Goal: Information Seeking & Learning: Learn about a topic

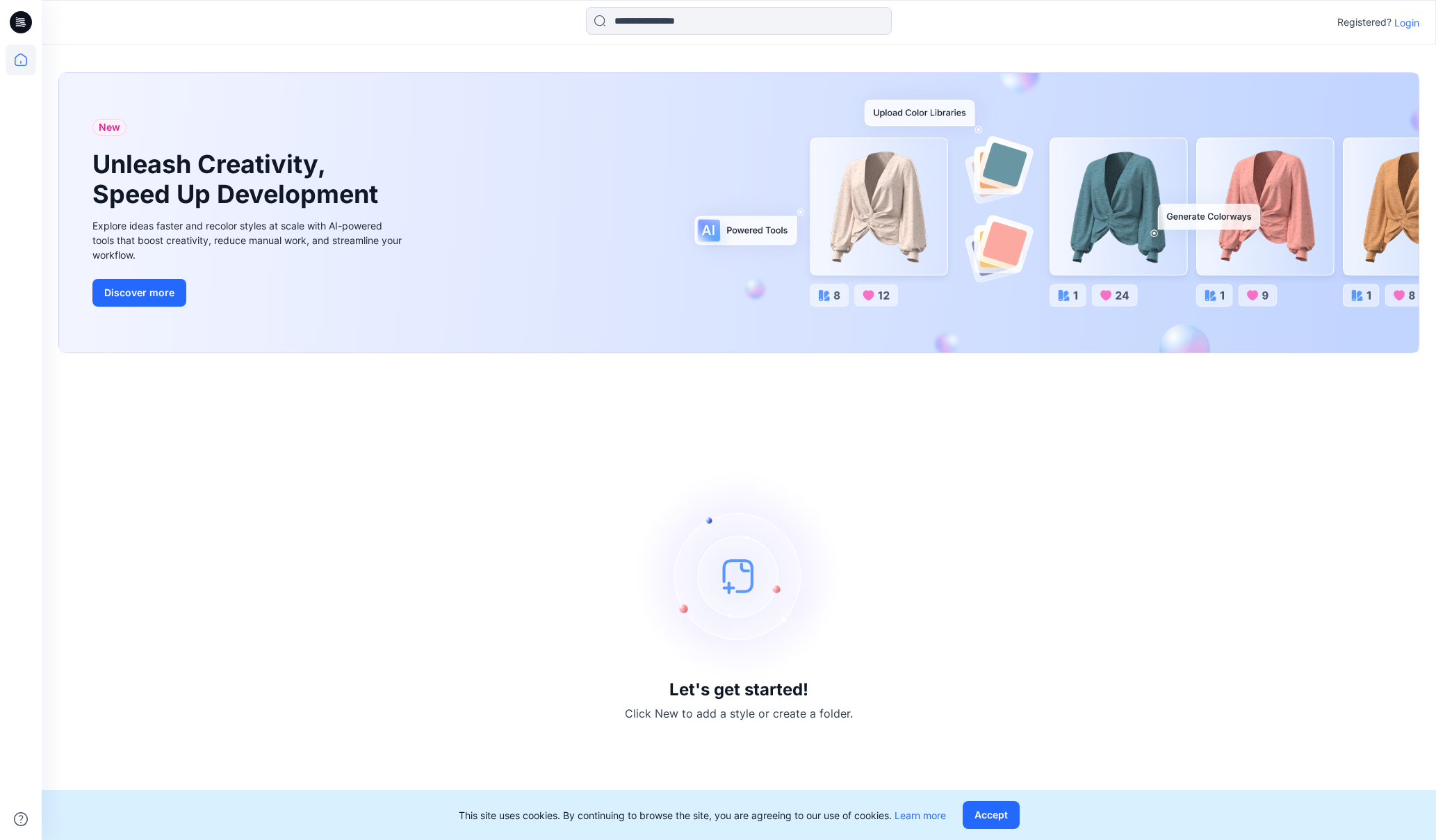
click at [1410, 23] on p "Login" at bounding box center [1407, 23] width 25 height 15
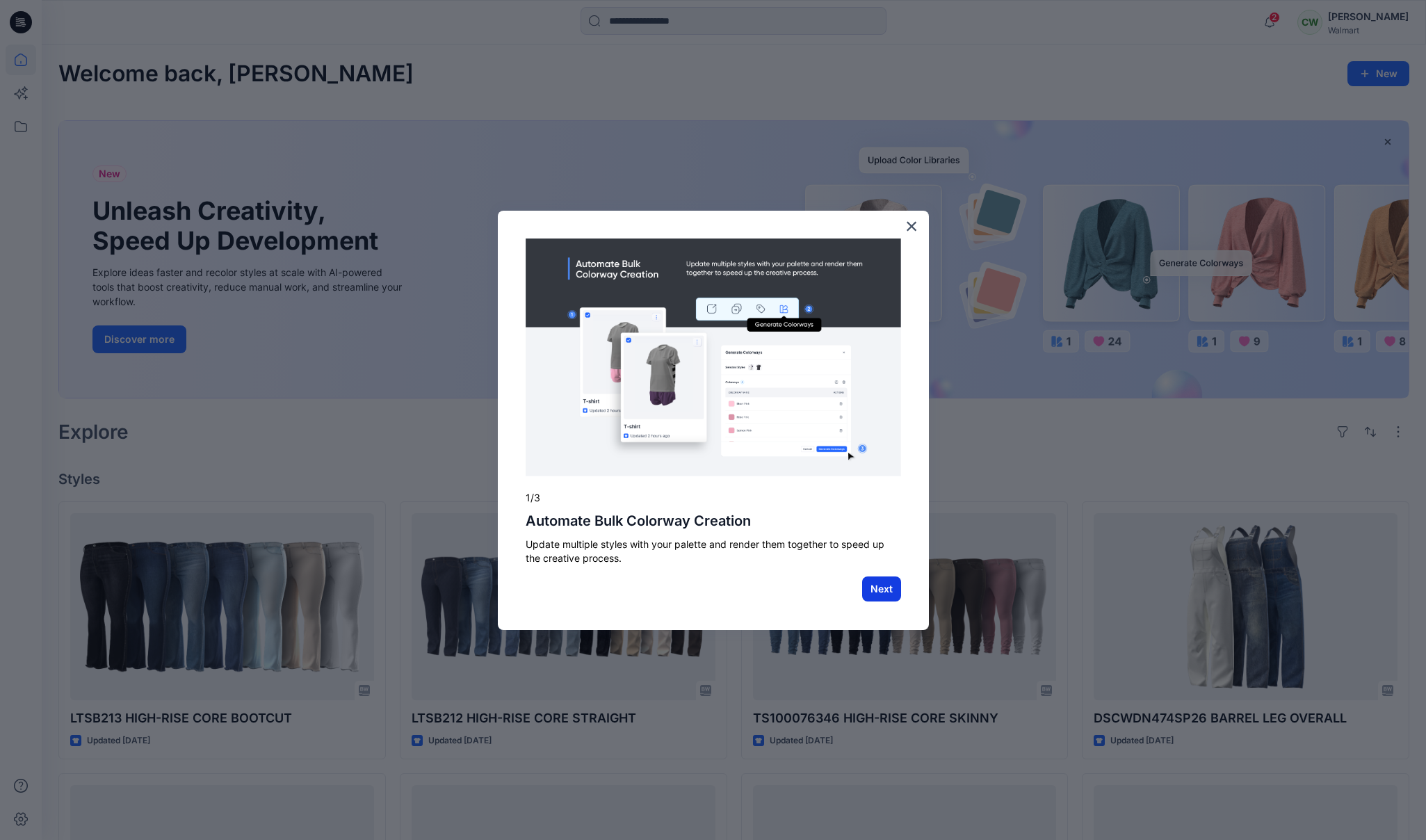
click at [877, 589] on button "Next" at bounding box center [882, 589] width 39 height 25
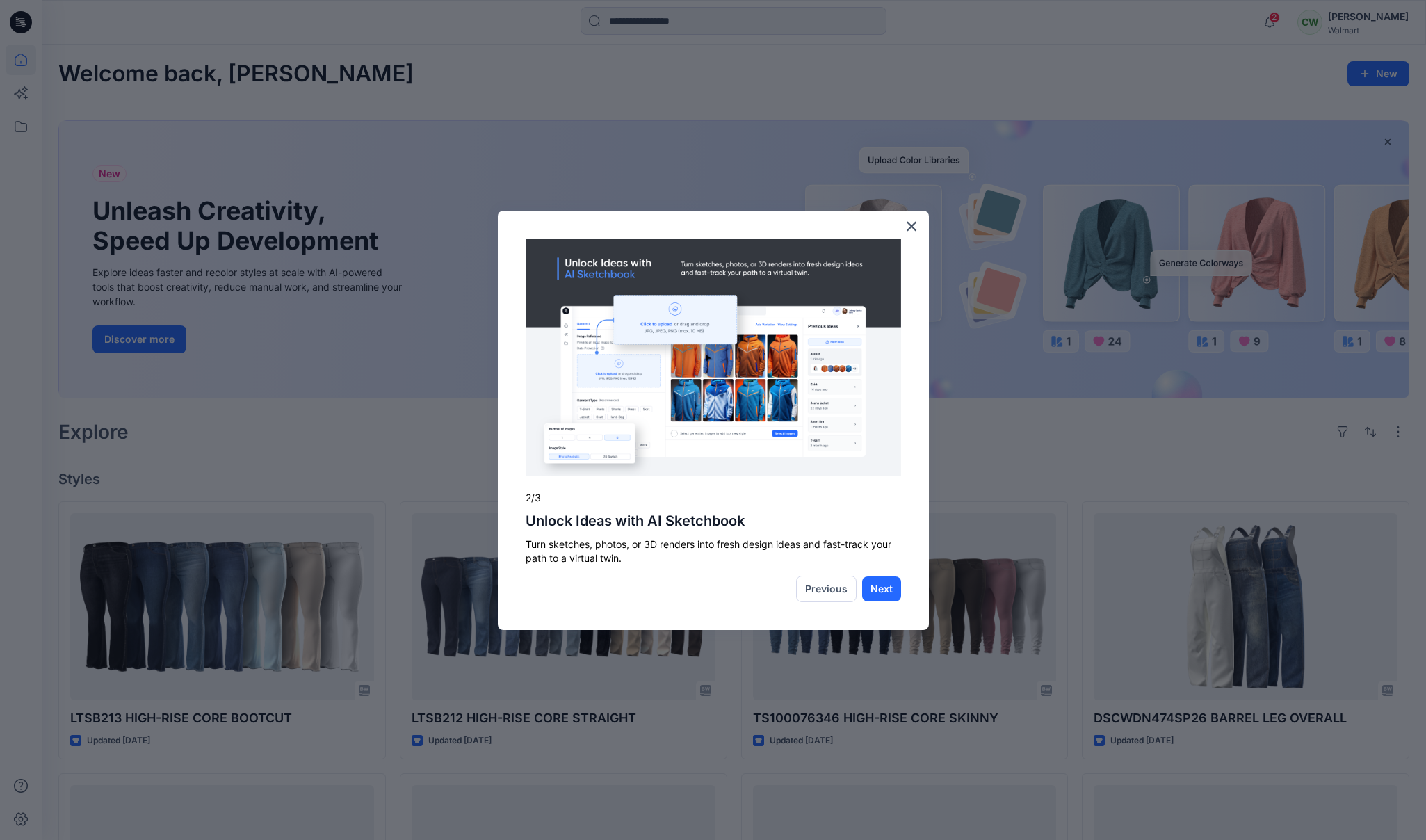
click at [905, 233] on button "×" at bounding box center [912, 225] width 13 height 22
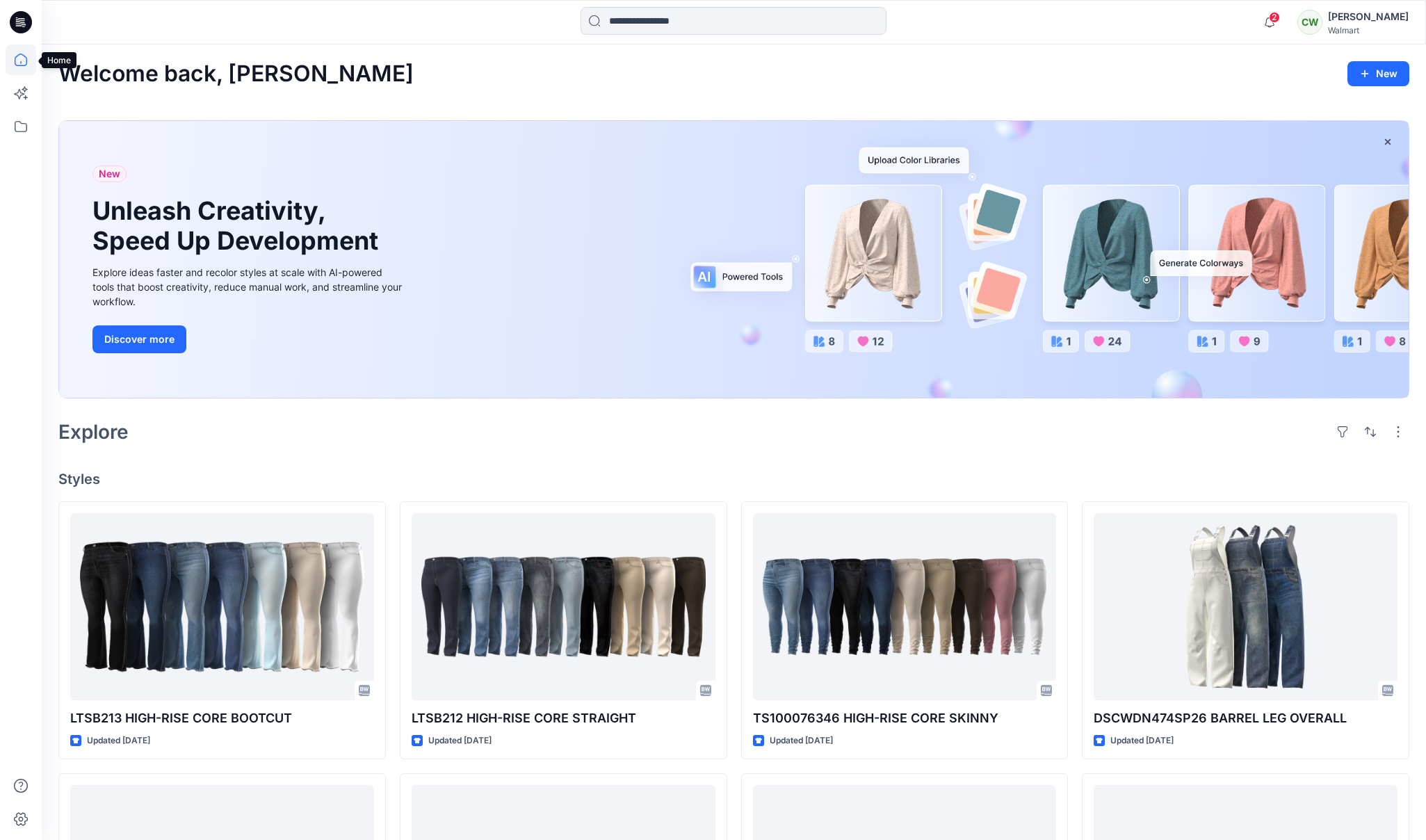
click at [22, 57] on icon at bounding box center [20, 59] width 31 height 31
click at [26, 30] on icon at bounding box center [20, 22] width 22 height 22
click at [22, 63] on icon at bounding box center [20, 59] width 31 height 31
click at [20, 129] on icon at bounding box center [20, 126] width 31 height 31
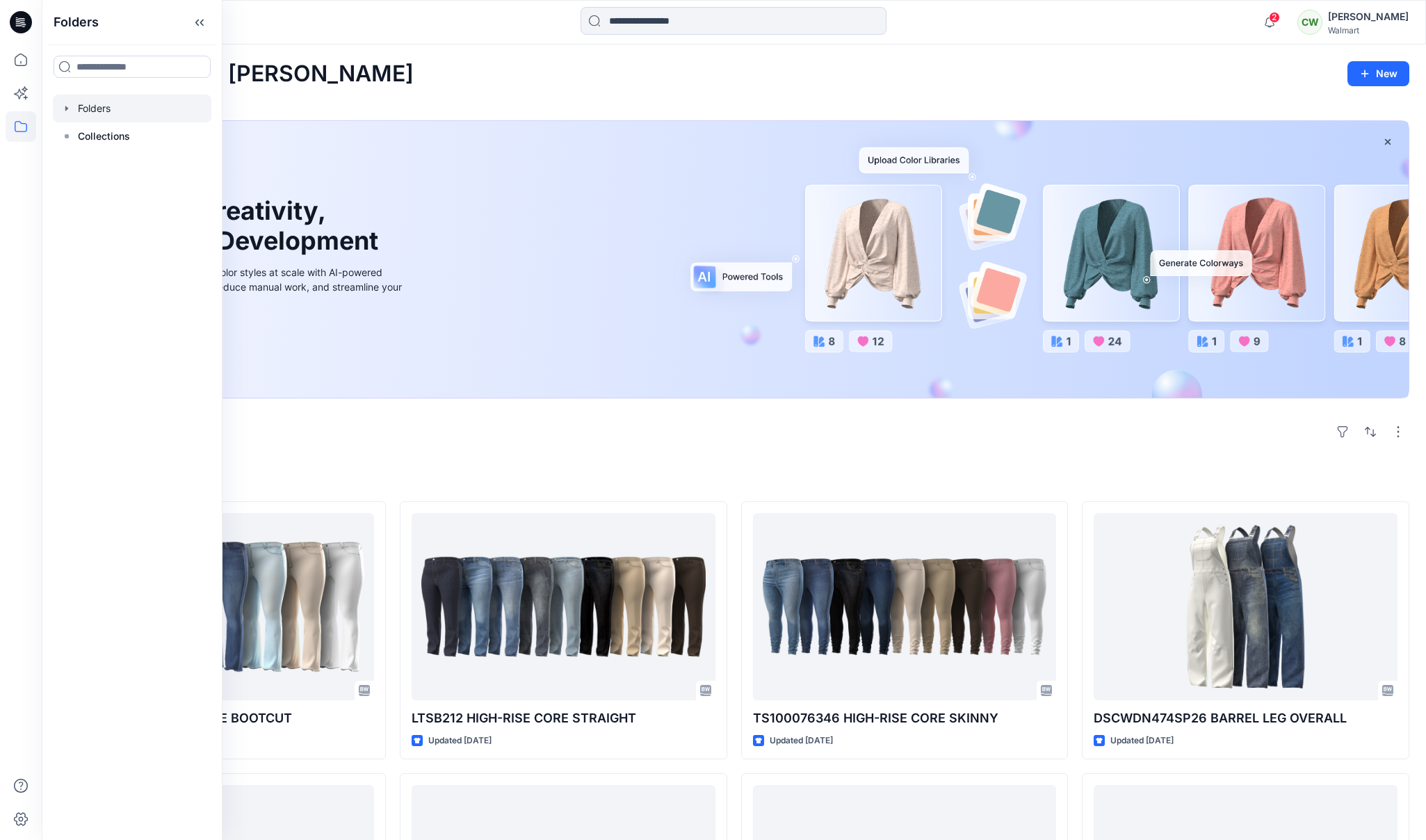
click at [90, 113] on div at bounding box center [132, 109] width 158 height 28
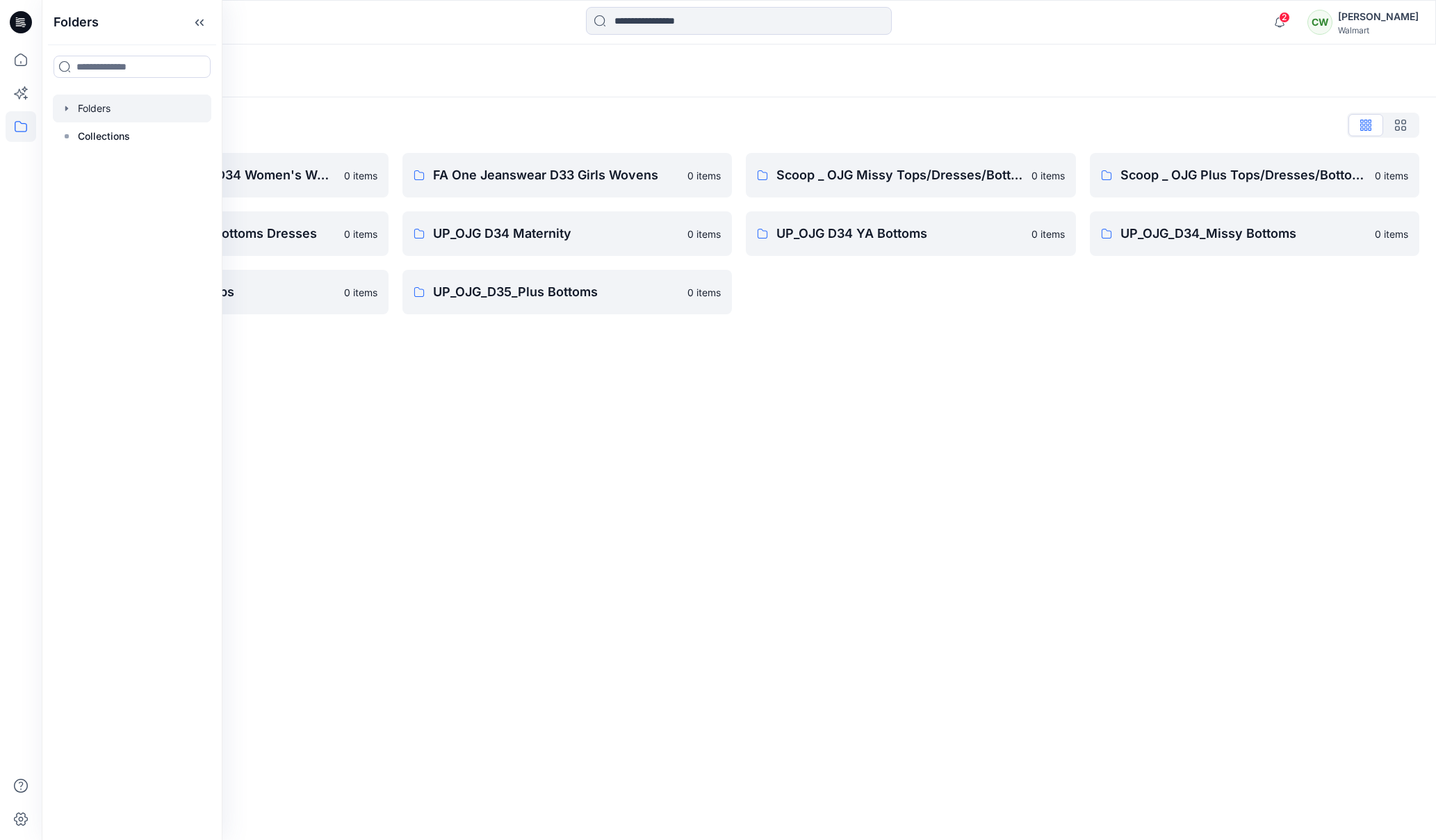
drag, startPoint x: 747, startPoint y: 443, endPoint x: 759, endPoint y: 409, distance: 36.1
click at [747, 442] on div "Folders Folders List FA One Jeans Group D34 Women's Wovens 0 items SO OJG Missy…" at bounding box center [738, 442] width 1395 height 795
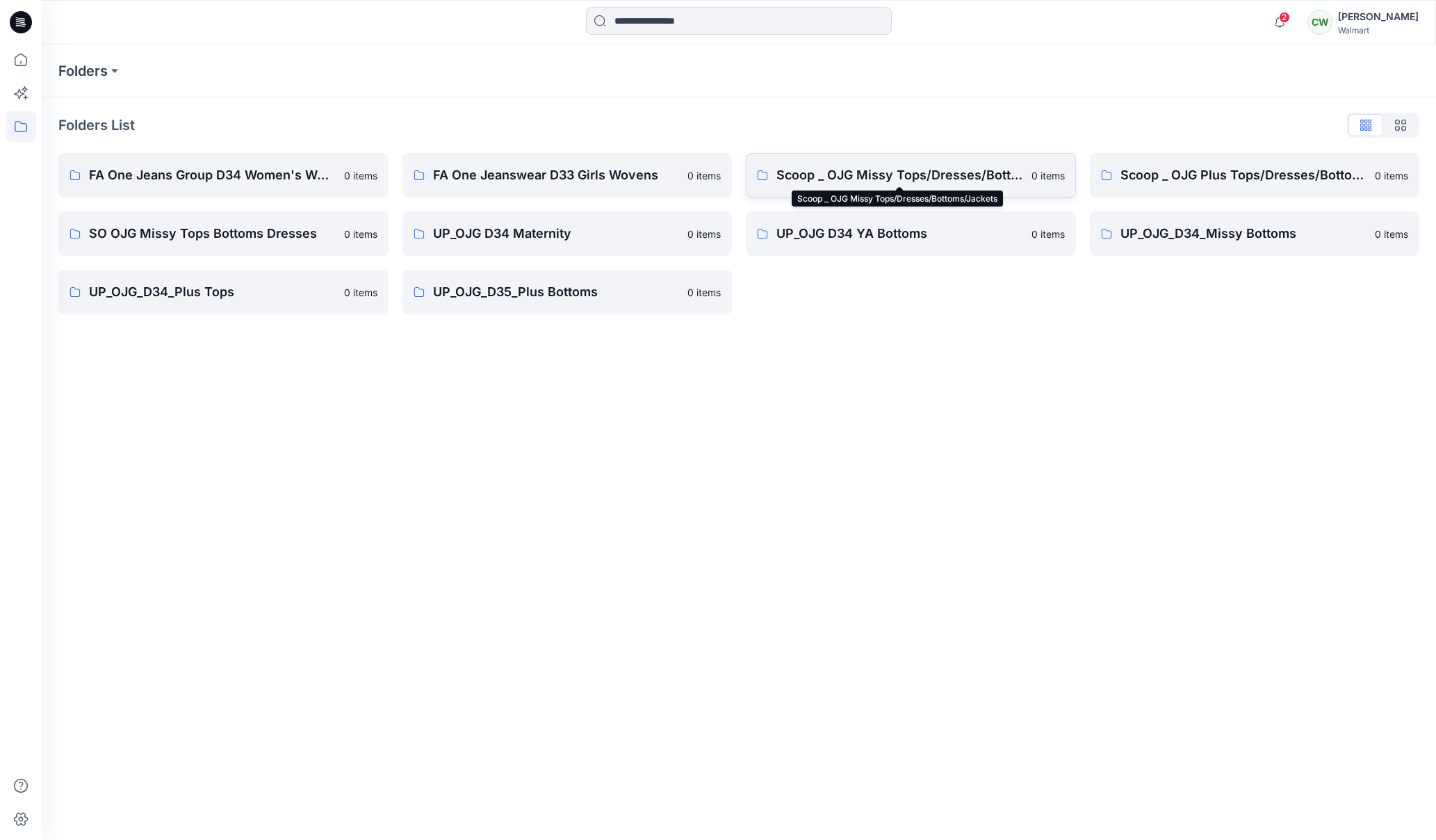
click at [1008, 178] on p "Scoop _ OJG Missy Tops/Dresses/Bottoms/Jackets" at bounding box center [900, 175] width 247 height 20
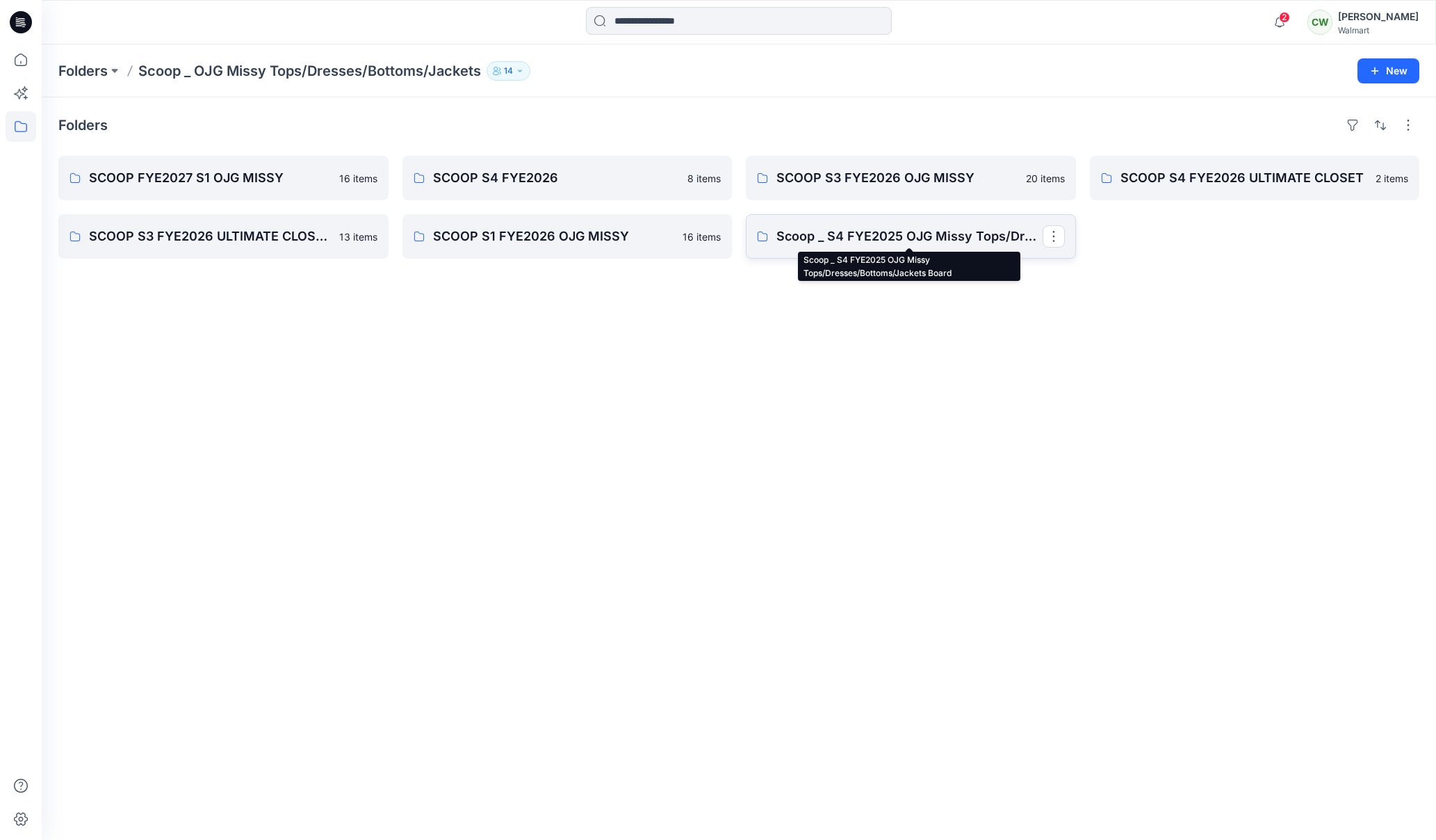
click at [934, 233] on p "Scoop _ S4 FYE2025 OJG Missy Tops/Dresses/Bottoms/Jackets Board" at bounding box center [910, 236] width 266 height 20
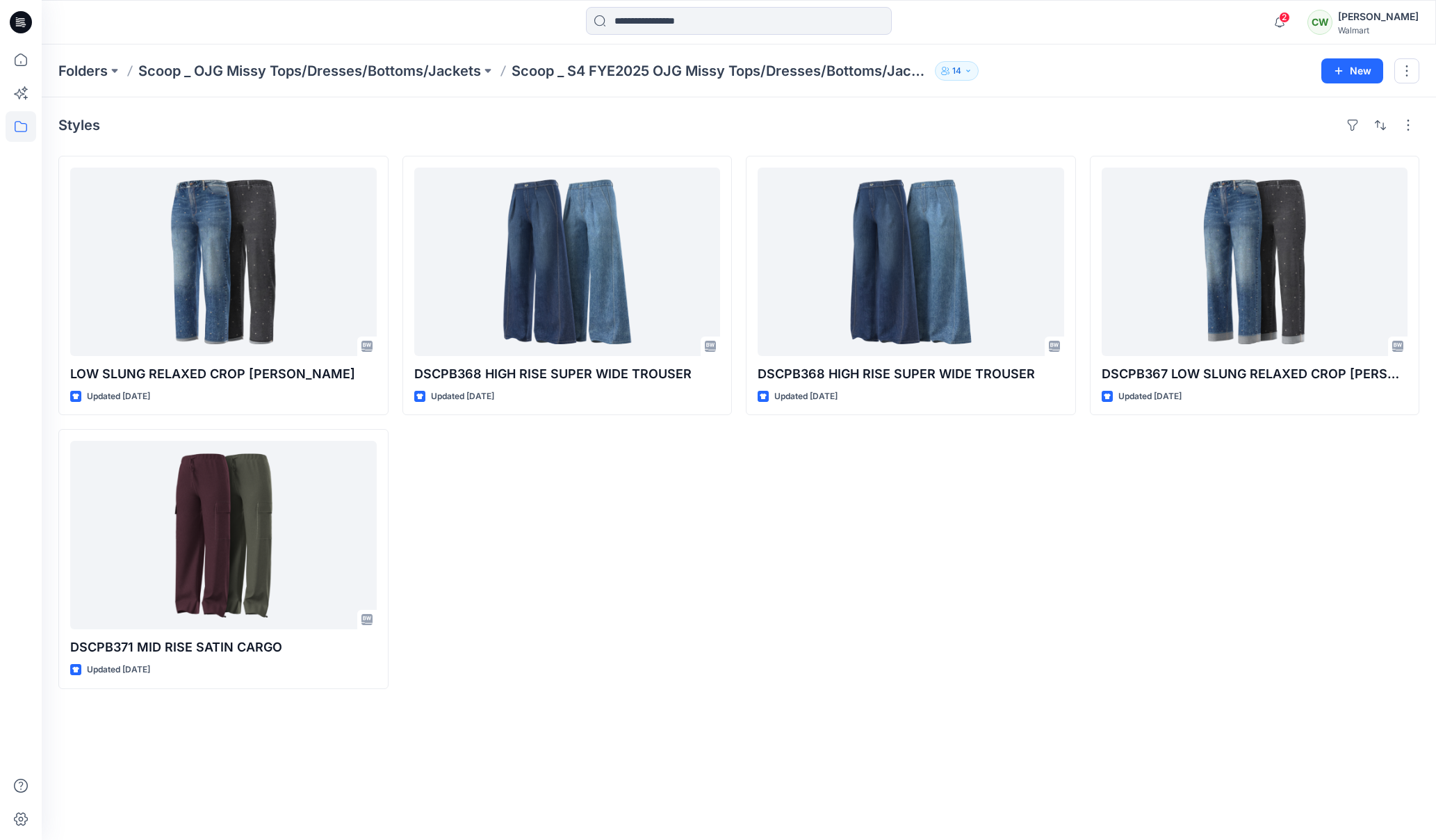
click at [425, 67] on p "Scoop _ OJG Missy Tops/Dresses/Bottoms/Jackets" at bounding box center [310, 70] width 343 height 20
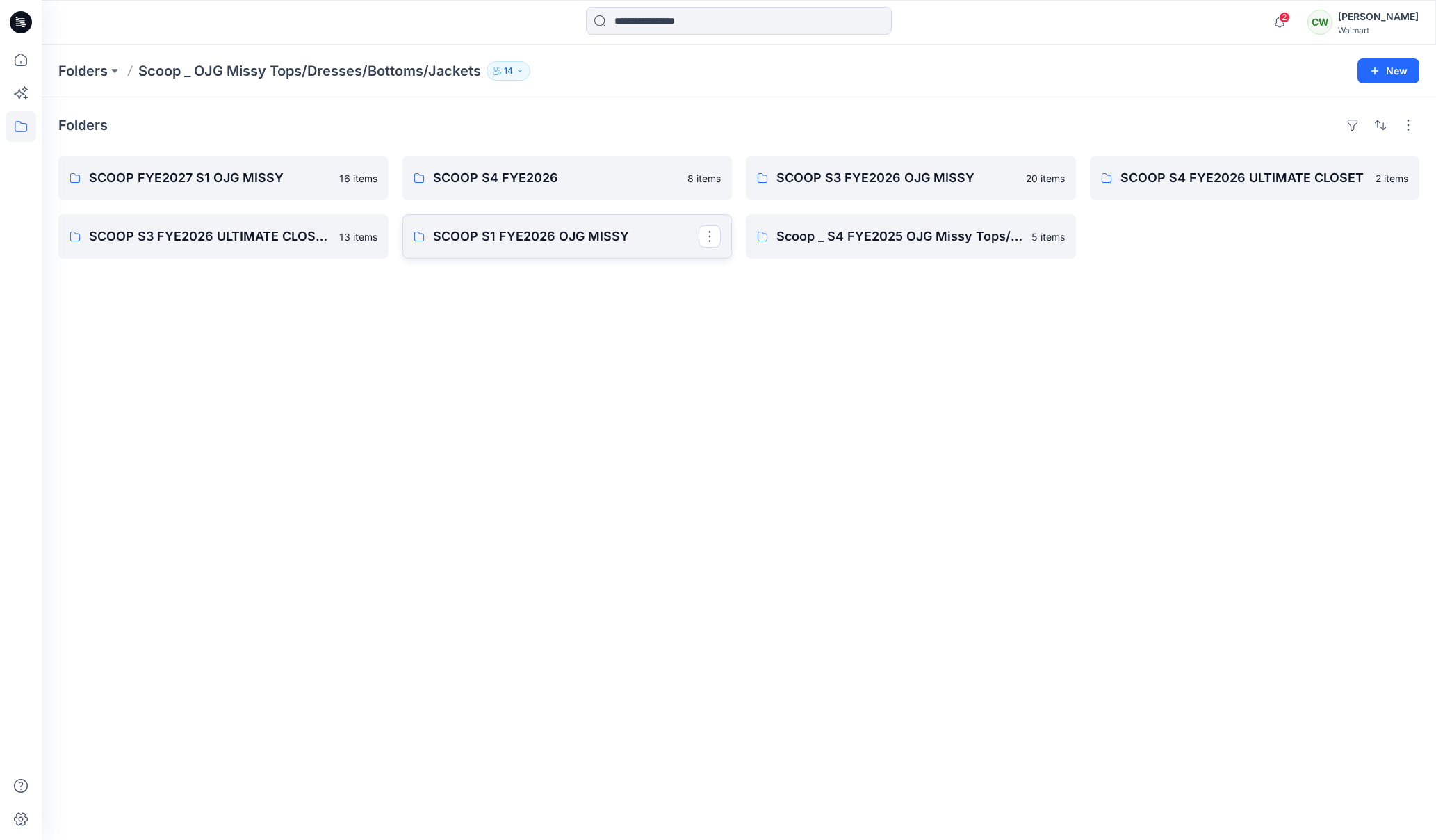
click at [621, 248] on link "SCOOP S1 FYE2026 OJG MISSY" at bounding box center [568, 236] width 330 height 45
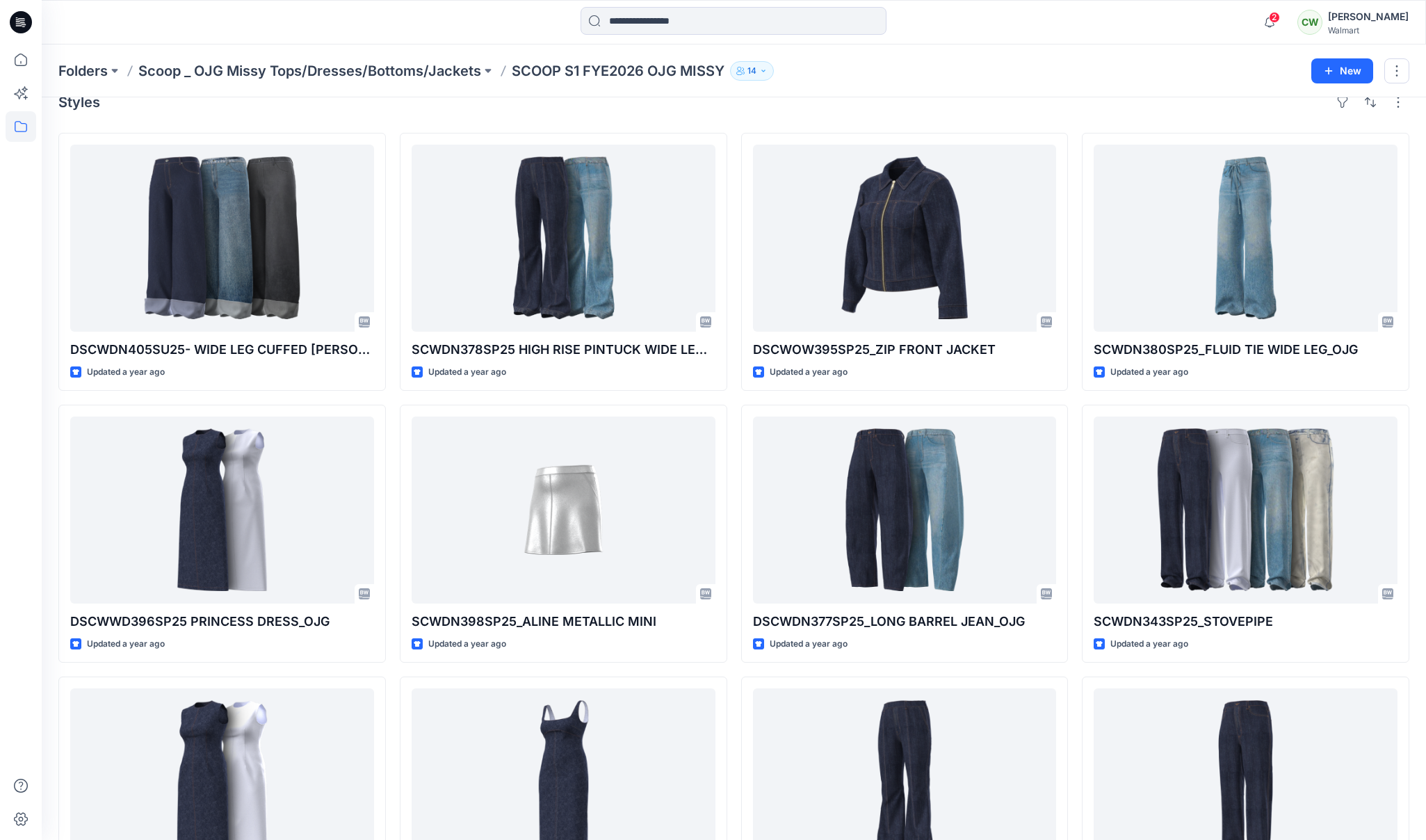
scroll to position [23, 0]
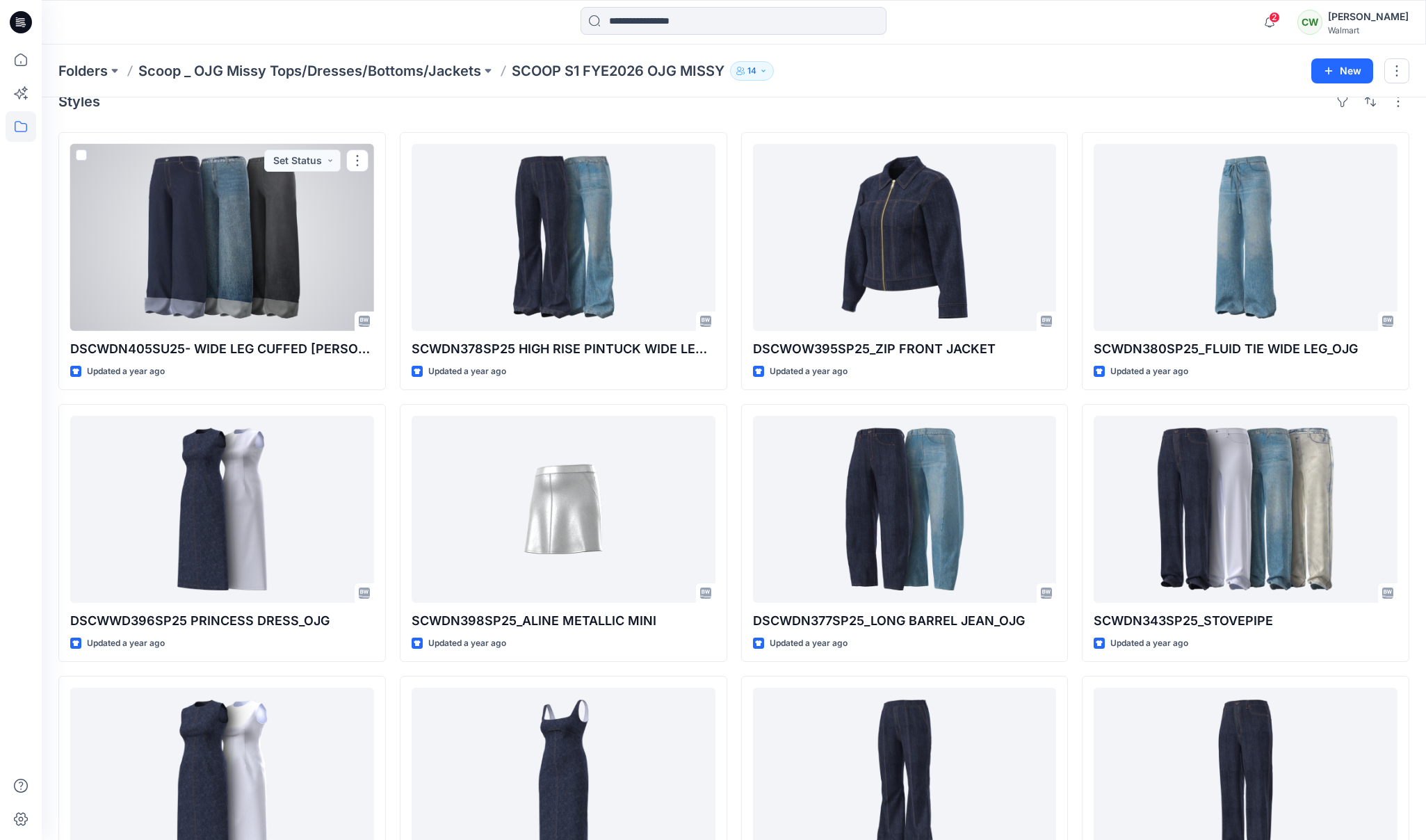
click at [269, 295] on div at bounding box center [222, 237] width 304 height 187
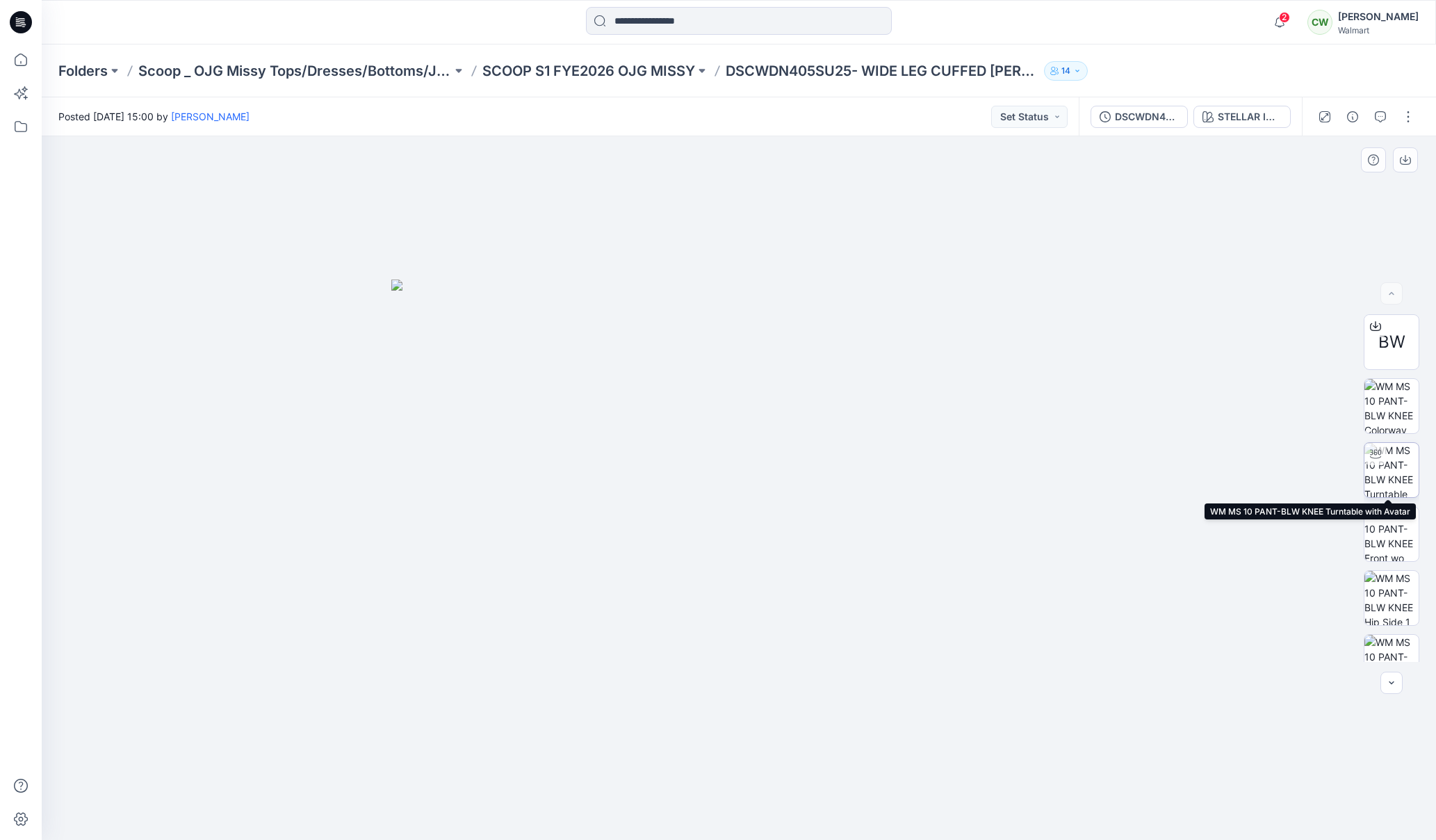
click at [1402, 488] on img at bounding box center [1391, 470] width 54 height 54
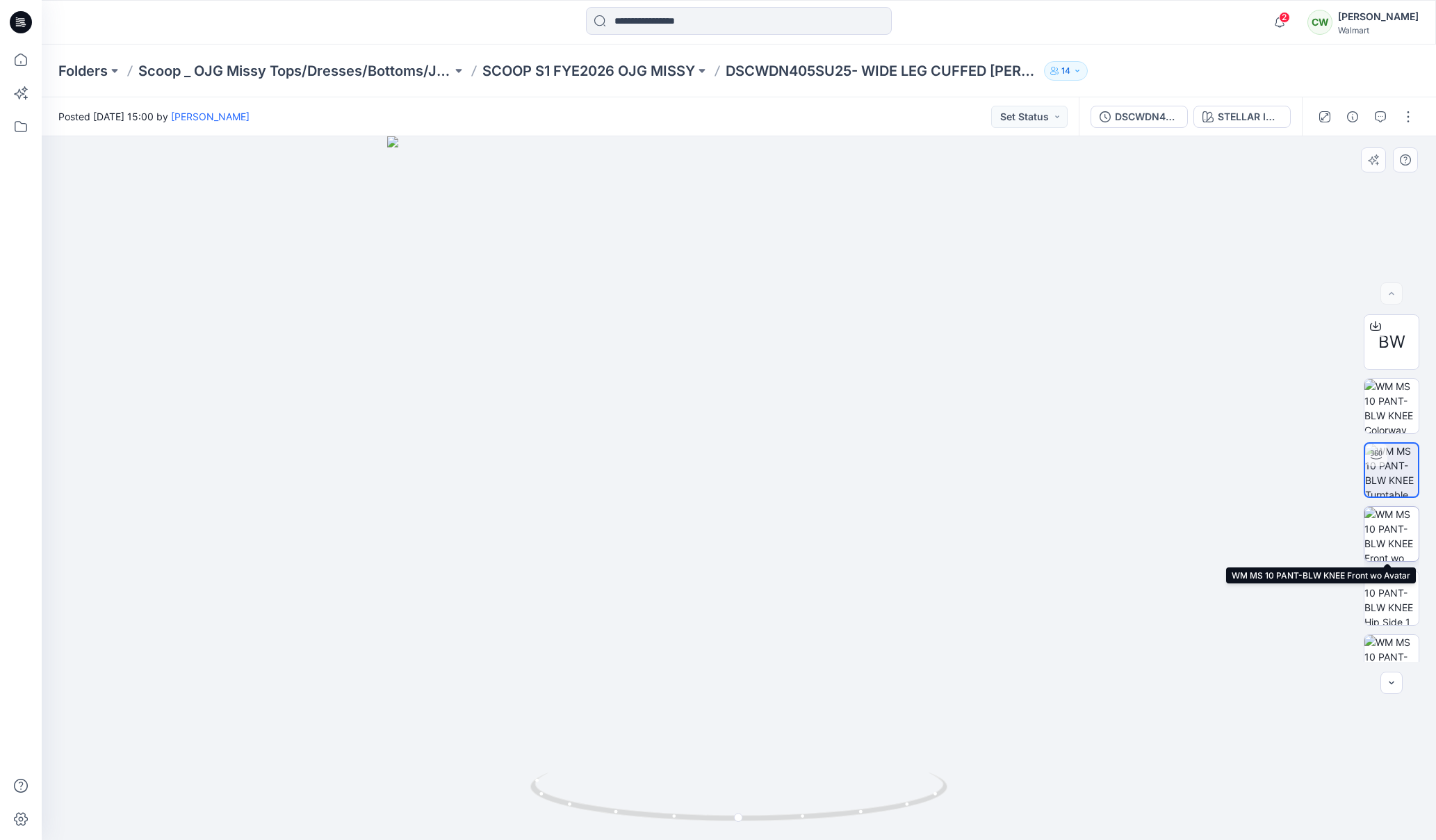
click at [1399, 536] on img at bounding box center [1391, 533] width 54 height 54
click at [1398, 499] on div "BW" at bounding box center [1391, 488] width 56 height 348
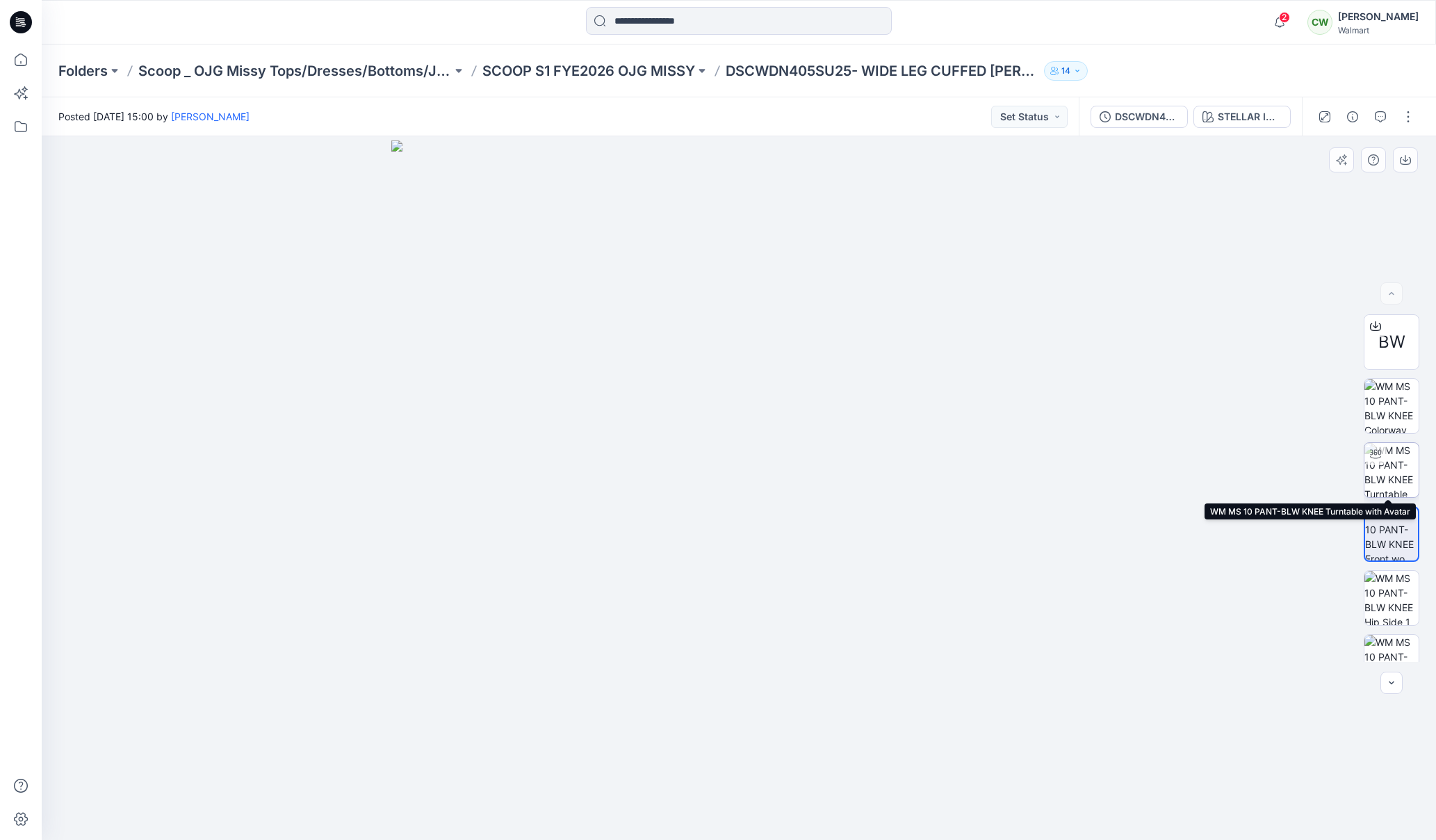
click at [1397, 470] on img at bounding box center [1391, 470] width 54 height 54
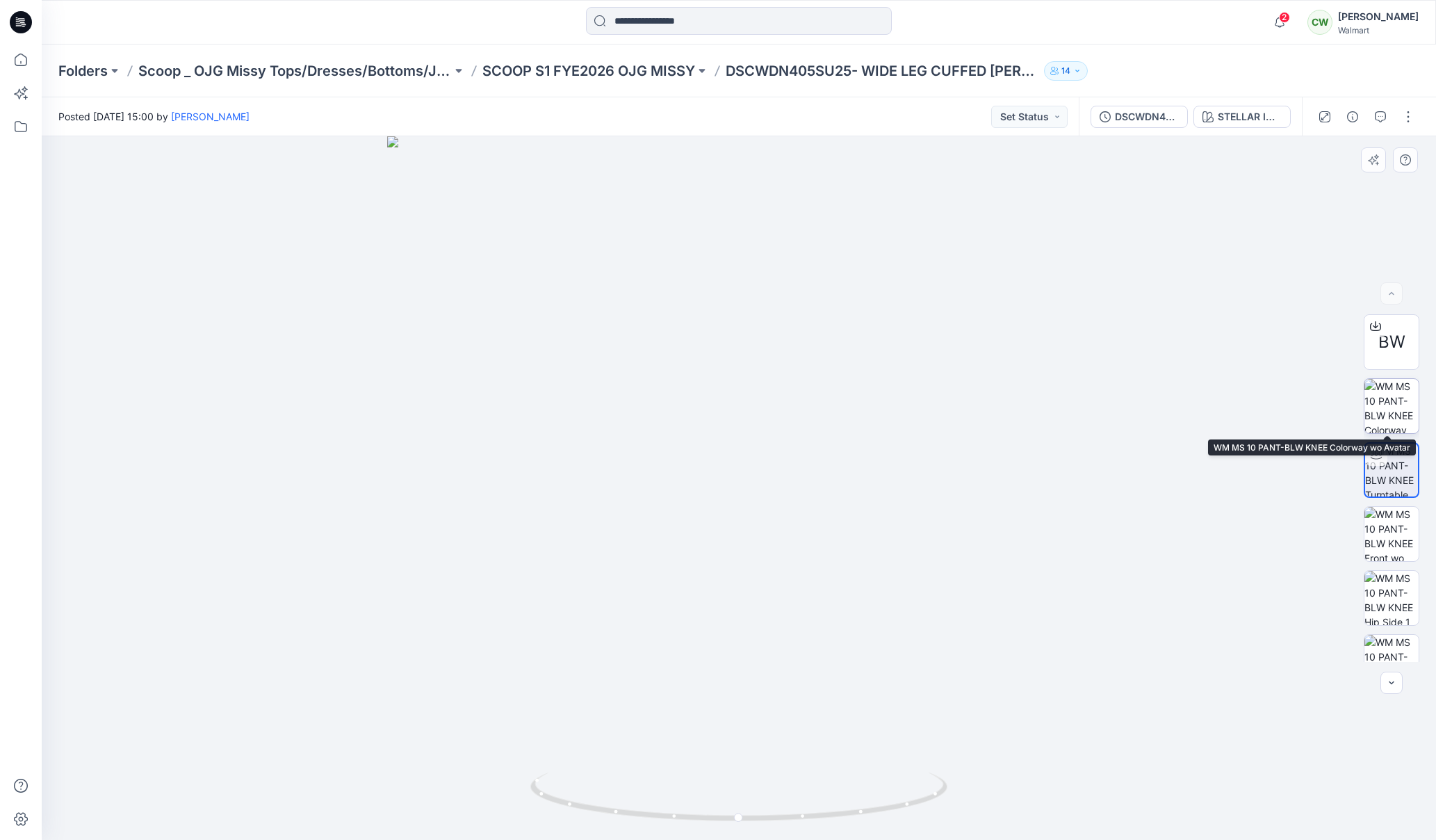
click at [1395, 416] on img at bounding box center [1391, 406] width 54 height 54
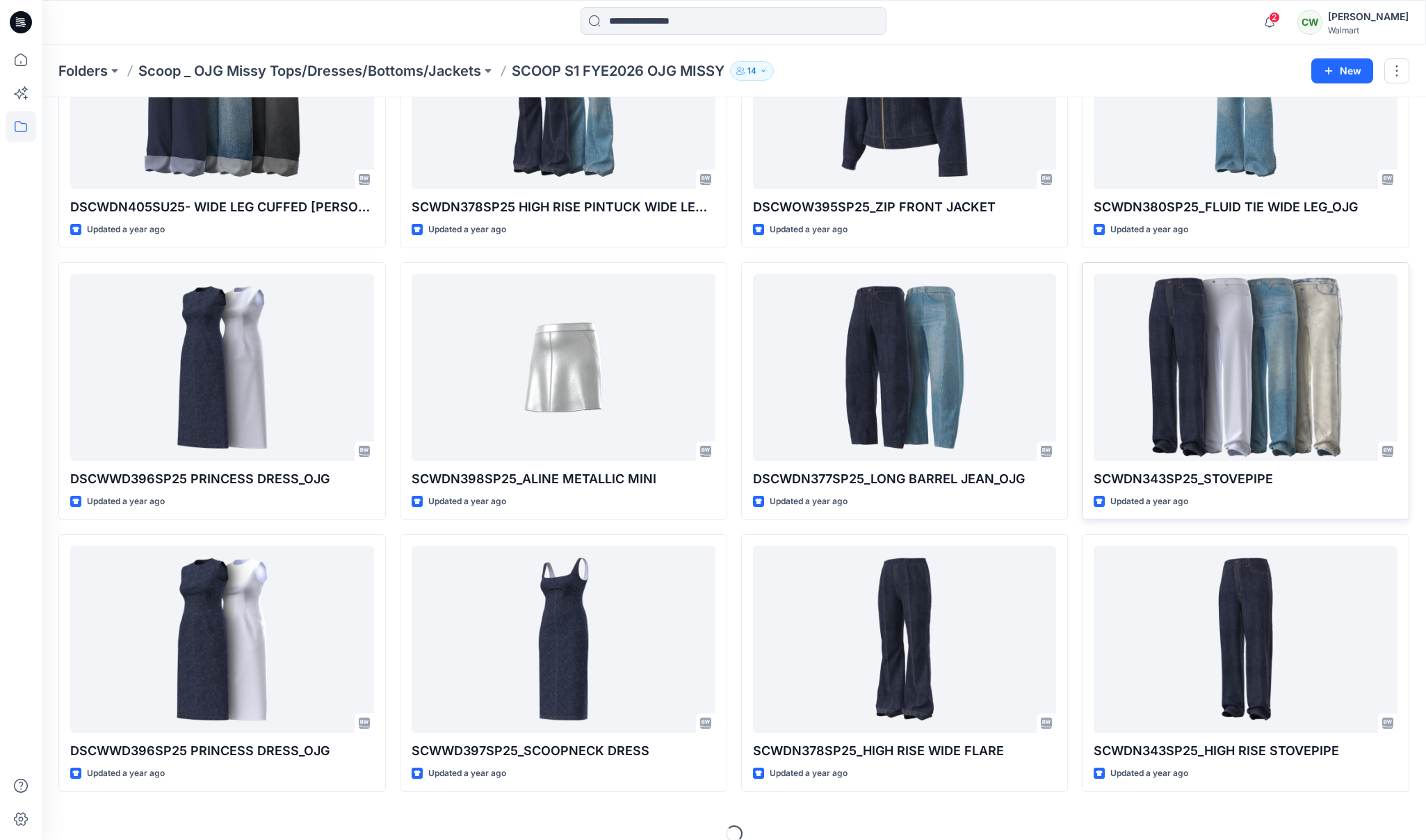
scroll to position [172, 0]
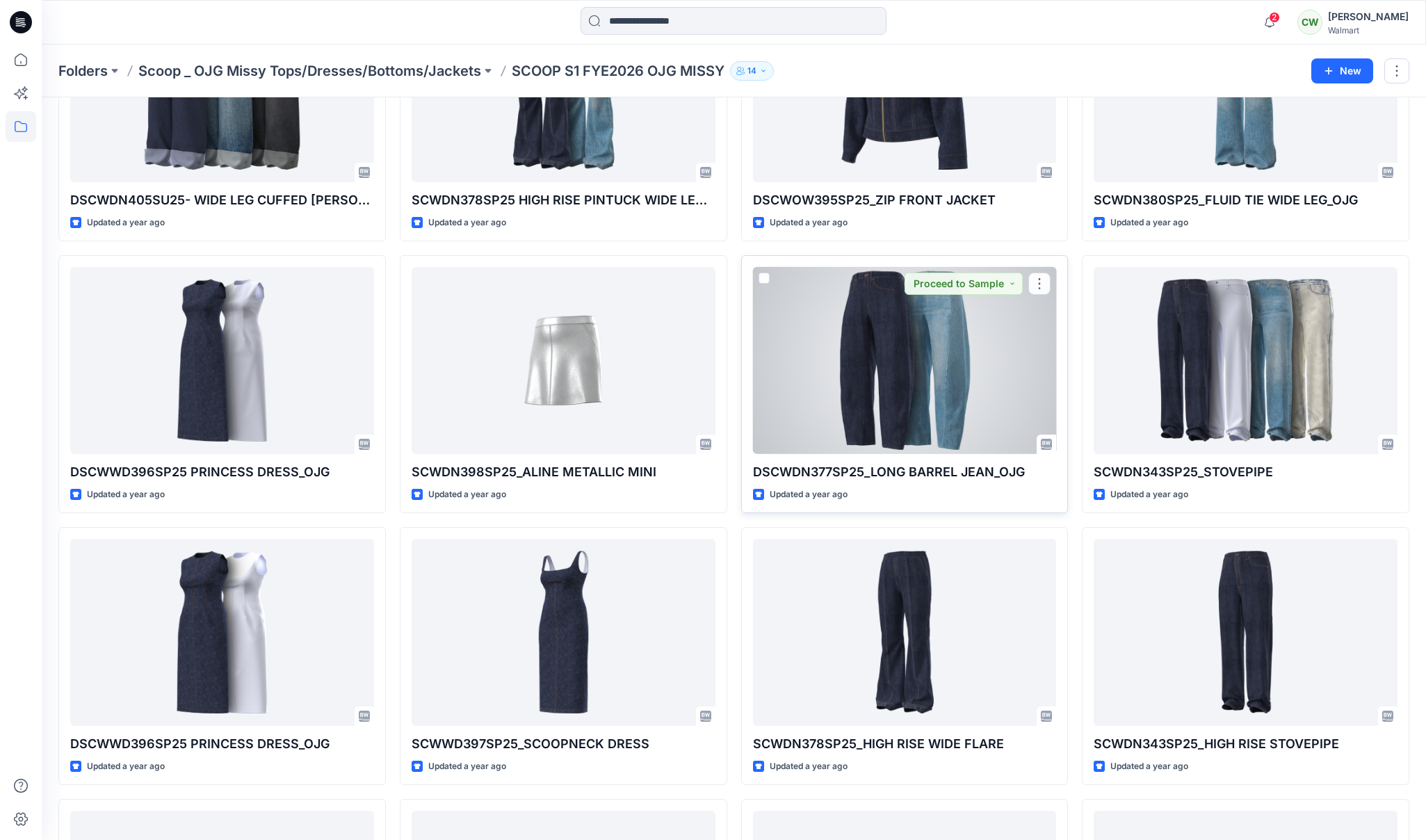
click at [947, 386] on div at bounding box center [905, 360] width 304 height 187
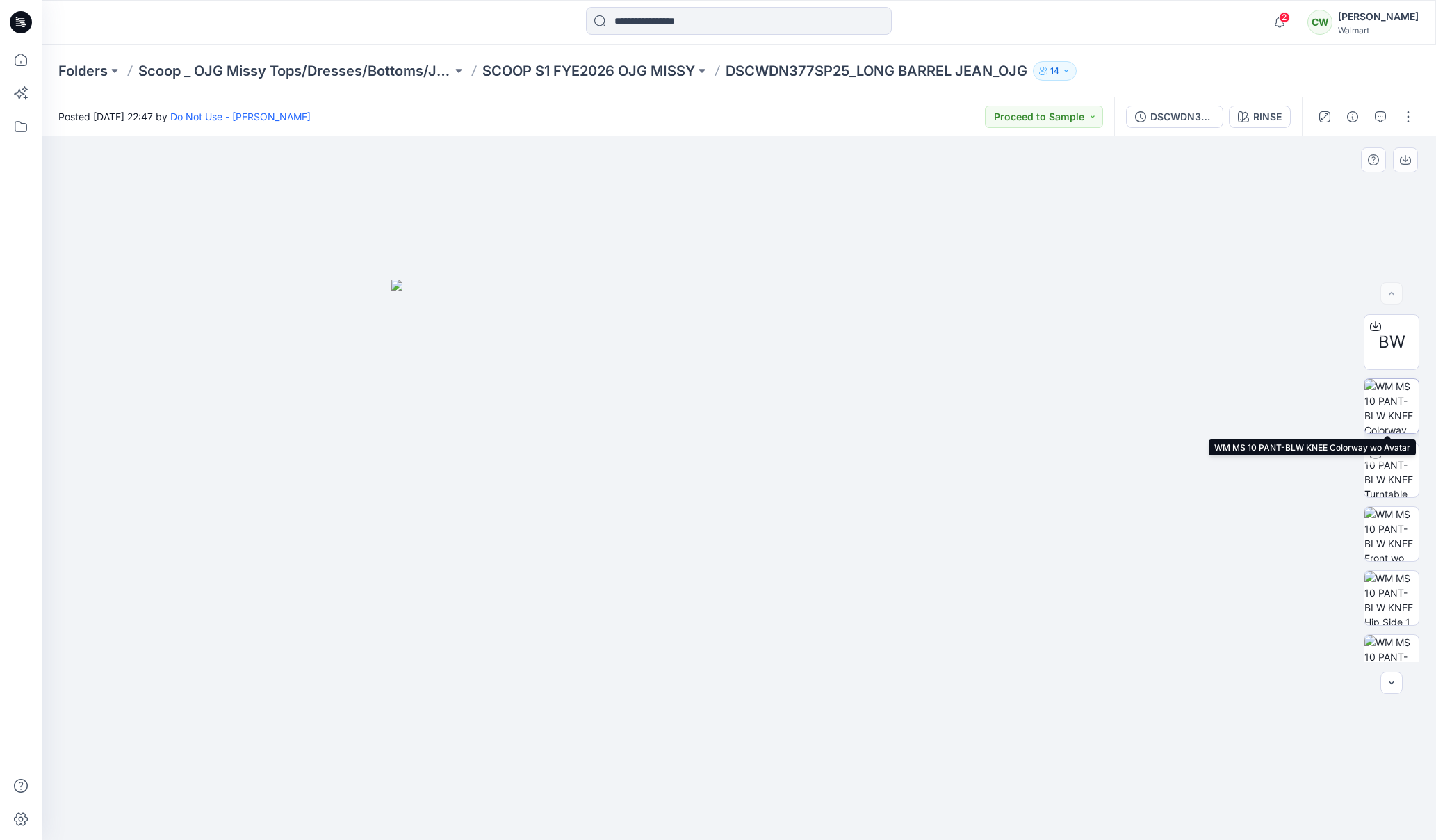
click at [1391, 424] on img at bounding box center [1391, 406] width 54 height 54
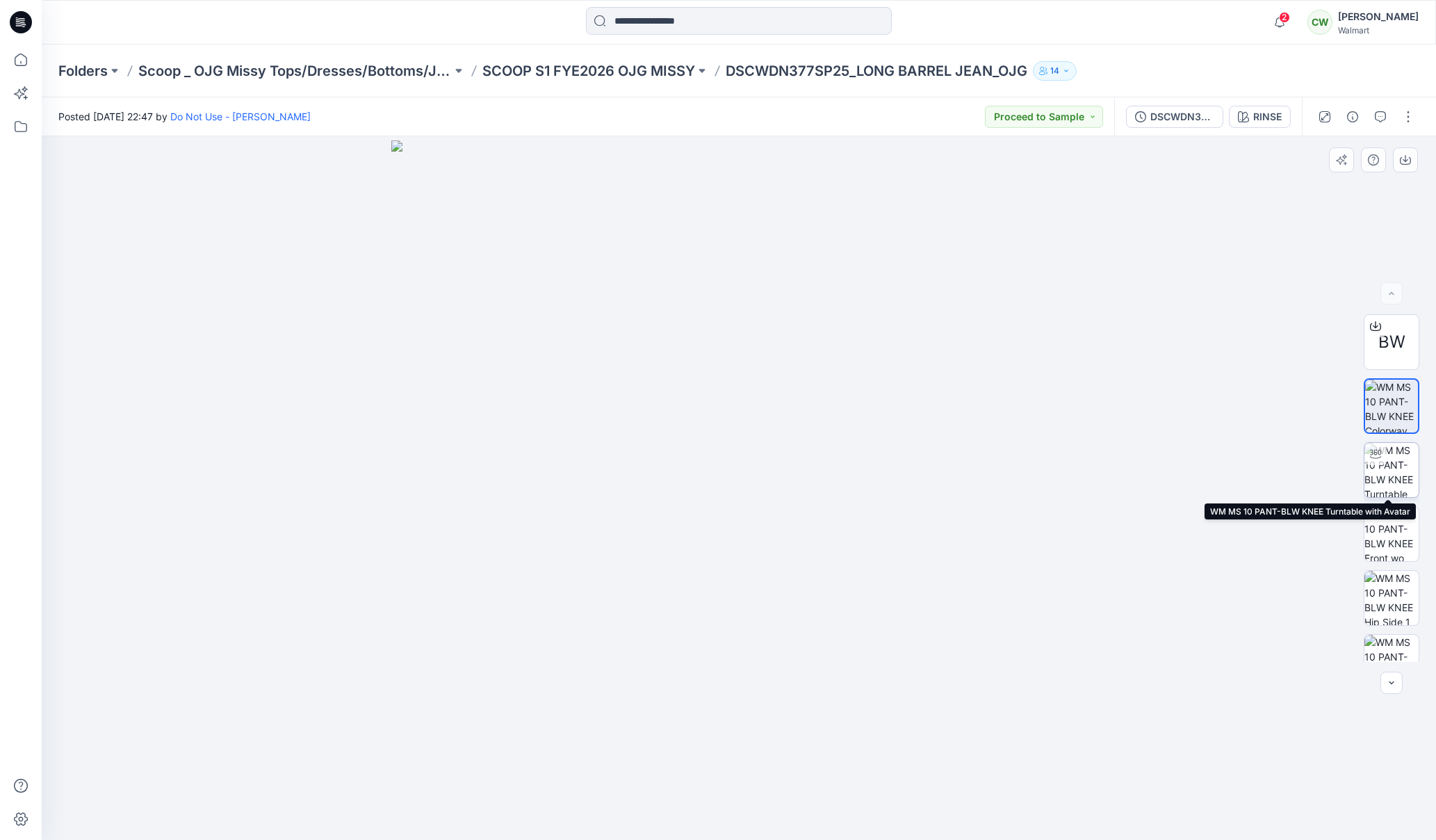
click at [1391, 468] on img at bounding box center [1391, 470] width 54 height 54
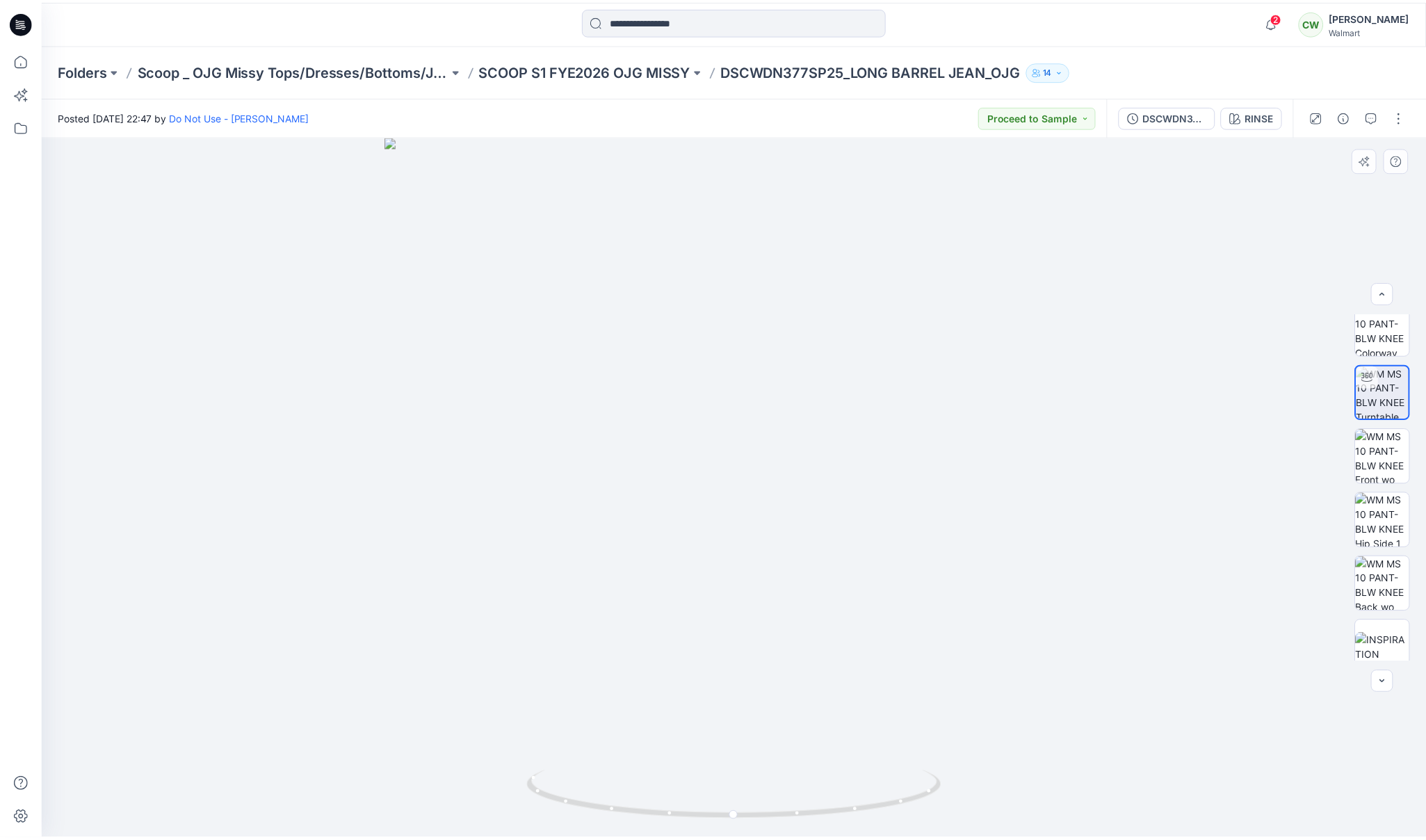
scroll to position [156, 0]
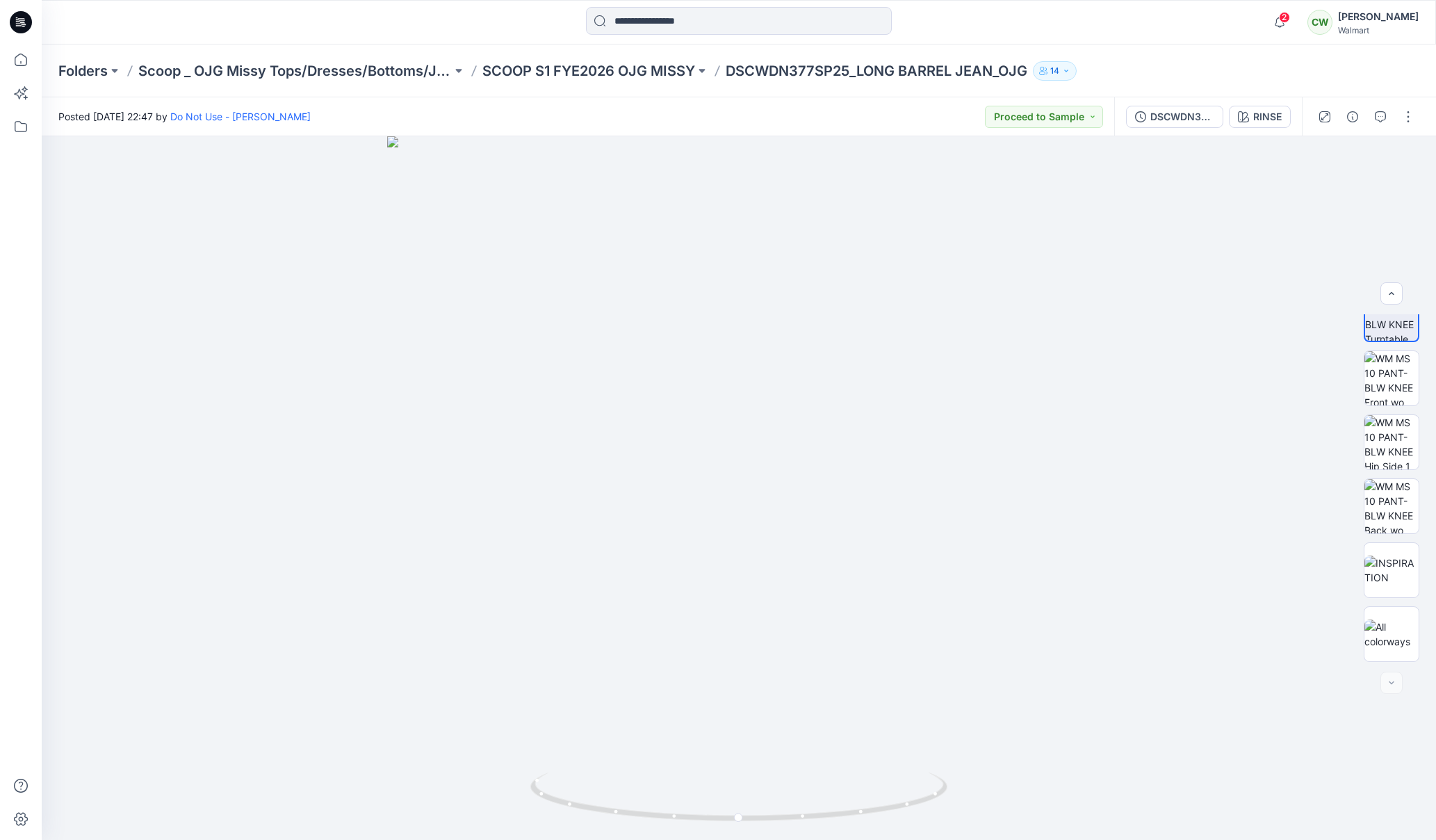
click at [1375, 121] on icon "button" at bounding box center [1380, 117] width 11 height 11
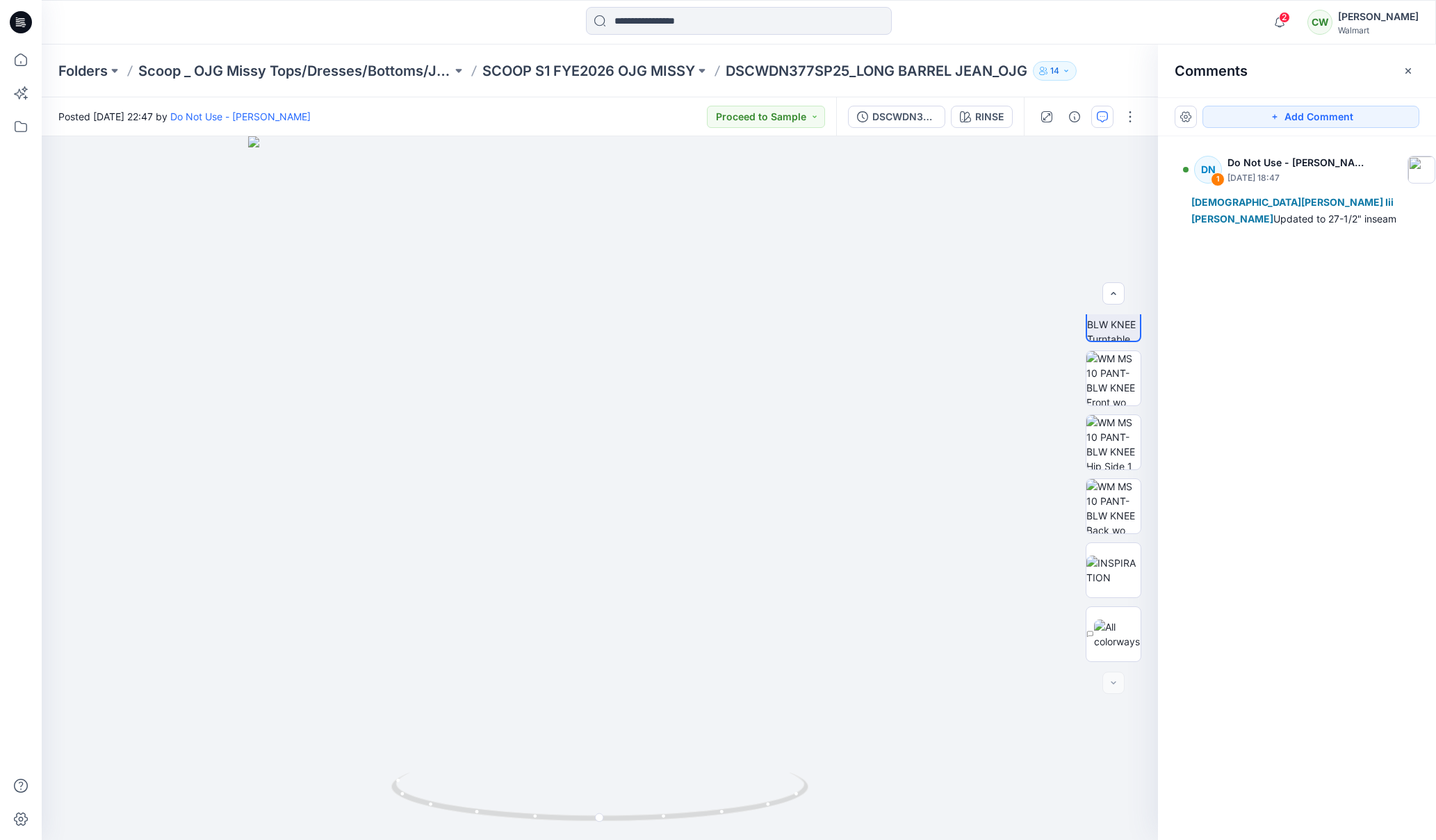
click at [1408, 71] on icon "button" at bounding box center [1409, 70] width 11 height 11
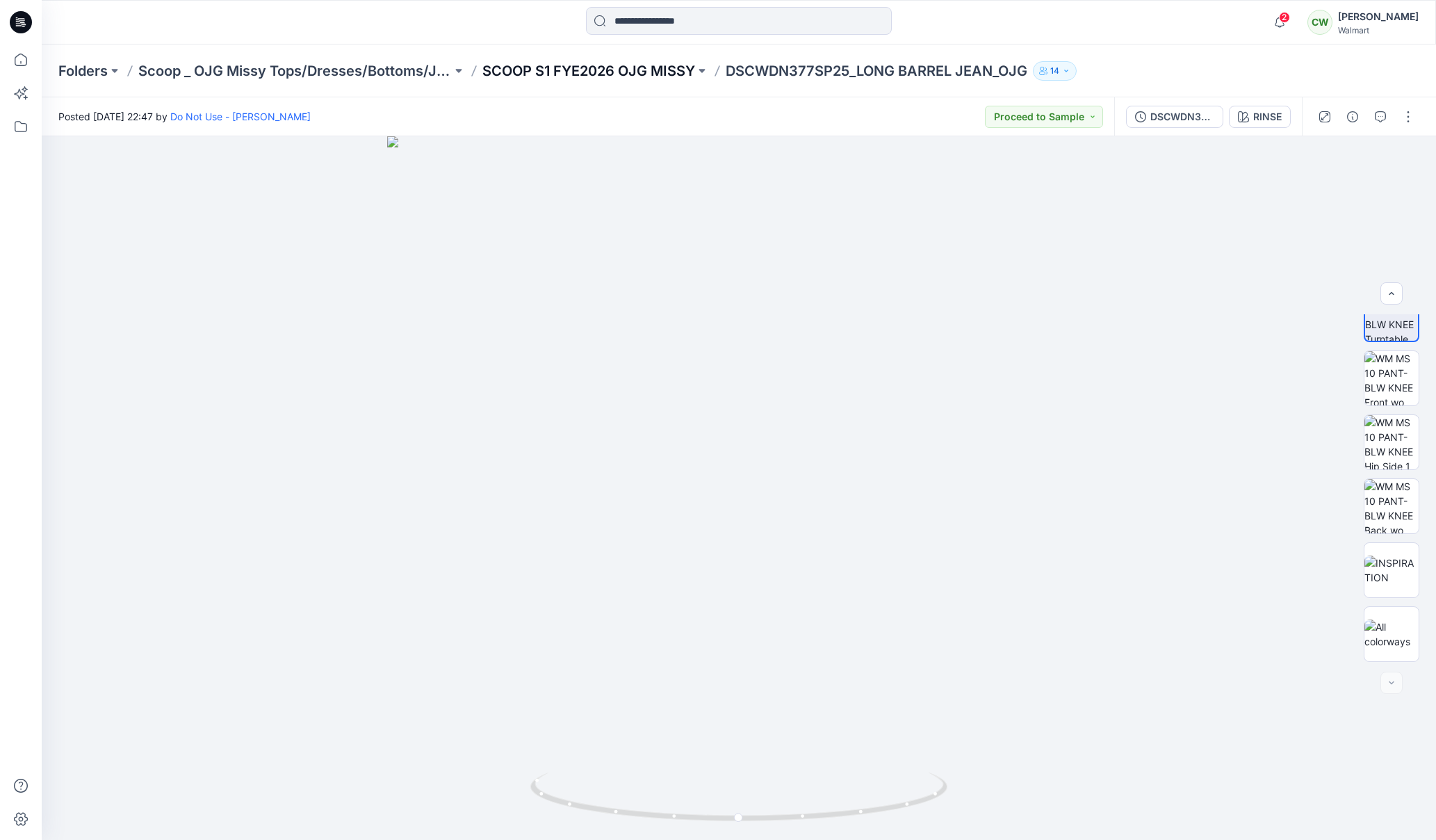
click at [660, 65] on p "SCOOP S1 FYE2026 OJG MISSY" at bounding box center [589, 70] width 213 height 20
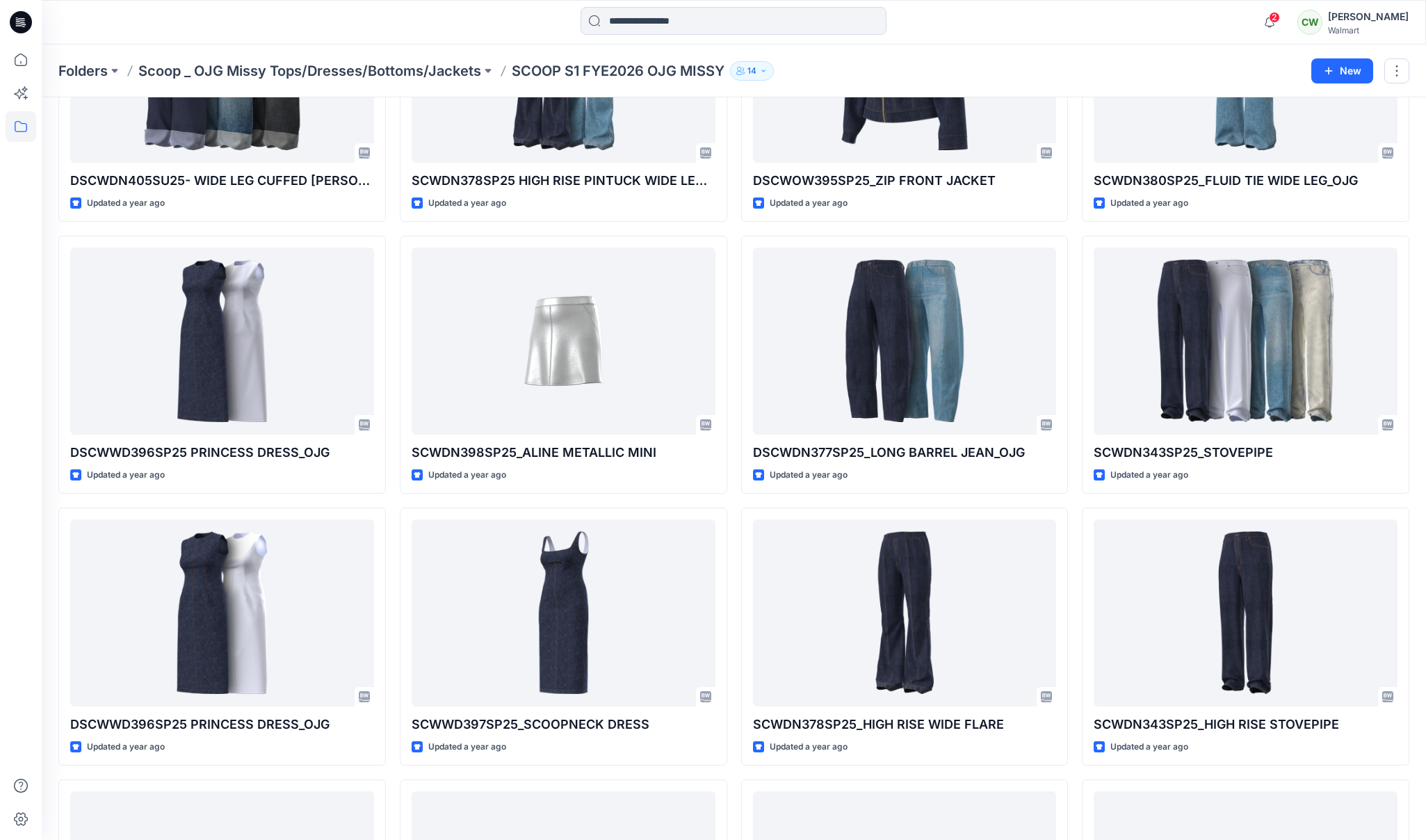
scroll to position [190, 0]
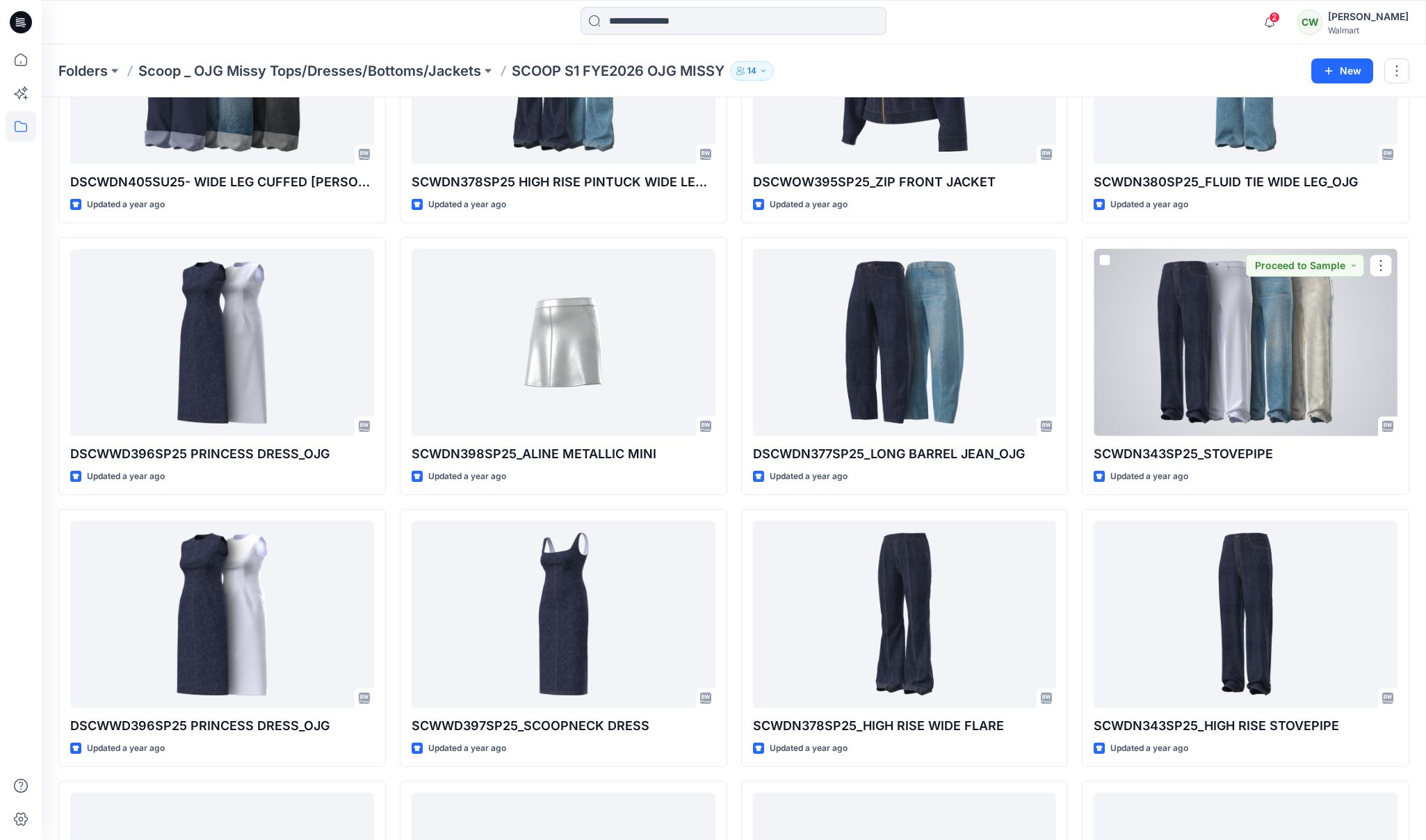
click at [1300, 390] on div at bounding box center [1246, 342] width 304 height 187
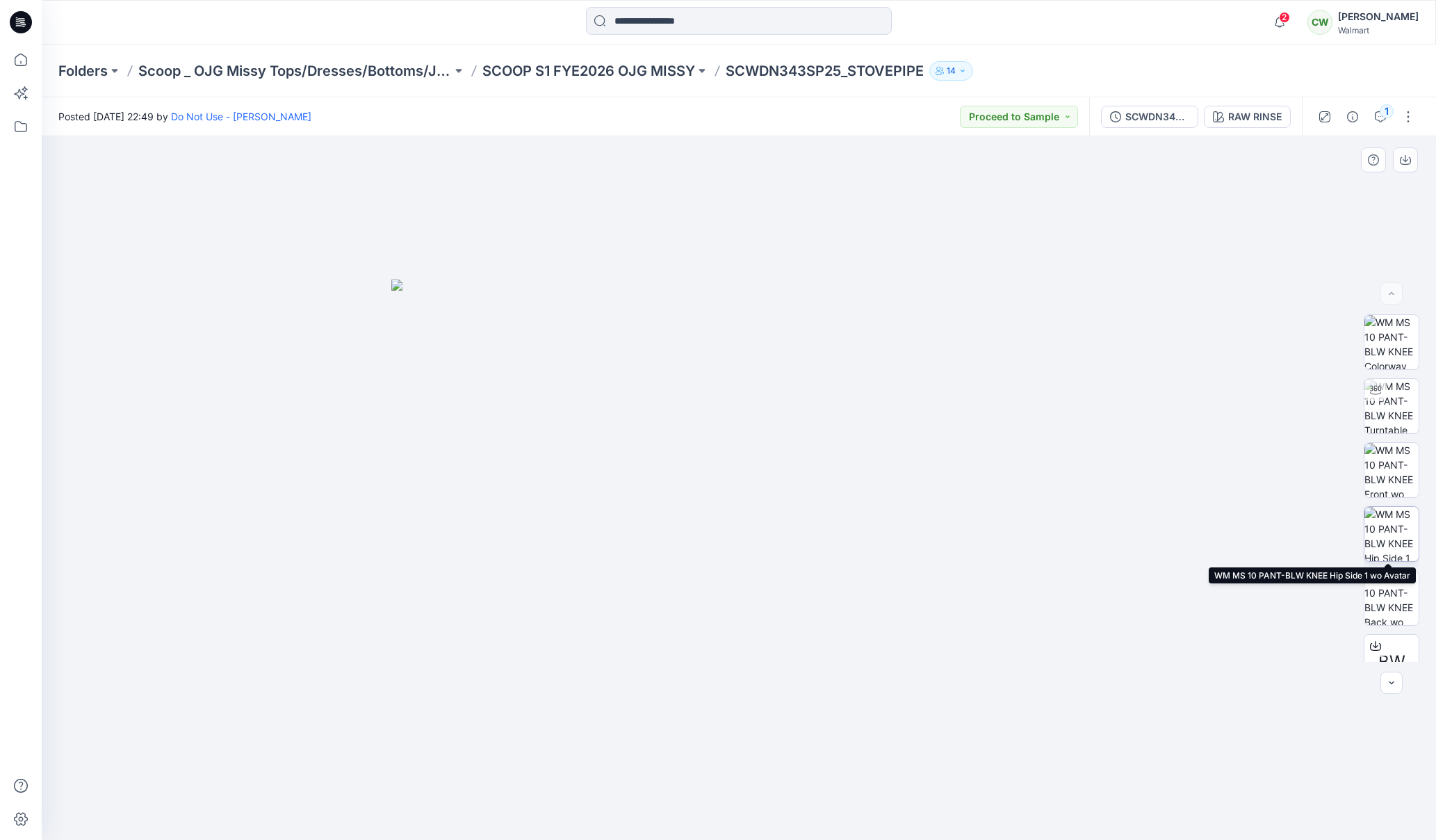
click at [1392, 516] on img at bounding box center [1391, 533] width 54 height 54
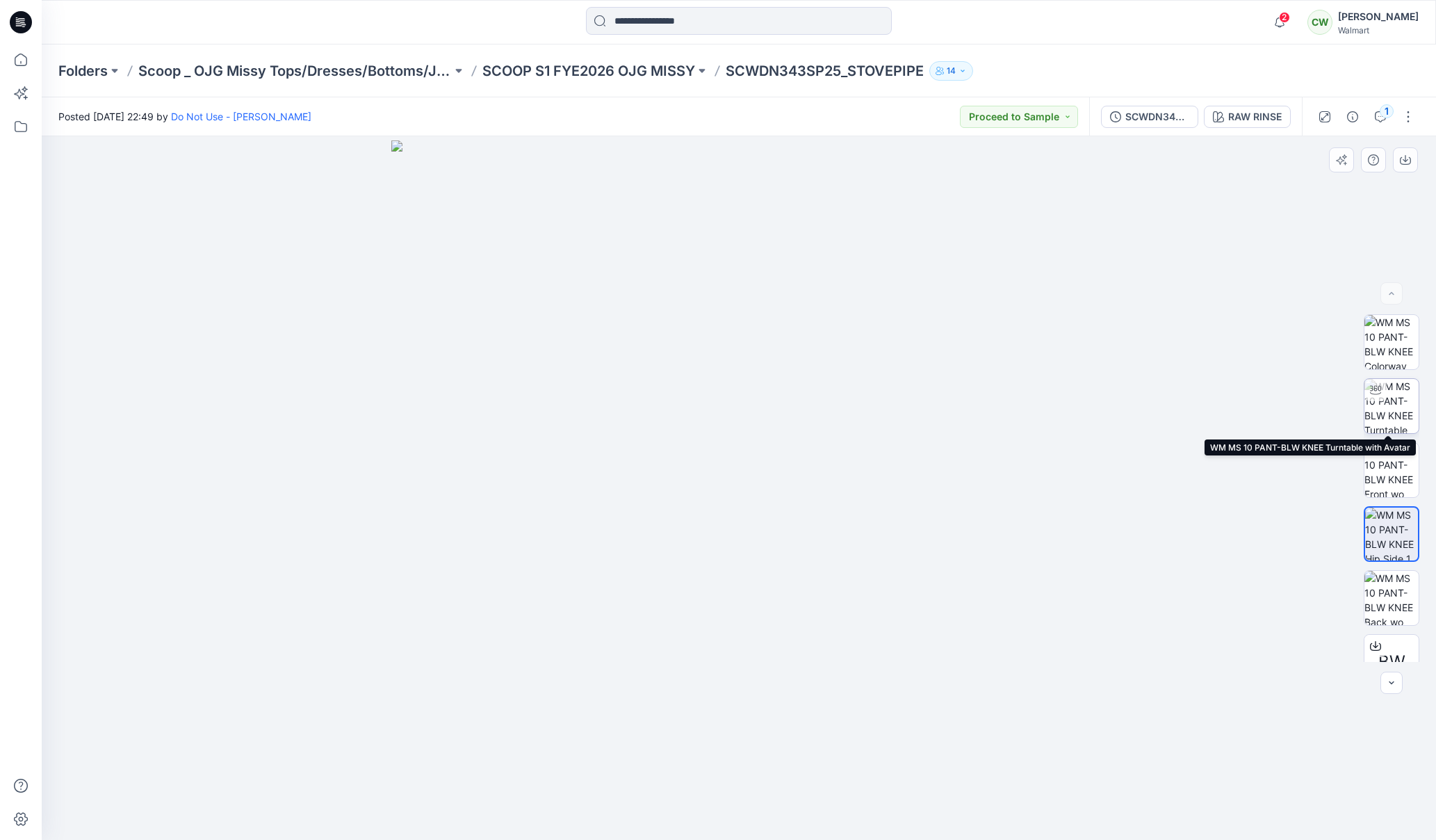
drag, startPoint x: 1394, startPoint y: 406, endPoint x: 1393, endPoint y: 395, distance: 11.0
click at [1394, 406] on img at bounding box center [1391, 406] width 54 height 54
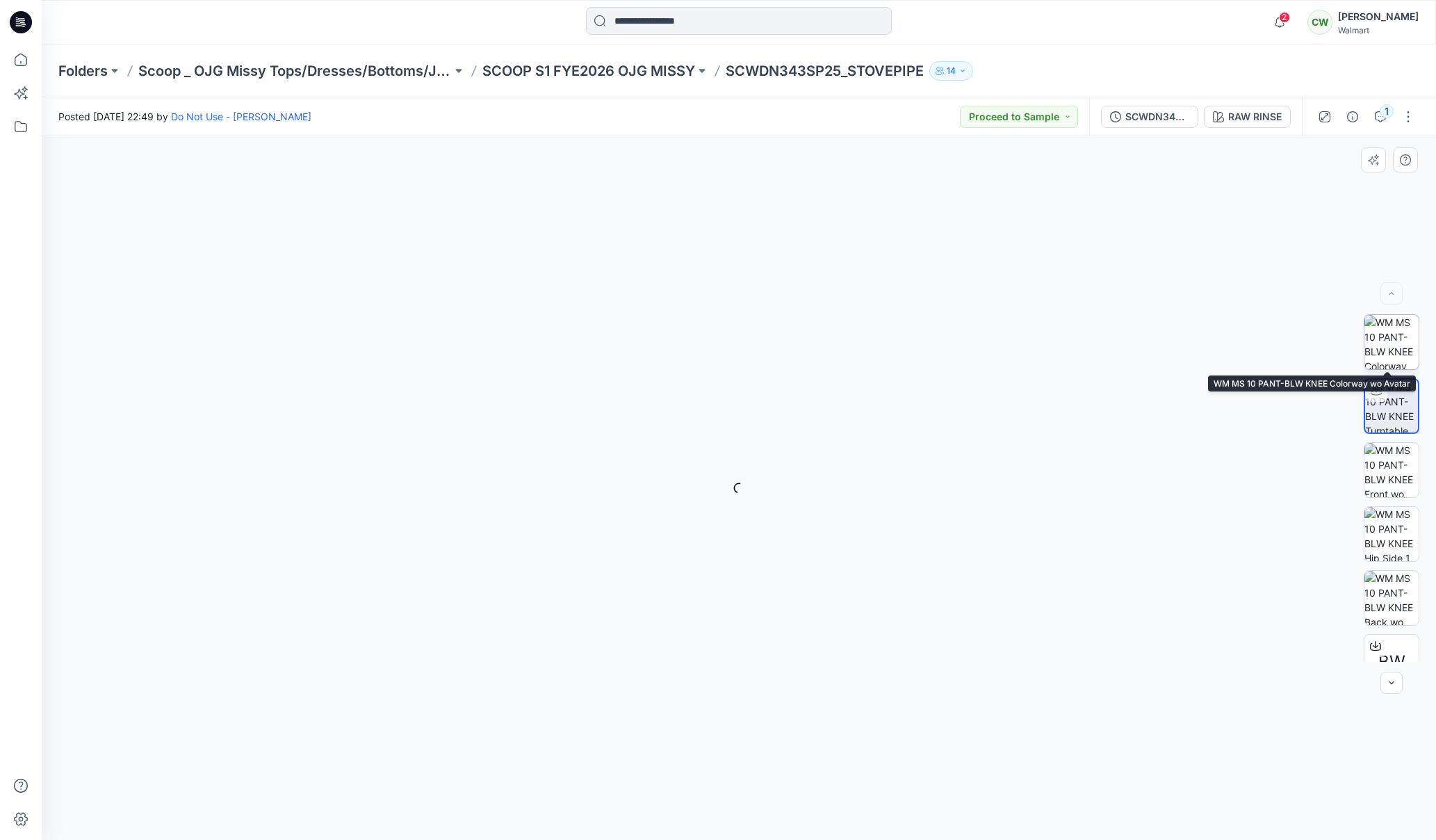
click at [1391, 363] on img at bounding box center [1391, 341] width 54 height 54
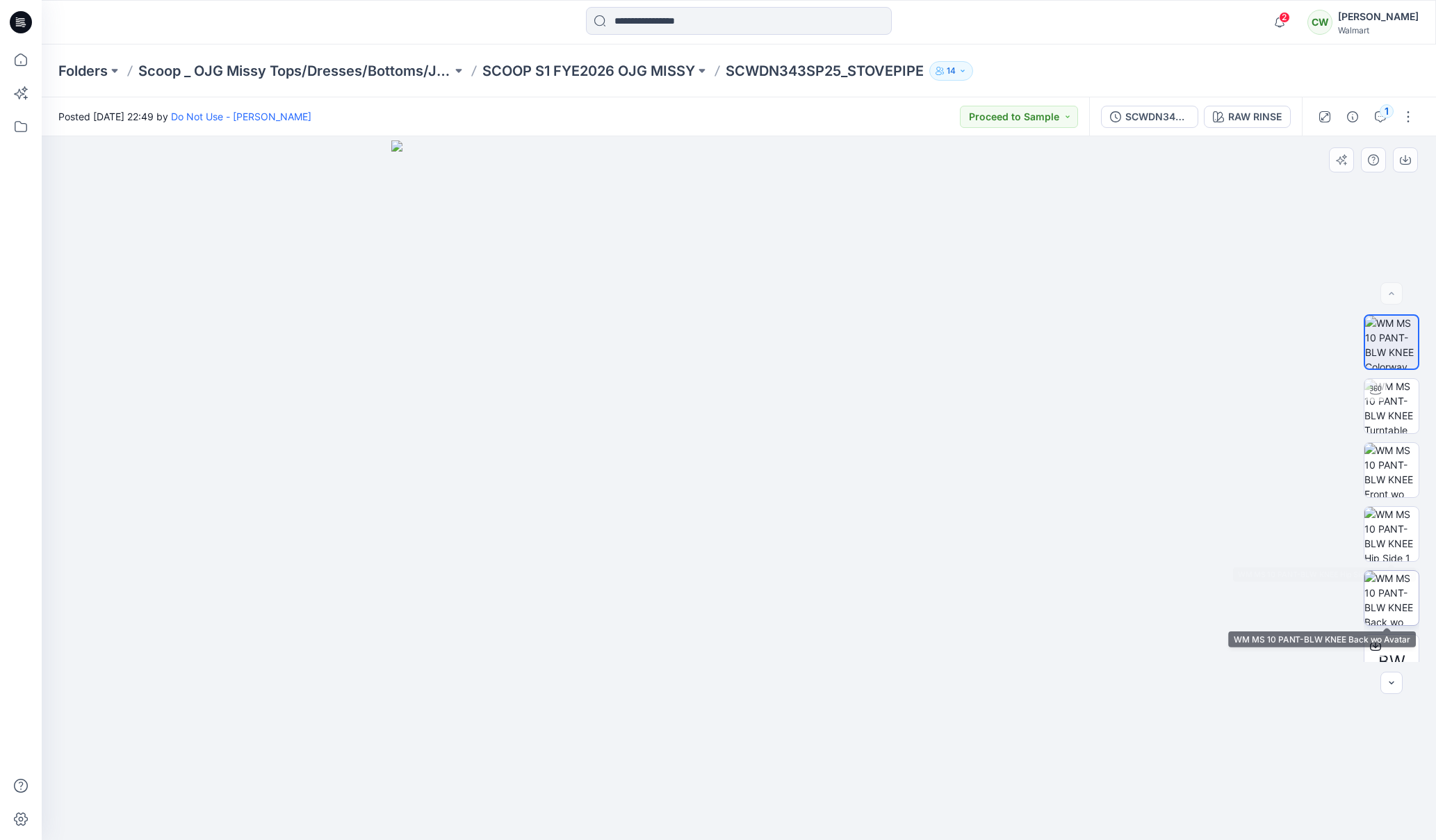
click at [1393, 611] on img at bounding box center [1391, 597] width 54 height 54
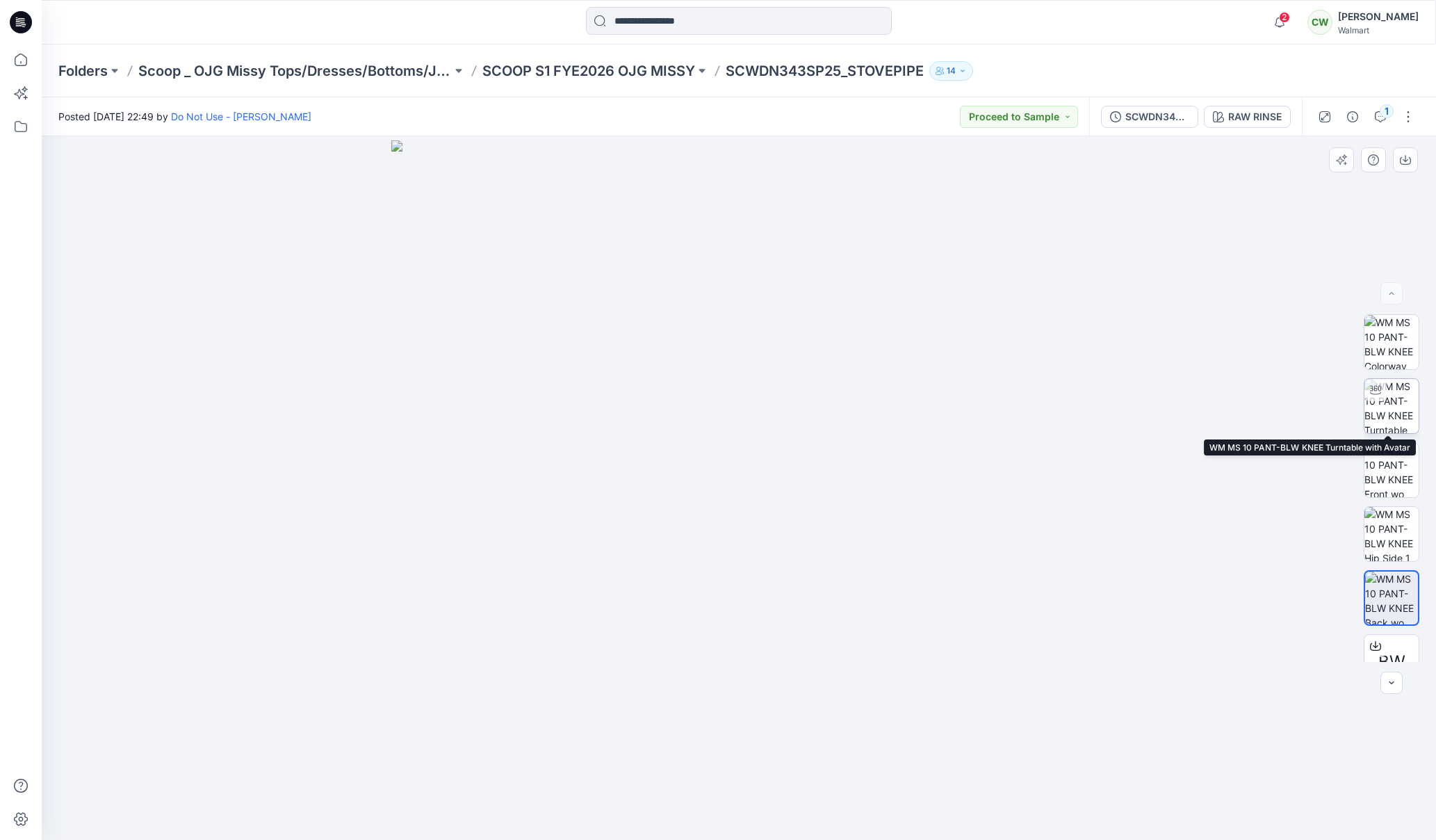
click at [1393, 420] on img at bounding box center [1391, 406] width 54 height 54
click at [551, 71] on p "SCOOP S1 FYE2026 OJG MISSY" at bounding box center [589, 70] width 213 height 20
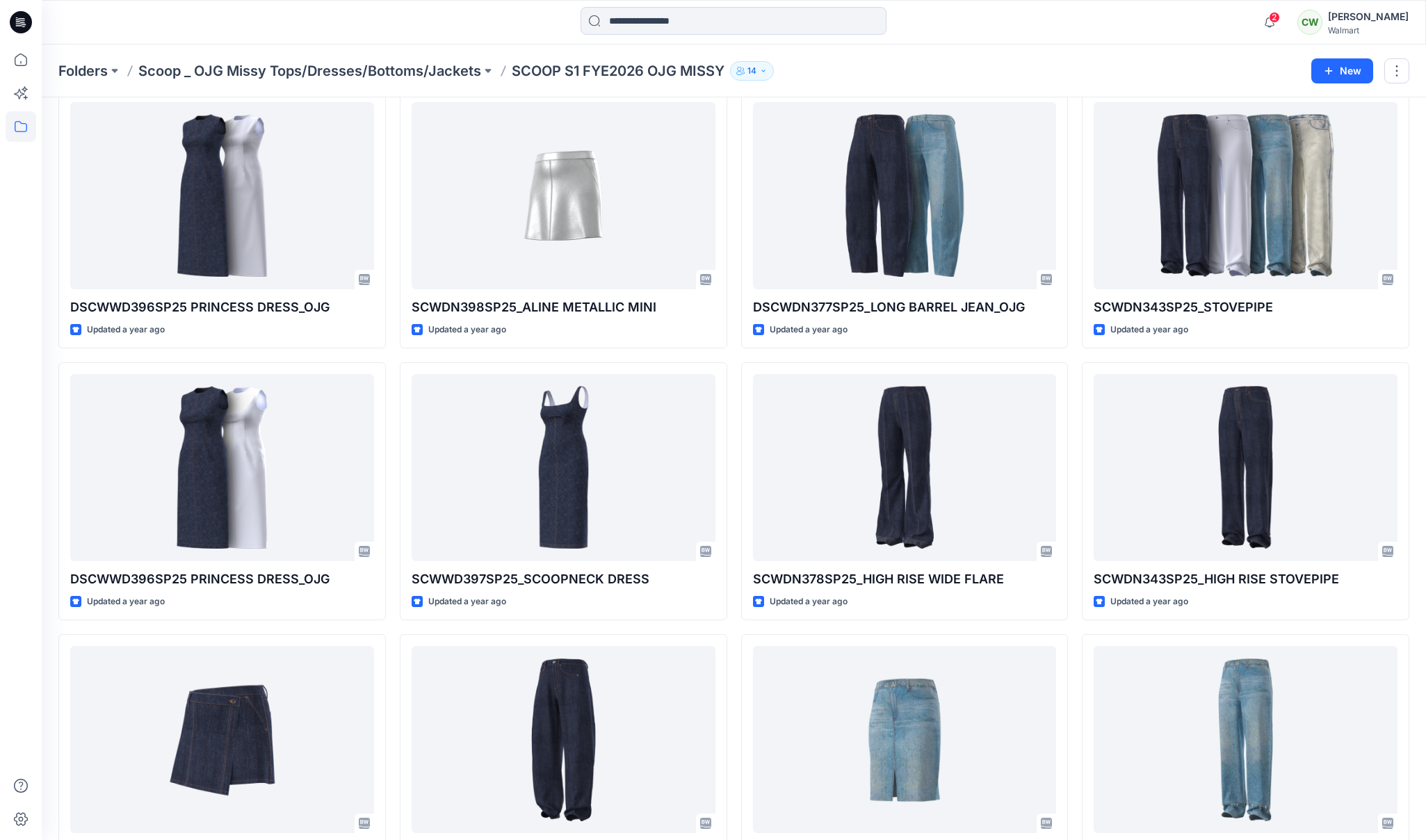
scroll to position [406, 0]
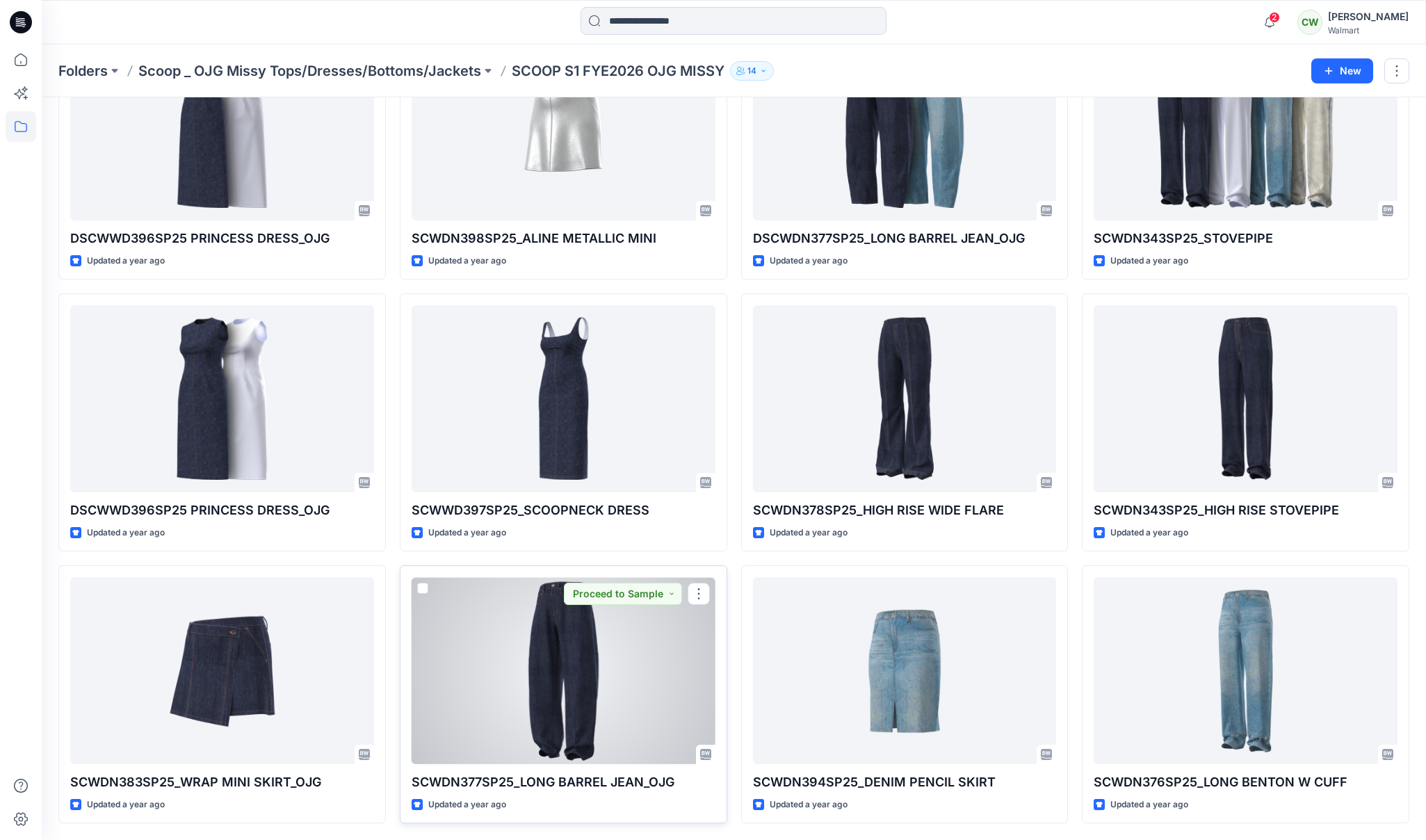
click at [579, 687] on div at bounding box center [564, 670] width 304 height 187
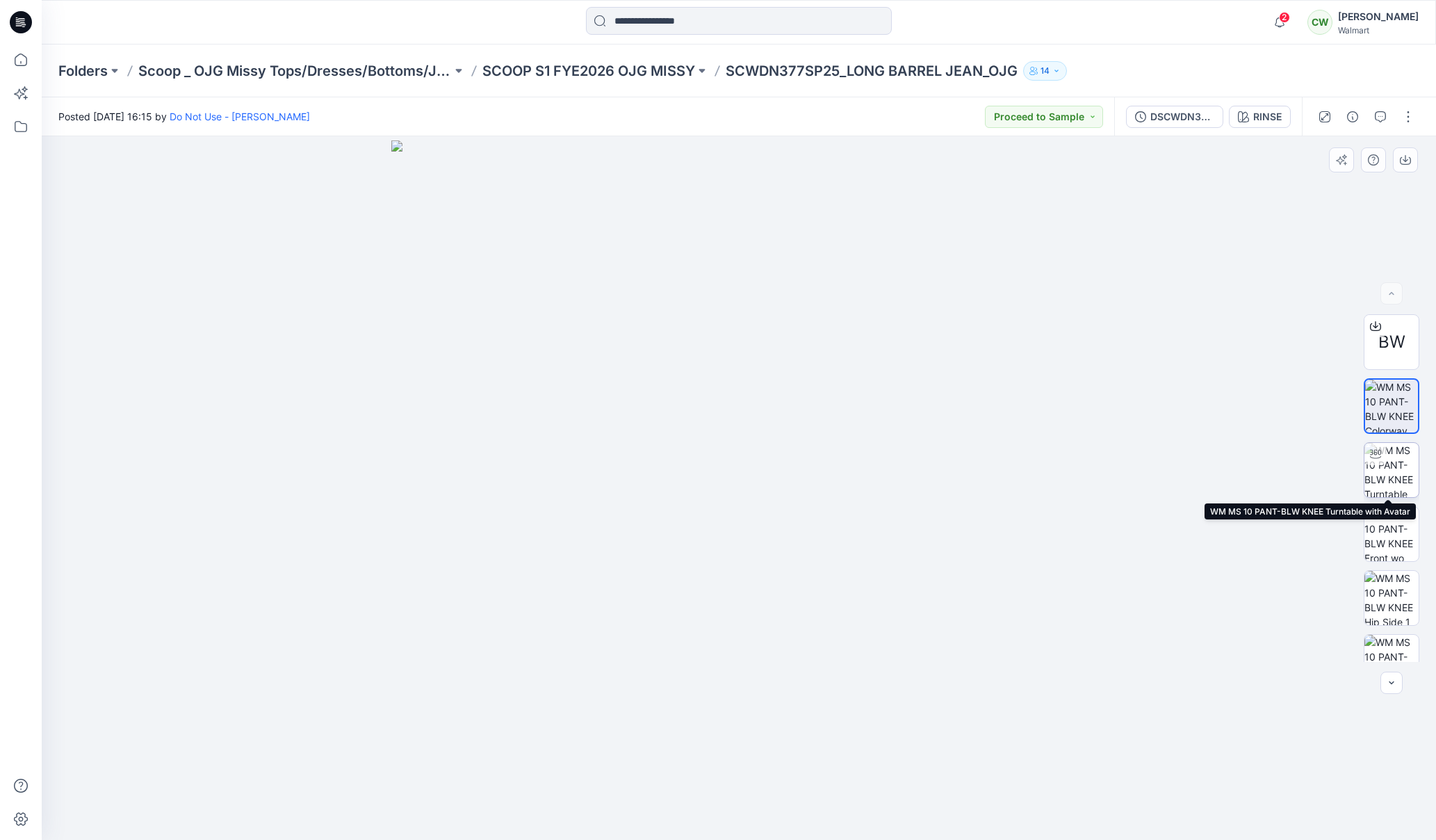
click at [1395, 468] on img at bounding box center [1391, 470] width 54 height 54
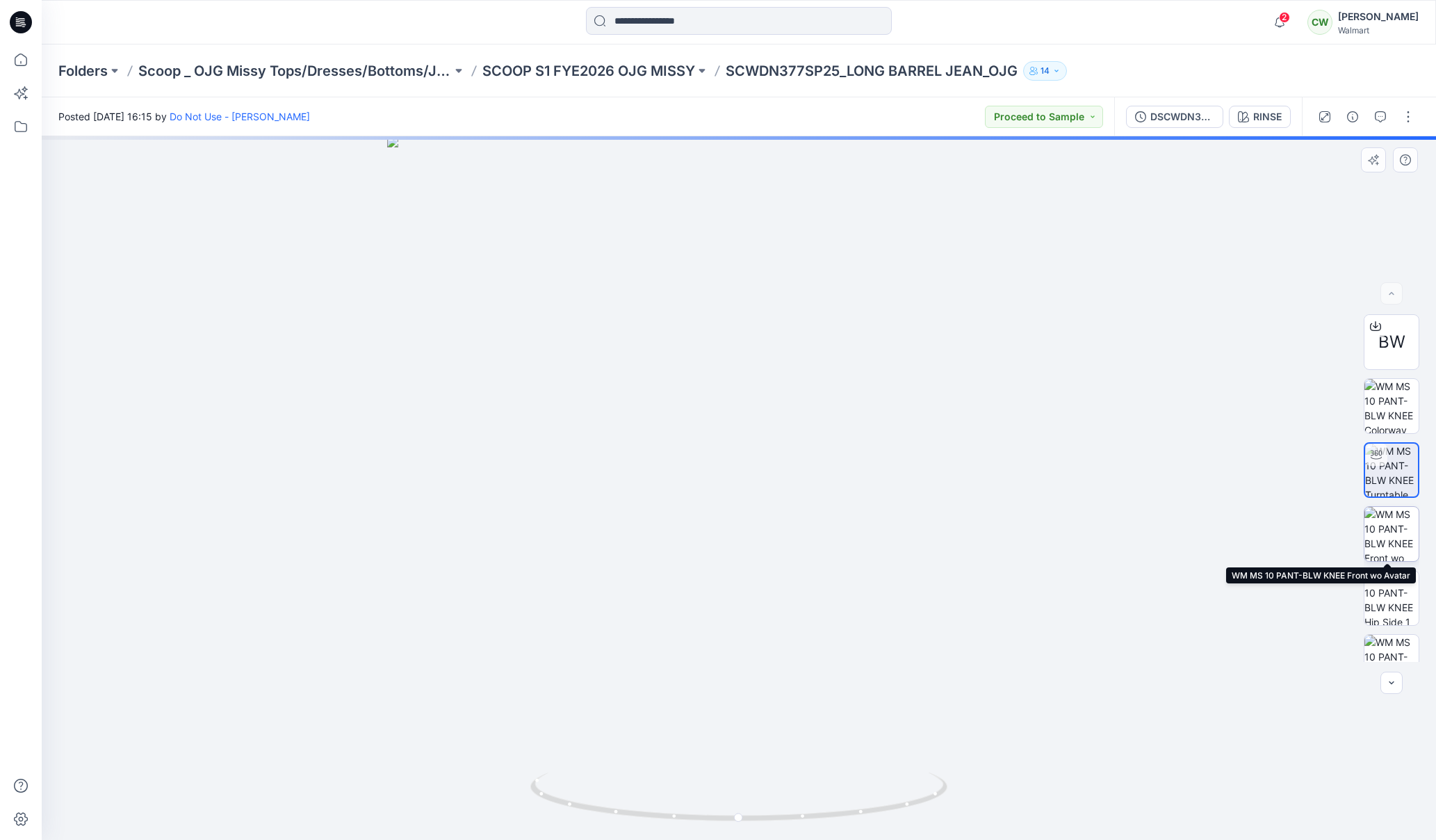
click at [1391, 528] on img at bounding box center [1391, 533] width 54 height 54
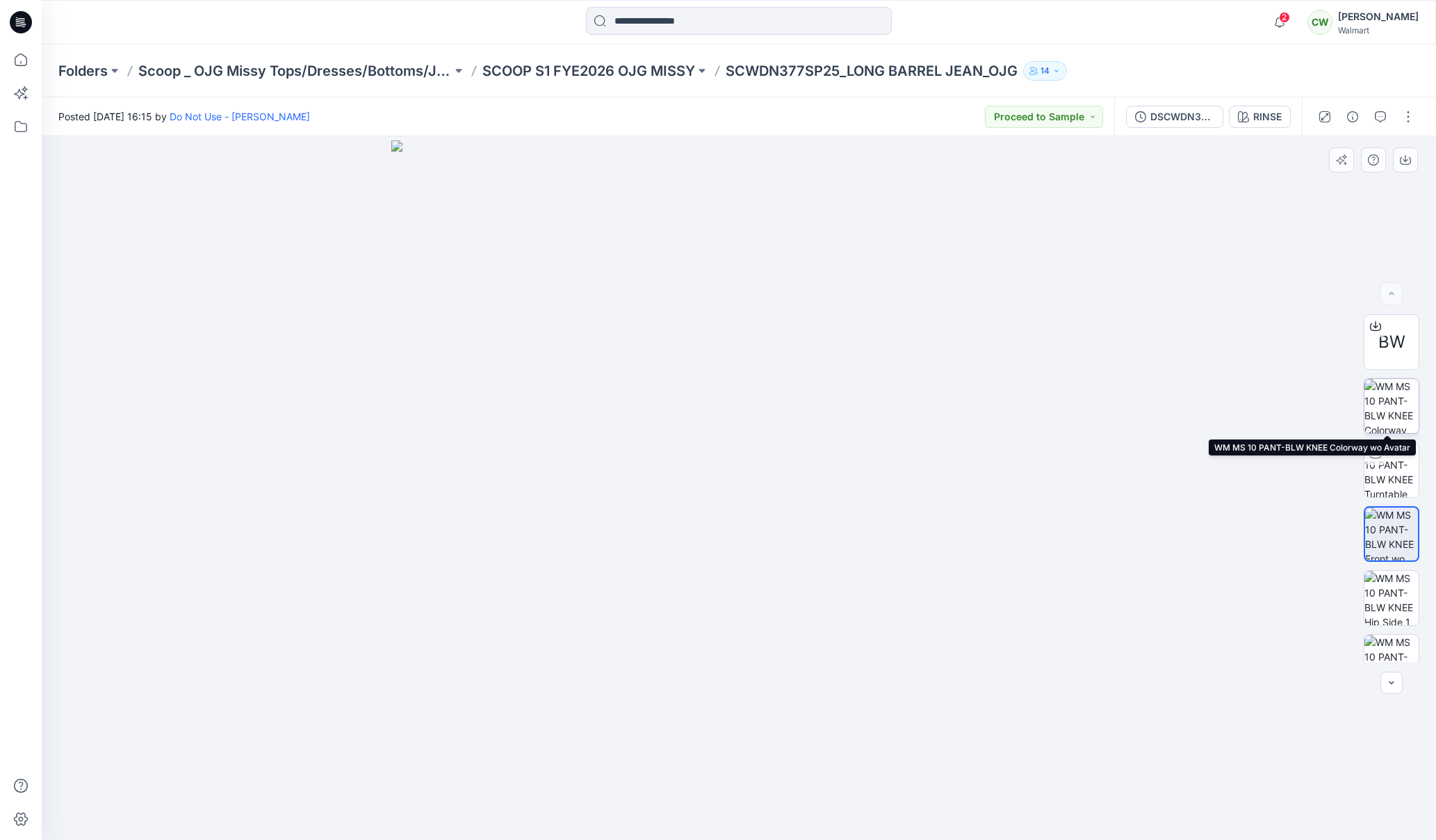
click at [1388, 425] on img at bounding box center [1391, 406] width 54 height 54
click at [1390, 503] on div "BW" at bounding box center [1391, 488] width 56 height 348
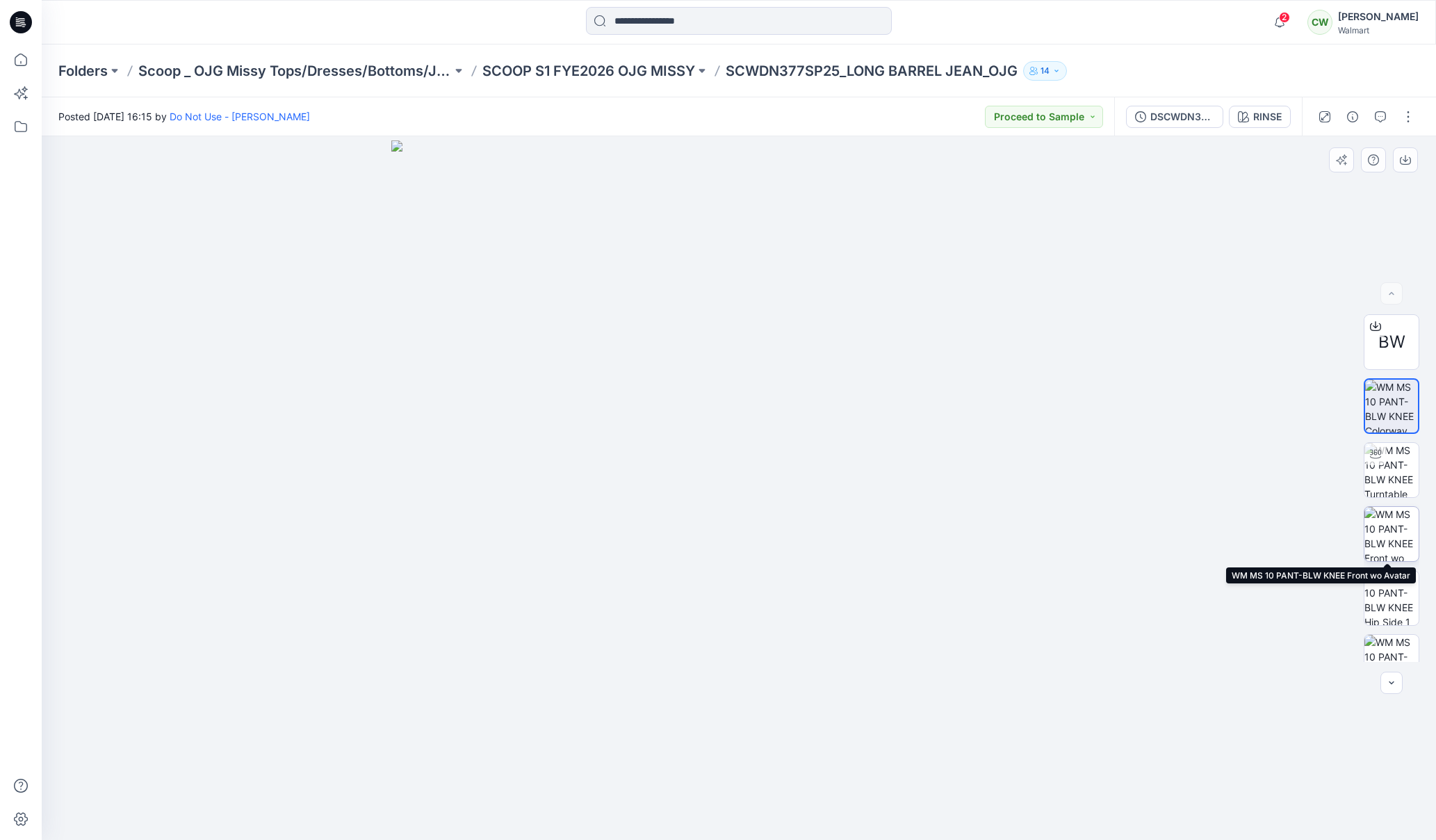
click at [1395, 537] on img at bounding box center [1391, 533] width 54 height 54
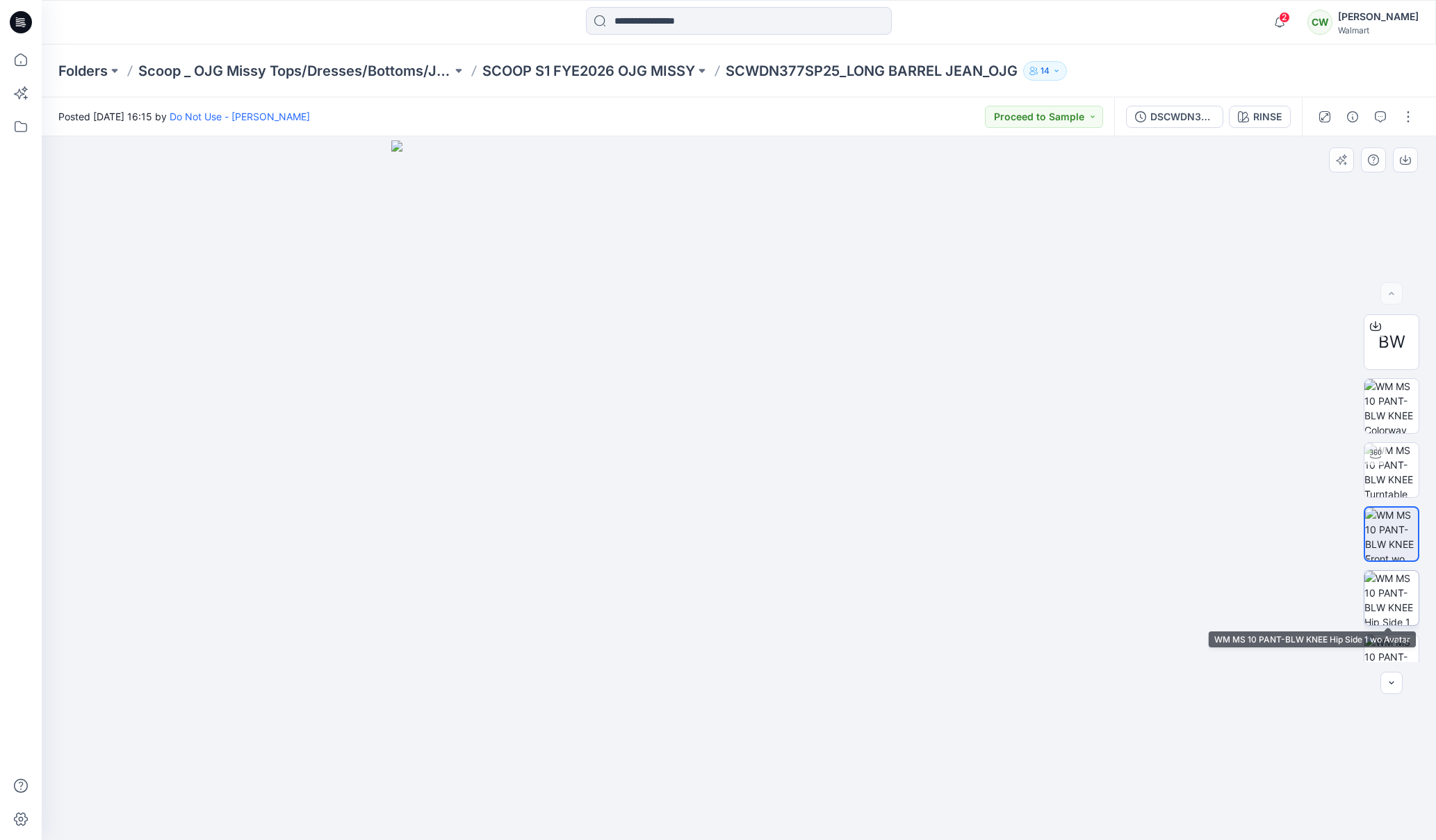
click at [1387, 603] on img at bounding box center [1391, 597] width 54 height 54
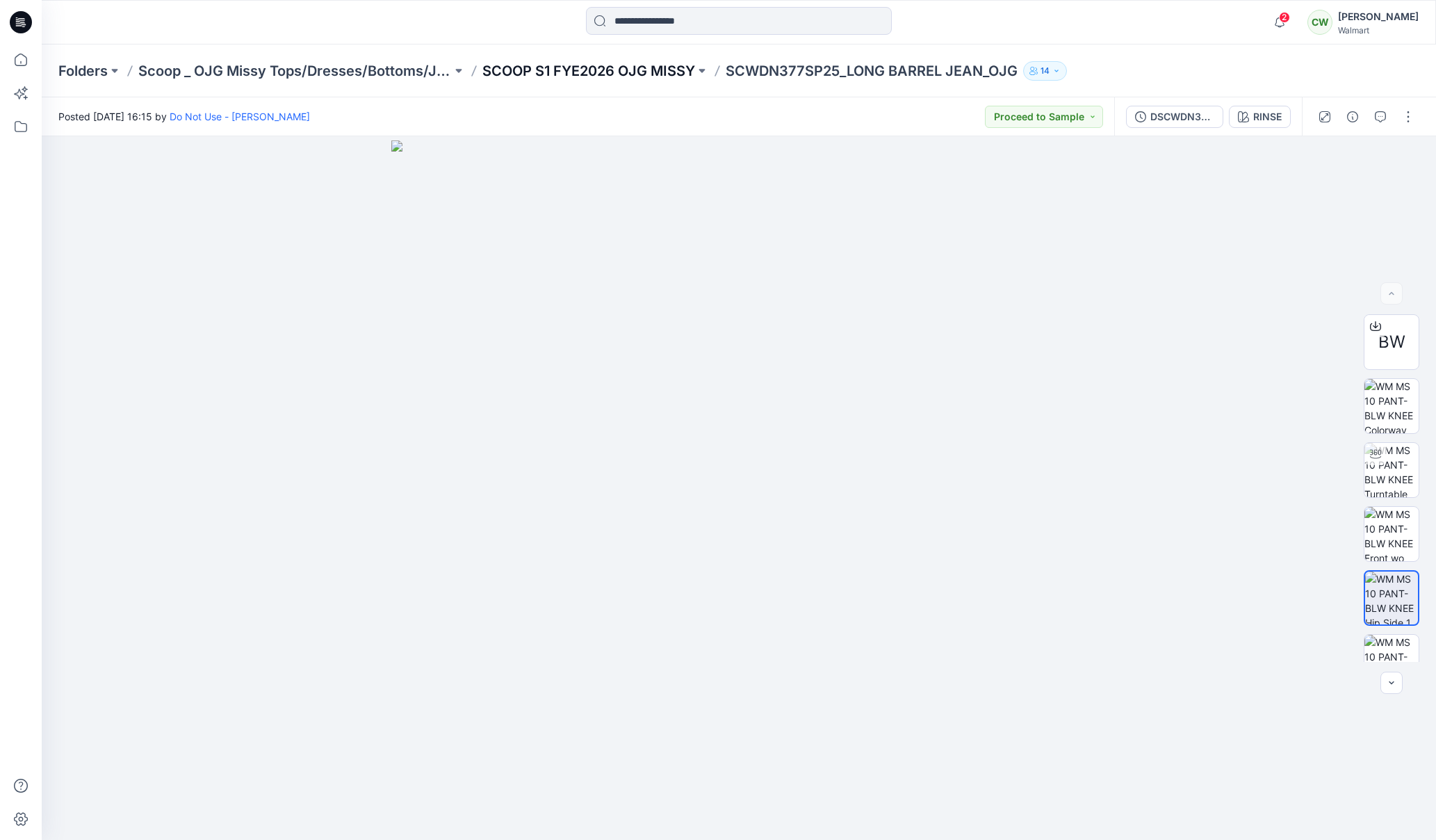
click at [622, 74] on p "SCOOP S1 FYE2026 OJG MISSY" at bounding box center [589, 70] width 213 height 20
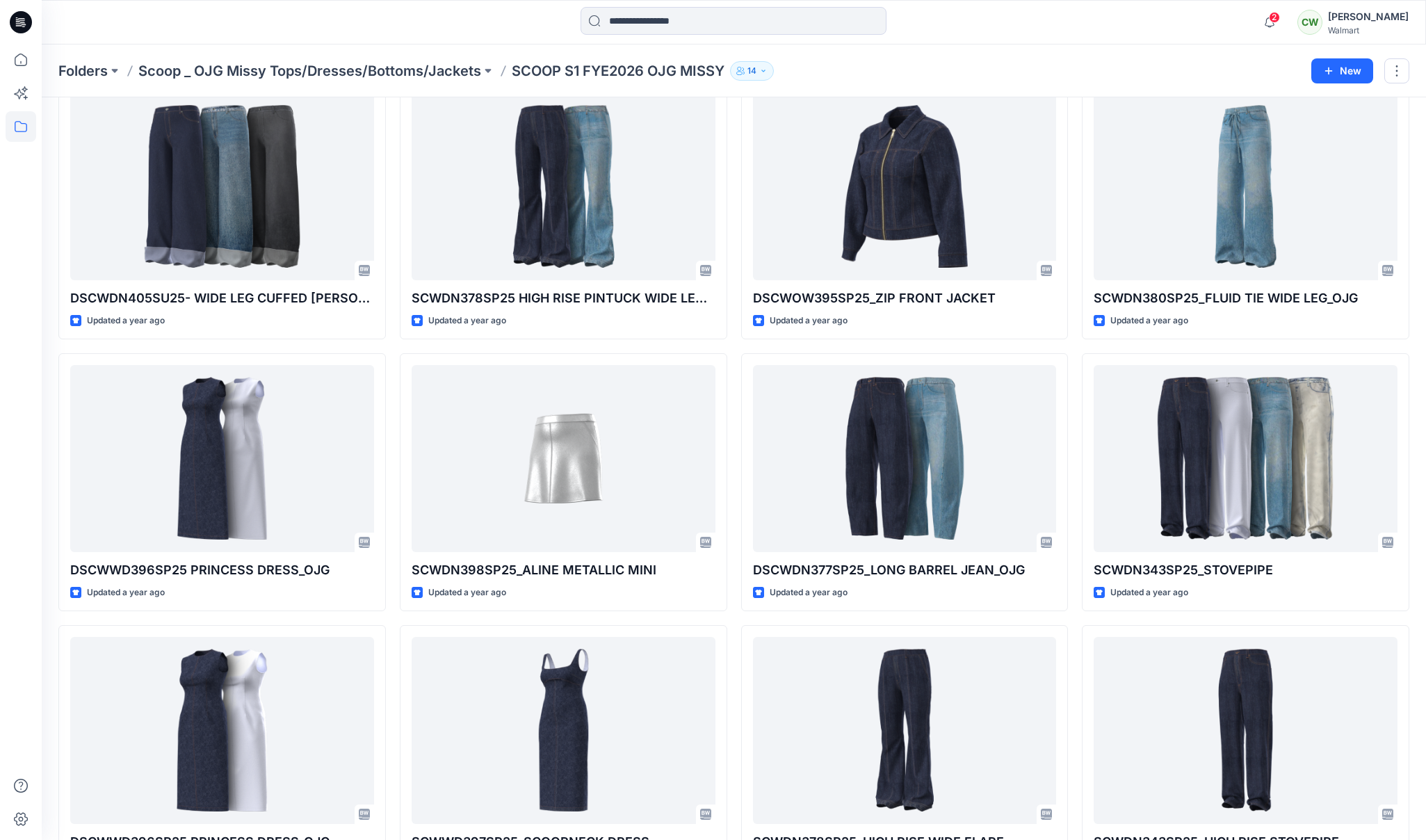
scroll to position [79, 0]
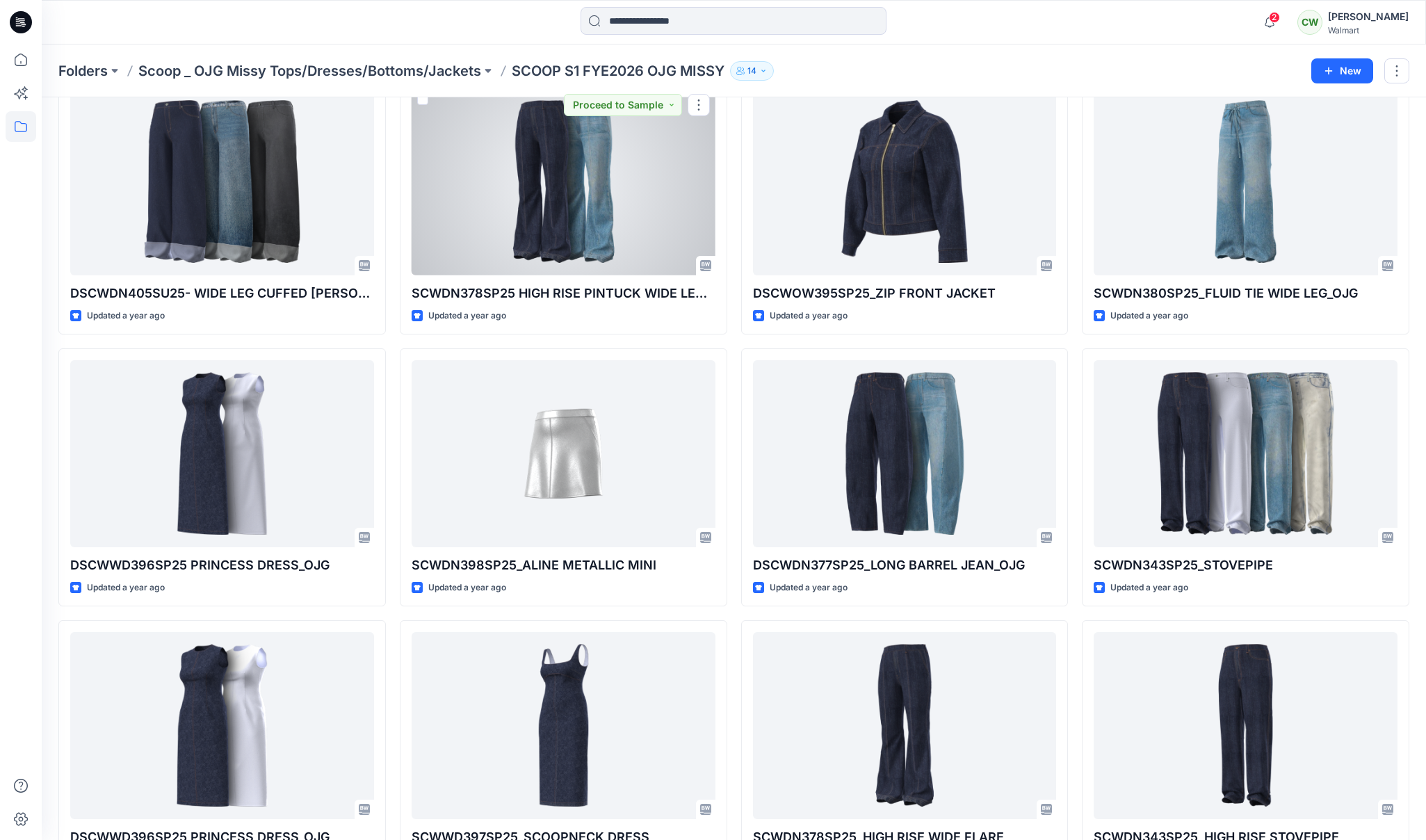
click at [572, 183] on div at bounding box center [564, 182] width 304 height 187
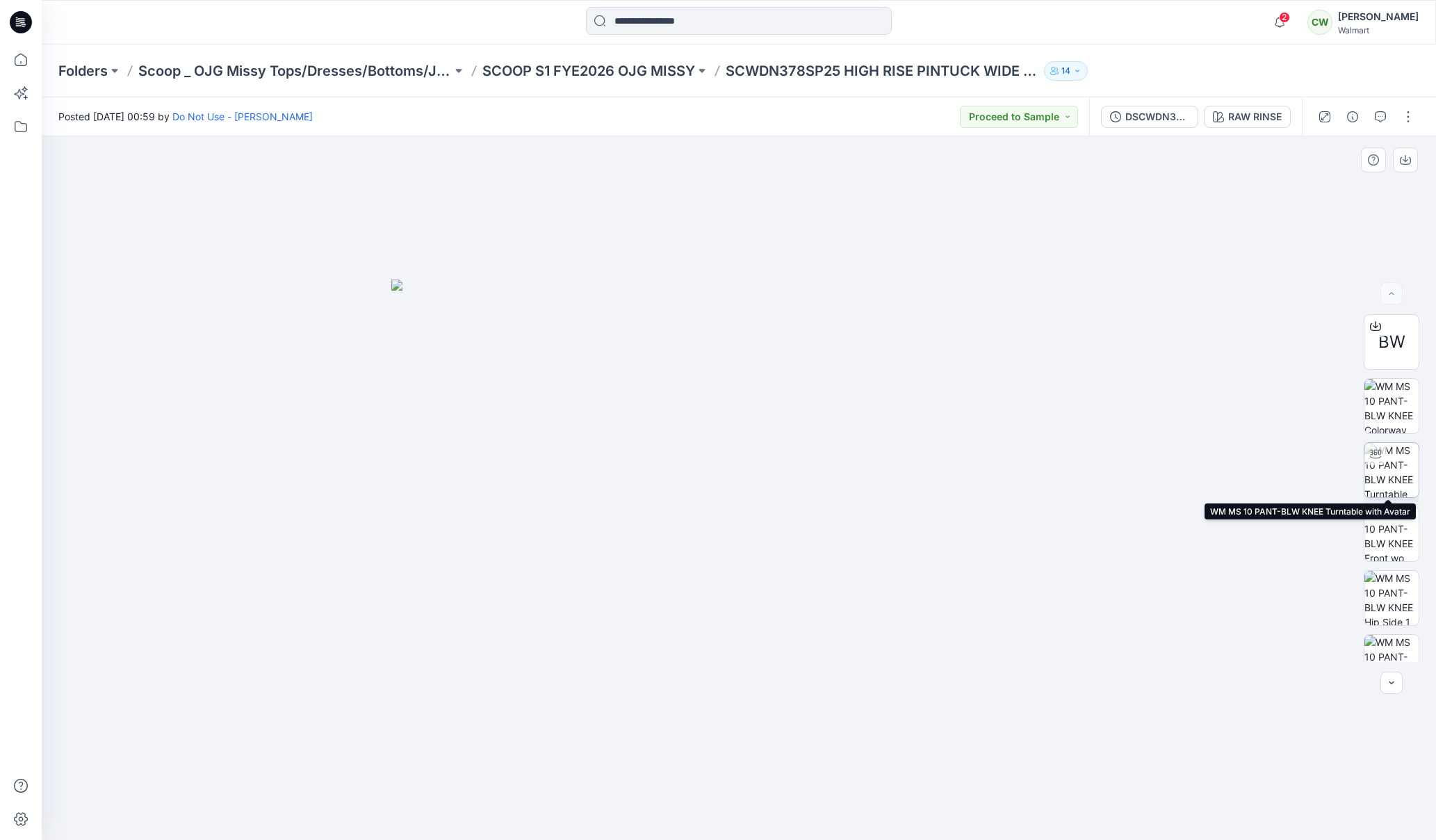
click at [1393, 484] on img at bounding box center [1391, 470] width 54 height 54
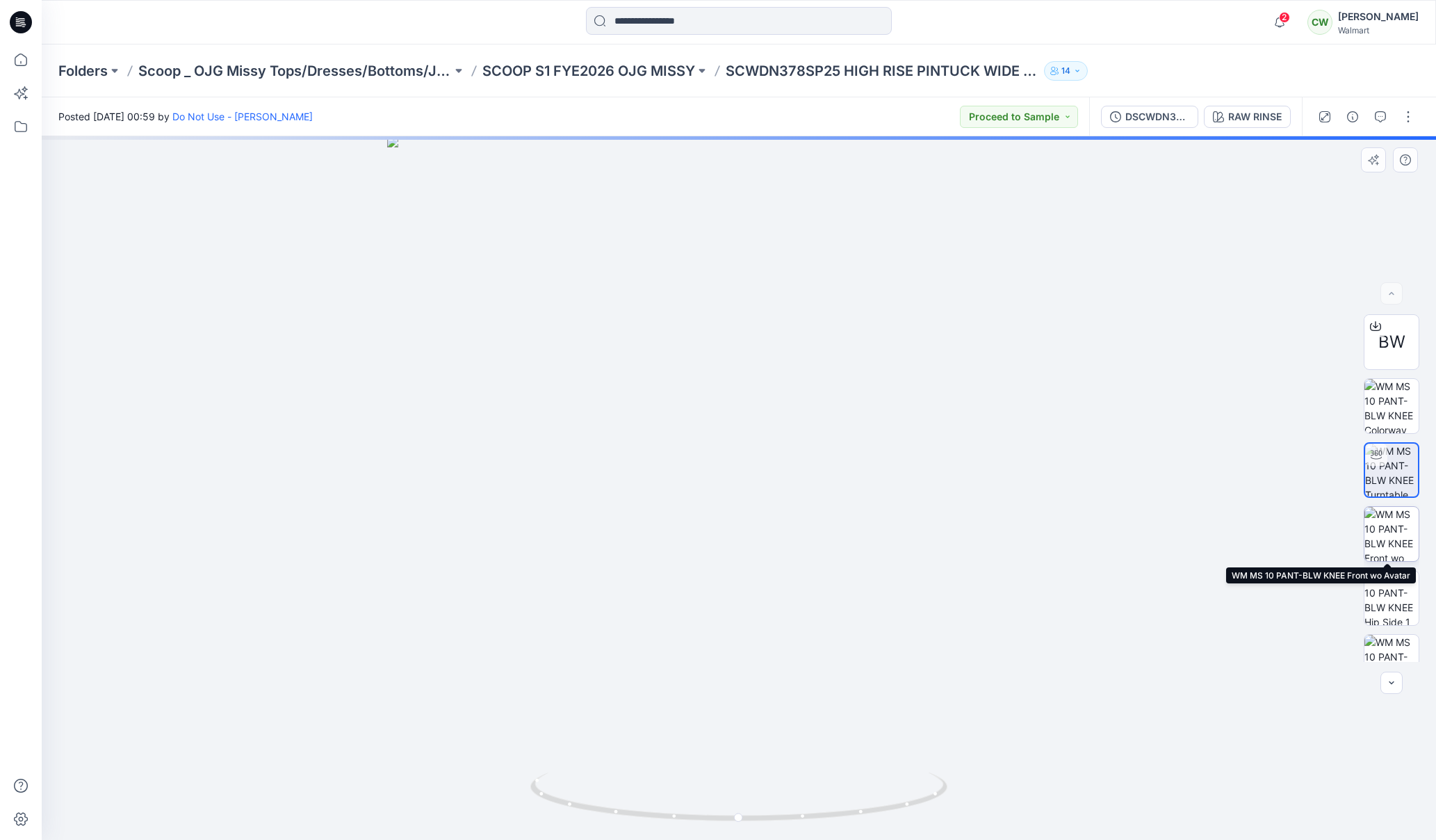
click at [1398, 544] on img at bounding box center [1391, 533] width 54 height 54
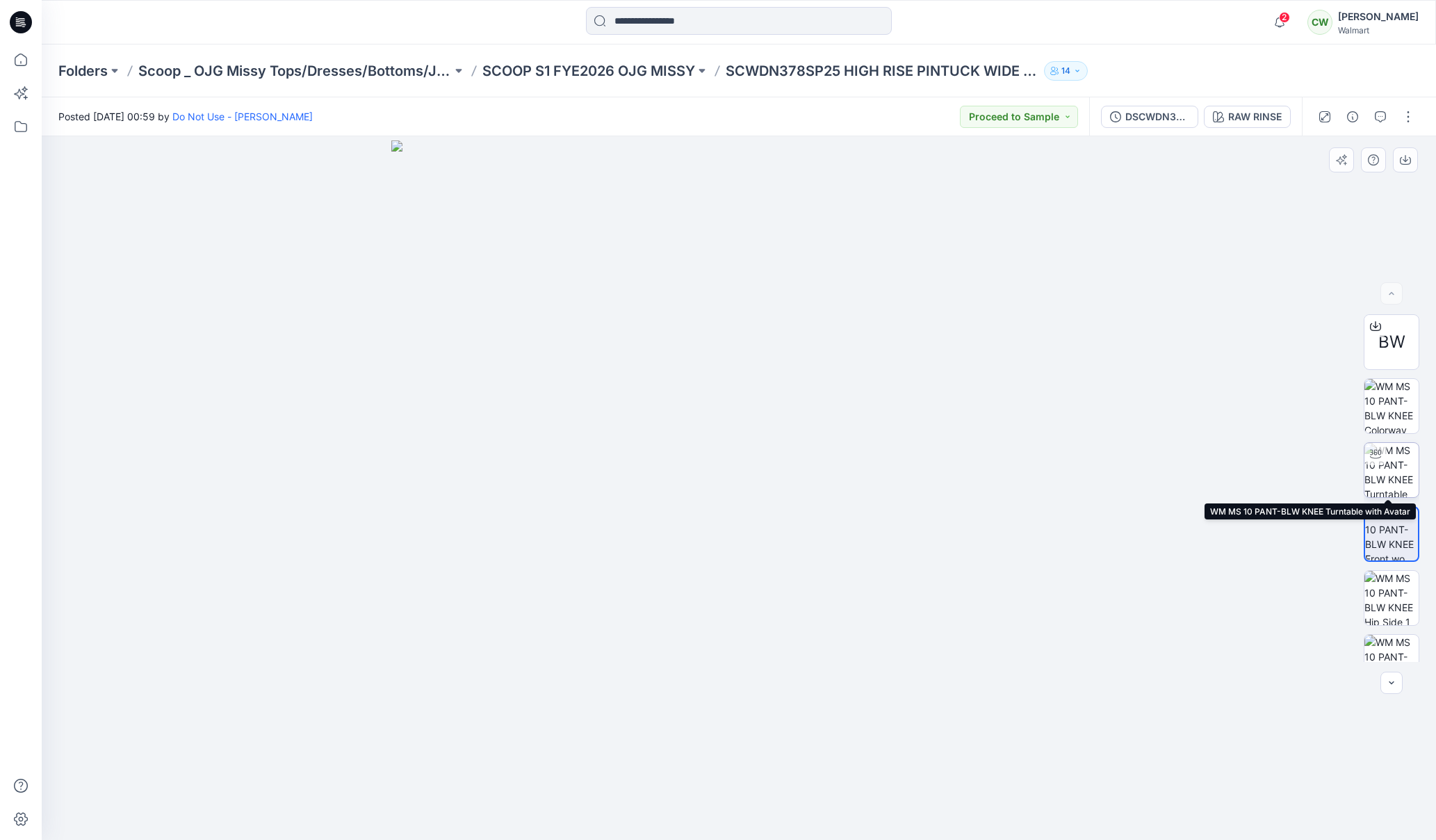
click at [1397, 478] on img at bounding box center [1391, 470] width 54 height 54
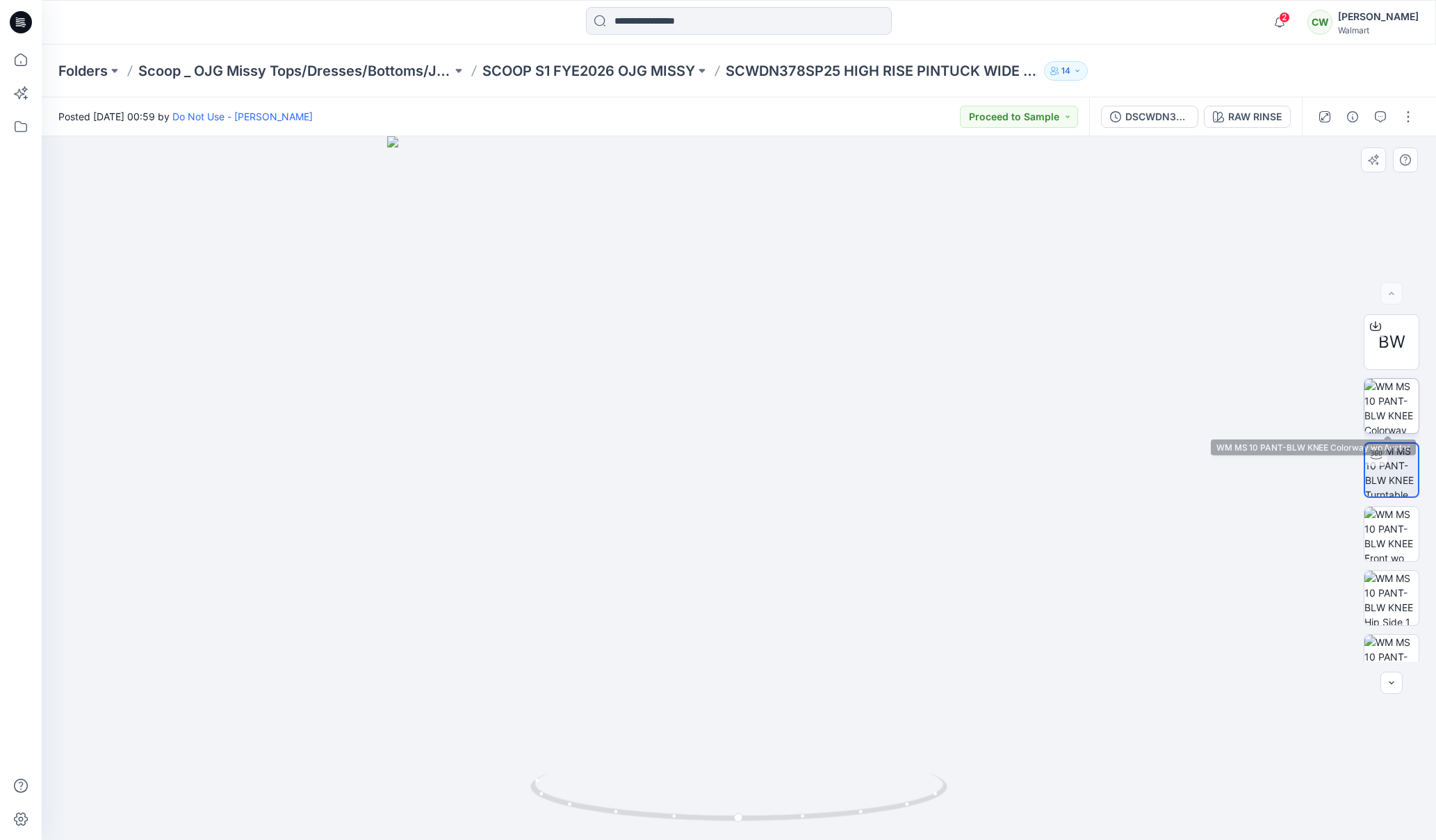
click at [1393, 427] on img at bounding box center [1391, 406] width 54 height 54
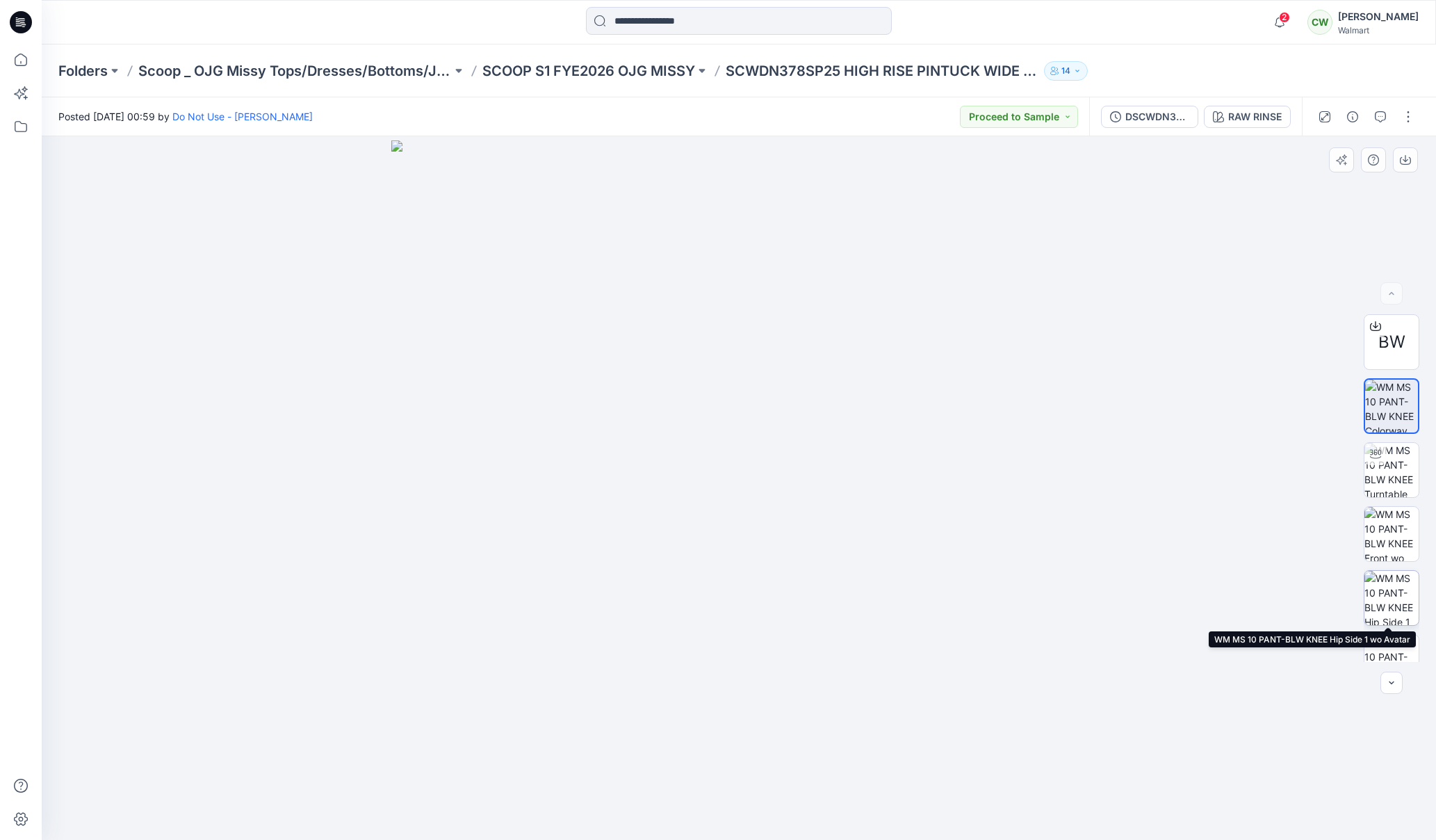
click at [1395, 597] on img at bounding box center [1391, 597] width 54 height 54
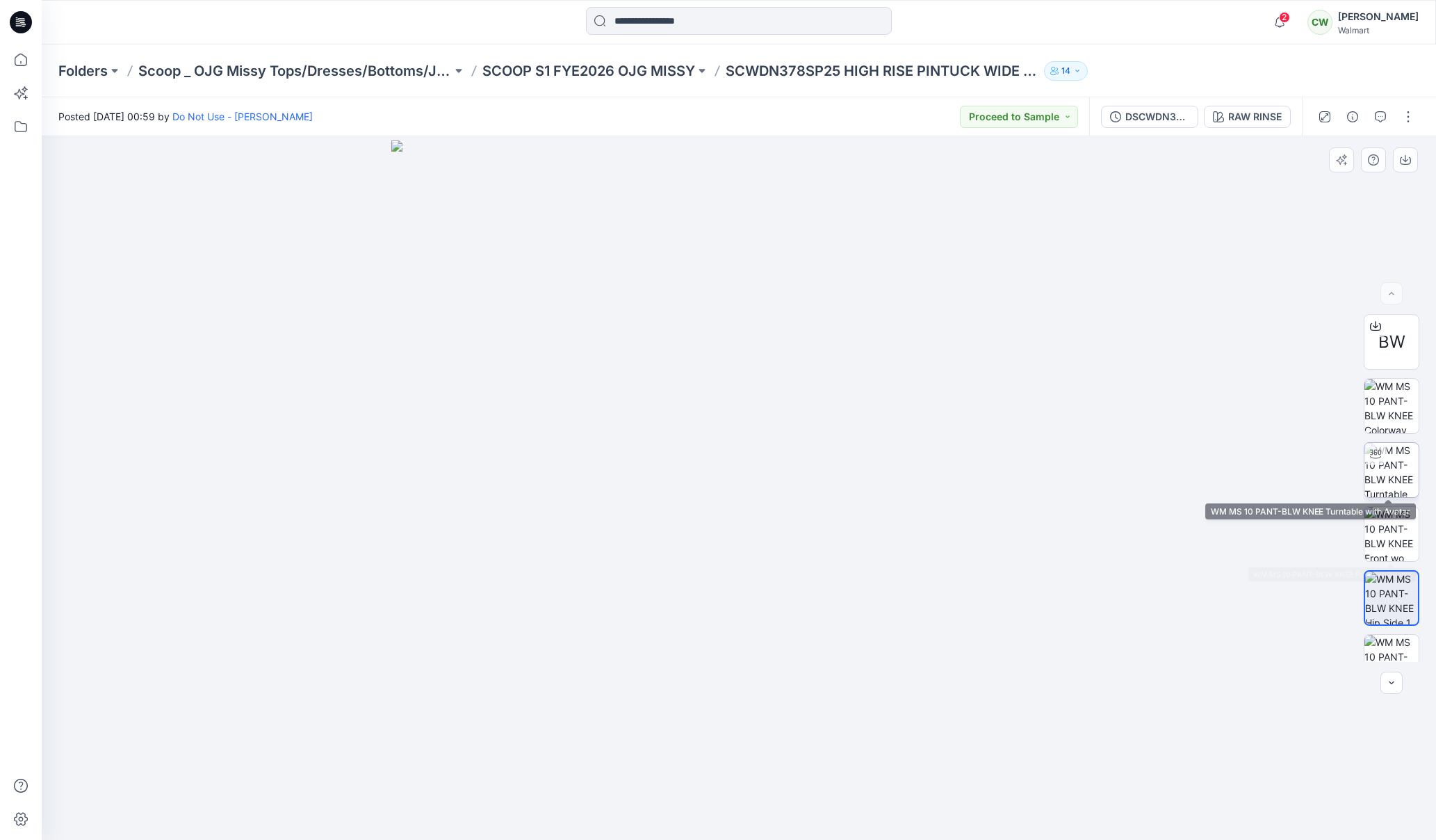
click at [1389, 487] on img at bounding box center [1391, 470] width 54 height 54
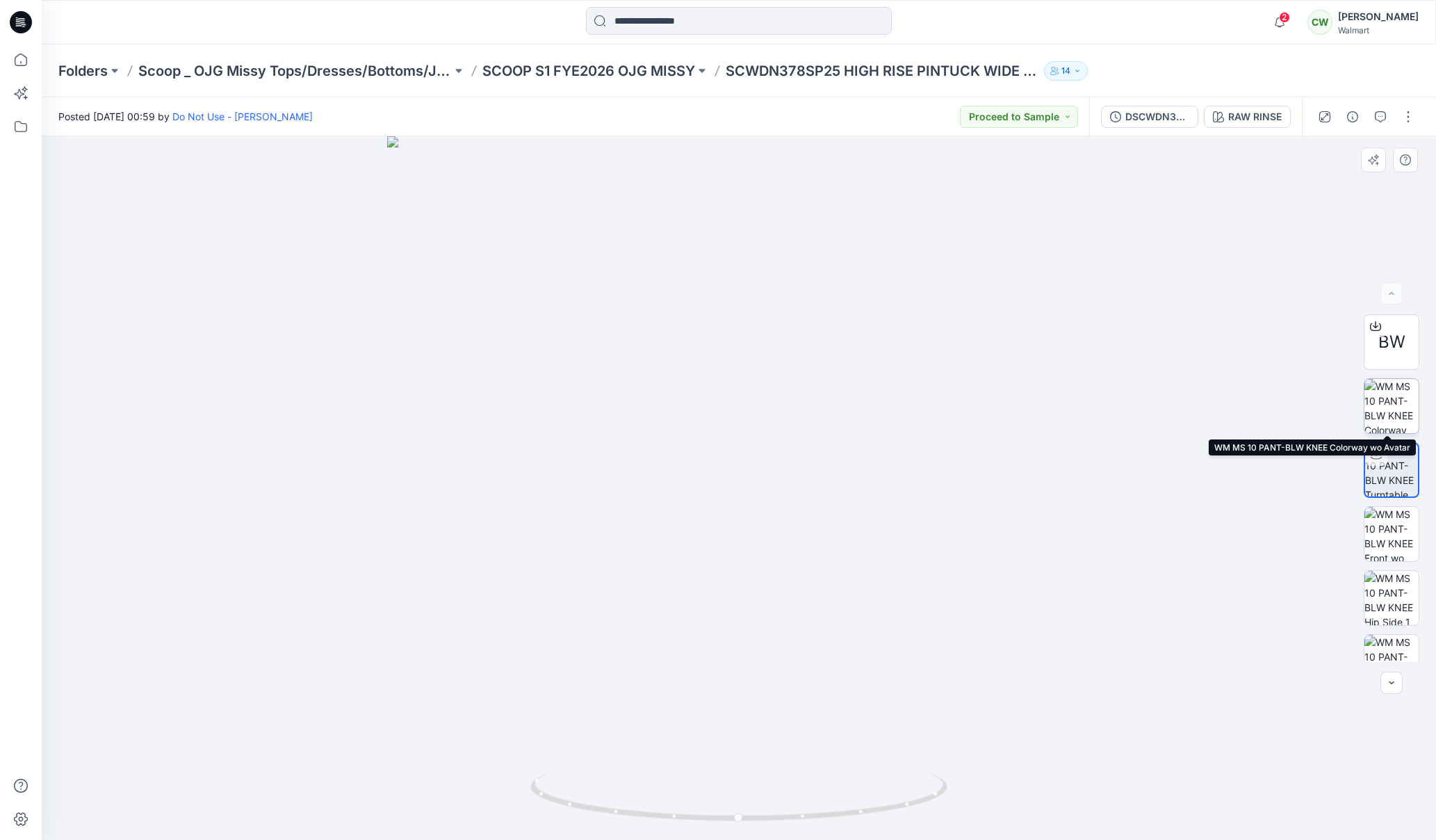
click at [1384, 416] on img at bounding box center [1391, 406] width 54 height 54
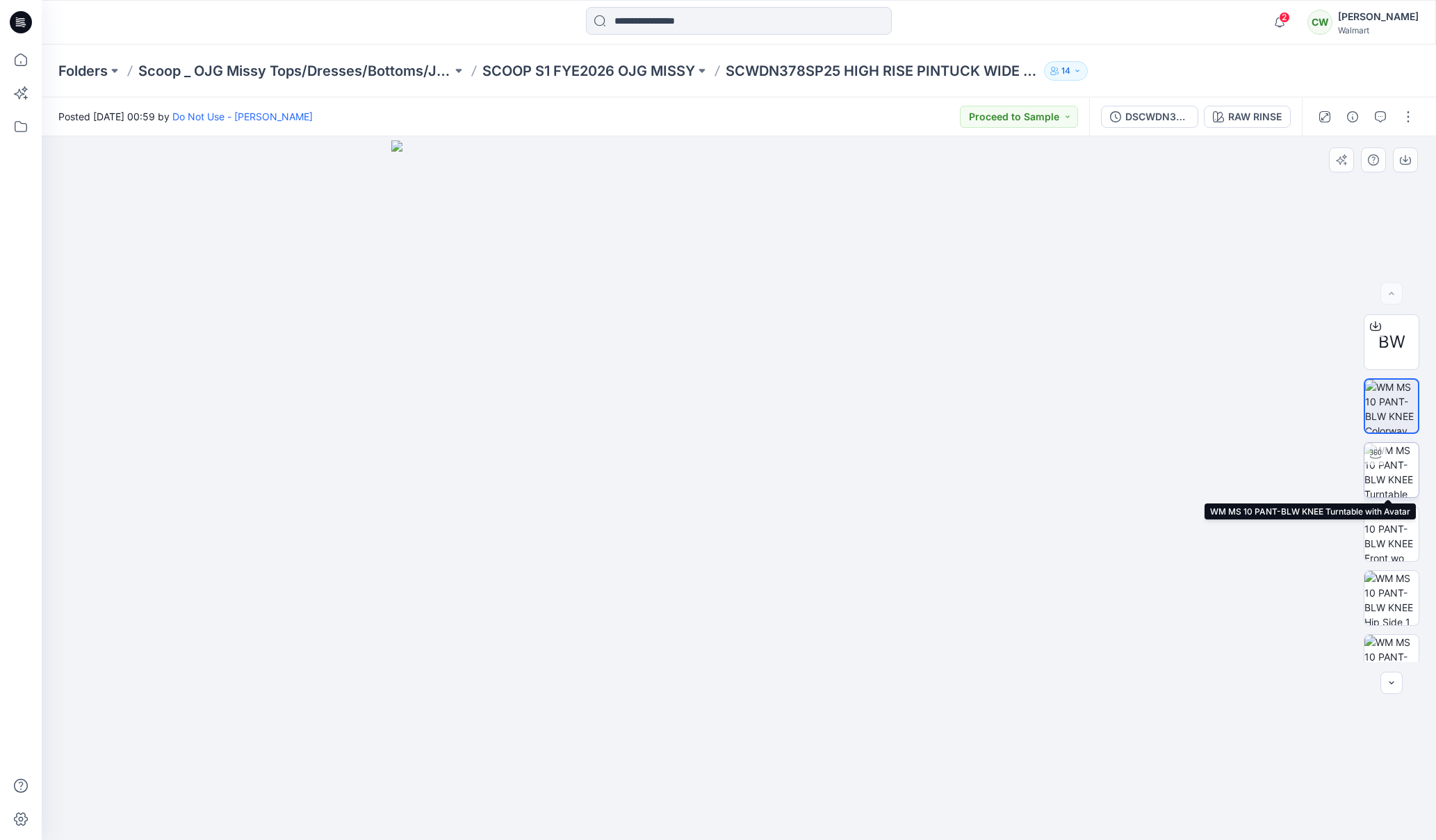
click at [1390, 488] on img at bounding box center [1391, 470] width 54 height 54
click at [604, 65] on p "SCOOP S1 FYE2026 OJG MISSY" at bounding box center [589, 70] width 213 height 20
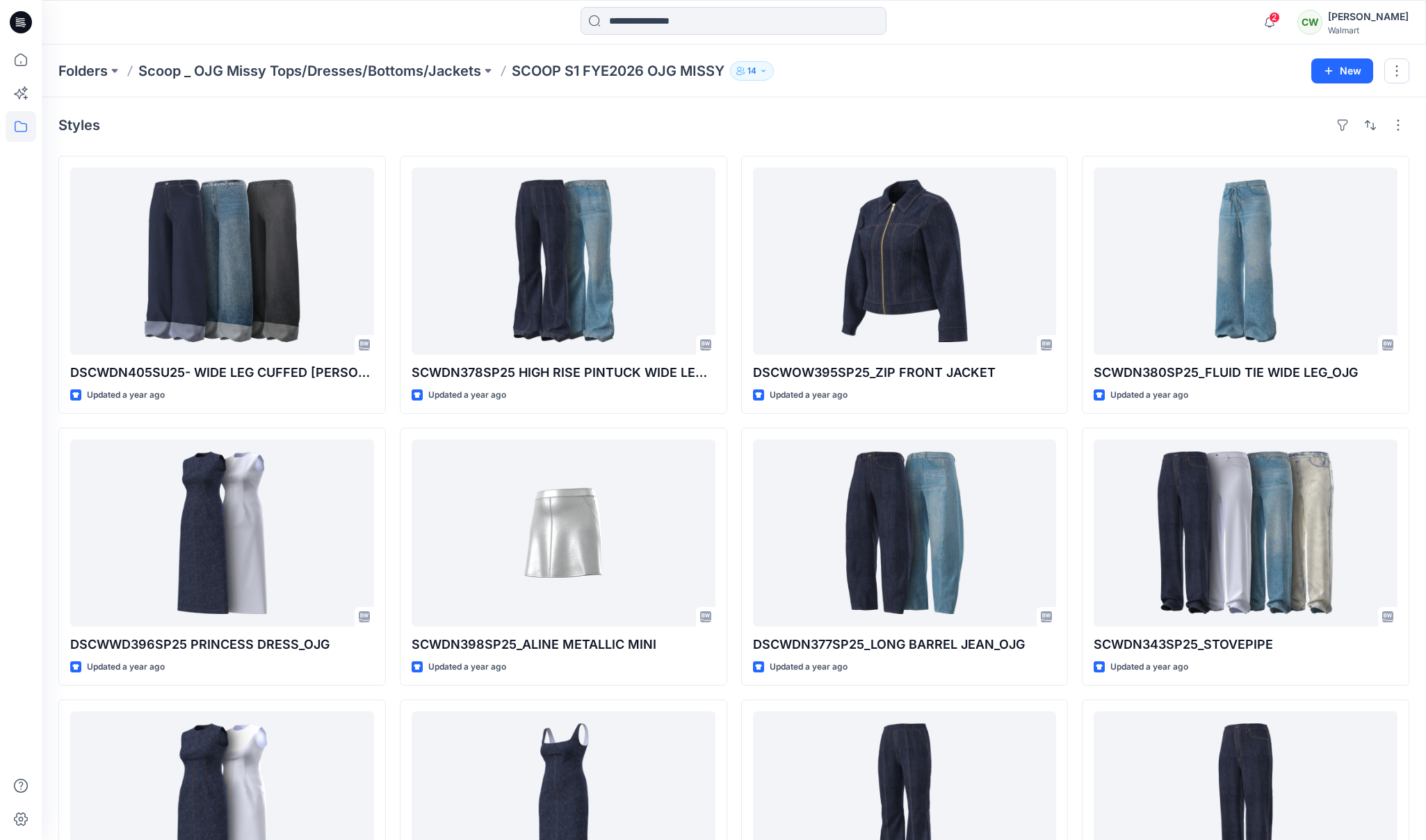
click at [449, 74] on p "Scoop _ OJG Missy Tops/Dresses/Bottoms/Jackets" at bounding box center [310, 70] width 343 height 20
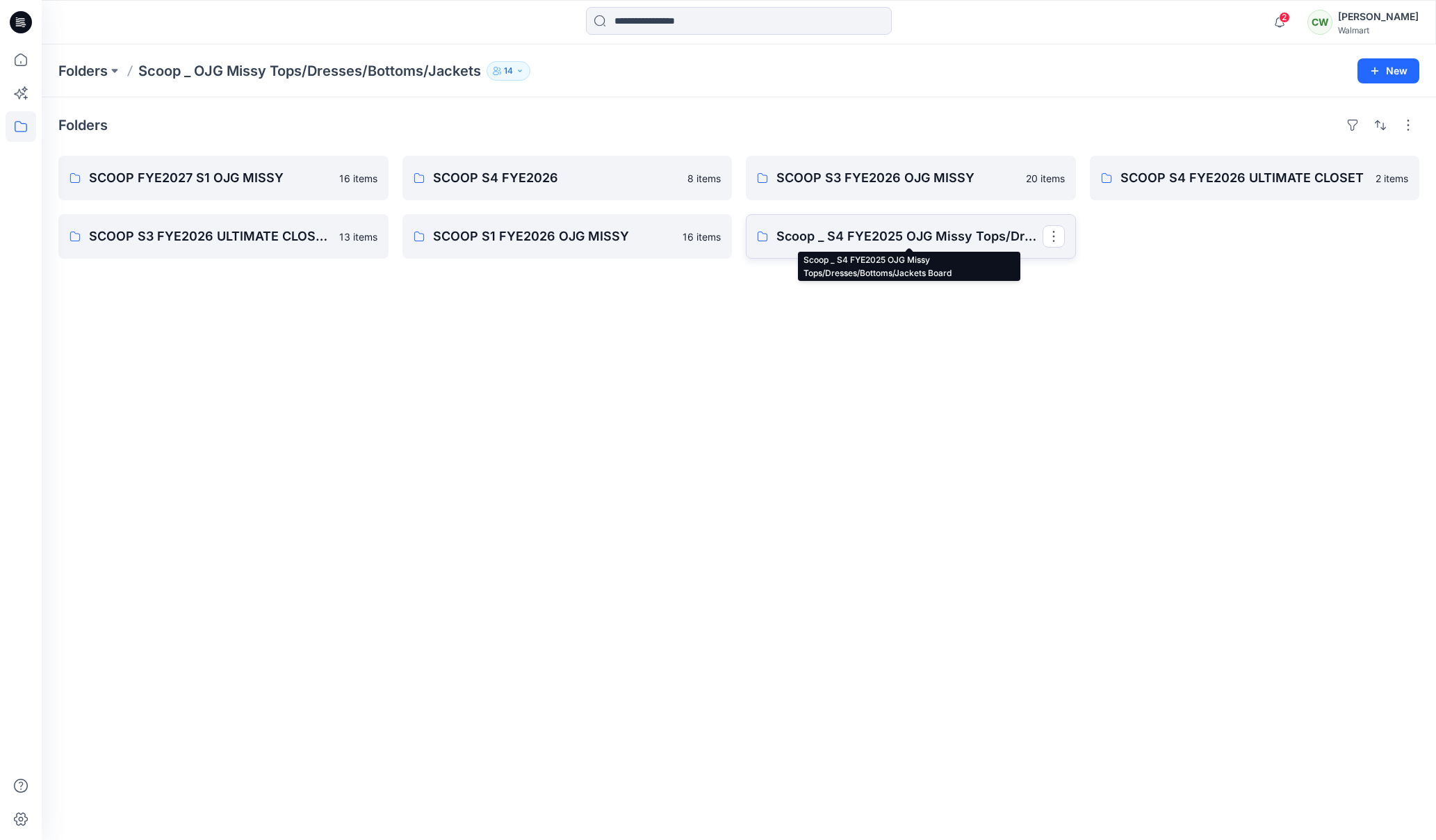
click at [842, 240] on p "Scoop _ S4 FYE2025 OJG Missy Tops/Dresses/Bottoms/Jackets Board" at bounding box center [910, 236] width 266 height 20
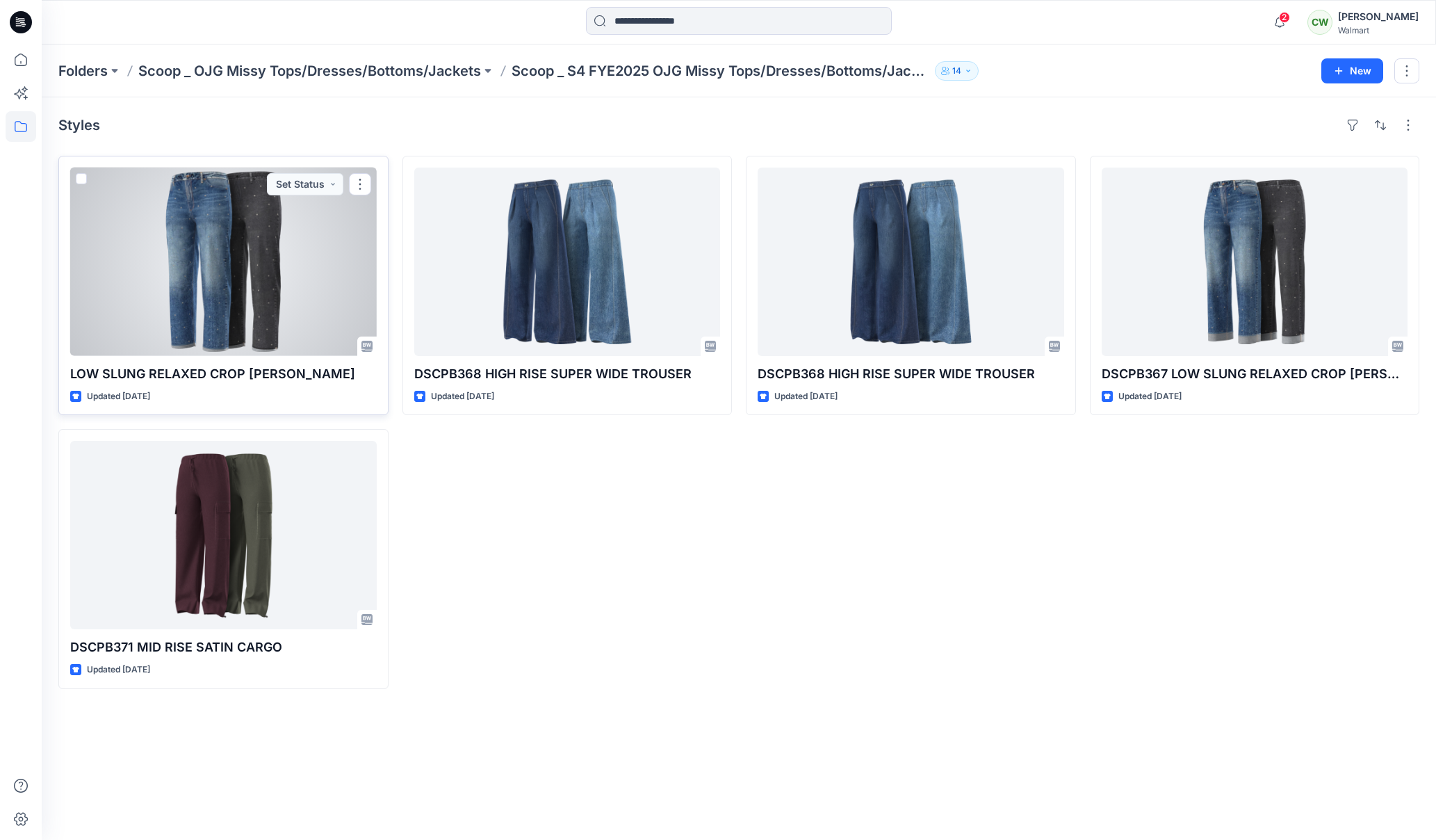
click at [215, 330] on div at bounding box center [224, 261] width 307 height 189
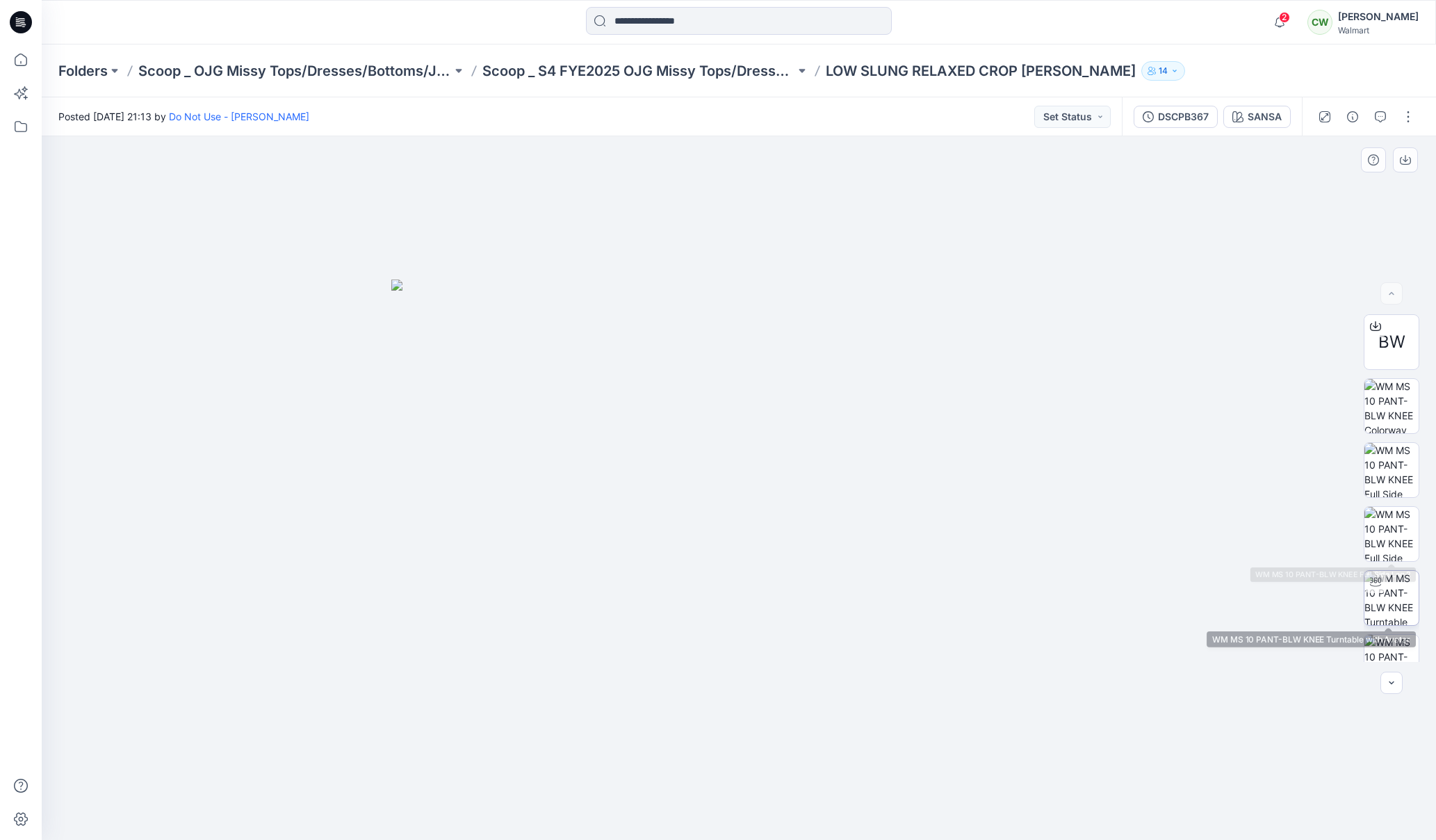
click at [1381, 592] on img at bounding box center [1391, 597] width 54 height 54
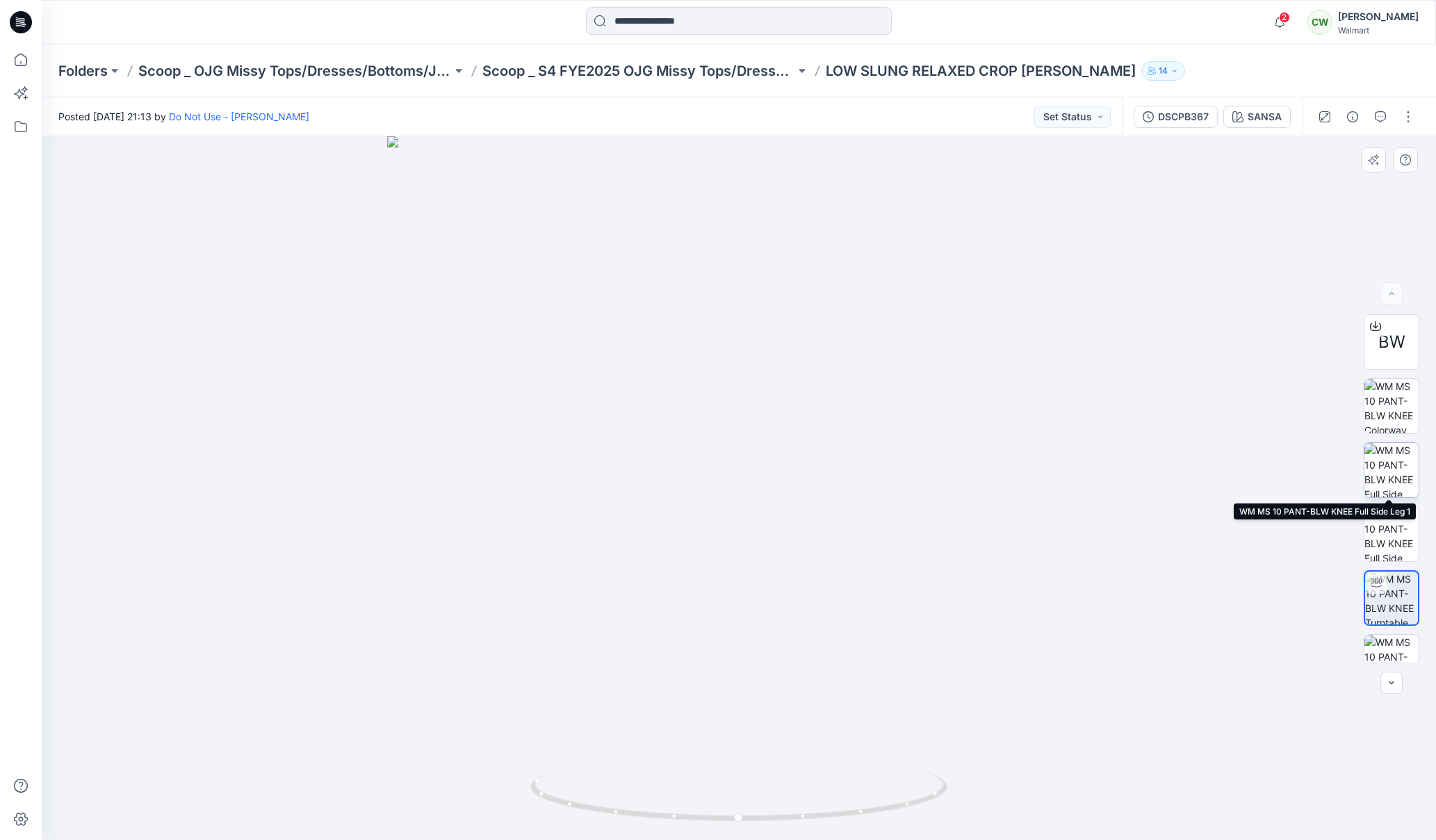
click at [1391, 483] on img at bounding box center [1391, 470] width 54 height 54
click at [1395, 417] on img at bounding box center [1391, 406] width 54 height 54
click at [879, 70] on p "LOW SLUNG RELAXED CROP [PERSON_NAME]" at bounding box center [981, 70] width 310 height 20
click at [1351, 115] on icon "button" at bounding box center [1353, 117] width 11 height 11
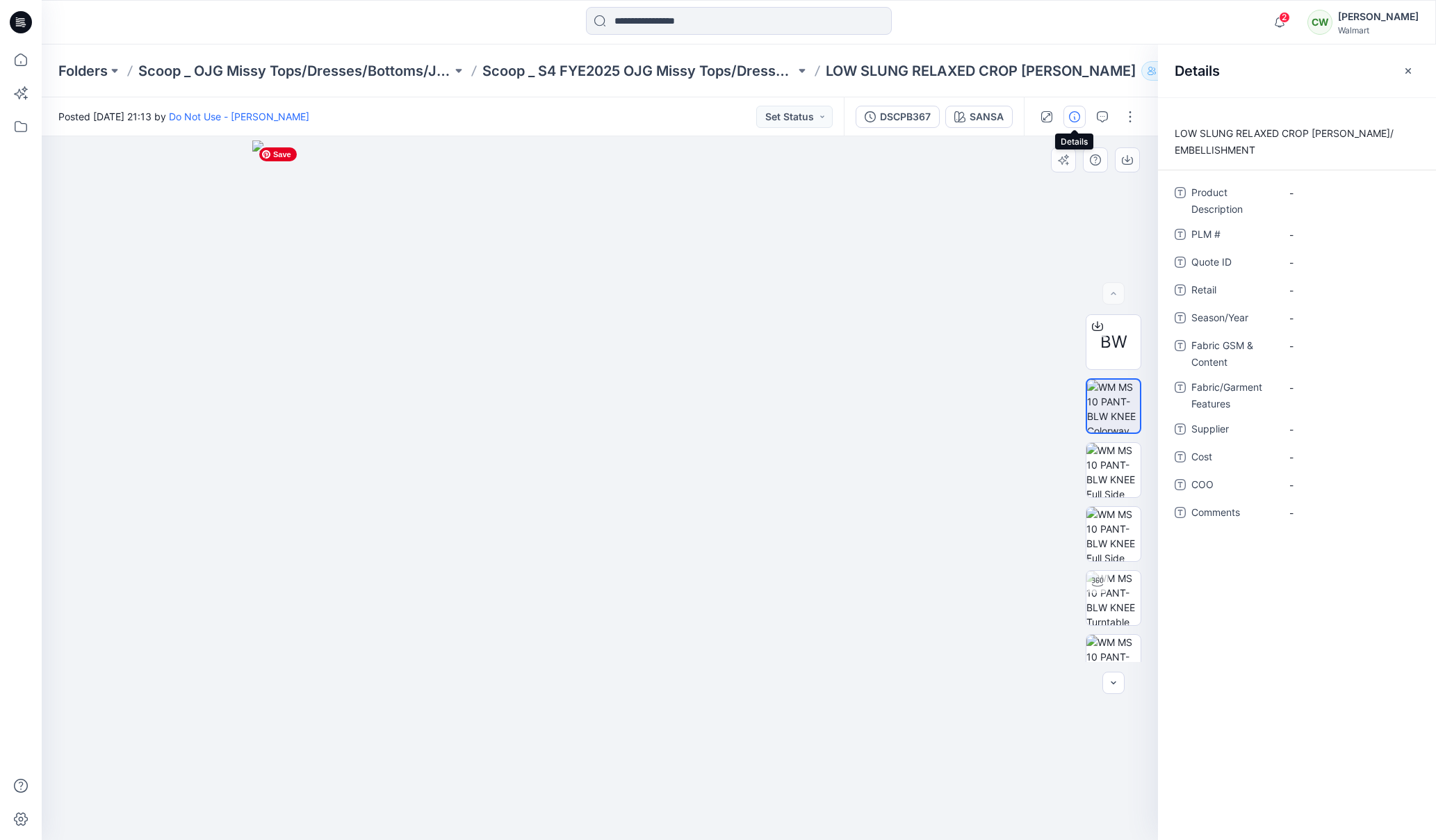
drag, startPoint x: 904, startPoint y: 580, endPoint x: 679, endPoint y: 582, distance: 225.0
click at [676, 580] on img at bounding box center [600, 489] width 695 height 699
drag, startPoint x: 652, startPoint y: 600, endPoint x: 643, endPoint y: 556, distance: 44.9
click at [601, 579] on img at bounding box center [600, 489] width 695 height 699
click at [1121, 604] on img at bounding box center [1113, 597] width 54 height 54
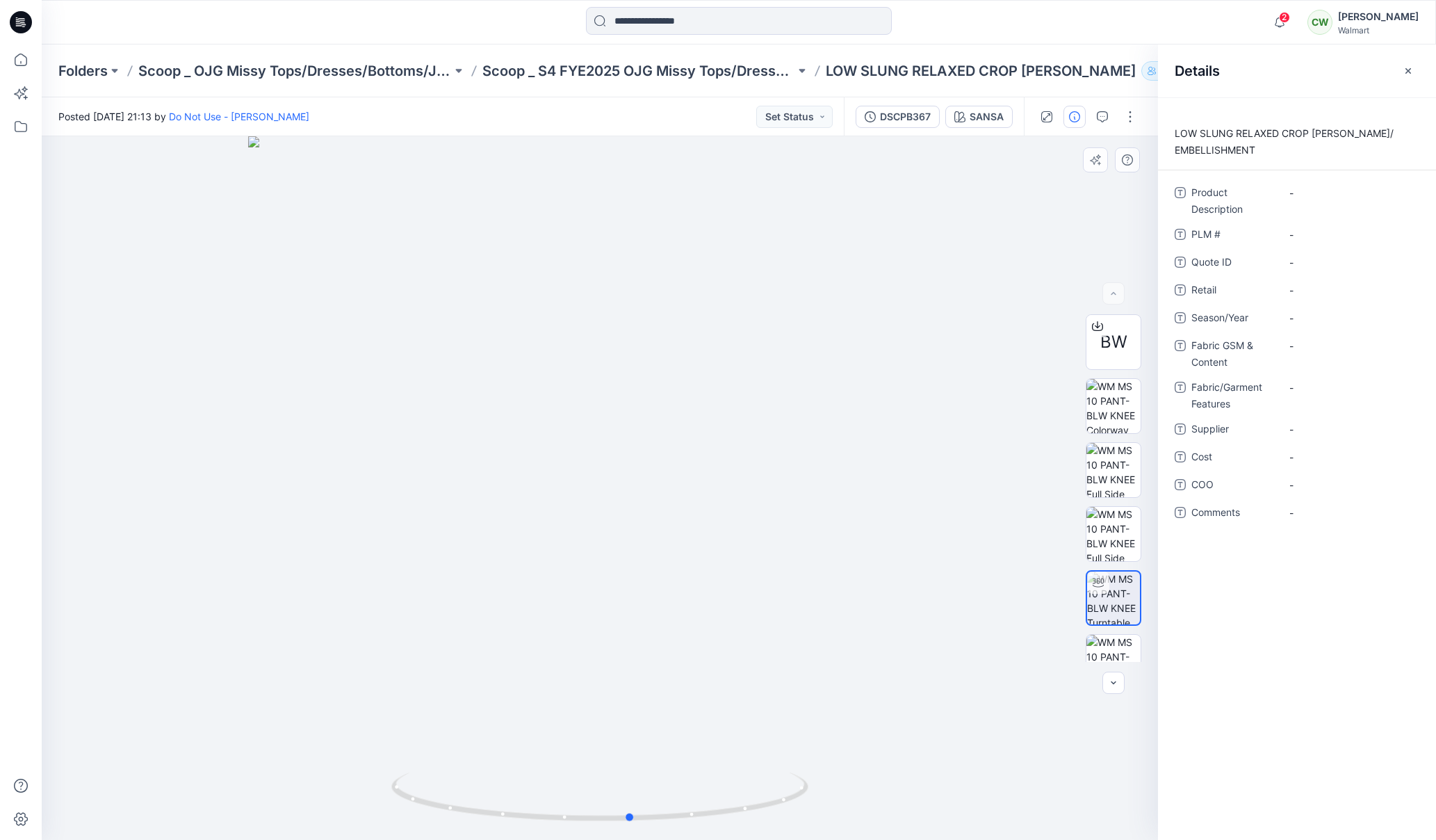
drag, startPoint x: 633, startPoint y: 647, endPoint x: 670, endPoint y: 586, distance: 71.3
click at [671, 587] on div at bounding box center [600, 488] width 1117 height 704
click at [660, 71] on p "Scoop _ S4 FYE2025 OJG Missy Tops/Dresses/Bottoms/Jackets Board" at bounding box center [639, 70] width 313 height 20
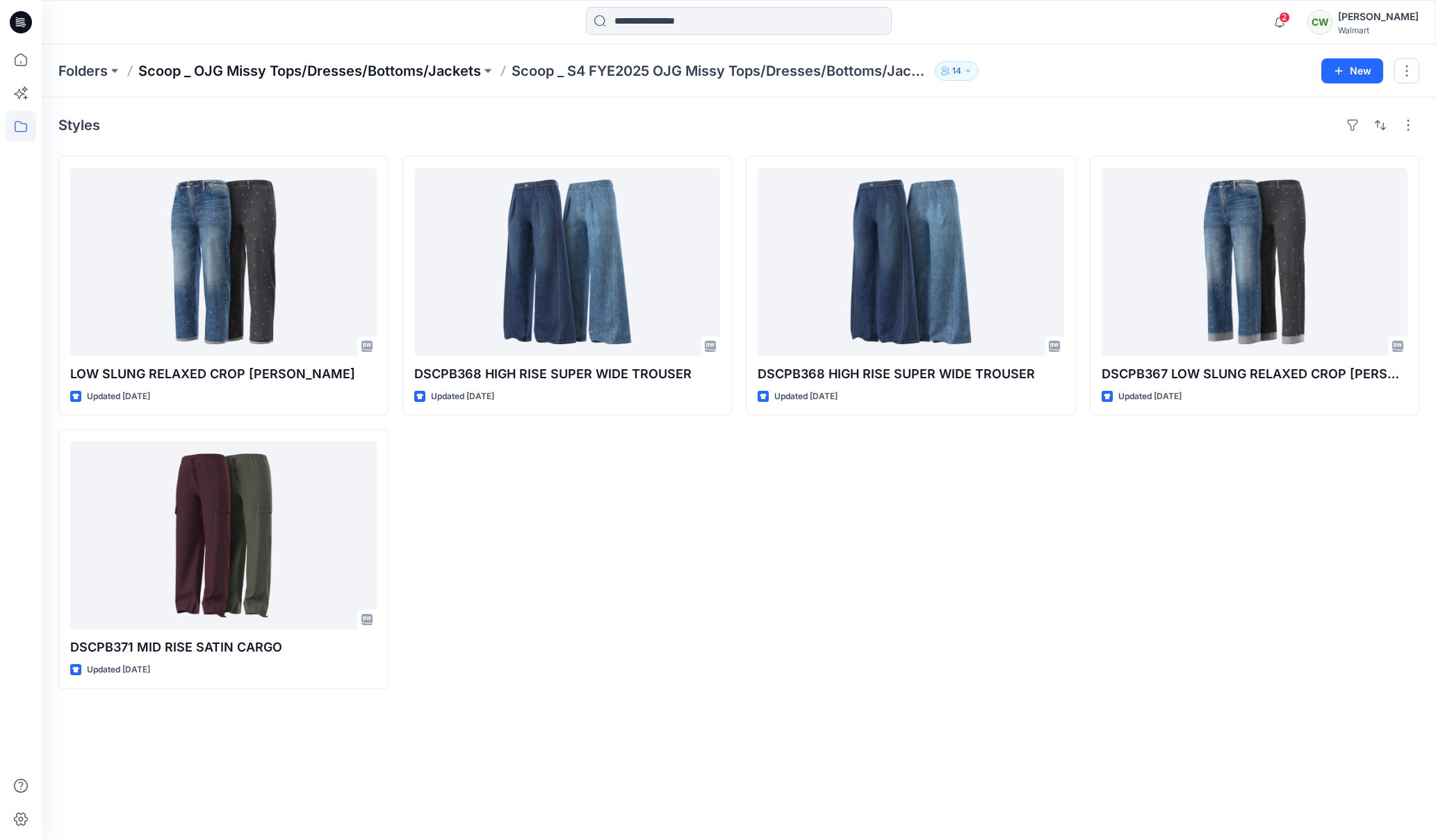
click at [448, 79] on p "Scoop _ OJG Missy Tops/Dresses/Bottoms/Jackets" at bounding box center [310, 70] width 343 height 20
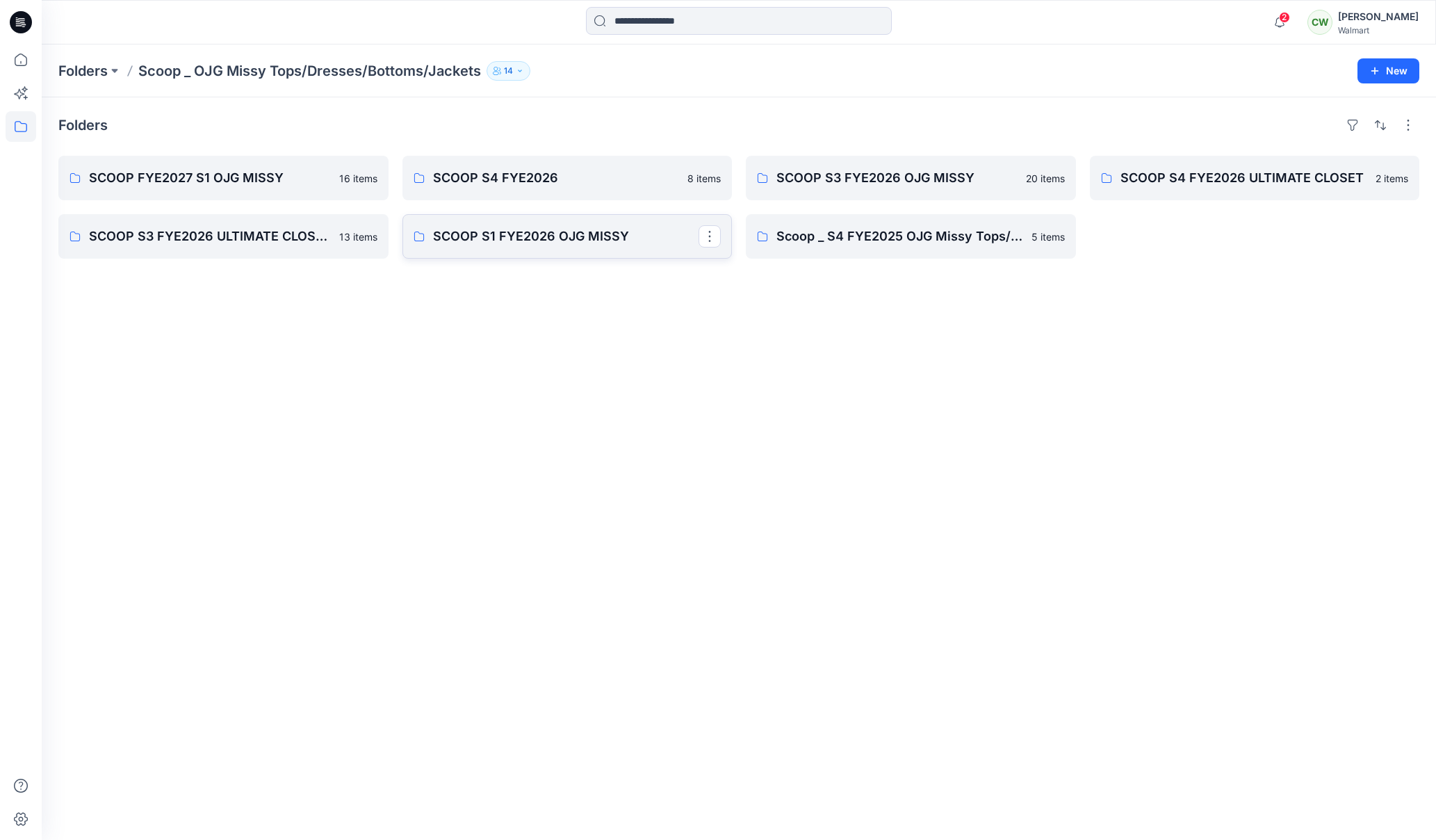
click at [474, 239] on p "SCOOP S1 FYE2026 OJG MISSY" at bounding box center [566, 236] width 266 height 20
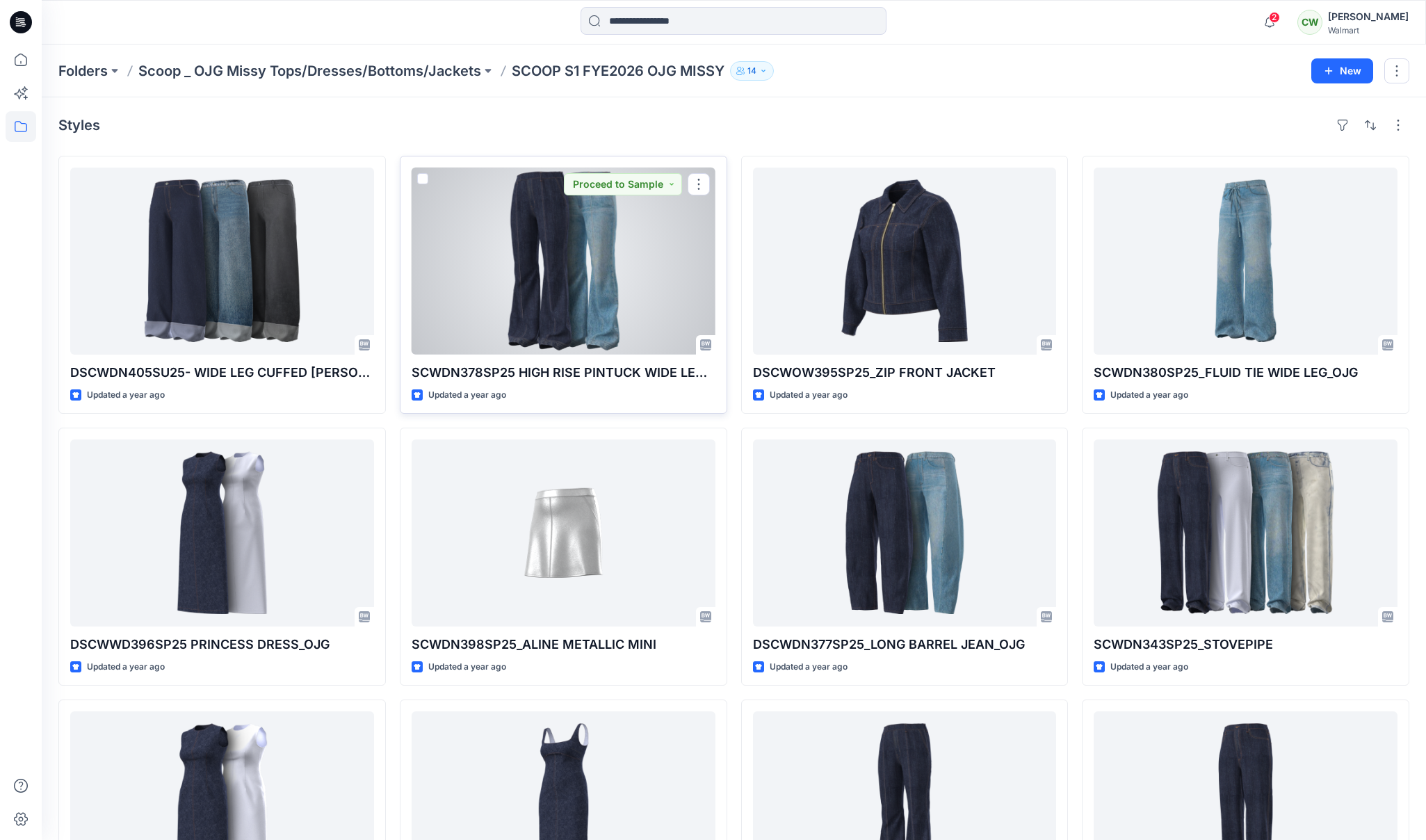
click at [641, 320] on div at bounding box center [564, 261] width 304 height 187
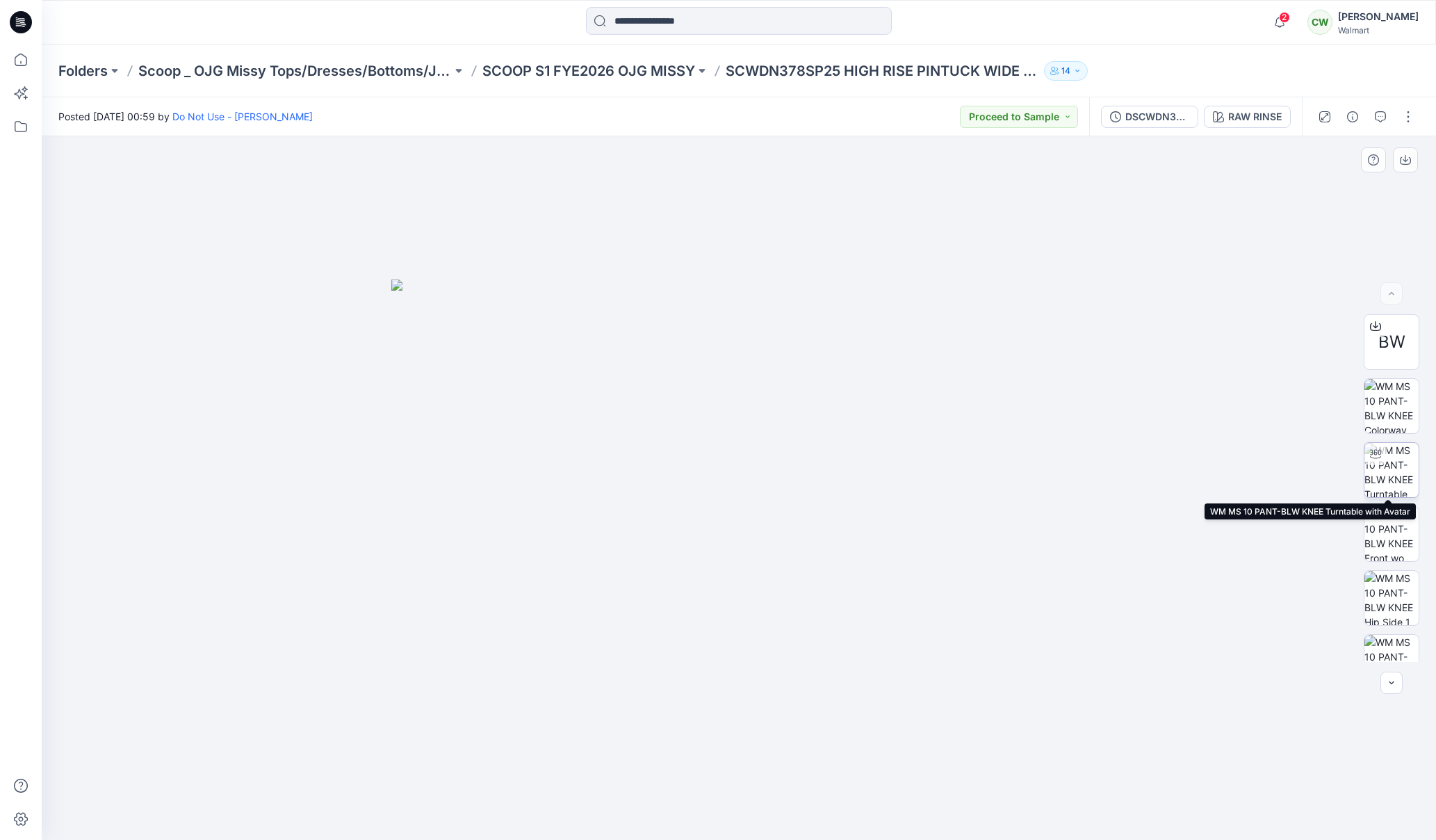
click at [1395, 474] on img at bounding box center [1391, 470] width 54 height 54
drag, startPoint x: 884, startPoint y: 663, endPoint x: 779, endPoint y: 653, distance: 105.5
click at [777, 654] on div at bounding box center [738, 488] width 1395 height 704
drag, startPoint x: 825, startPoint y: 657, endPoint x: 752, endPoint y: 647, distance: 73.7
click at [752, 648] on div at bounding box center [738, 488] width 1395 height 704
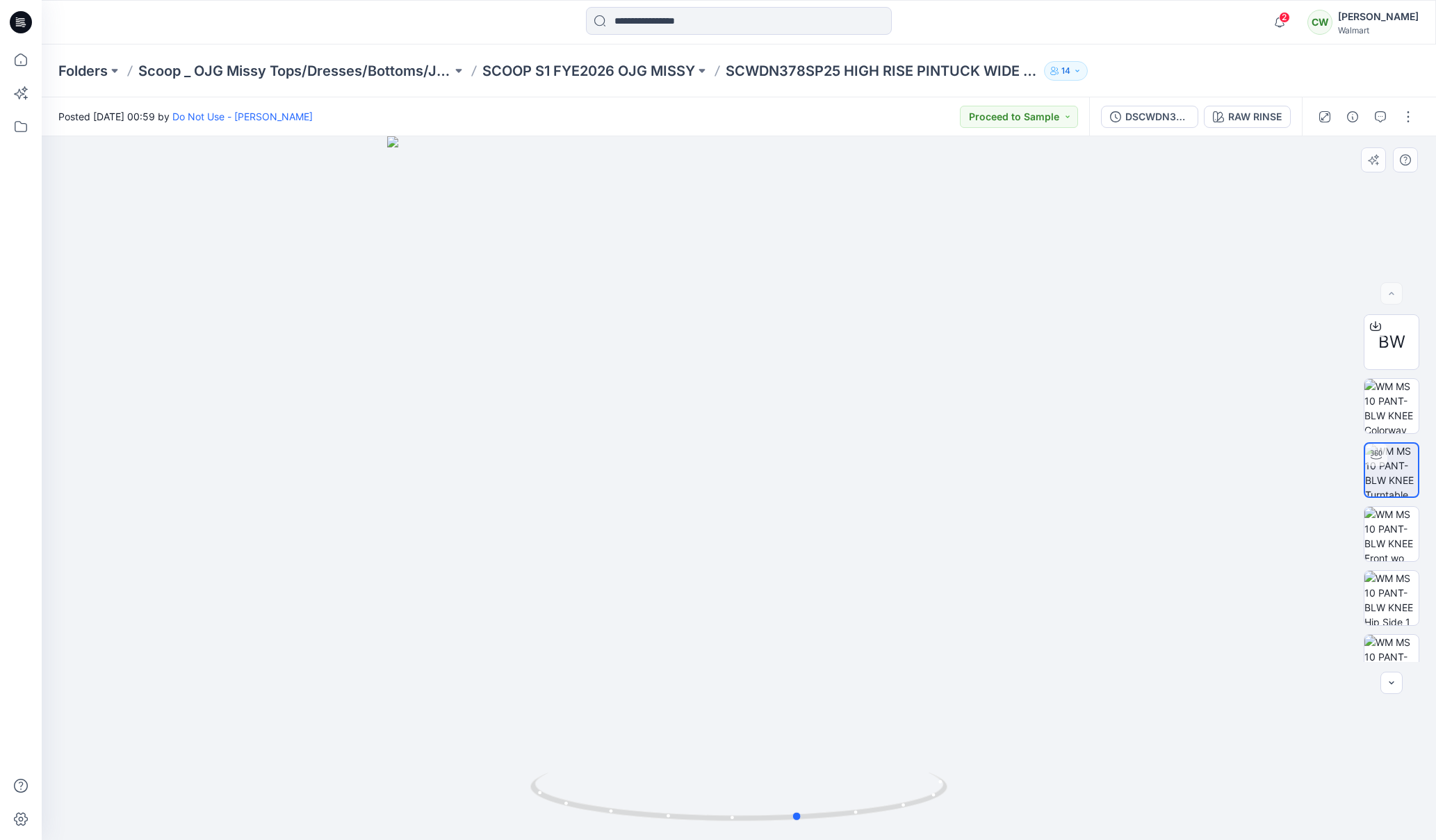
drag, startPoint x: 482, startPoint y: 662, endPoint x: 720, endPoint y: 638, distance: 239.2
click at [727, 638] on div at bounding box center [738, 488] width 1395 height 704
drag, startPoint x: 839, startPoint y: 71, endPoint x: 729, endPoint y: 71, distance: 110.0
click at [729, 74] on p "SCWDN378SP25 HIGH RISE PINTUCK WIDE LEG FLARE" at bounding box center [882, 70] width 313 height 20
click at [422, 75] on p "Scoop _ OJG Missy Tops/Dresses/Bottoms/Jackets" at bounding box center [295, 70] width 313 height 20
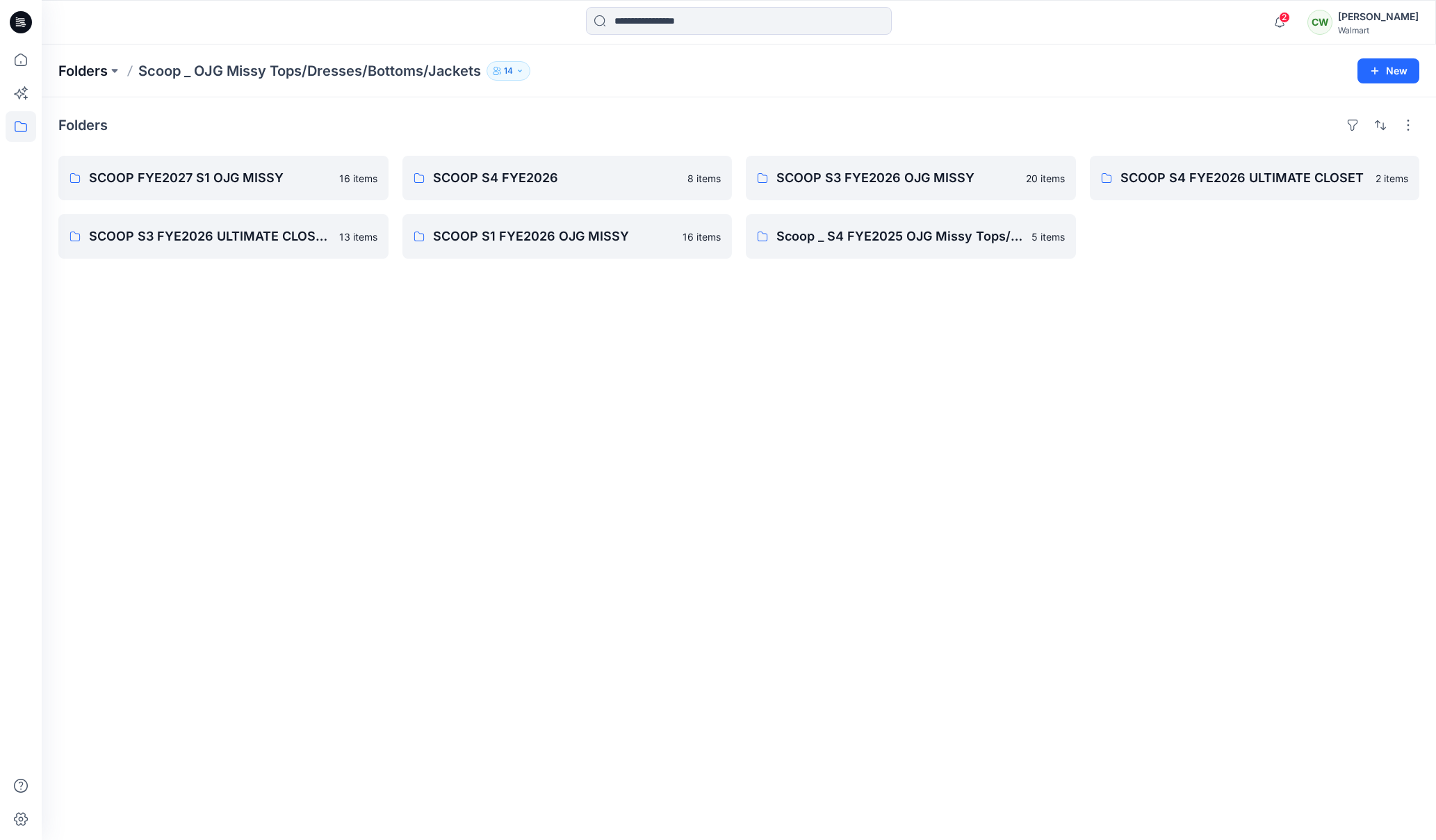
click at [102, 72] on p "Folders" at bounding box center [83, 70] width 49 height 20
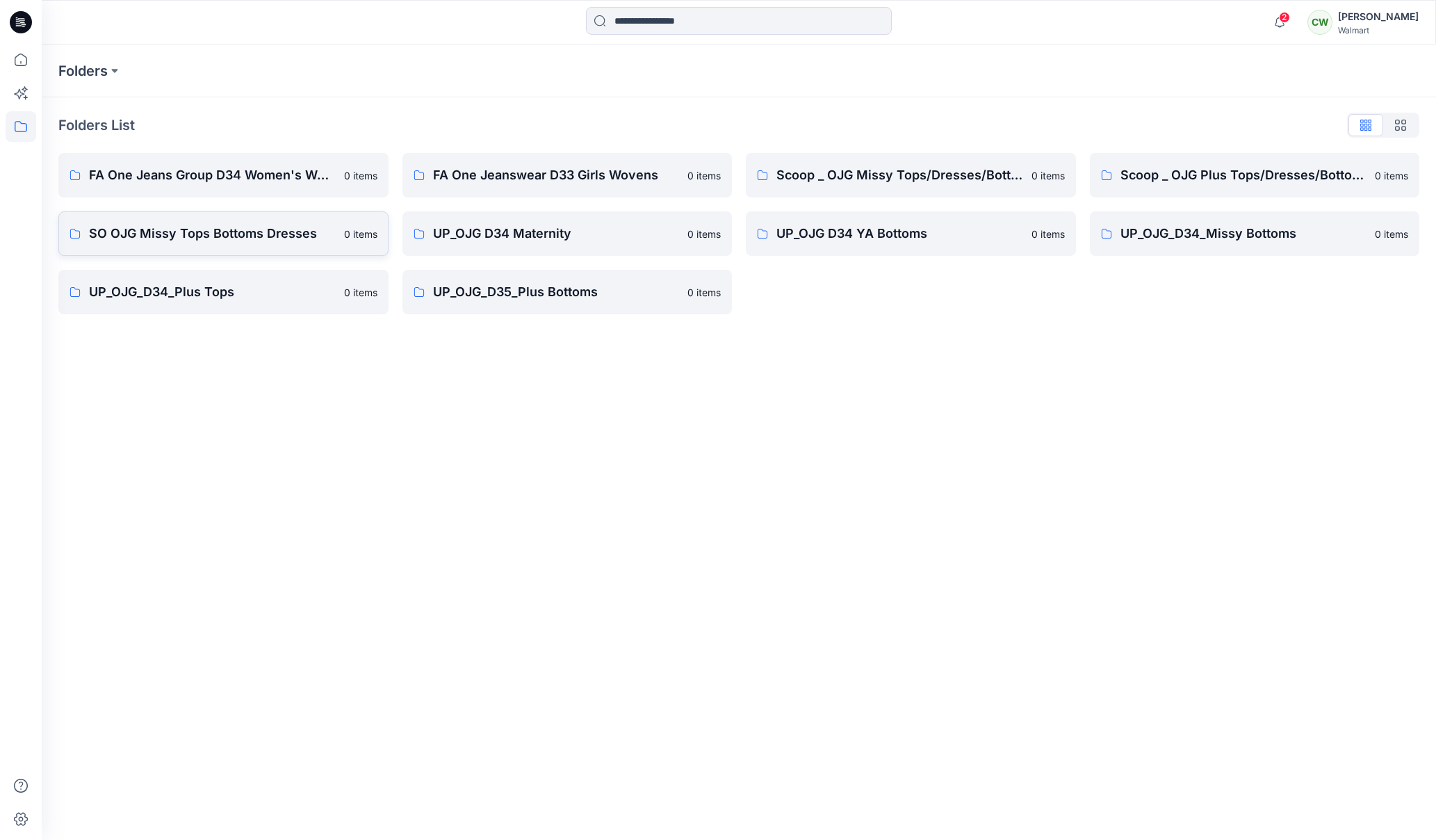
click at [330, 238] on p "SO OJG Missy Tops Bottoms Dresses" at bounding box center [212, 233] width 247 height 20
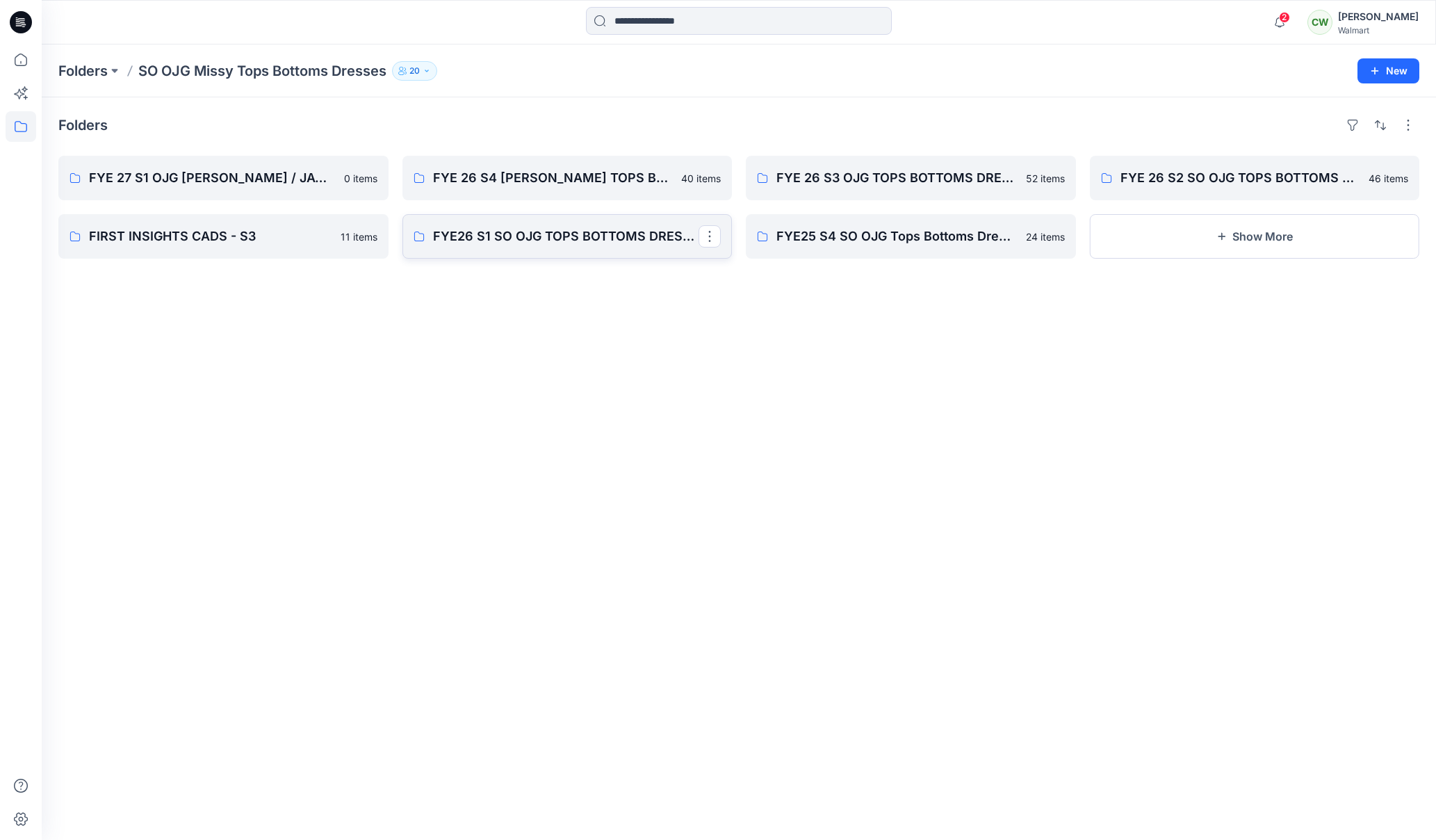
click at [612, 251] on link "FYE26 S1 SO OJG TOPS BOTTOMS DRESSES" at bounding box center [568, 236] width 330 height 45
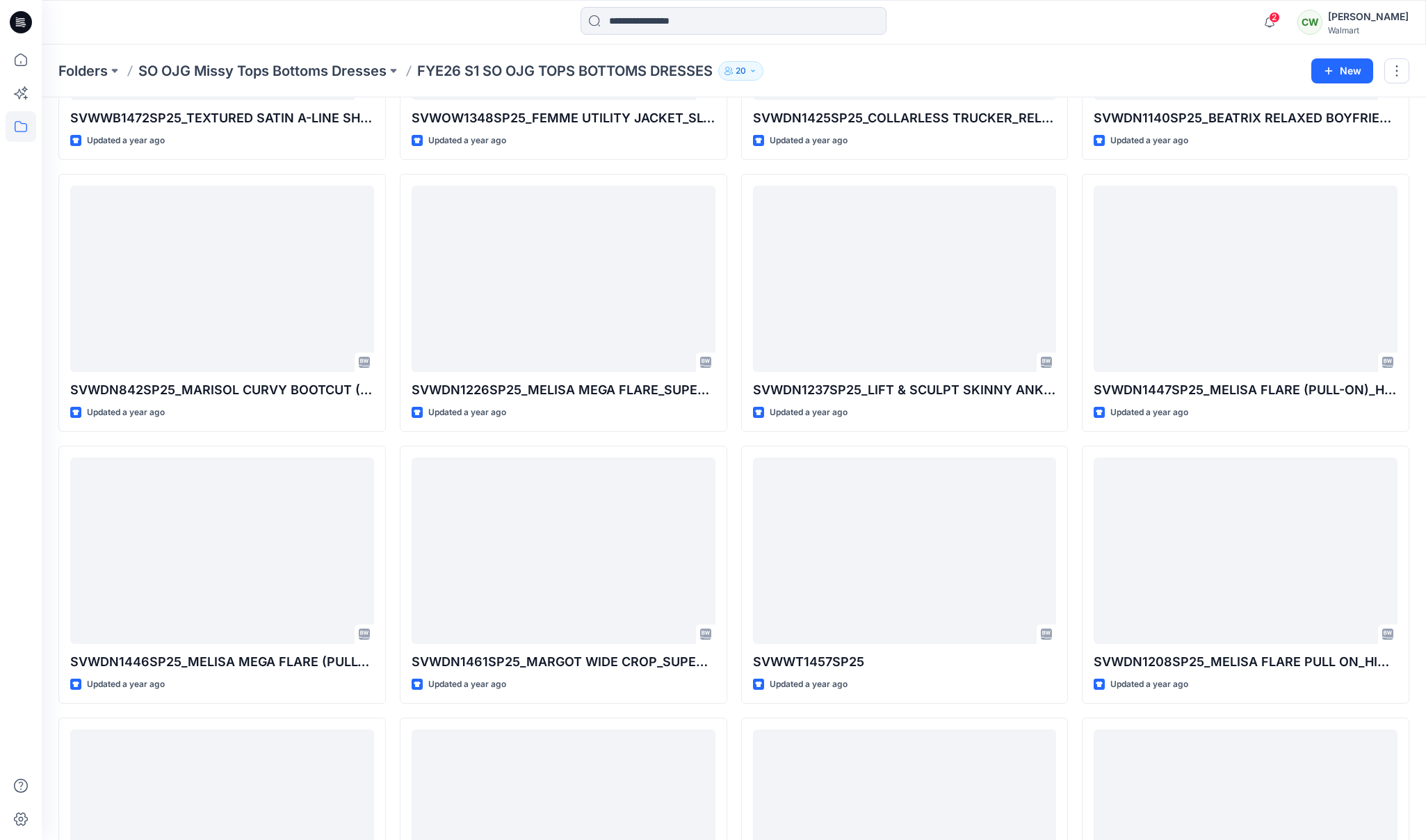
scroll to position [1617, 0]
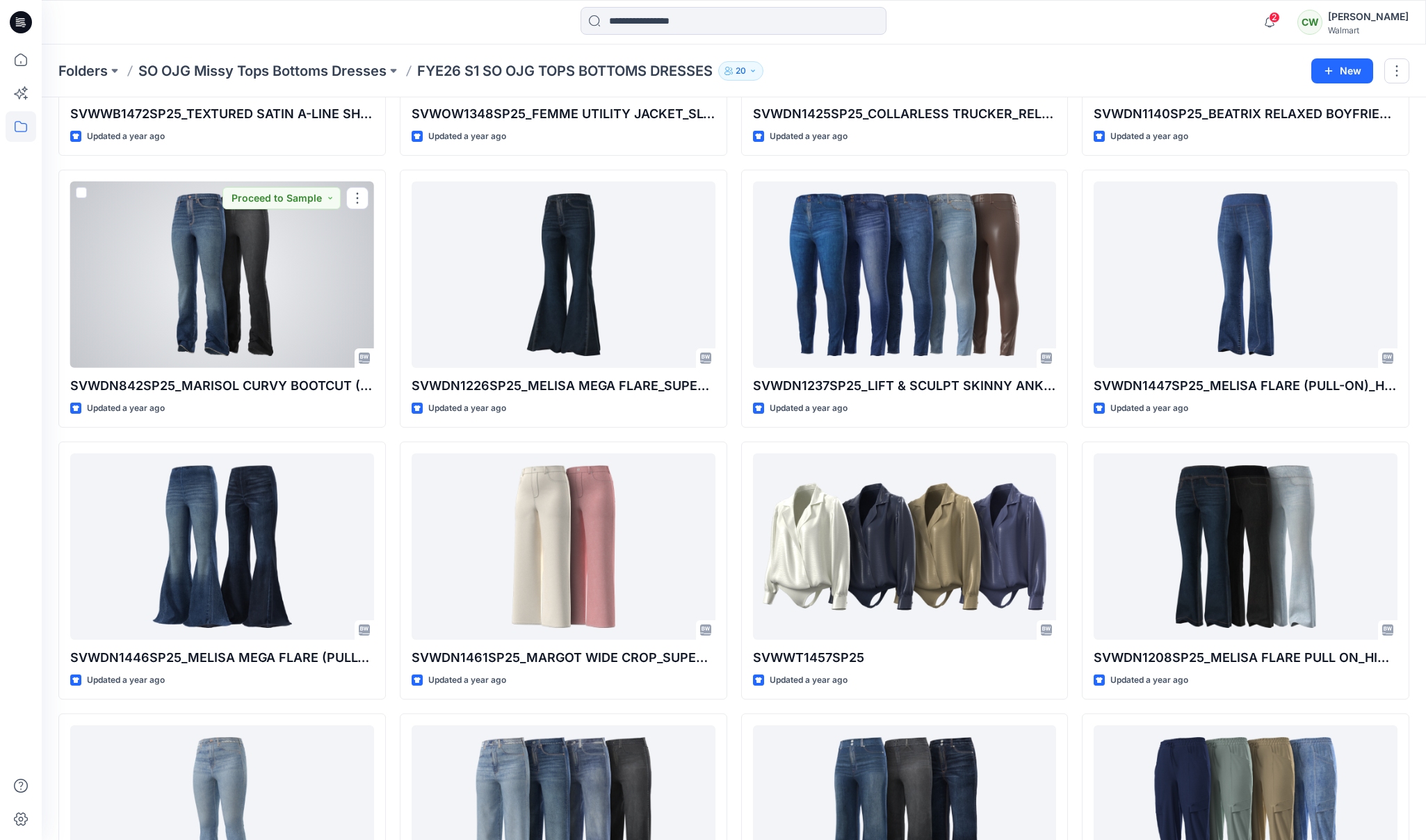
click at [280, 274] on div at bounding box center [222, 275] width 304 height 187
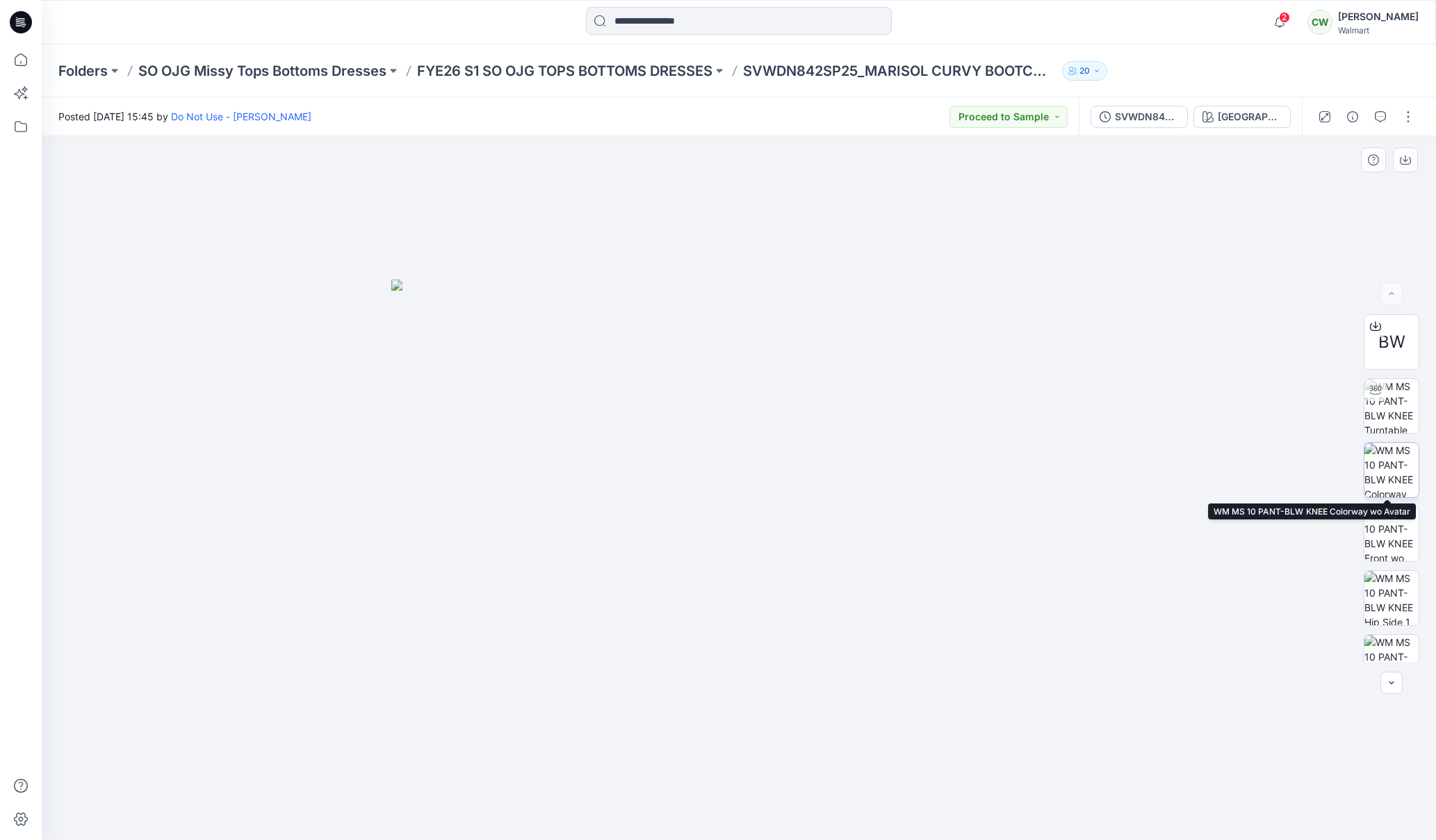
click at [1394, 459] on img at bounding box center [1391, 470] width 54 height 54
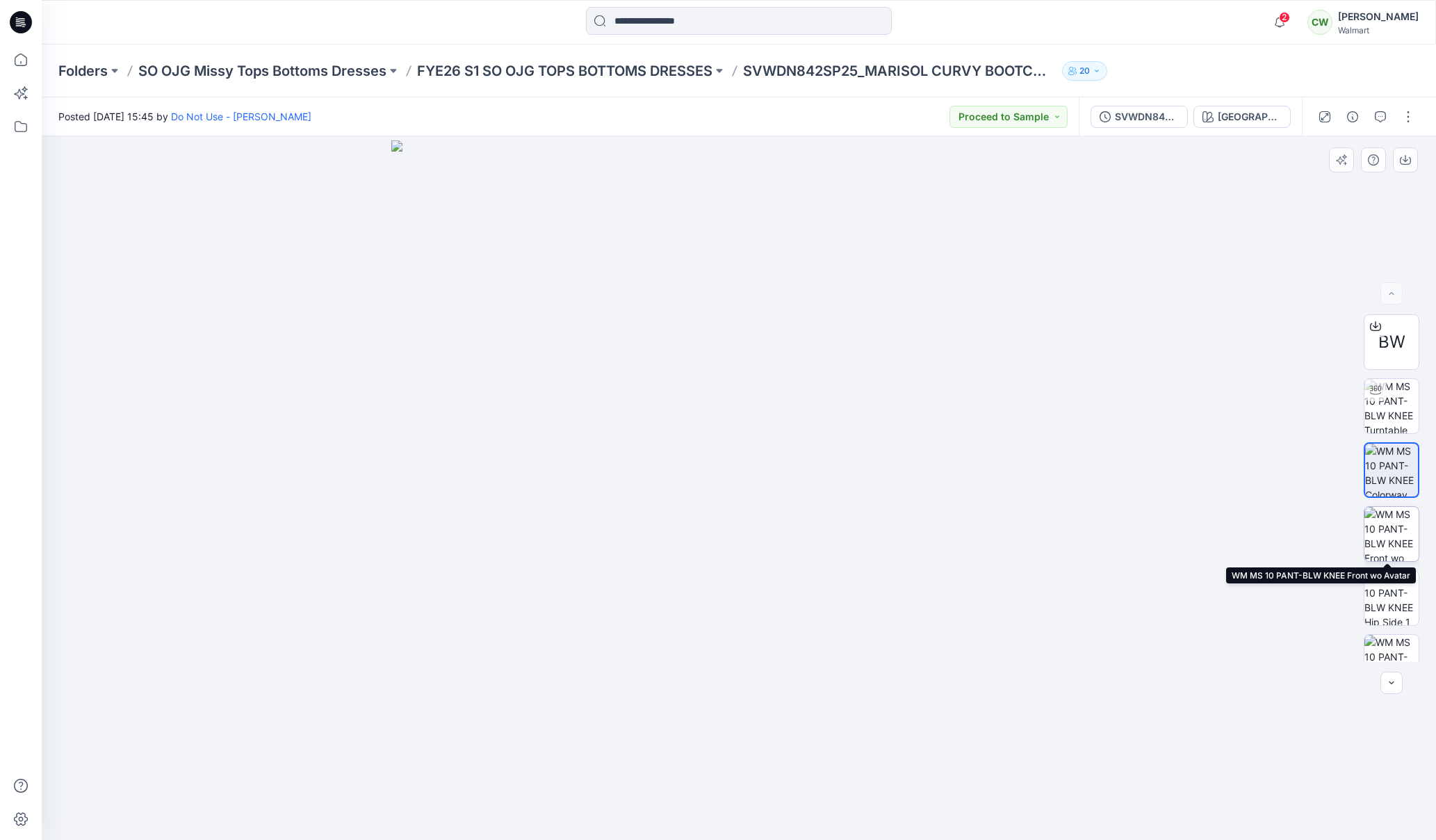
click at [1389, 528] on img at bounding box center [1391, 533] width 54 height 54
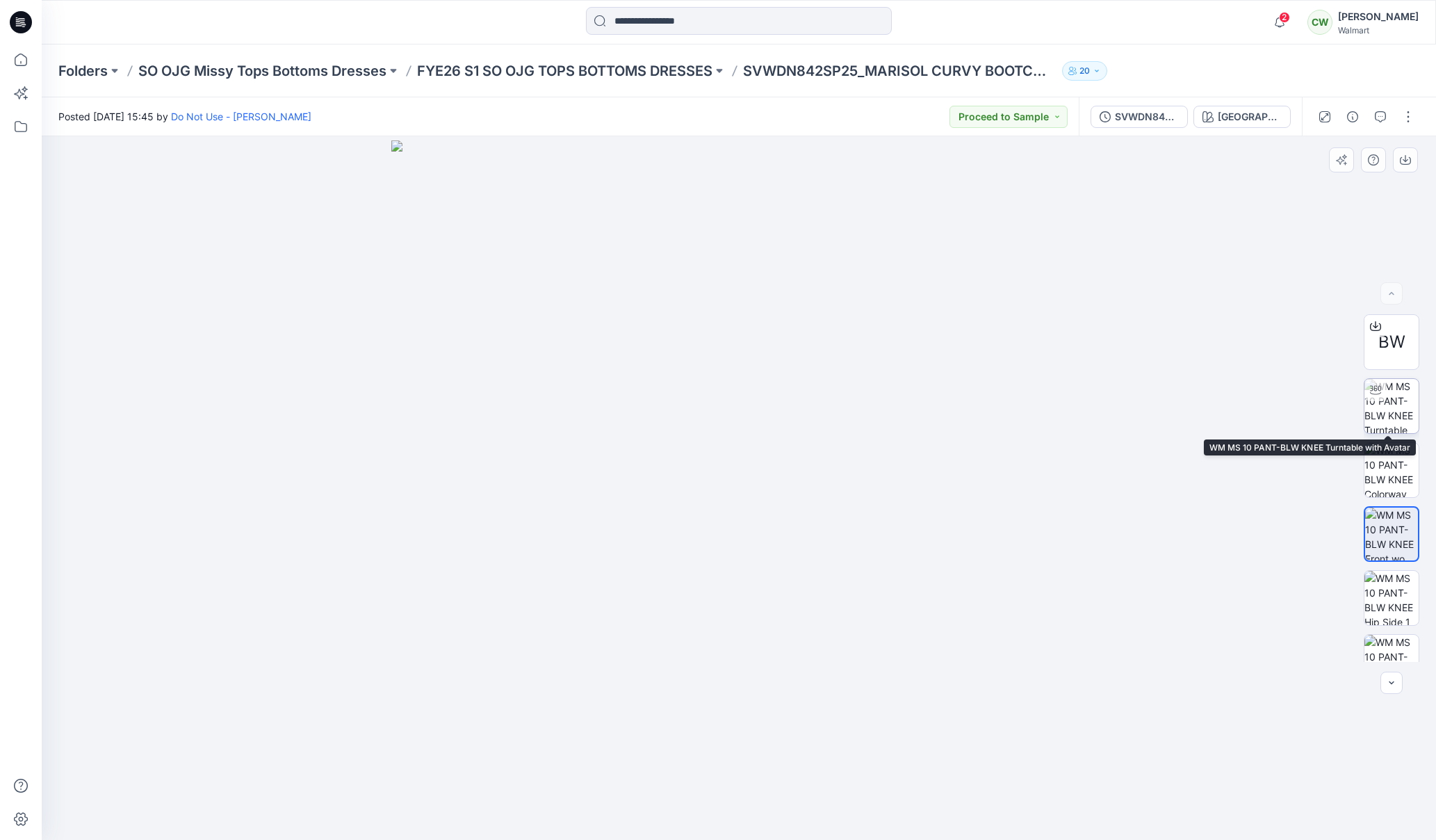
click at [1382, 396] on div at bounding box center [1391, 406] width 56 height 56
click at [1293, 22] on icon "button" at bounding box center [1280, 23] width 27 height 28
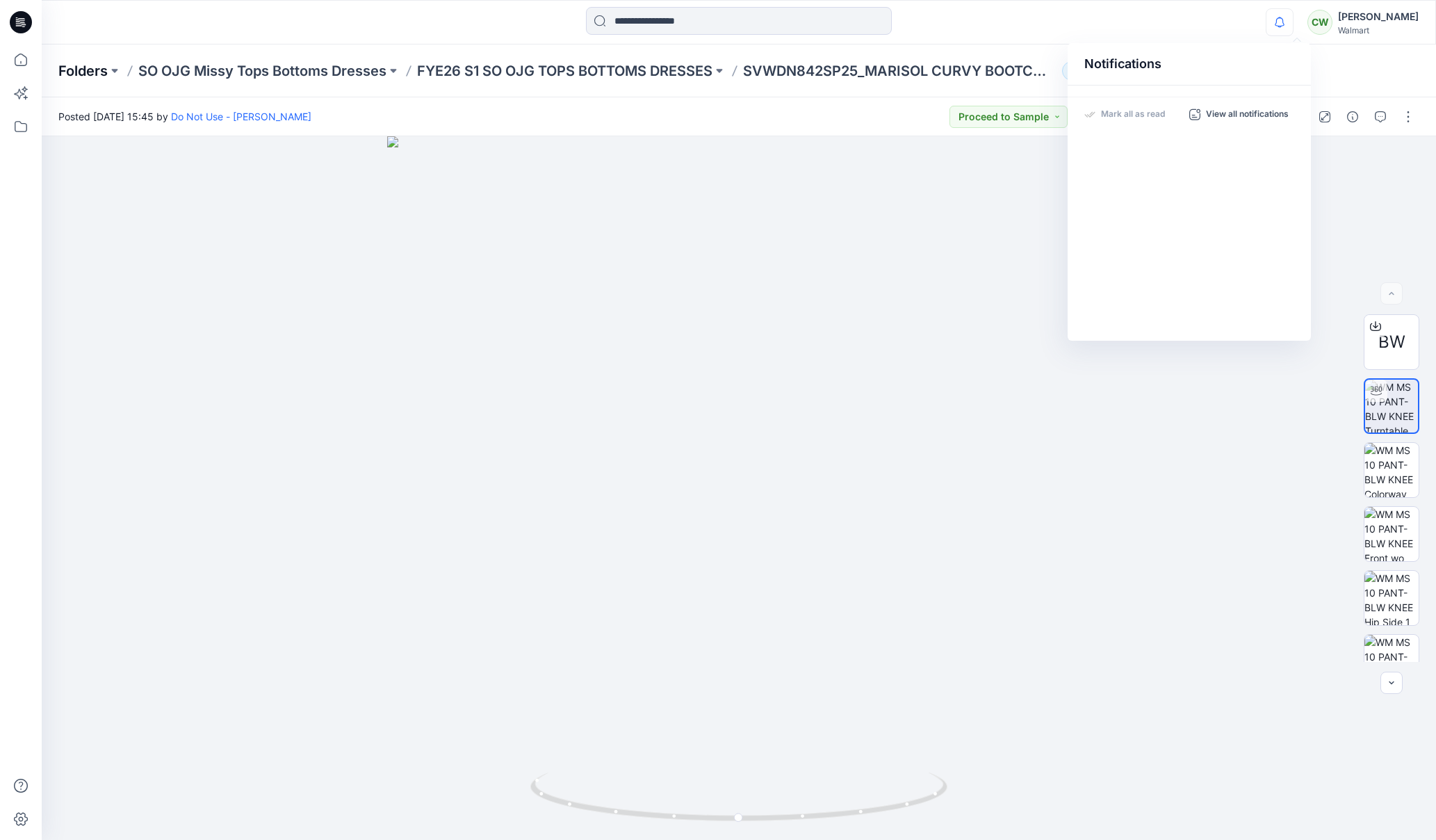
click at [96, 73] on p "Folders" at bounding box center [83, 70] width 49 height 20
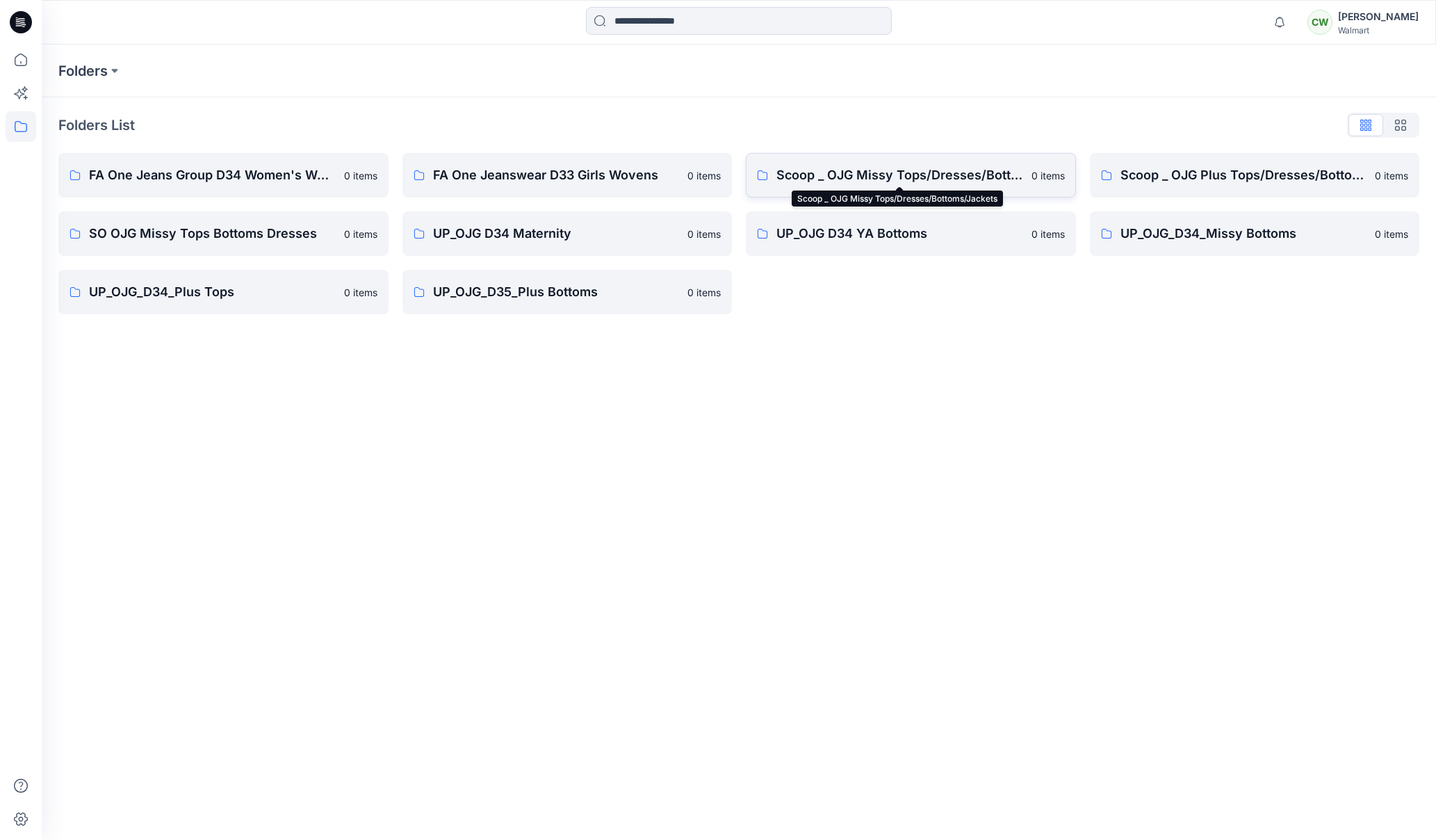
click at [965, 182] on p "Scoop _ OJG Missy Tops/Dresses/Bottoms/Jackets" at bounding box center [900, 175] width 247 height 20
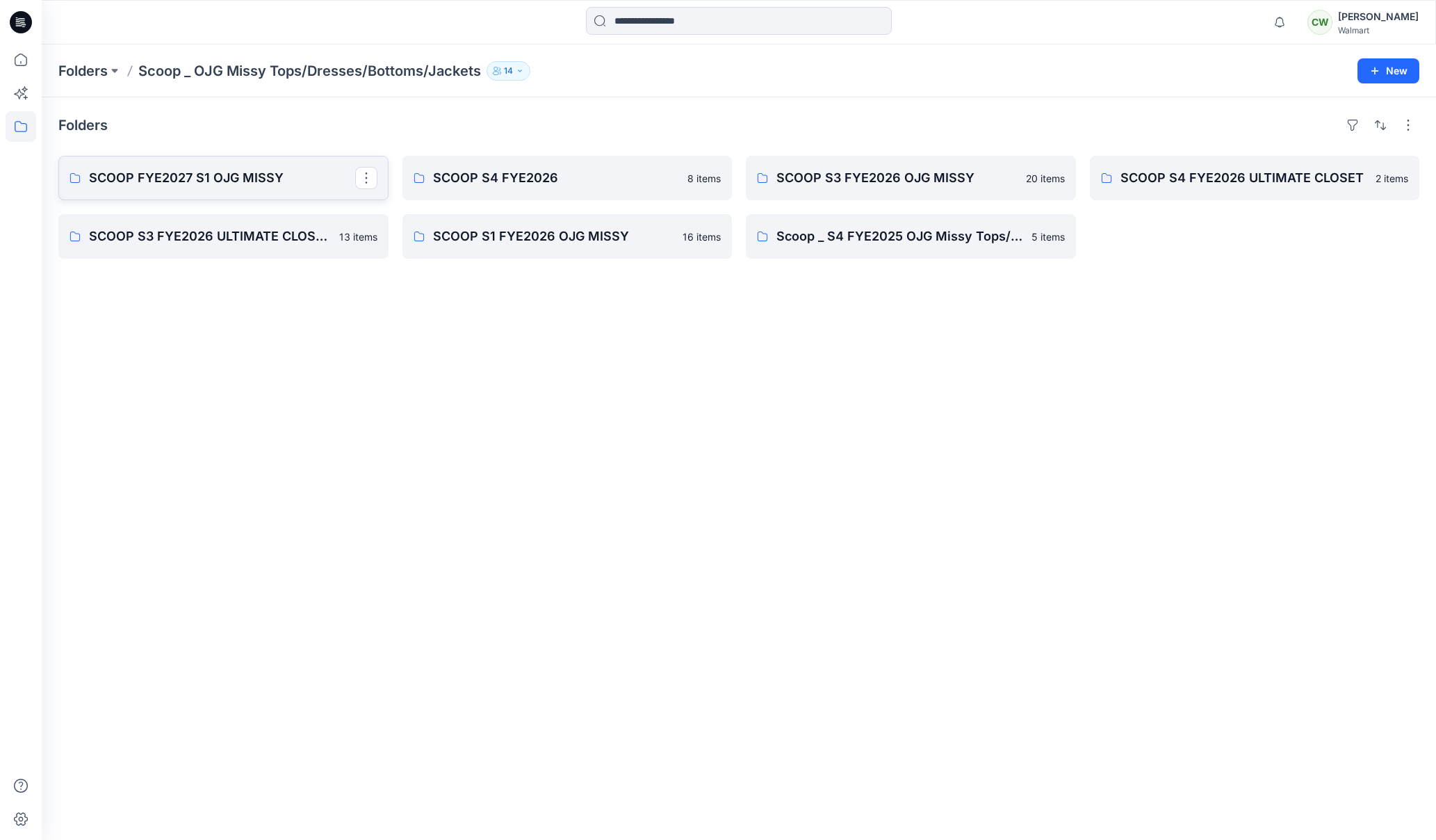
click at [332, 182] on p "SCOOP FYE2027 S1 OJG MISSY" at bounding box center [222, 178] width 266 height 20
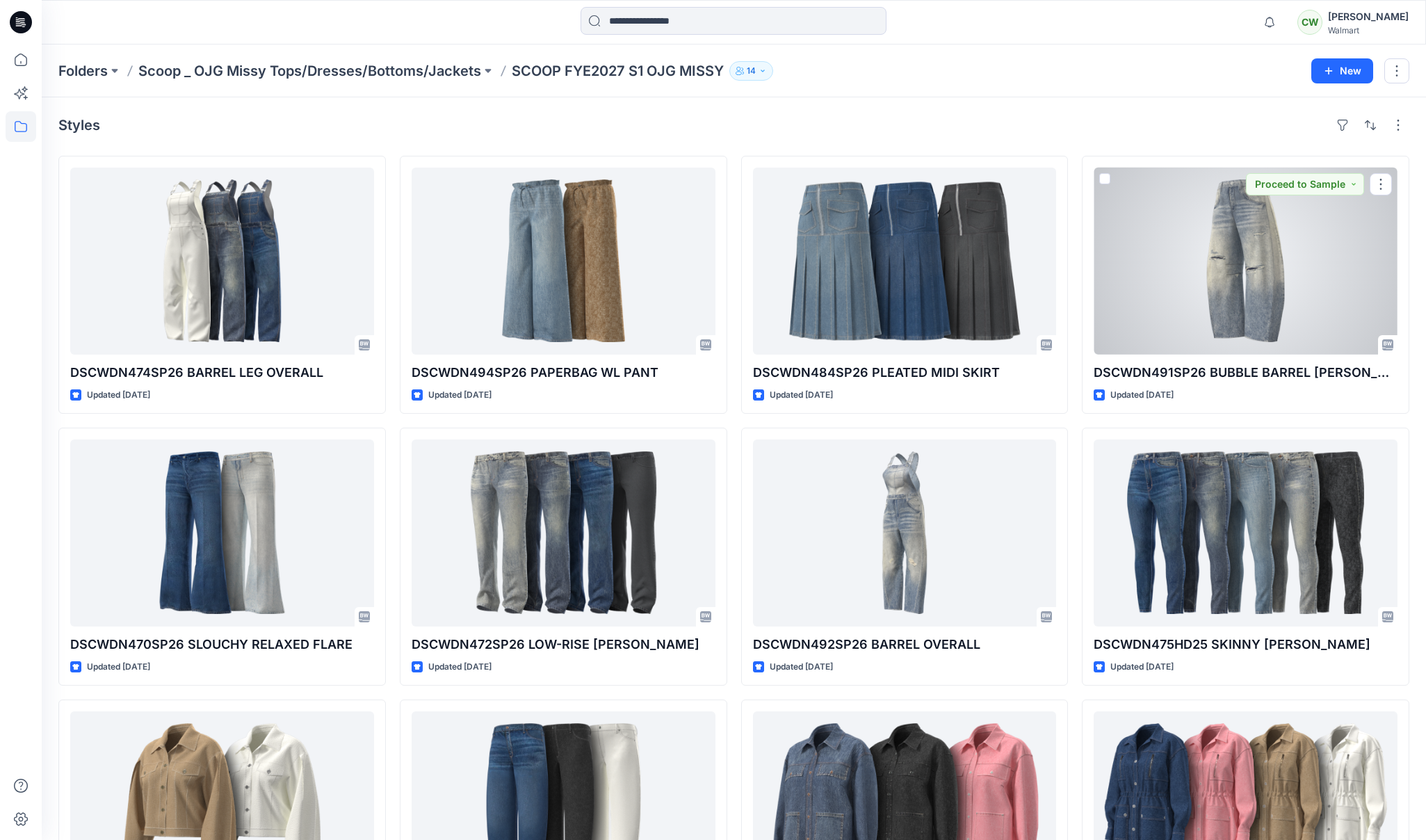
click at [1300, 309] on div at bounding box center [1246, 261] width 304 height 187
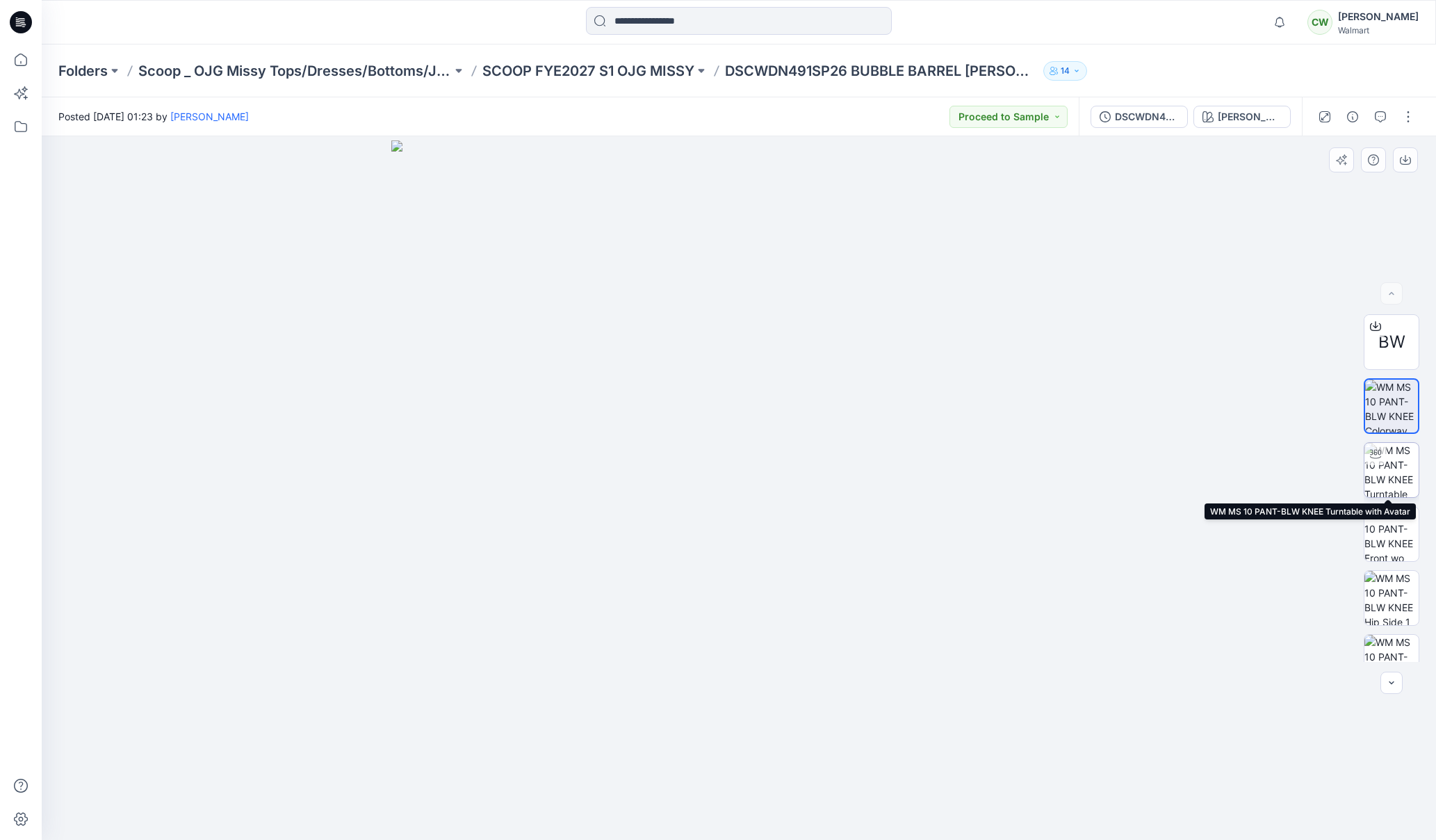
click at [1394, 473] on img at bounding box center [1391, 470] width 54 height 54
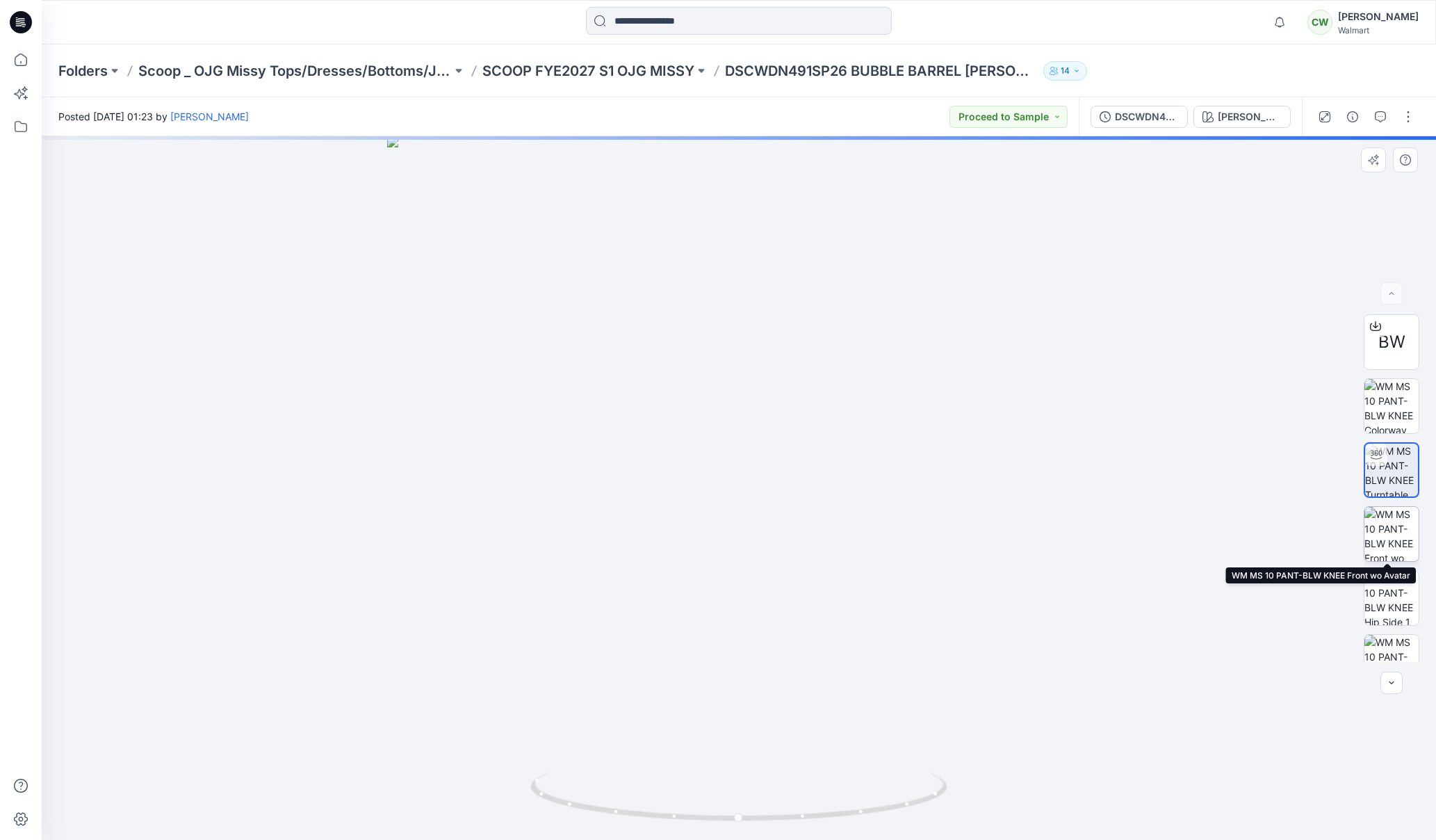
click at [1380, 517] on img at bounding box center [1391, 533] width 54 height 54
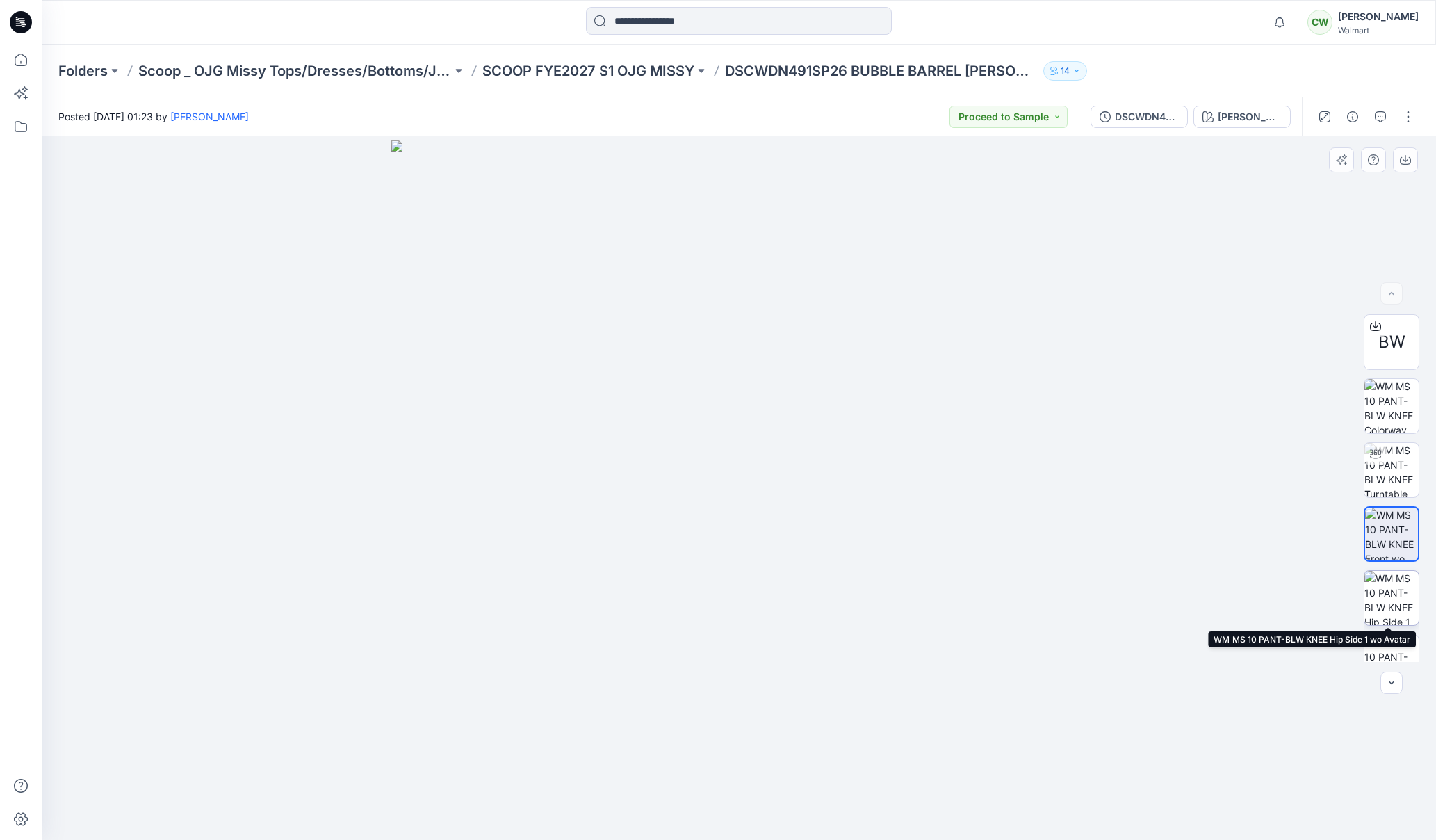
click at [1390, 585] on img at bounding box center [1391, 597] width 54 height 54
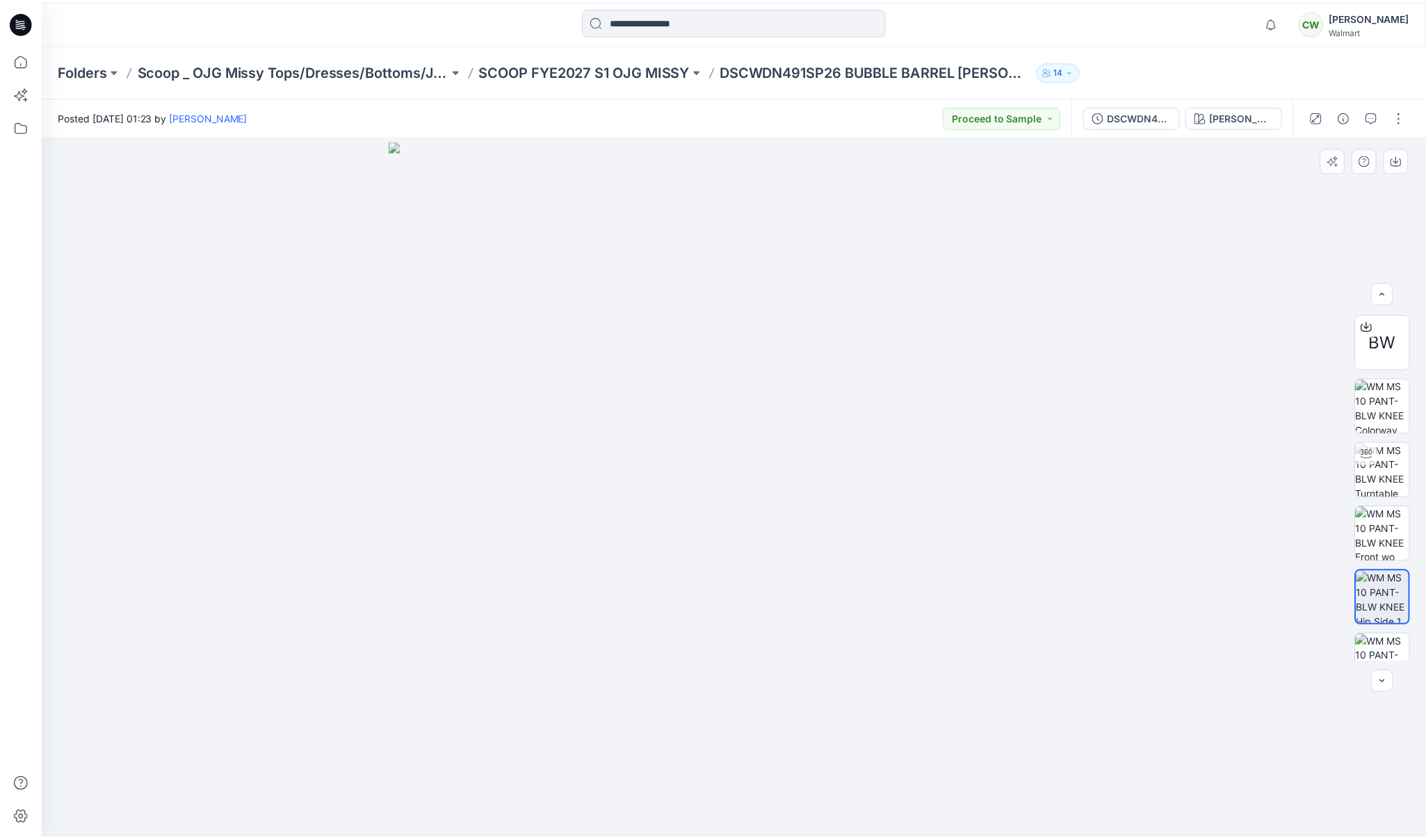
scroll to position [28, 0]
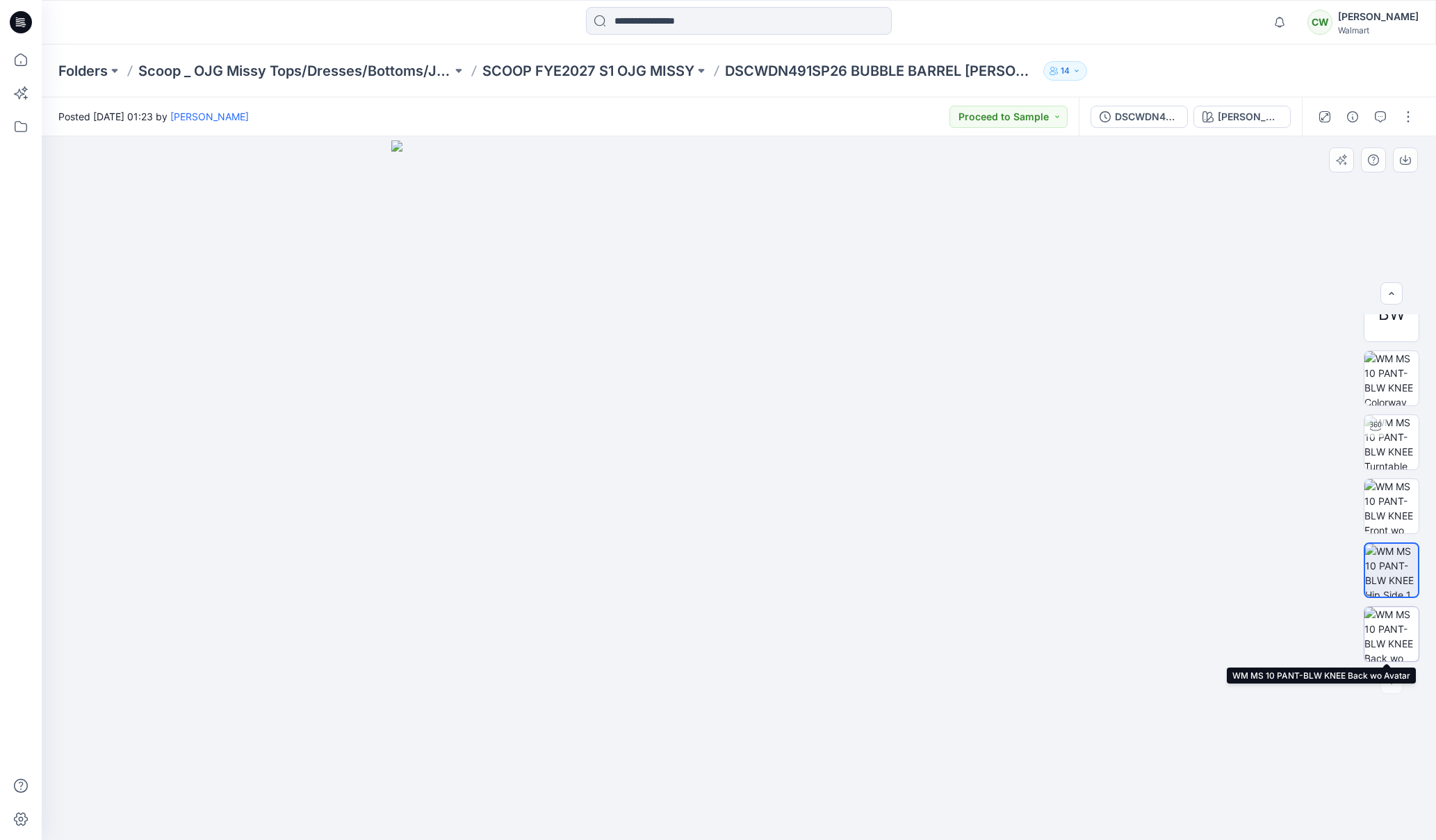
click at [1395, 632] on img at bounding box center [1391, 633] width 54 height 54
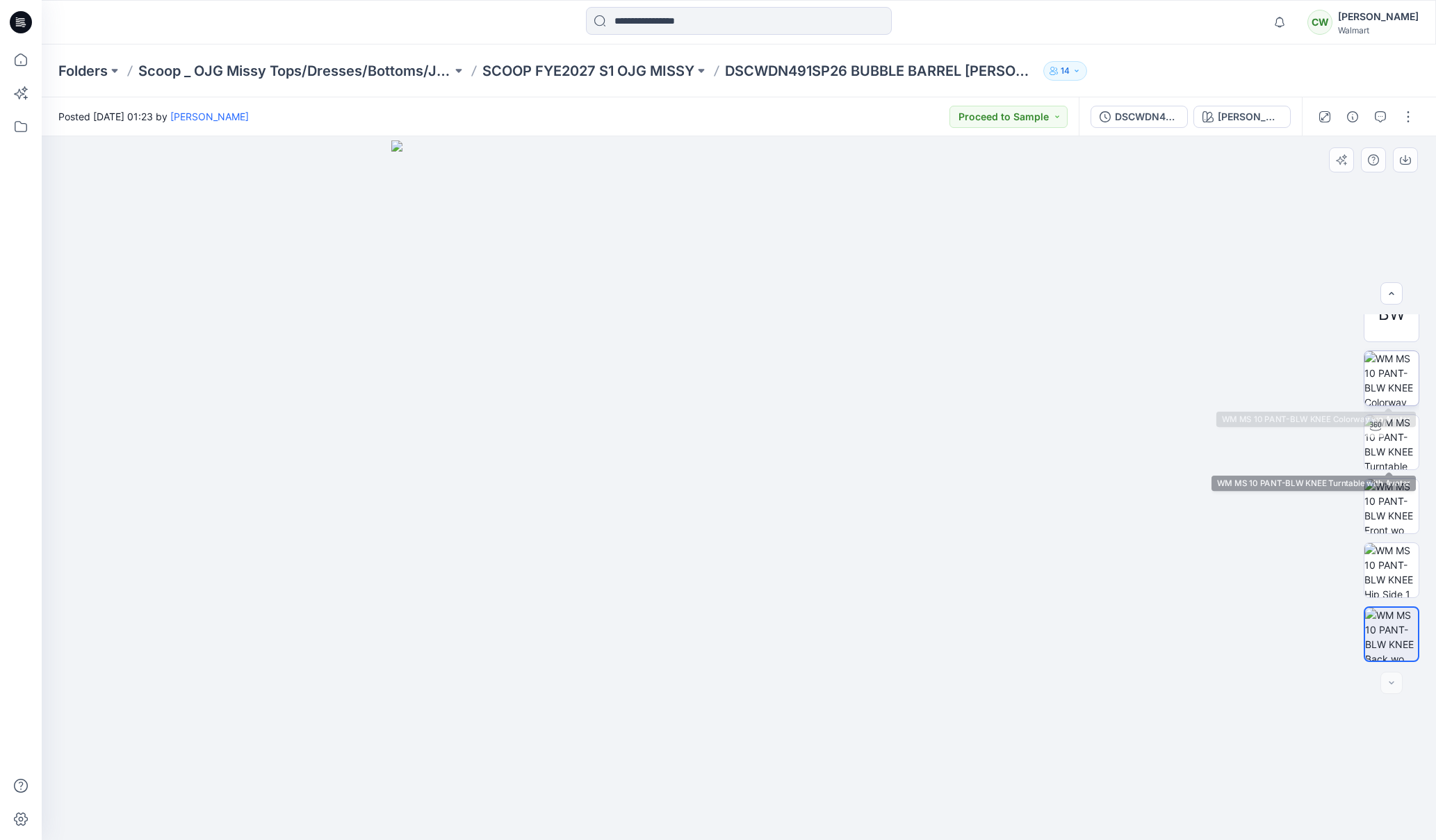
click at [1392, 384] on img at bounding box center [1391, 377] width 54 height 54
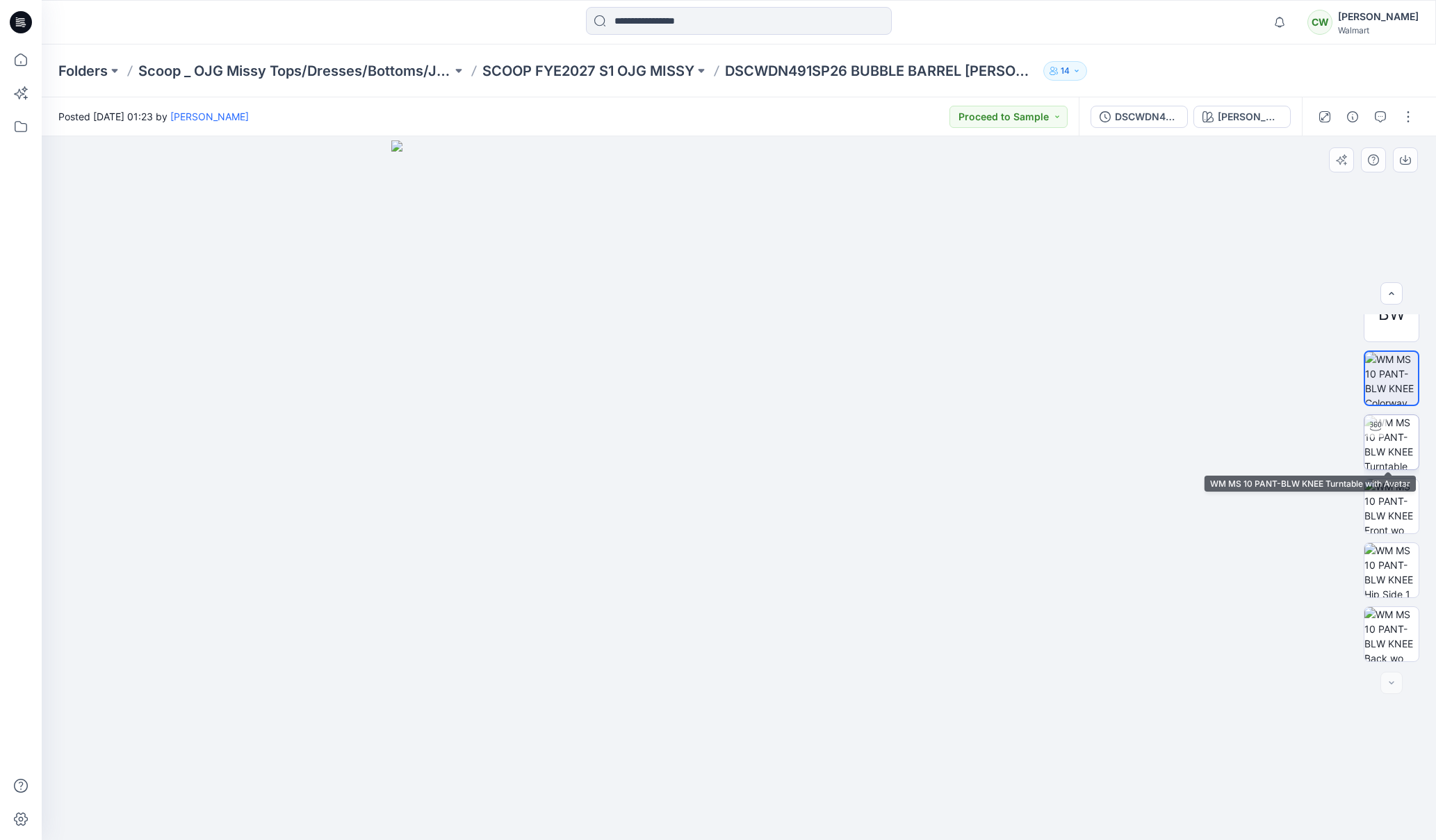
click at [1393, 435] on img at bounding box center [1391, 442] width 54 height 54
click at [778, 73] on p "DSCWDN491SP26 BUBBLE BARREL [PERSON_NAME]" at bounding box center [882, 70] width 313 height 20
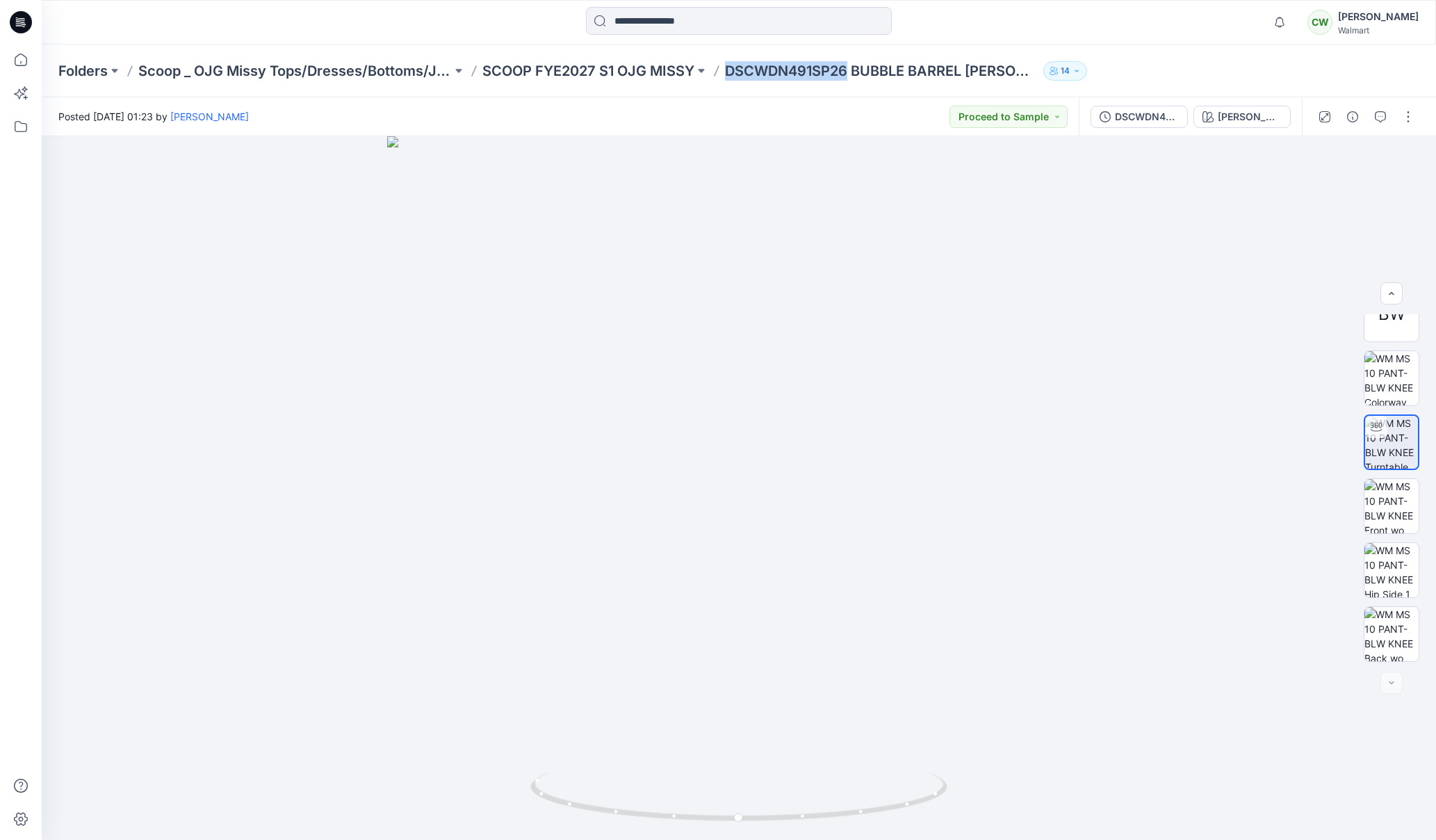
drag, startPoint x: 846, startPoint y: 70, endPoint x: 730, endPoint y: 71, distance: 116.0
click at [731, 71] on p "DSCWDN491SP26 BUBBLE BARREL [PERSON_NAME]" at bounding box center [882, 70] width 313 height 20
copy p "DSCWDN491SP26"
click at [575, 74] on p "SCOOP FYE2027 S1 OJG MISSY" at bounding box center [588, 70] width 212 height 20
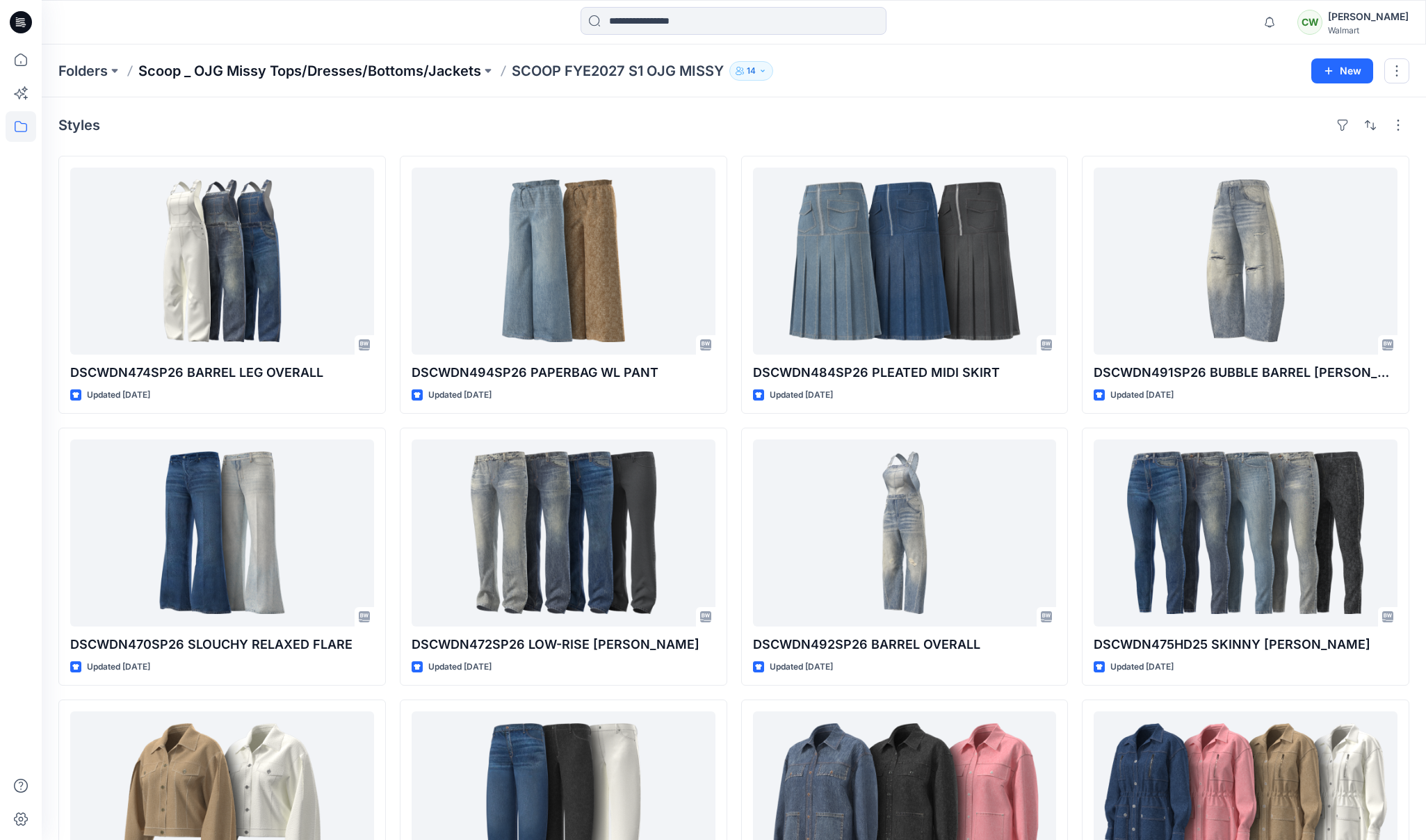
click at [348, 78] on p "Scoop _ OJG Missy Tops/Dresses/Bottoms/Jackets" at bounding box center [310, 70] width 343 height 20
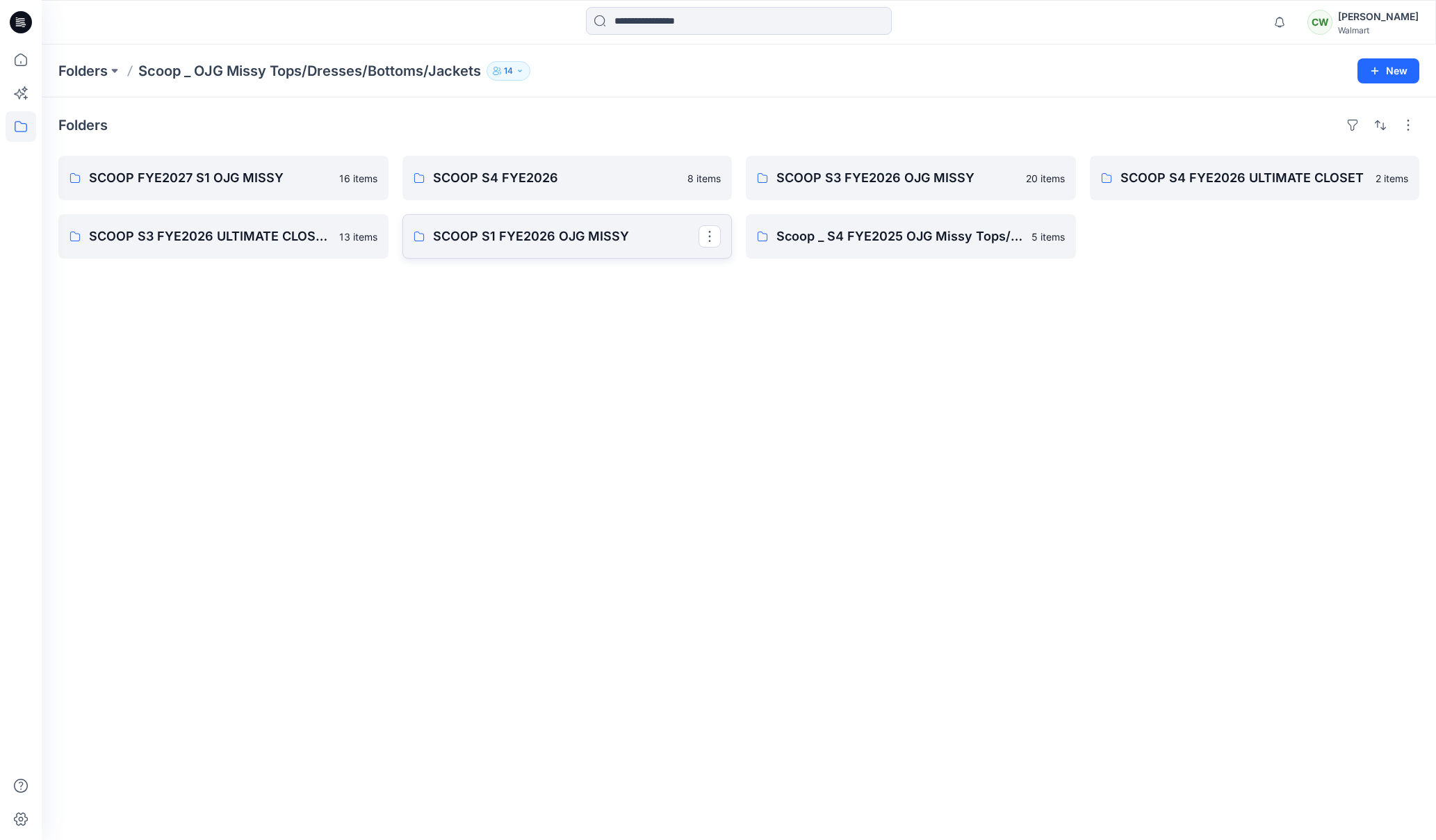
click at [595, 247] on link "SCOOP S1 FYE2026 OJG MISSY" at bounding box center [568, 236] width 330 height 45
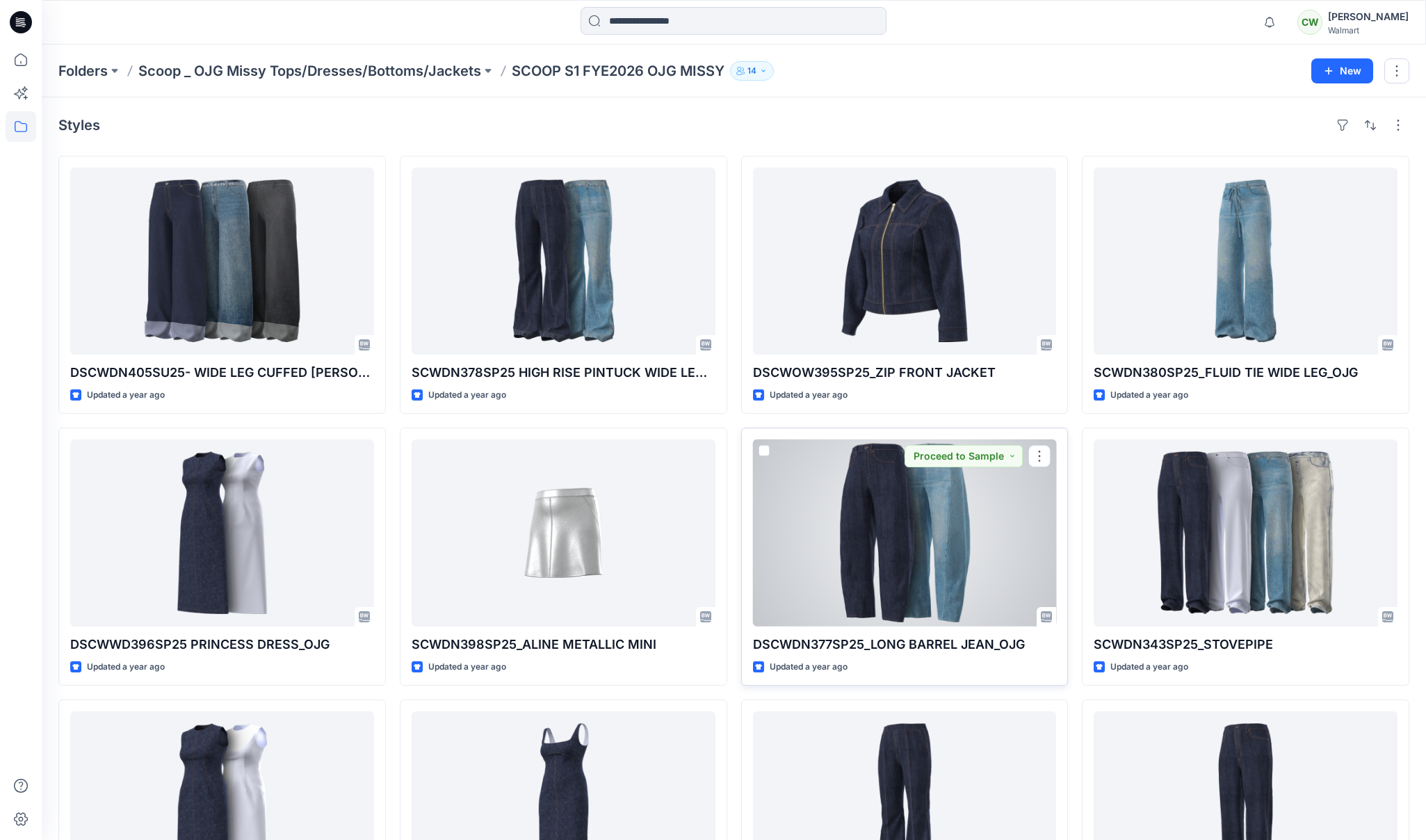
click at [937, 571] on div at bounding box center [905, 532] width 304 height 187
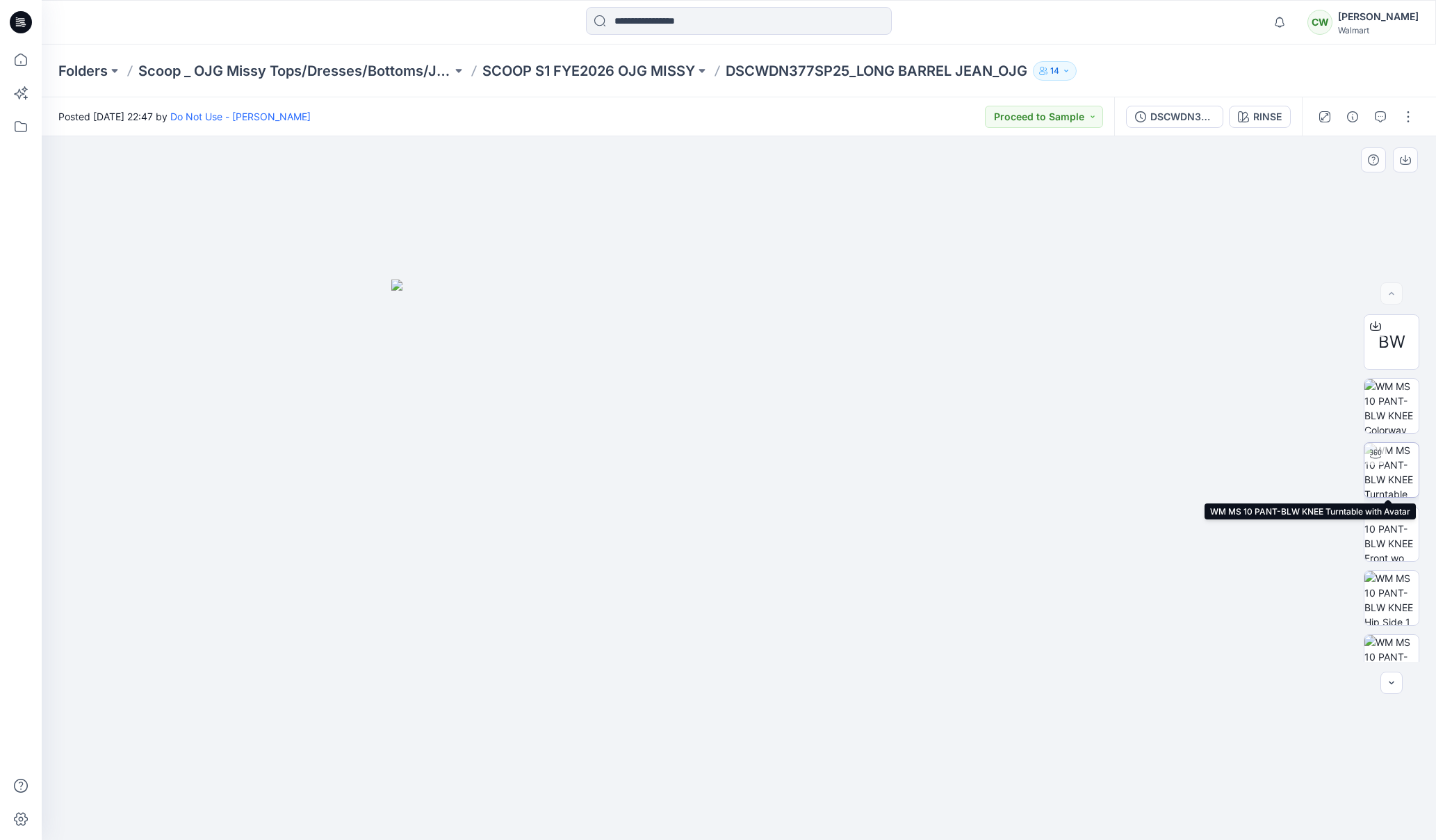
click at [1383, 488] on img at bounding box center [1391, 470] width 54 height 54
click at [661, 76] on p "SCOOP S1 FYE2026 OJG MISSY" at bounding box center [589, 70] width 213 height 20
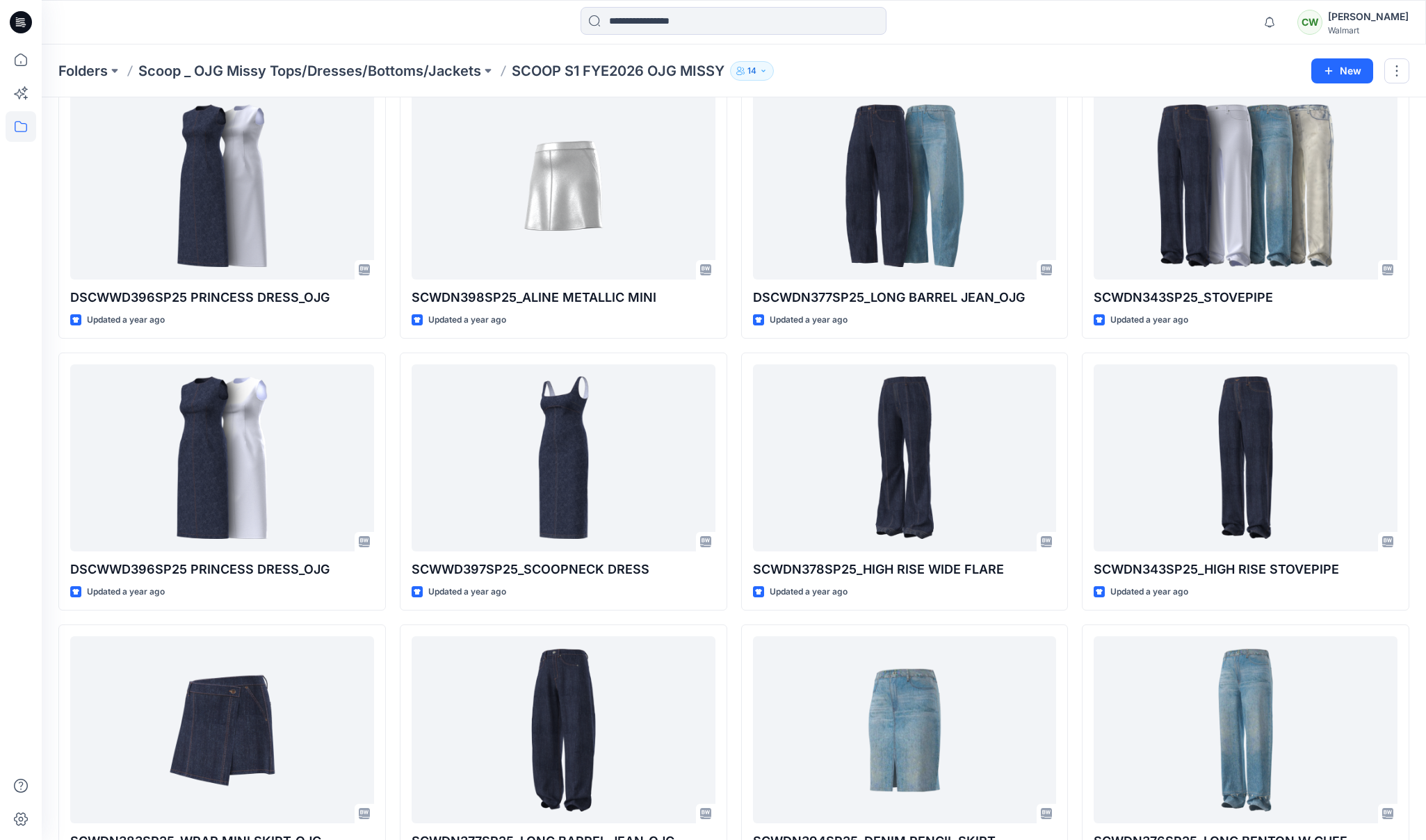
scroll to position [406, 0]
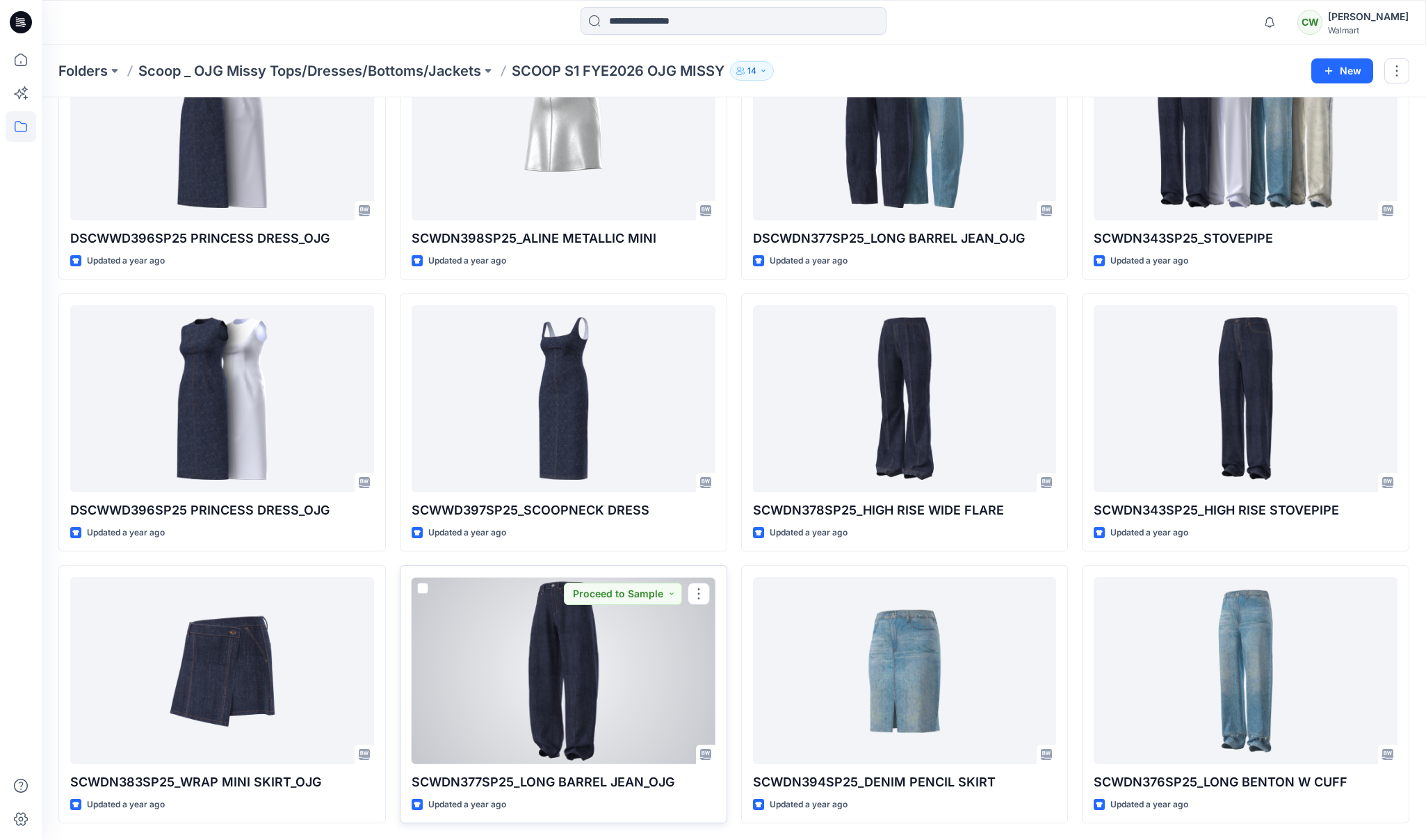
click at [573, 719] on div at bounding box center [564, 670] width 304 height 187
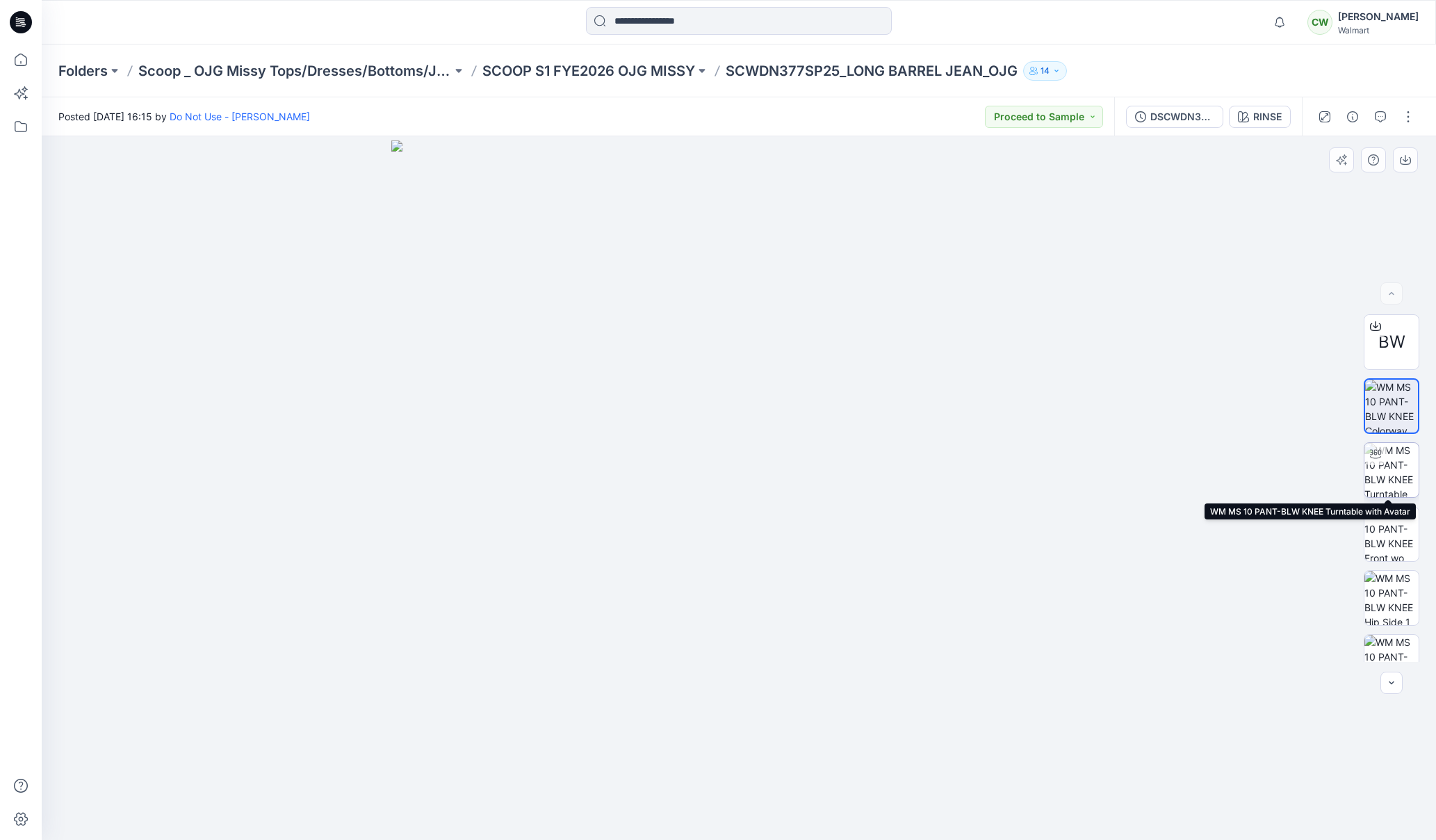
click at [1387, 464] on img at bounding box center [1391, 470] width 54 height 54
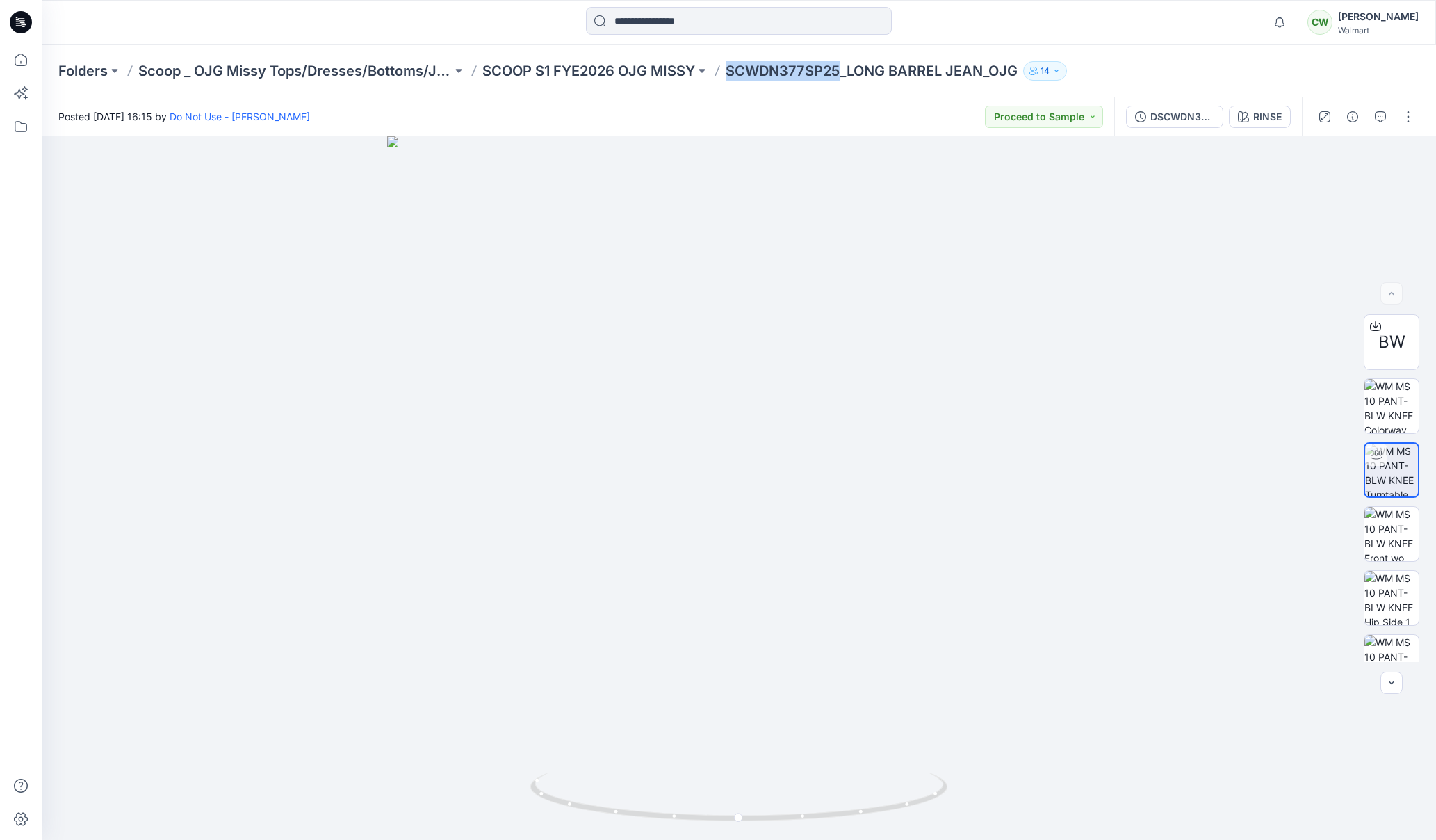
drag, startPoint x: 839, startPoint y: 71, endPoint x: 729, endPoint y: 74, distance: 110.0
click at [731, 74] on p "SCWDN377SP25_LONG BARREL JEAN_OJG" at bounding box center [871, 70] width 292 height 20
copy p "SCWDN377SP25"
click at [350, 69] on p "Scoop _ OJG Missy Tops/Dresses/Bottoms/Jackets" at bounding box center [295, 70] width 313 height 20
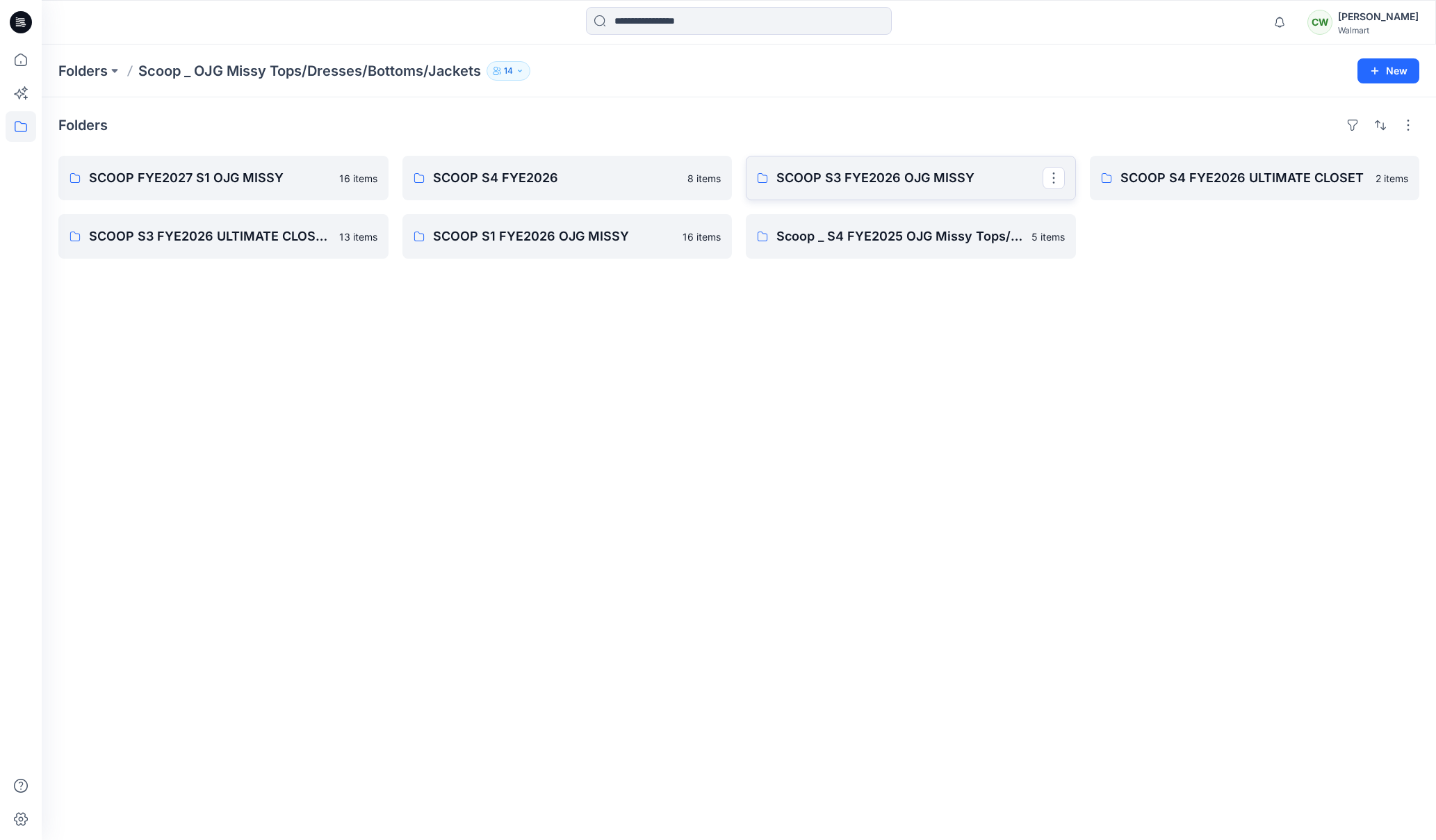
click at [920, 189] on link "SCOOP S3 FYE2026 OJG MISSY" at bounding box center [911, 178] width 330 height 45
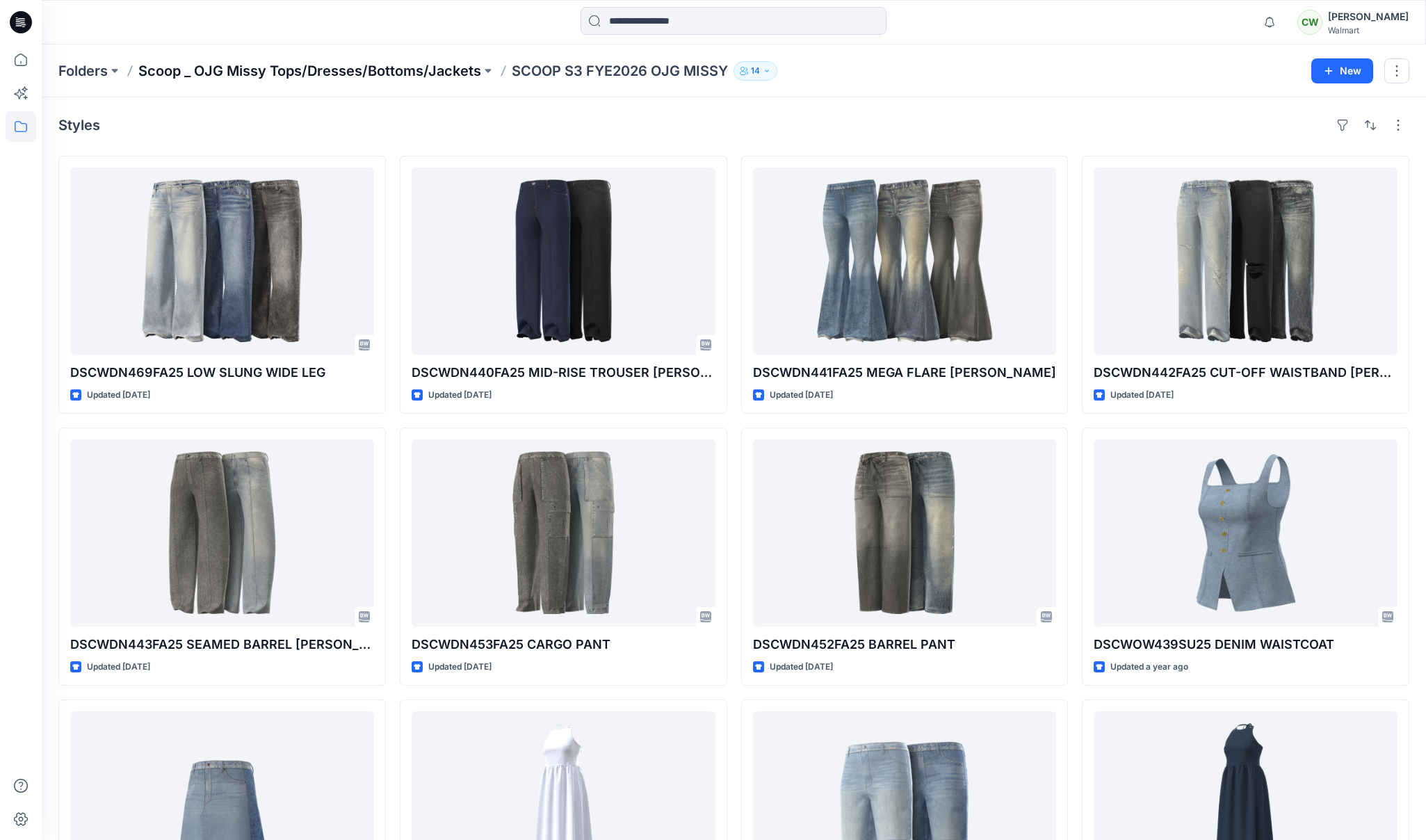
click at [402, 81] on div "Folders Scoop _ OJG Missy Tops/Dresses/Bottoms/Jackets SCOOP S3 FYE2026 OJG MIS…" at bounding box center [734, 70] width 1384 height 52
click at [410, 73] on p "Scoop _ OJG Missy Tops/Dresses/Bottoms/Jackets" at bounding box center [310, 70] width 343 height 20
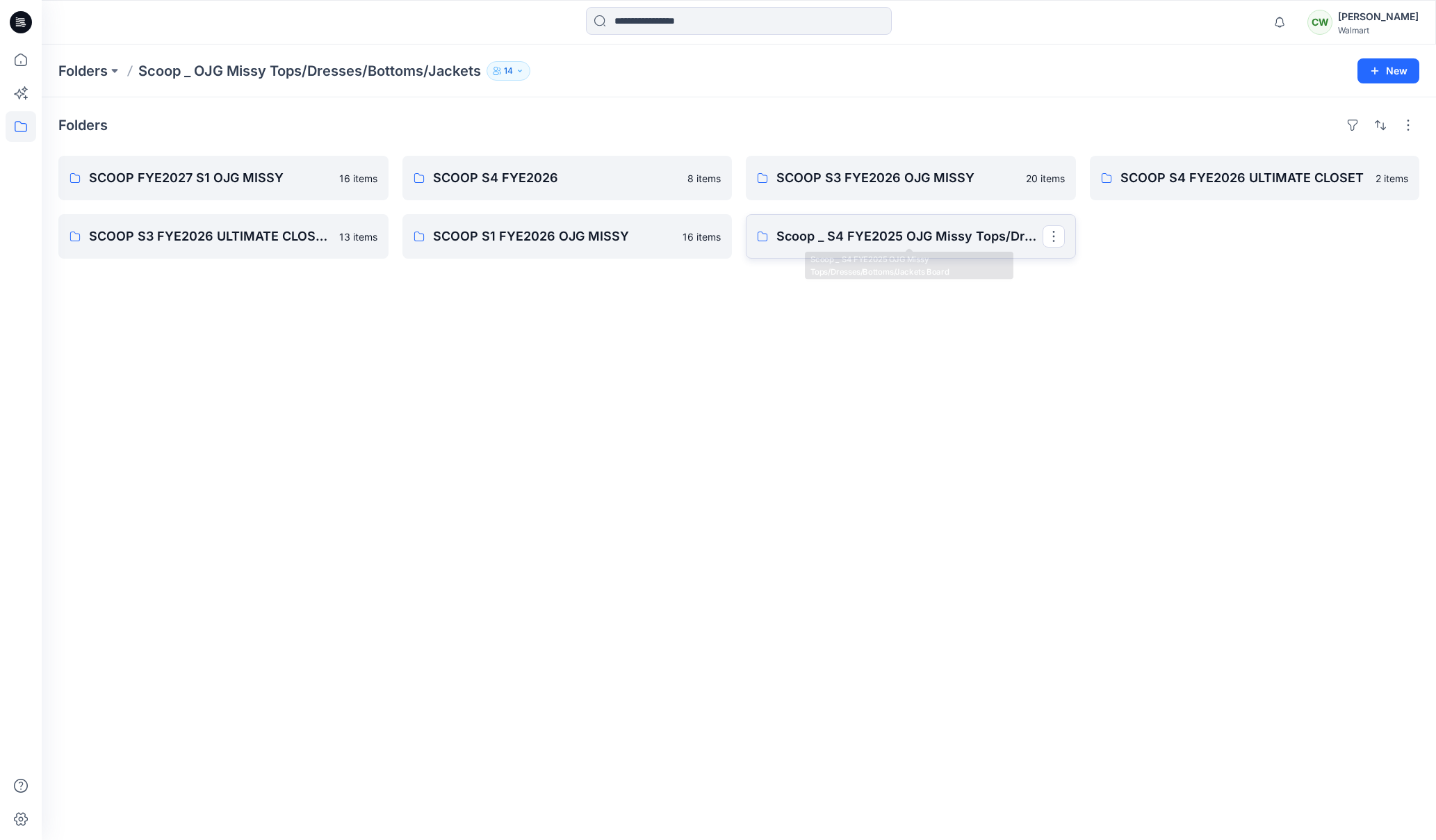
click at [964, 247] on link "Scoop _ S4 FYE2025 OJG Missy Tops/Dresses/Bottoms/Jackets Board" at bounding box center [911, 236] width 330 height 45
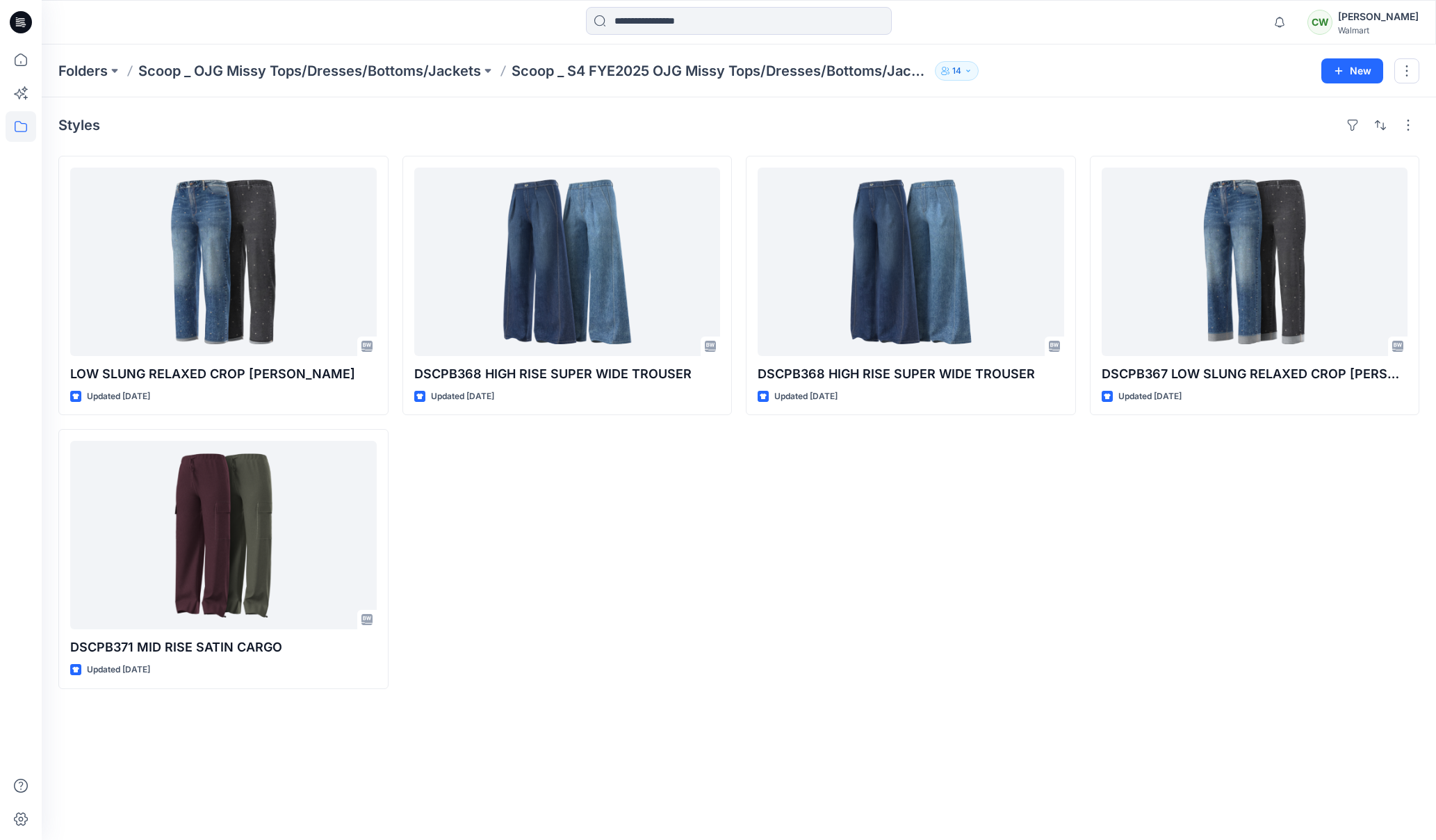
click at [421, 67] on p "Scoop _ OJG Missy Tops/Dresses/Bottoms/Jackets" at bounding box center [310, 70] width 343 height 20
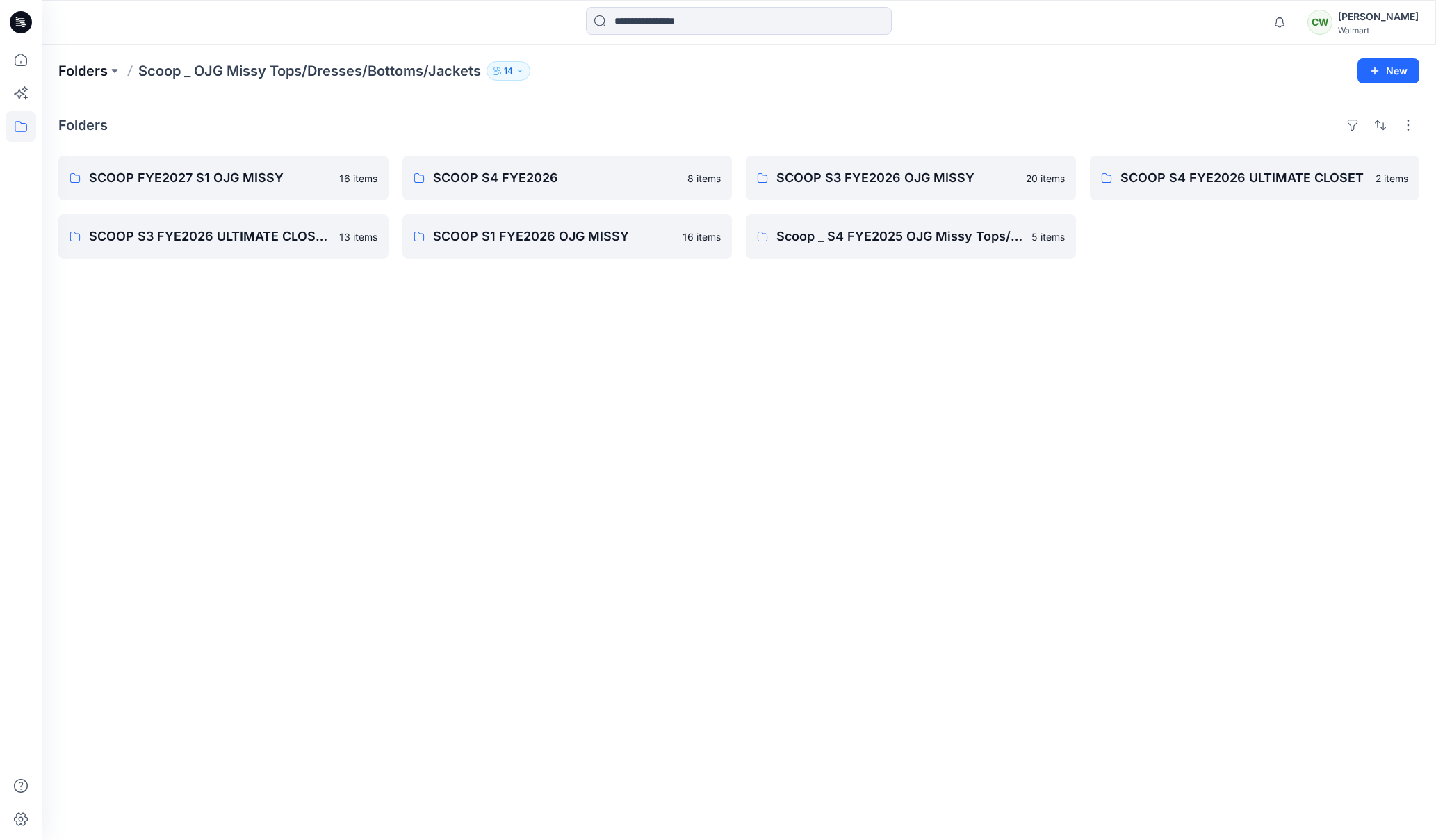
click at [102, 70] on p "Folders" at bounding box center [83, 70] width 49 height 20
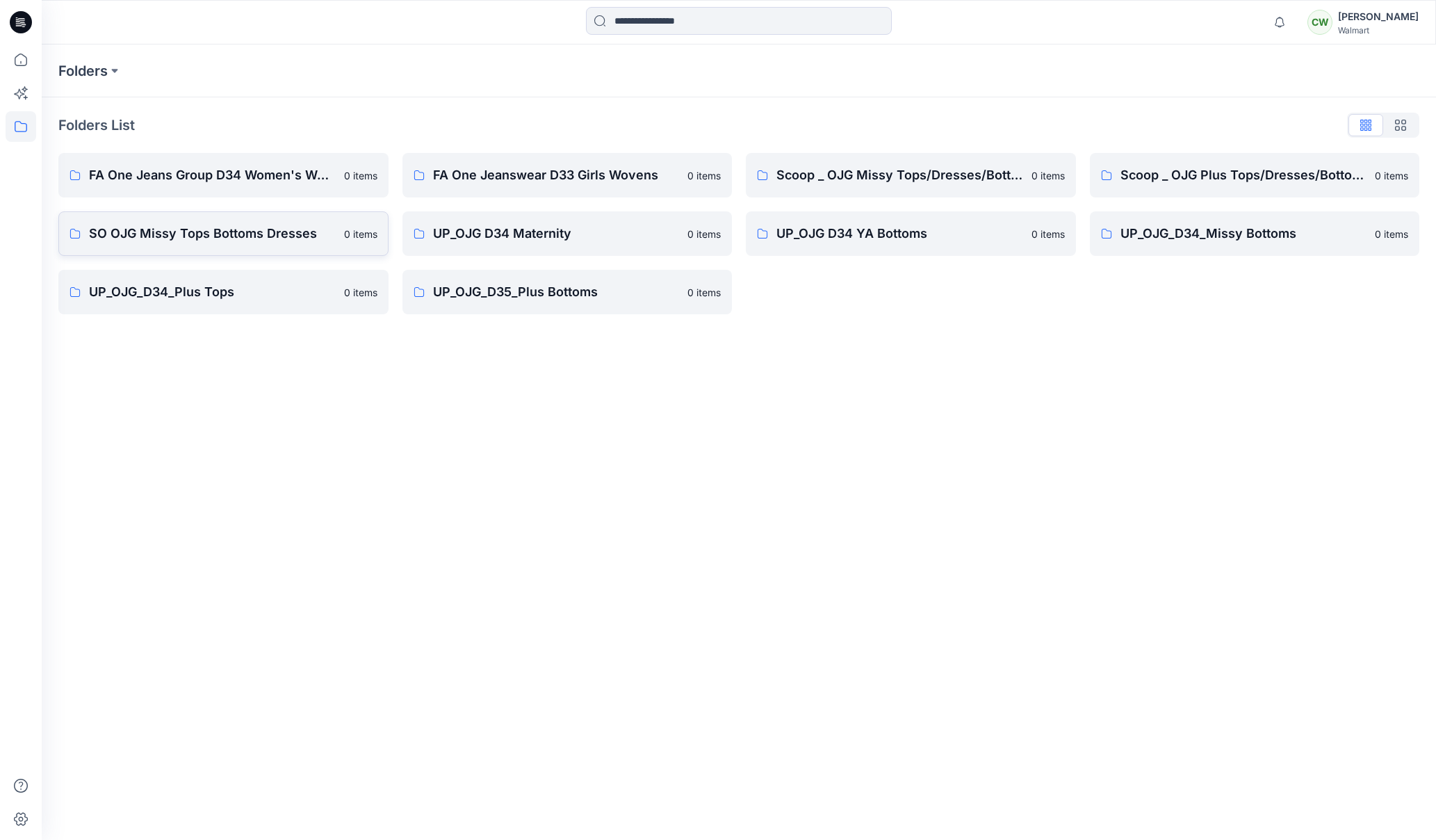
click at [297, 229] on p "SO OJG Missy Tops Bottoms Dresses" at bounding box center [212, 233] width 247 height 20
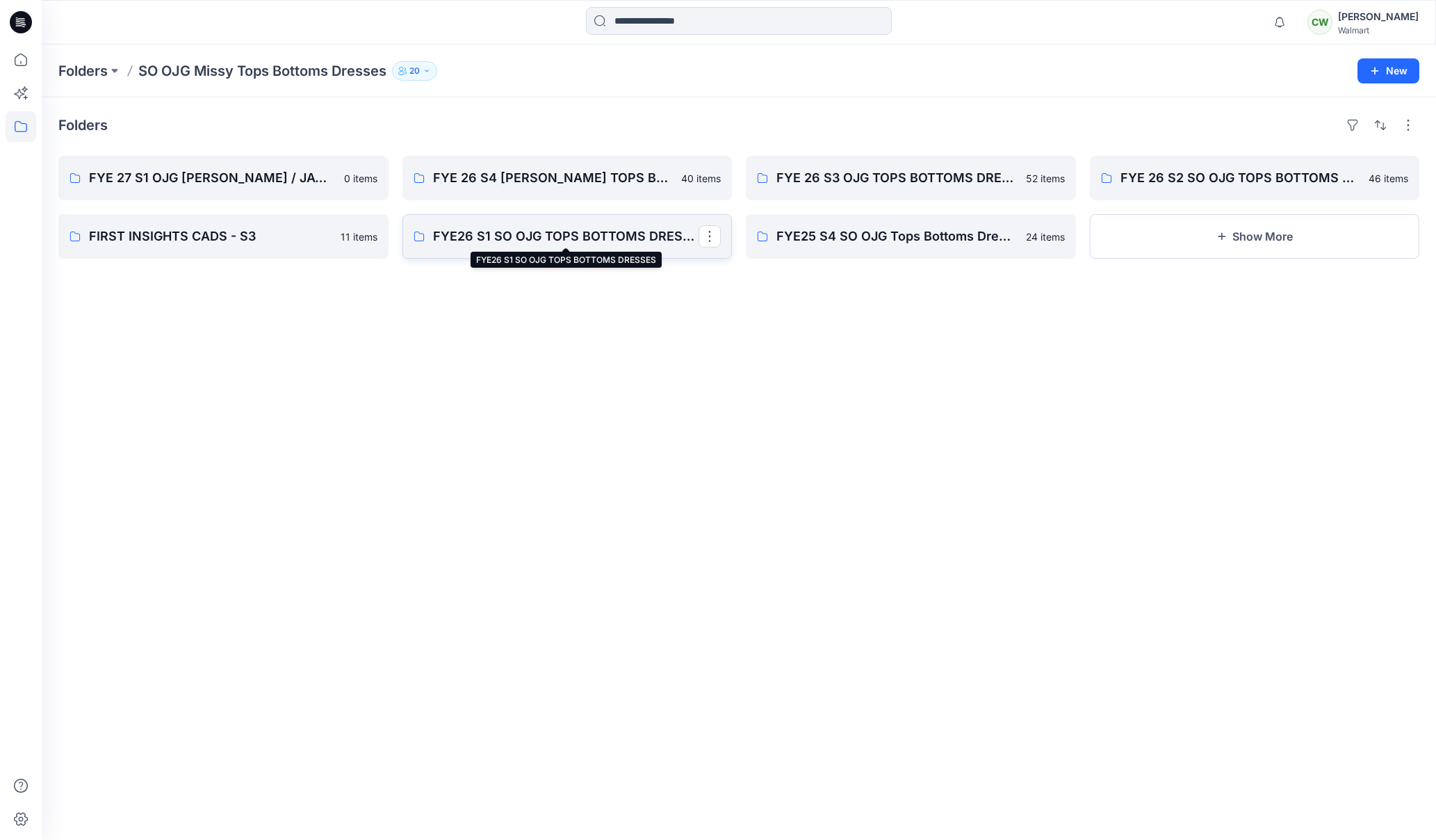
click at [577, 239] on p "FYE26 S1 SO OJG TOPS BOTTOMS DRESSES" at bounding box center [566, 236] width 266 height 20
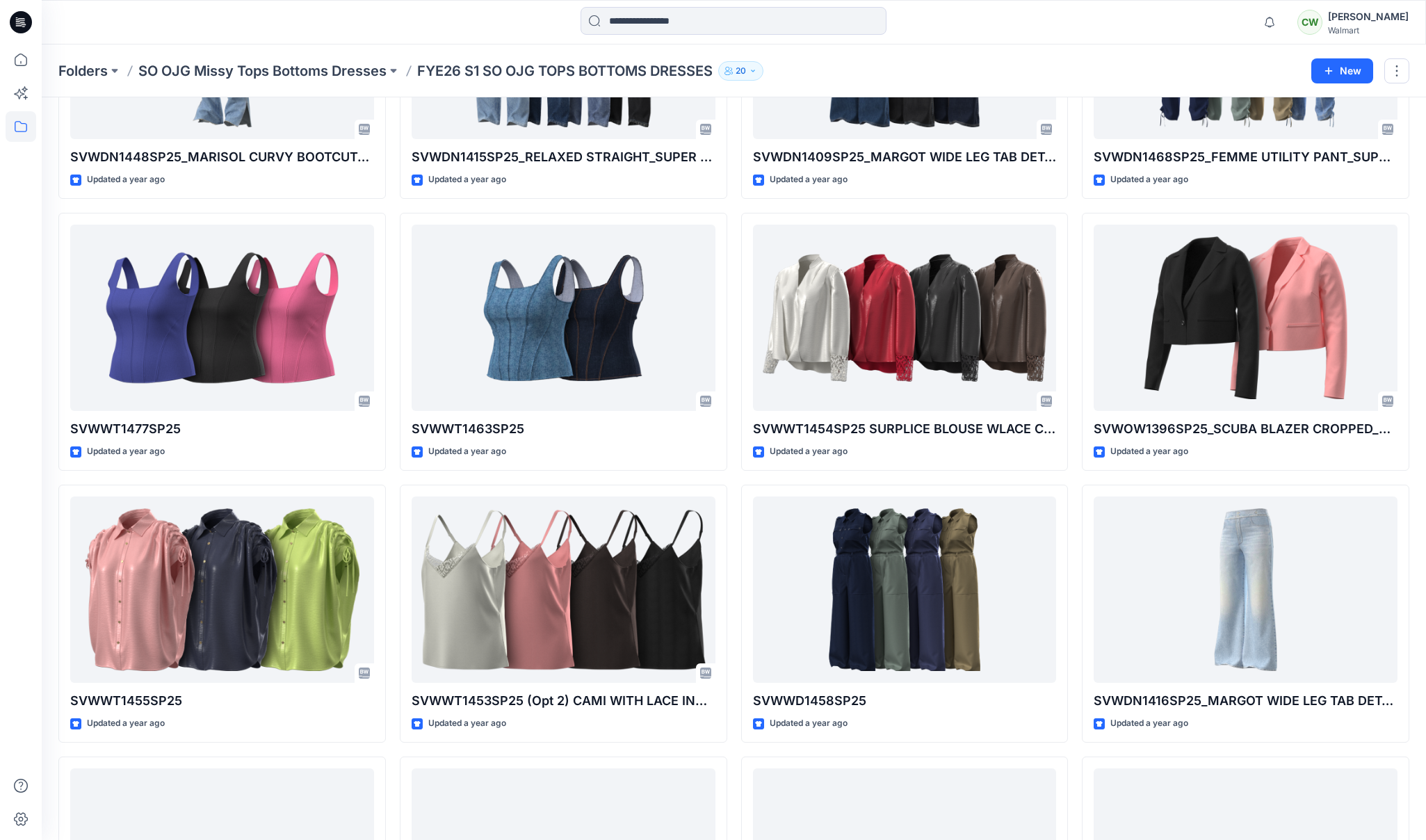
scroll to position [2581, 0]
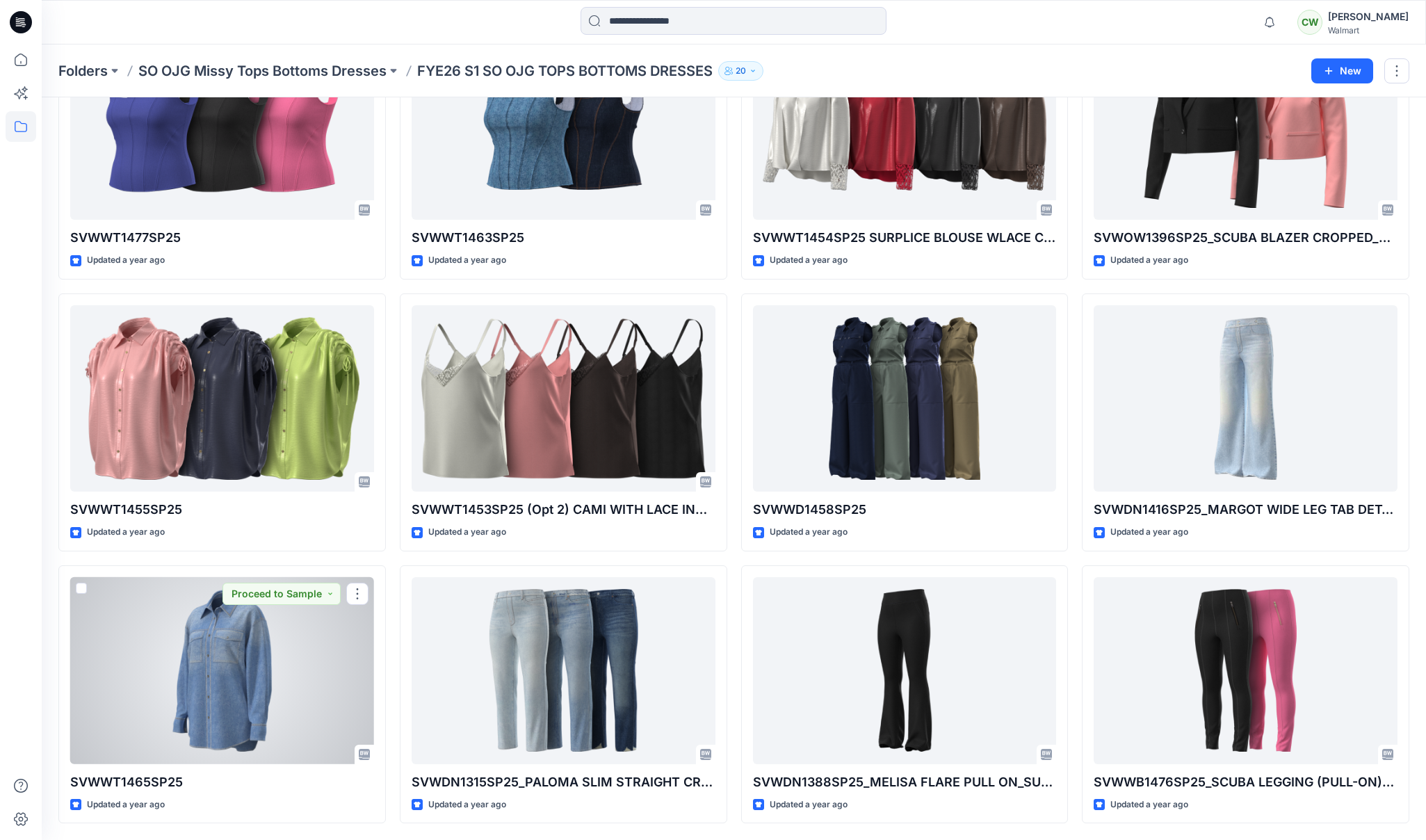
click at [264, 695] on div at bounding box center [222, 670] width 304 height 187
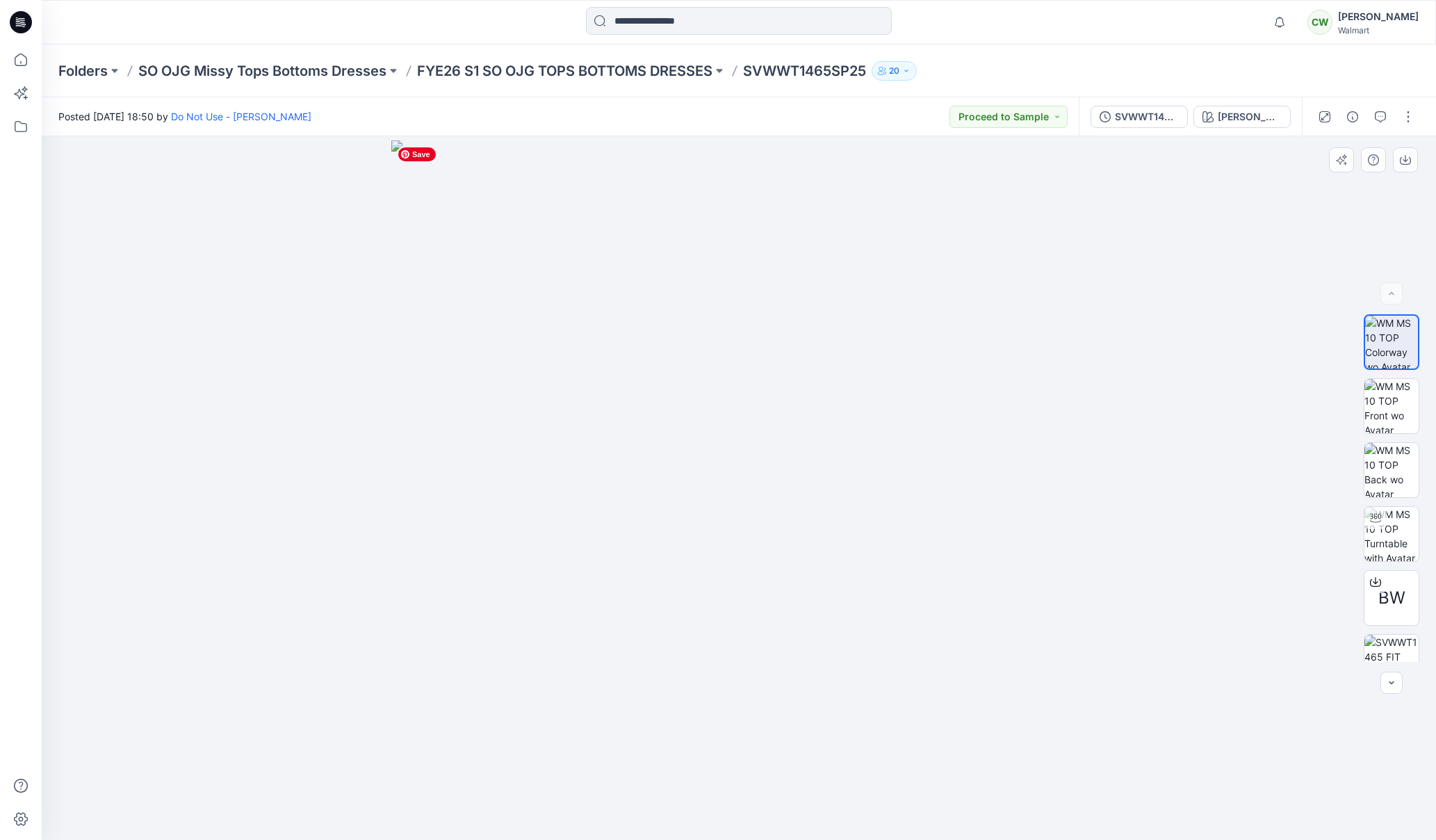
drag, startPoint x: 798, startPoint y: 524, endPoint x: 925, endPoint y: 501, distance: 129.1
click at [878, 501] on img at bounding box center [739, 489] width 695 height 699
click at [1392, 526] on img at bounding box center [1391, 533] width 54 height 54
click at [664, 63] on p "FYE26 S1 SO OJG TOPS BOTTOMS DRESSES" at bounding box center [565, 70] width 295 height 20
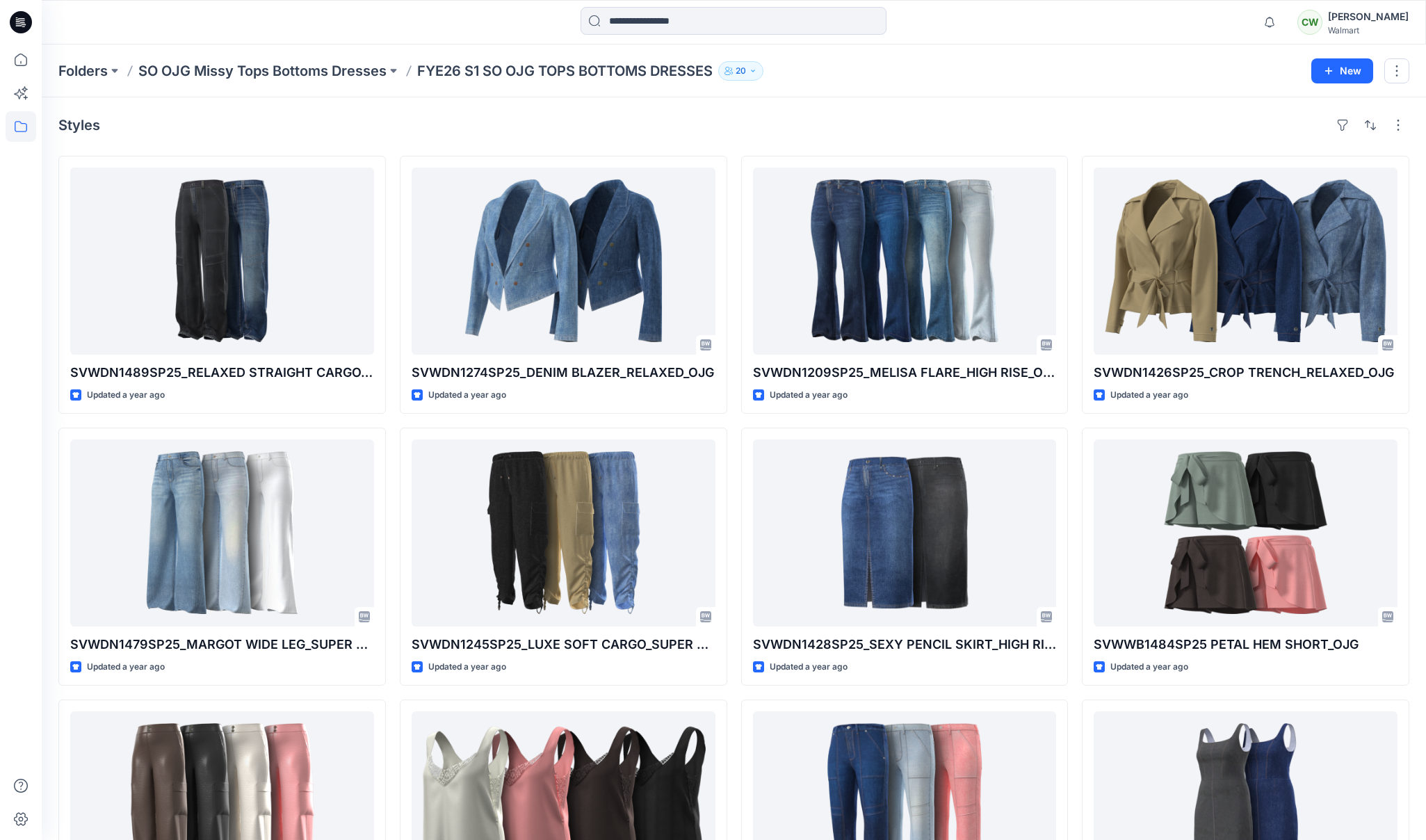
click at [316, 74] on p "SO OJG Missy Tops Bottoms Dresses" at bounding box center [262, 70] width 248 height 20
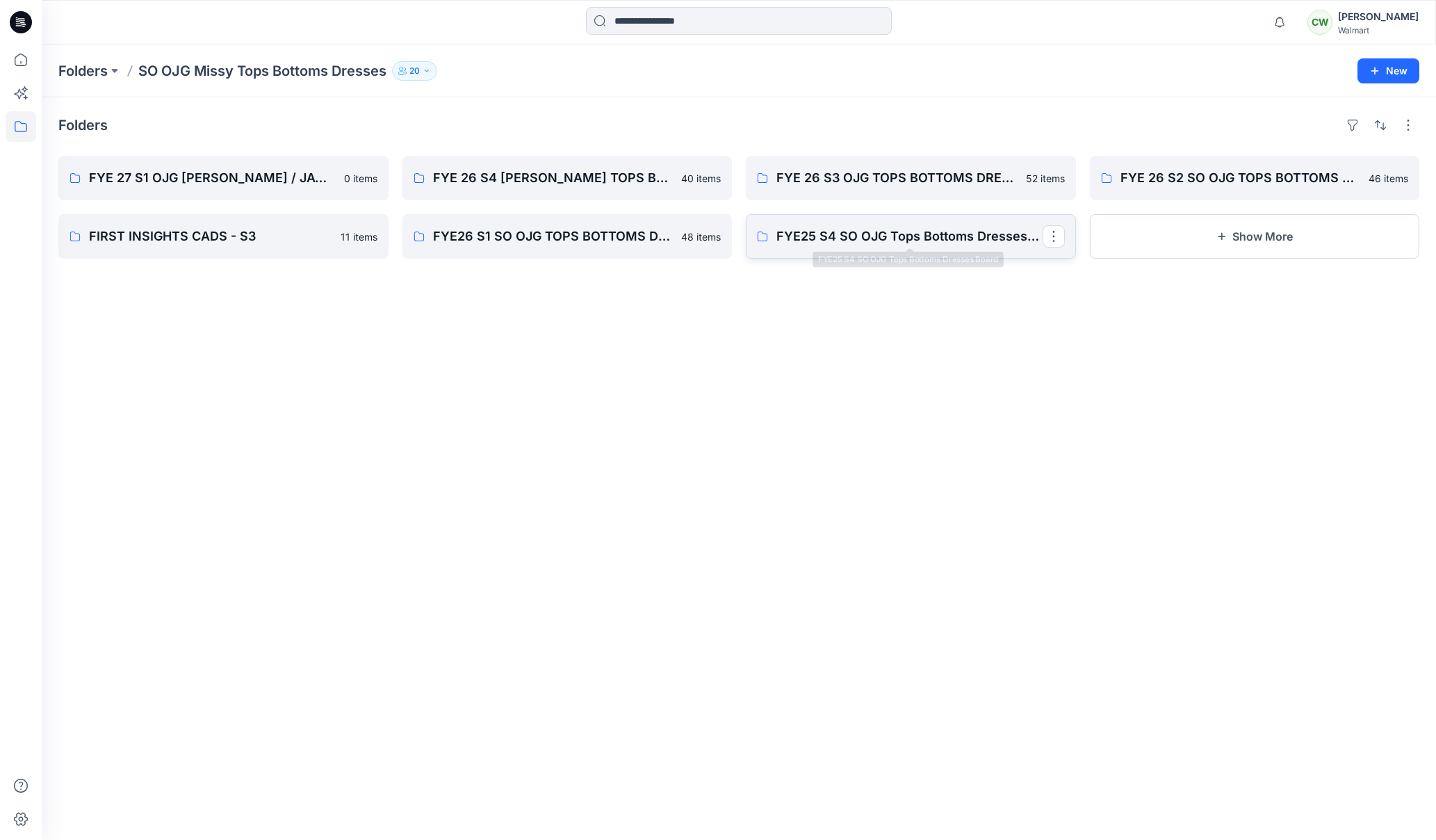
click at [778, 235] on p "FYE25 S4 SO OJG Tops Bottoms Dresses Board" at bounding box center [910, 236] width 266 height 20
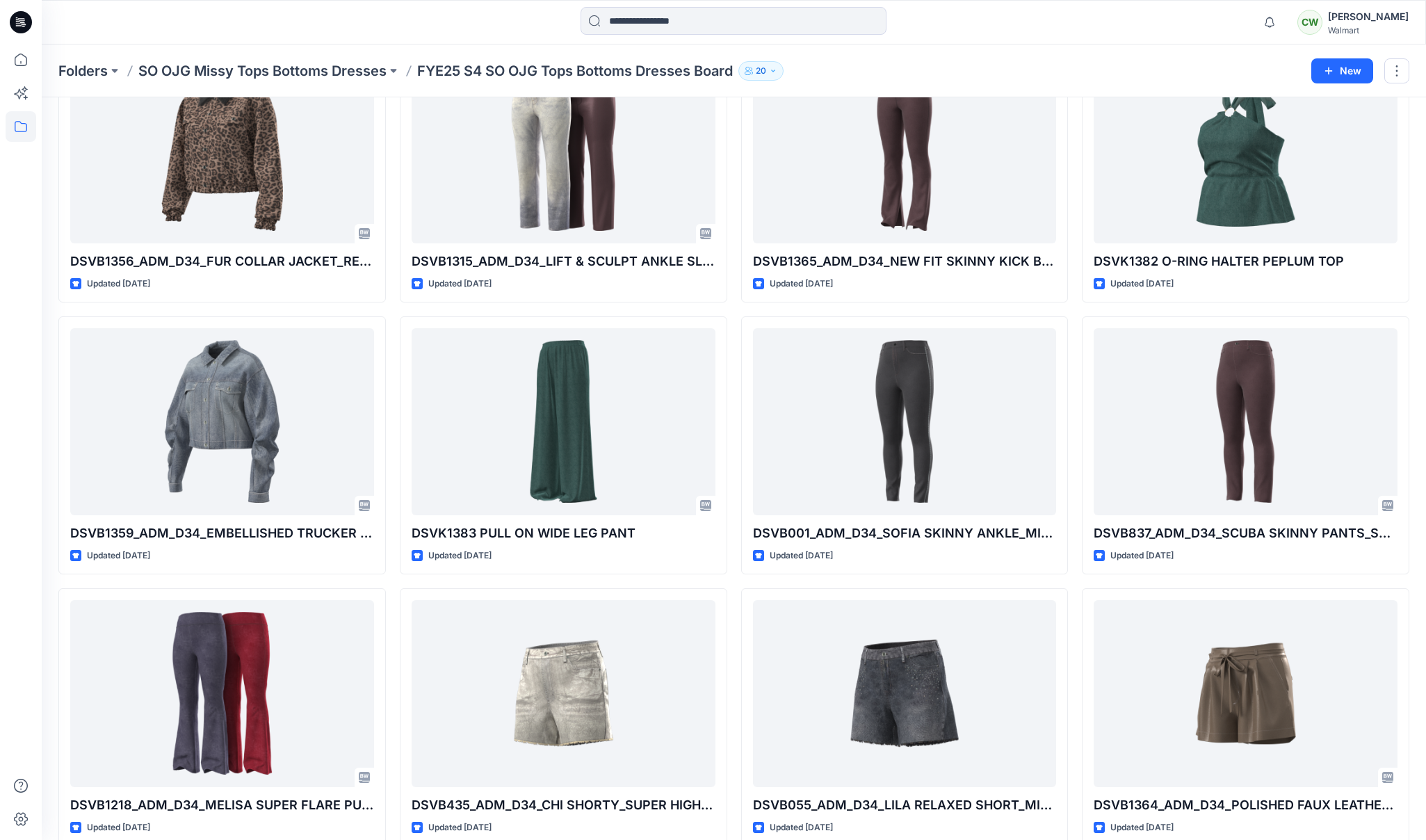
scroll to position [99, 0]
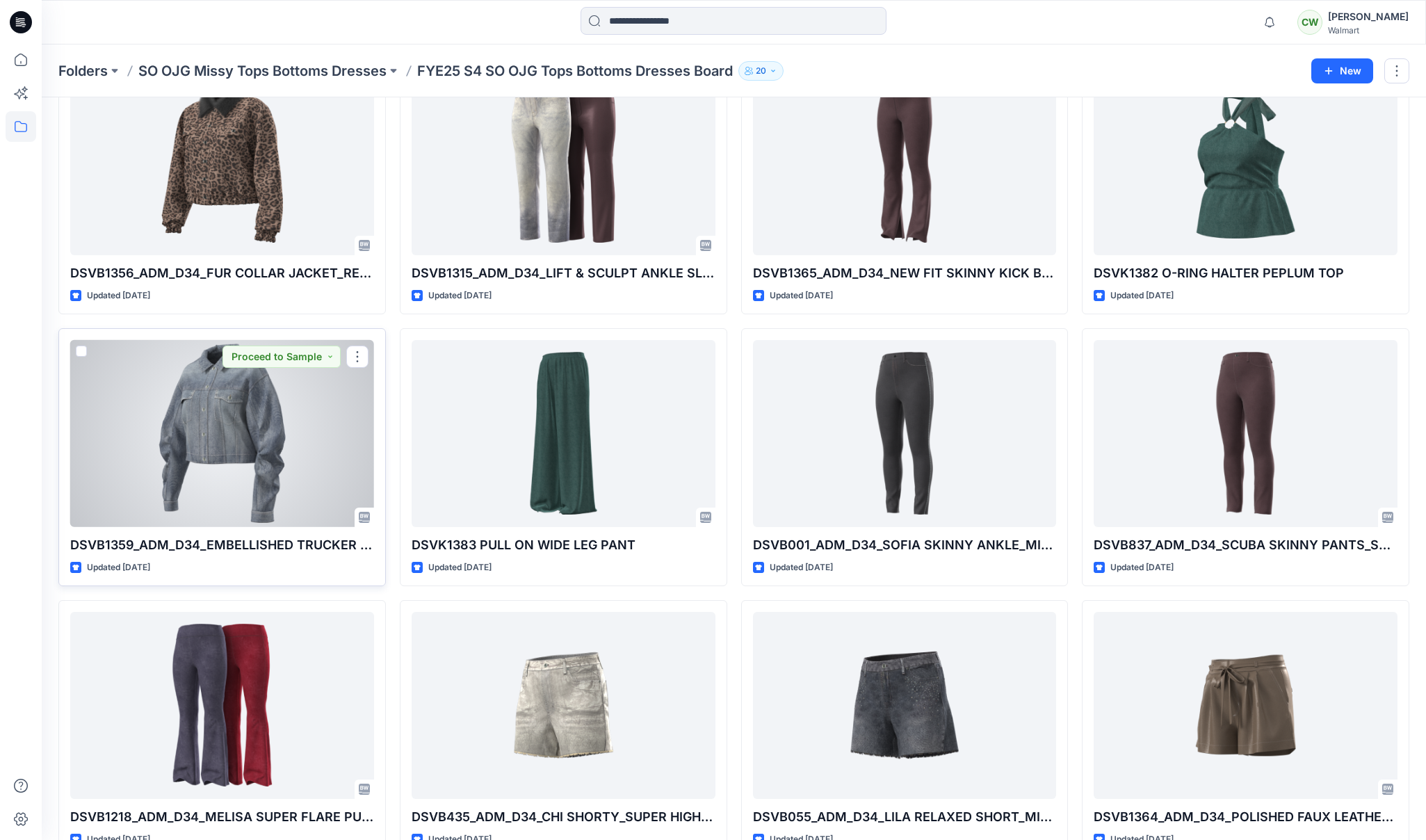
click at [288, 456] on div at bounding box center [222, 433] width 304 height 187
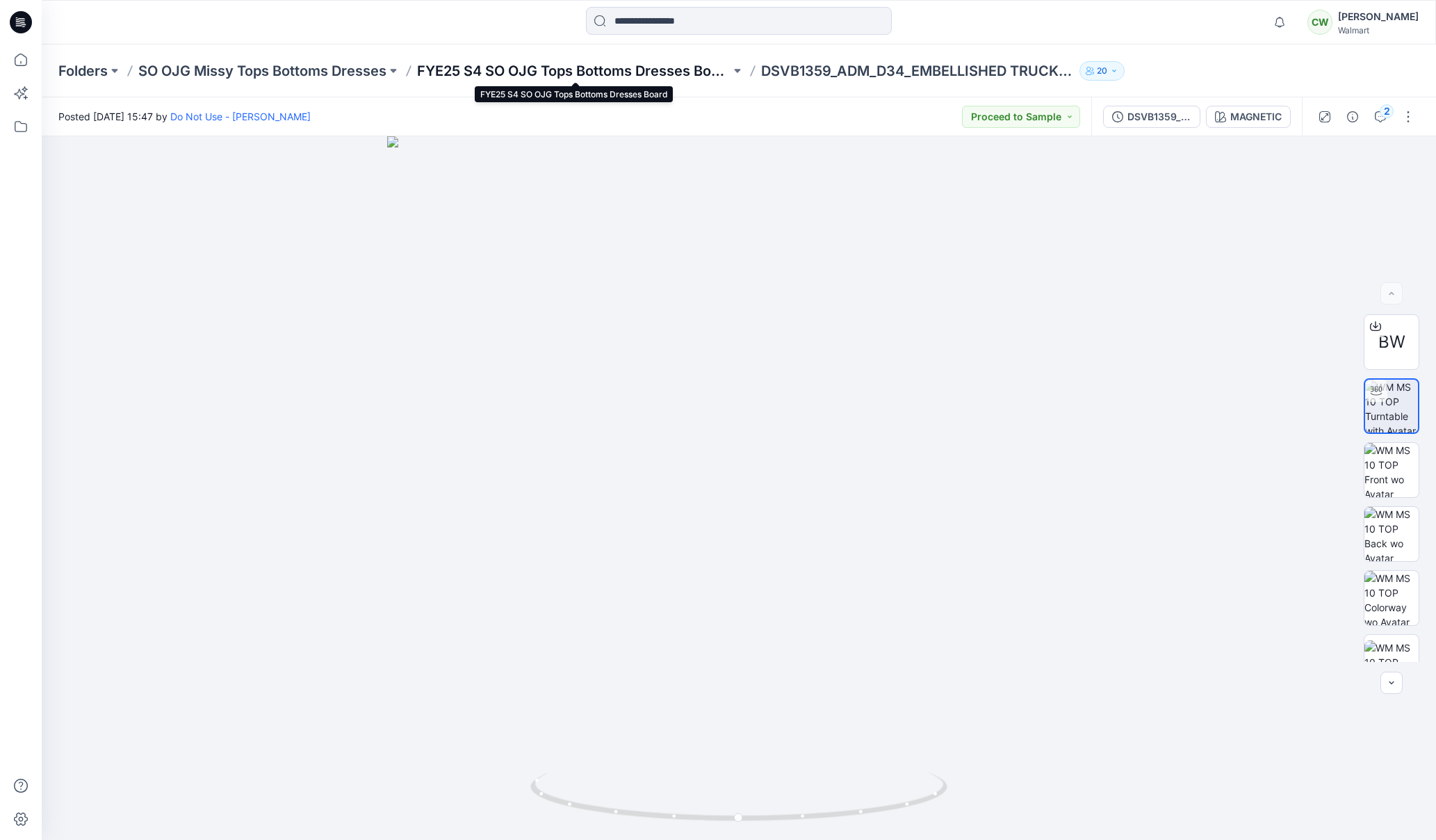
click at [620, 67] on p "FYE25 S4 SO OJG Tops Bottoms Dresses Board" at bounding box center [574, 70] width 313 height 20
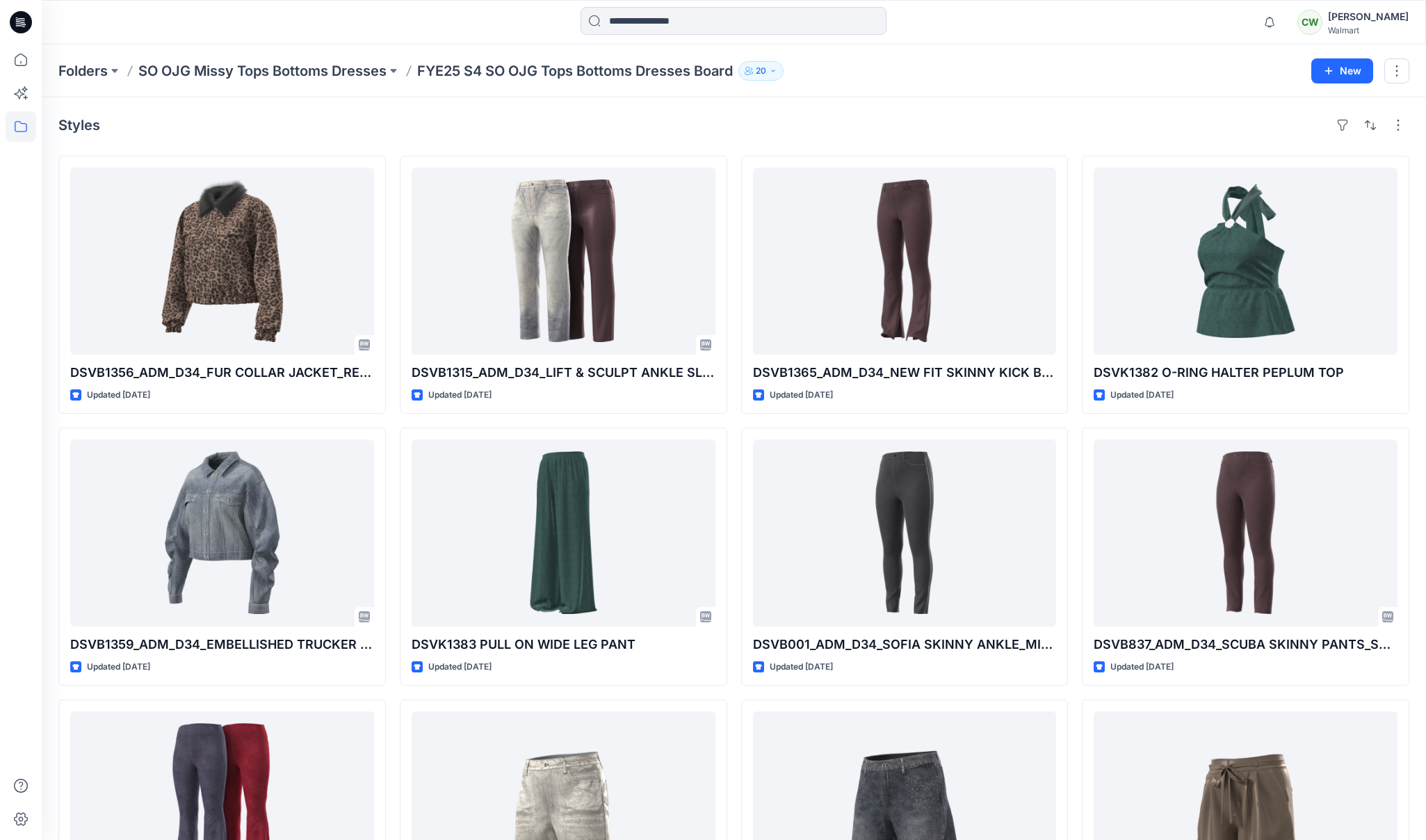
click at [379, 68] on p "SO OJG Missy Tops Bottoms Dresses" at bounding box center [262, 70] width 248 height 20
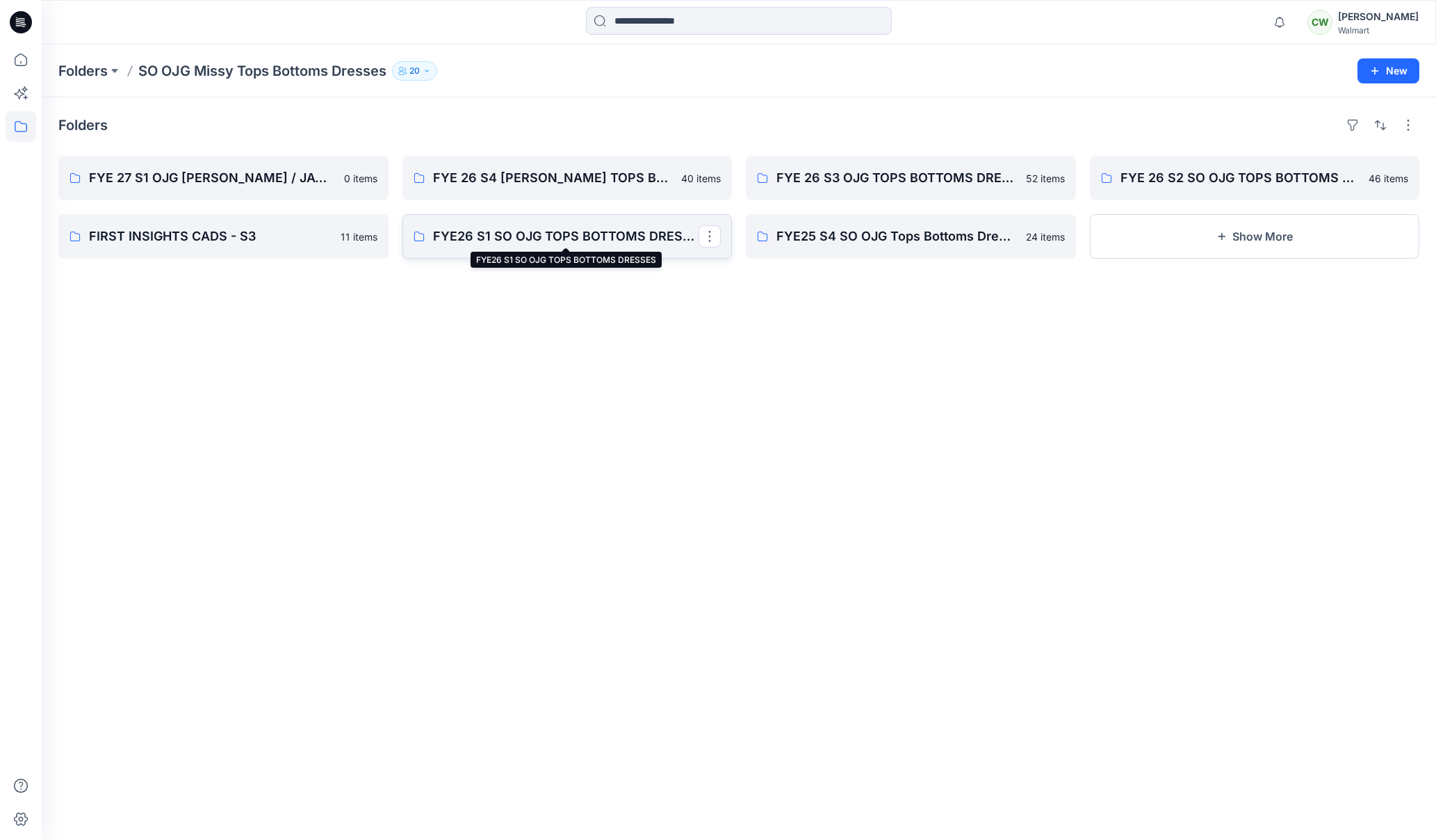
click at [525, 231] on p "FYE26 S1 SO OJG TOPS BOTTOMS DRESSES" at bounding box center [566, 236] width 266 height 20
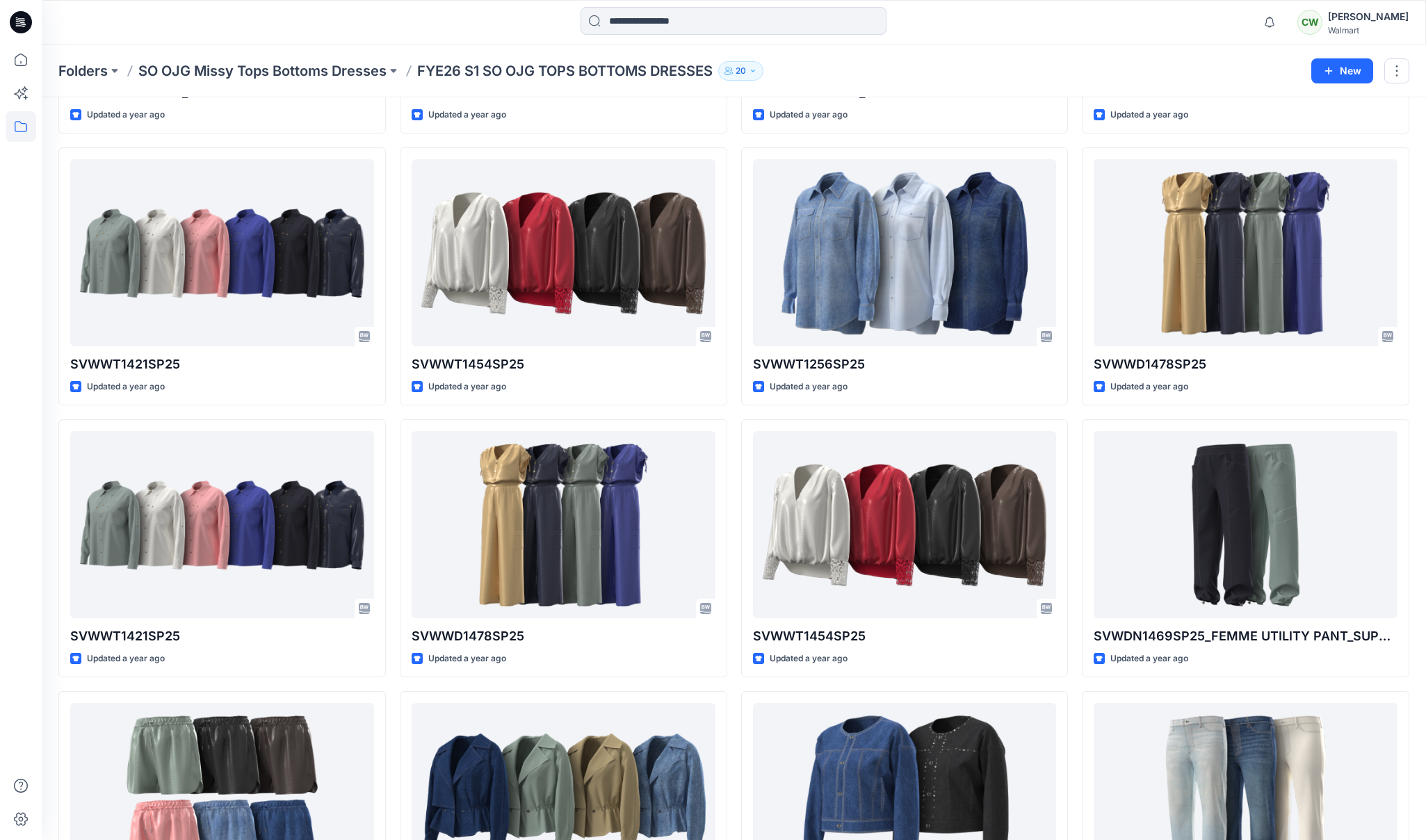
scroll to position [827, 0]
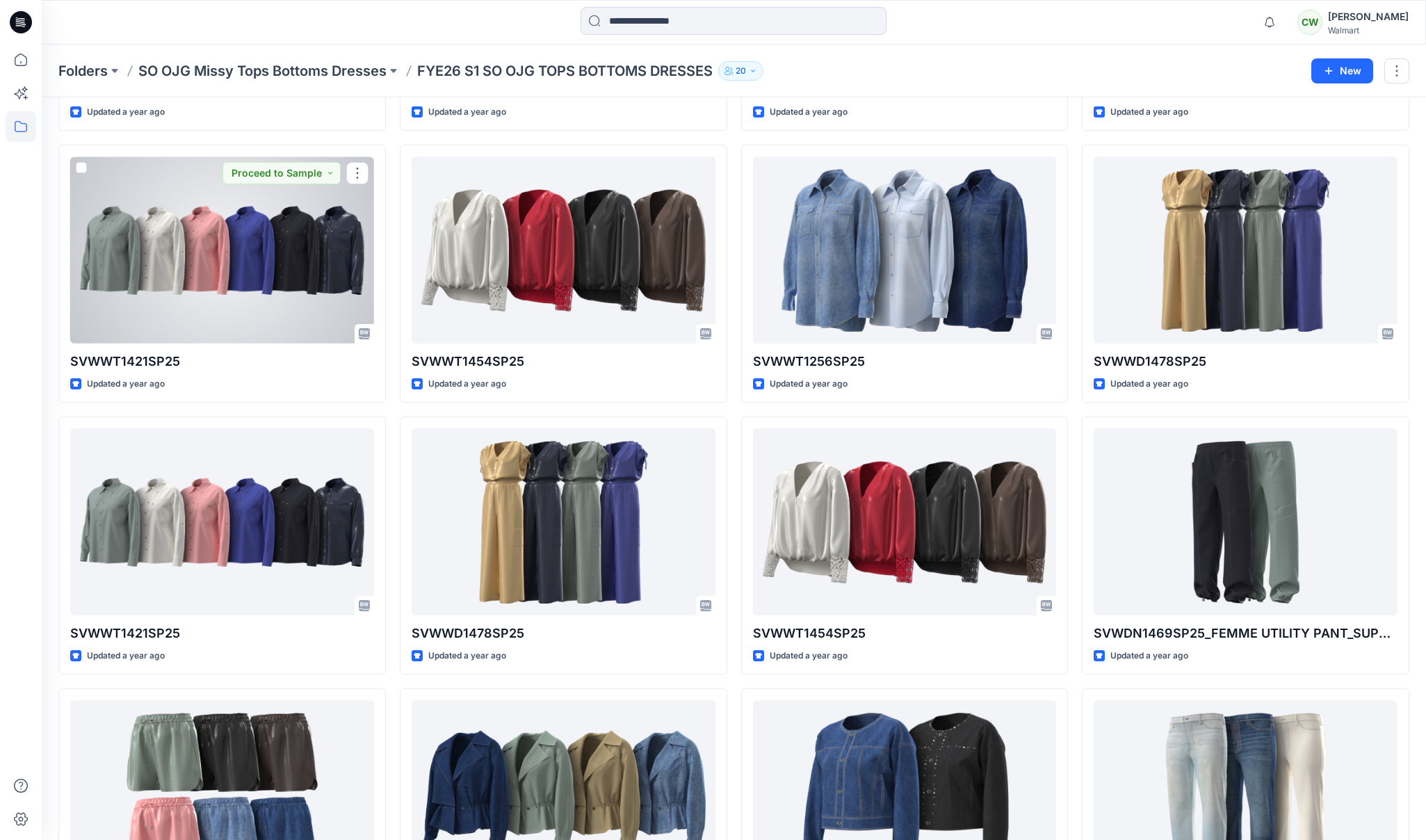
click at [282, 263] on div at bounding box center [222, 250] width 304 height 187
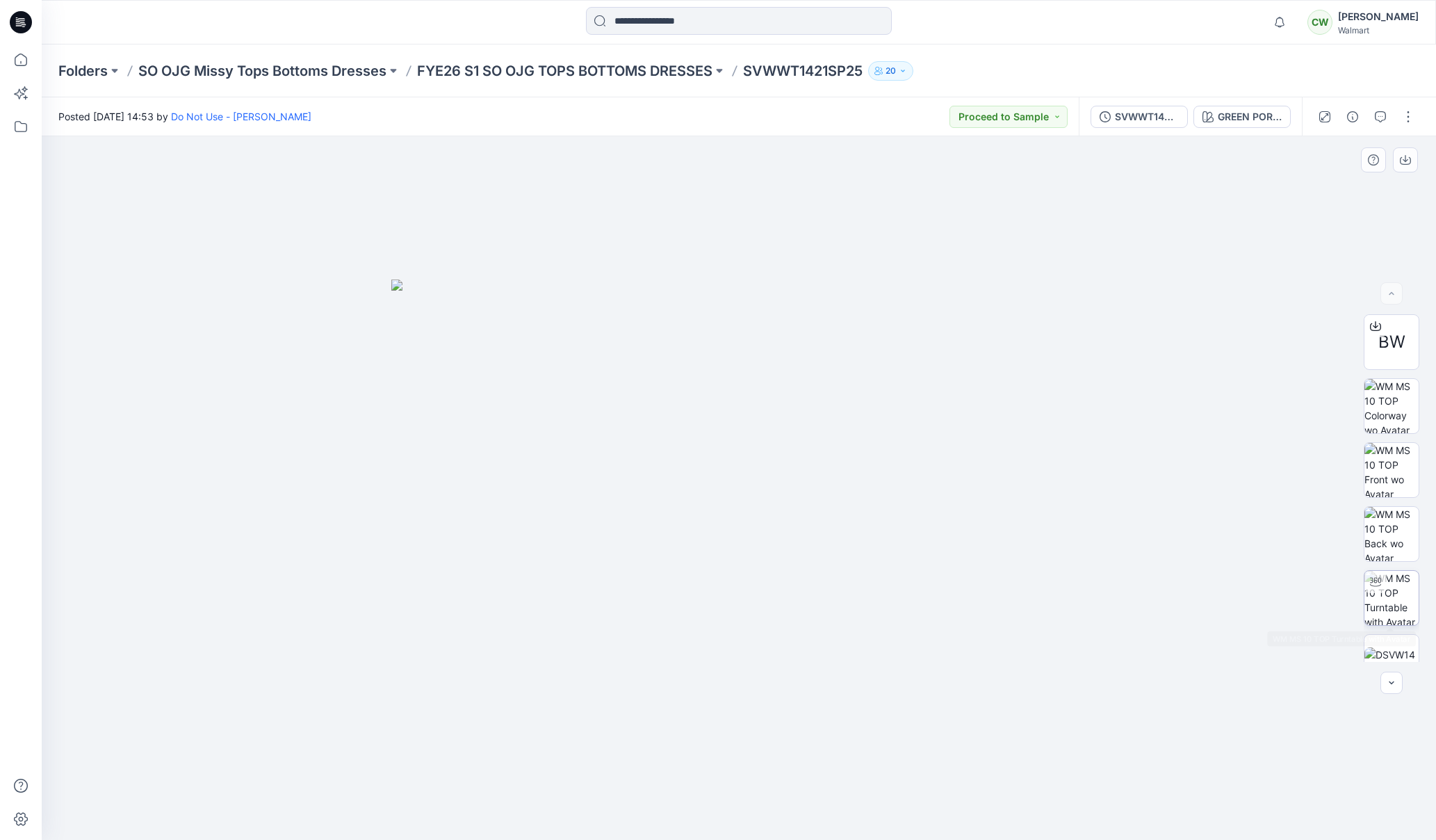
click at [1403, 596] on img at bounding box center [1391, 597] width 54 height 54
click at [1388, 524] on img at bounding box center [1391, 533] width 54 height 54
click at [642, 73] on p "FYE26 S1 SO OJG TOPS BOTTOMS DRESSES" at bounding box center [565, 70] width 295 height 20
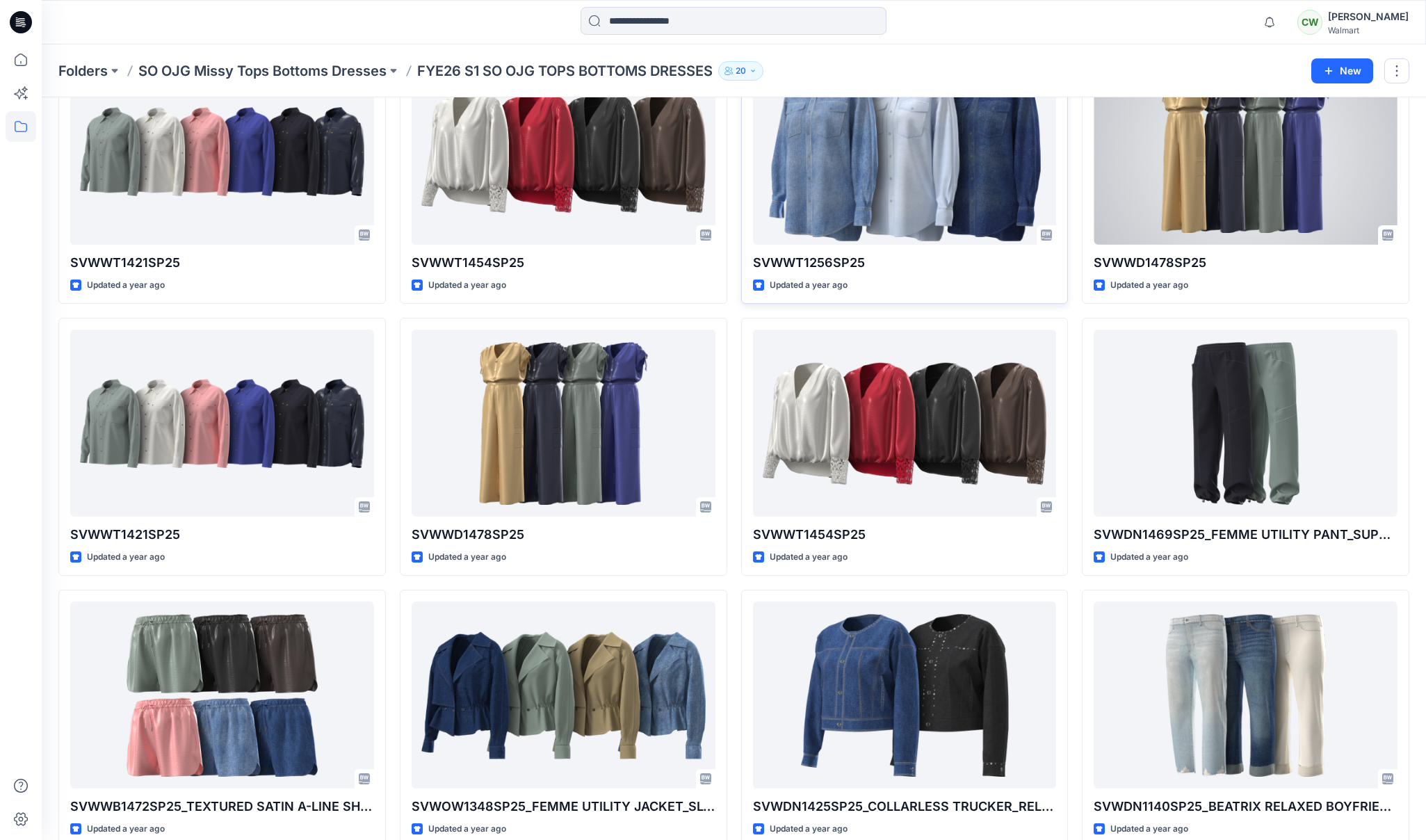
scroll to position [922, 0]
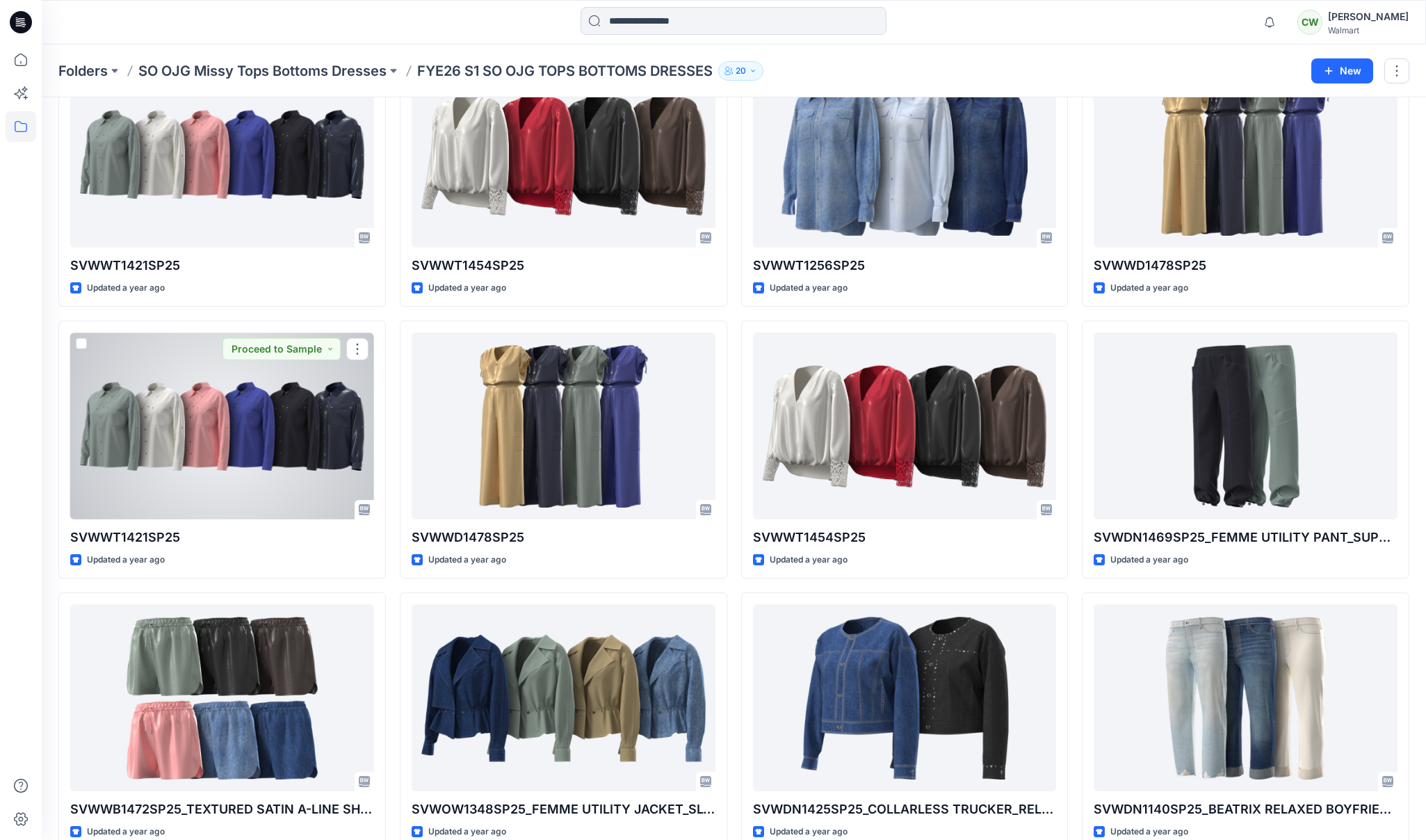
click at [265, 431] on div at bounding box center [222, 425] width 304 height 187
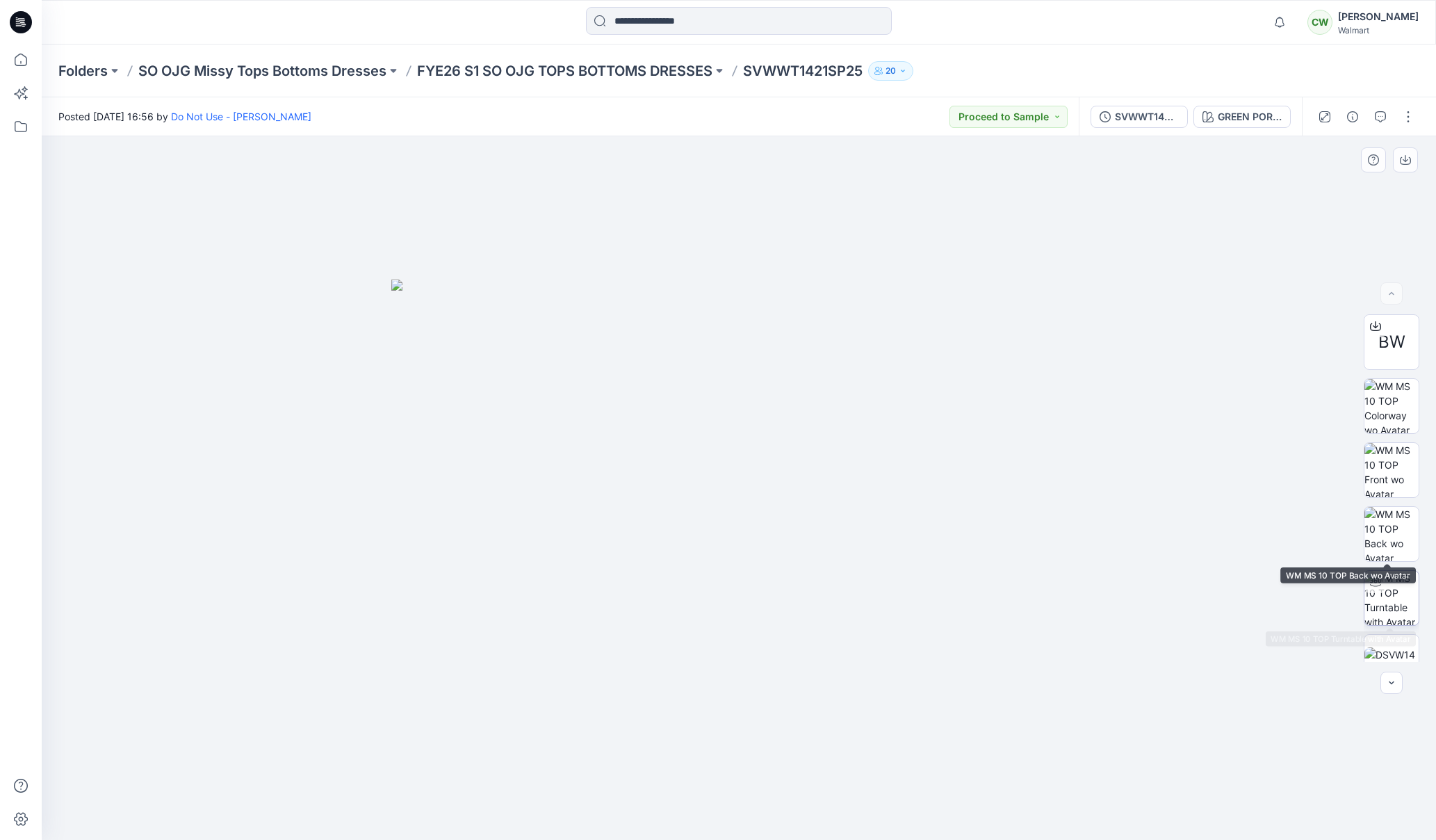
click at [1388, 588] on img at bounding box center [1391, 597] width 54 height 54
click at [1389, 549] on img at bounding box center [1391, 533] width 54 height 54
click at [1392, 488] on img at bounding box center [1391, 470] width 54 height 54
click at [1394, 406] on img at bounding box center [1391, 406] width 54 height 54
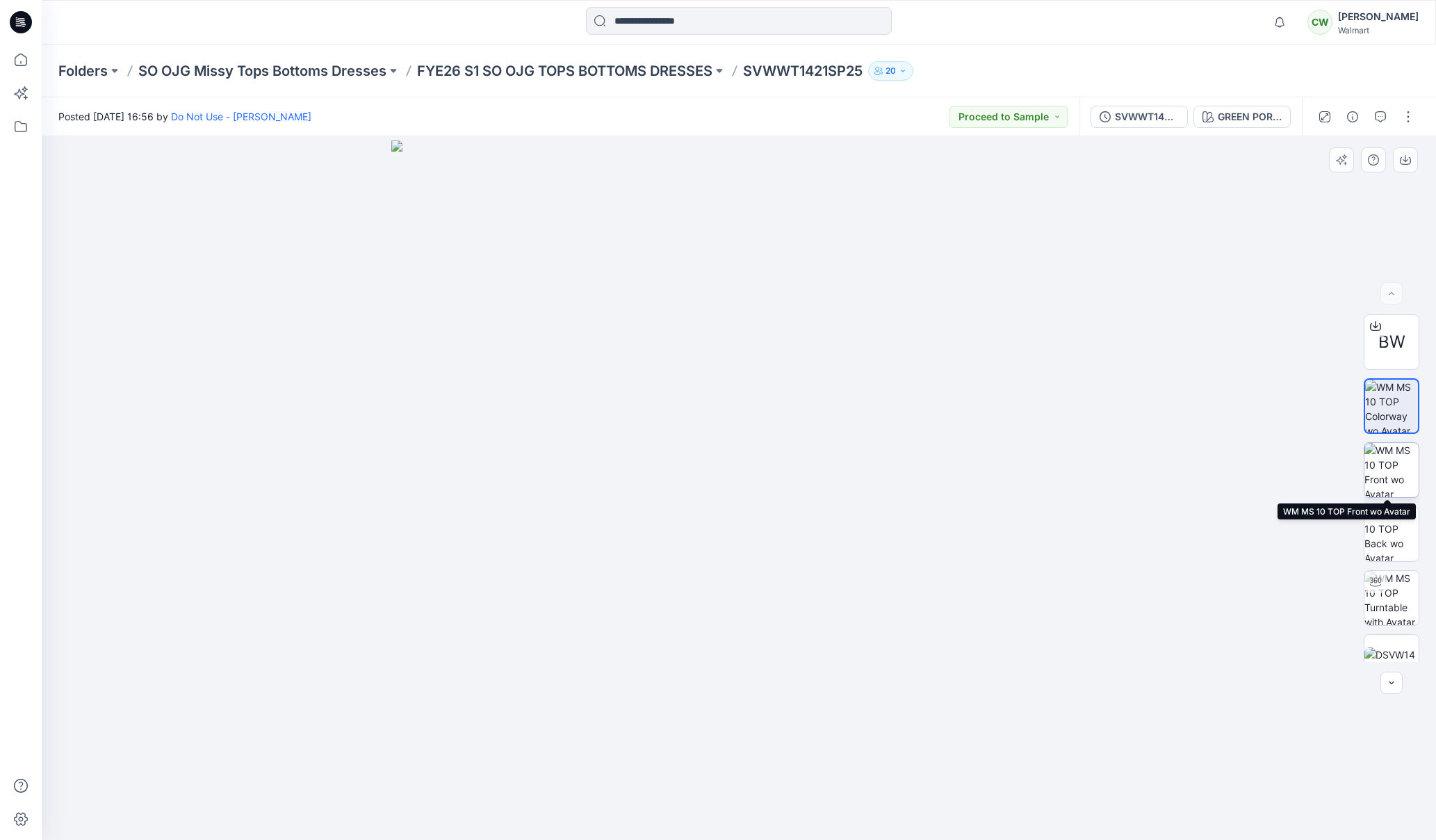
click at [1392, 468] on img at bounding box center [1391, 470] width 54 height 54
click at [623, 65] on p "FYE26 S1 SO OJG TOPS BOTTOMS DRESSES" at bounding box center [565, 70] width 295 height 20
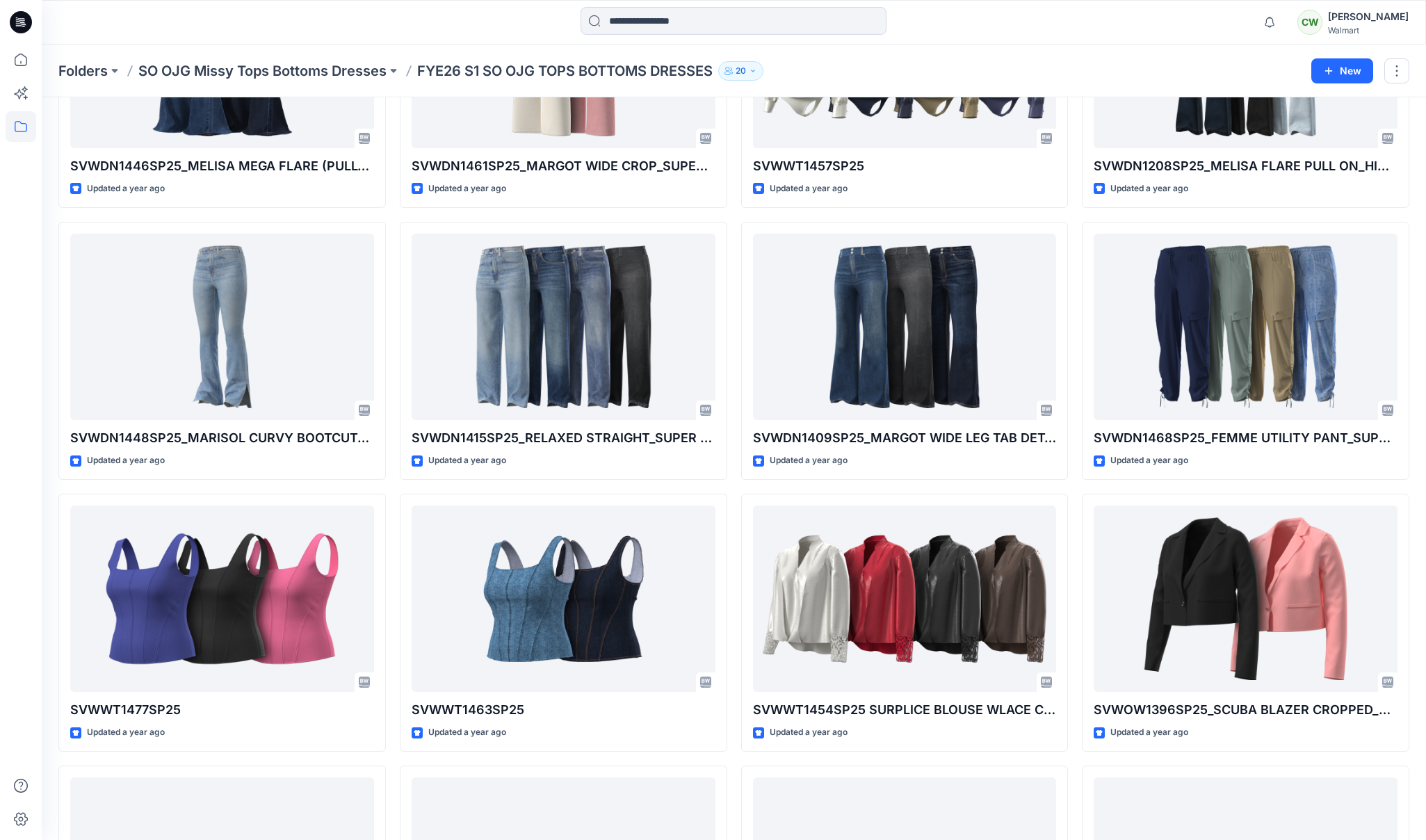
scroll to position [2114, 0]
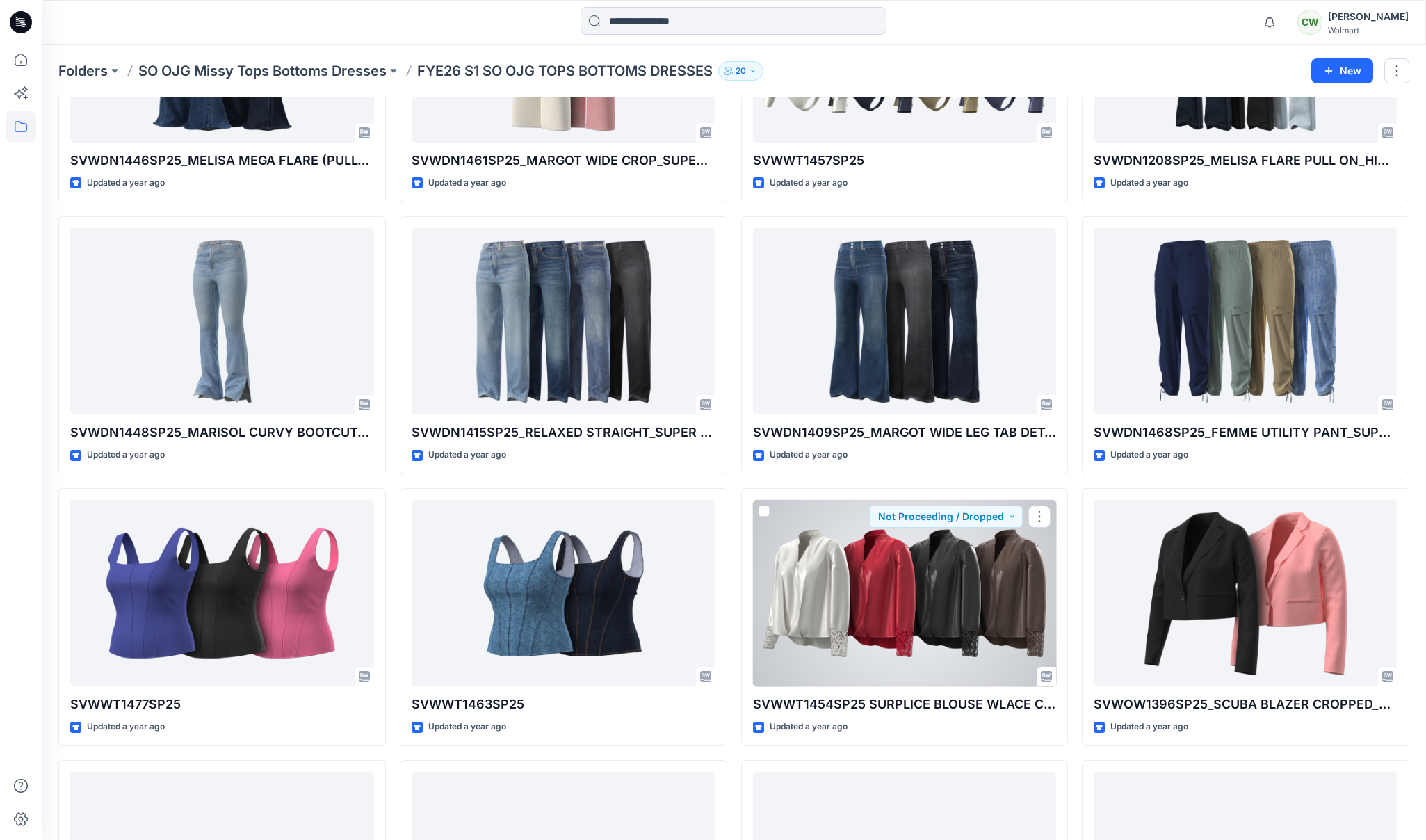
click at [939, 598] on div at bounding box center [905, 593] width 304 height 187
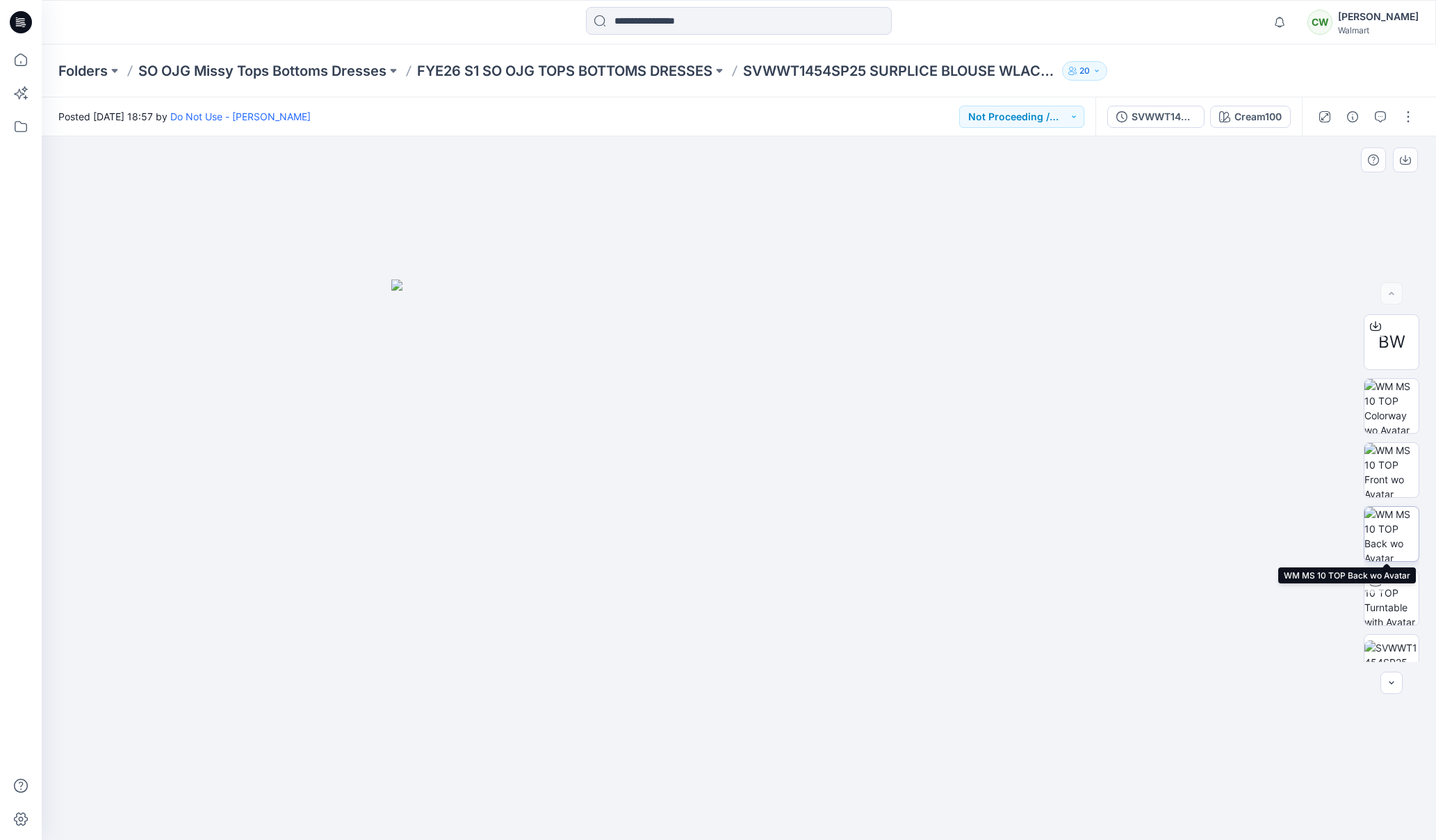
click at [1391, 535] on img at bounding box center [1391, 533] width 54 height 54
click at [1390, 479] on img at bounding box center [1391, 470] width 54 height 54
click at [1387, 417] on img at bounding box center [1391, 406] width 54 height 54
click at [1392, 462] on img at bounding box center [1391, 470] width 54 height 54
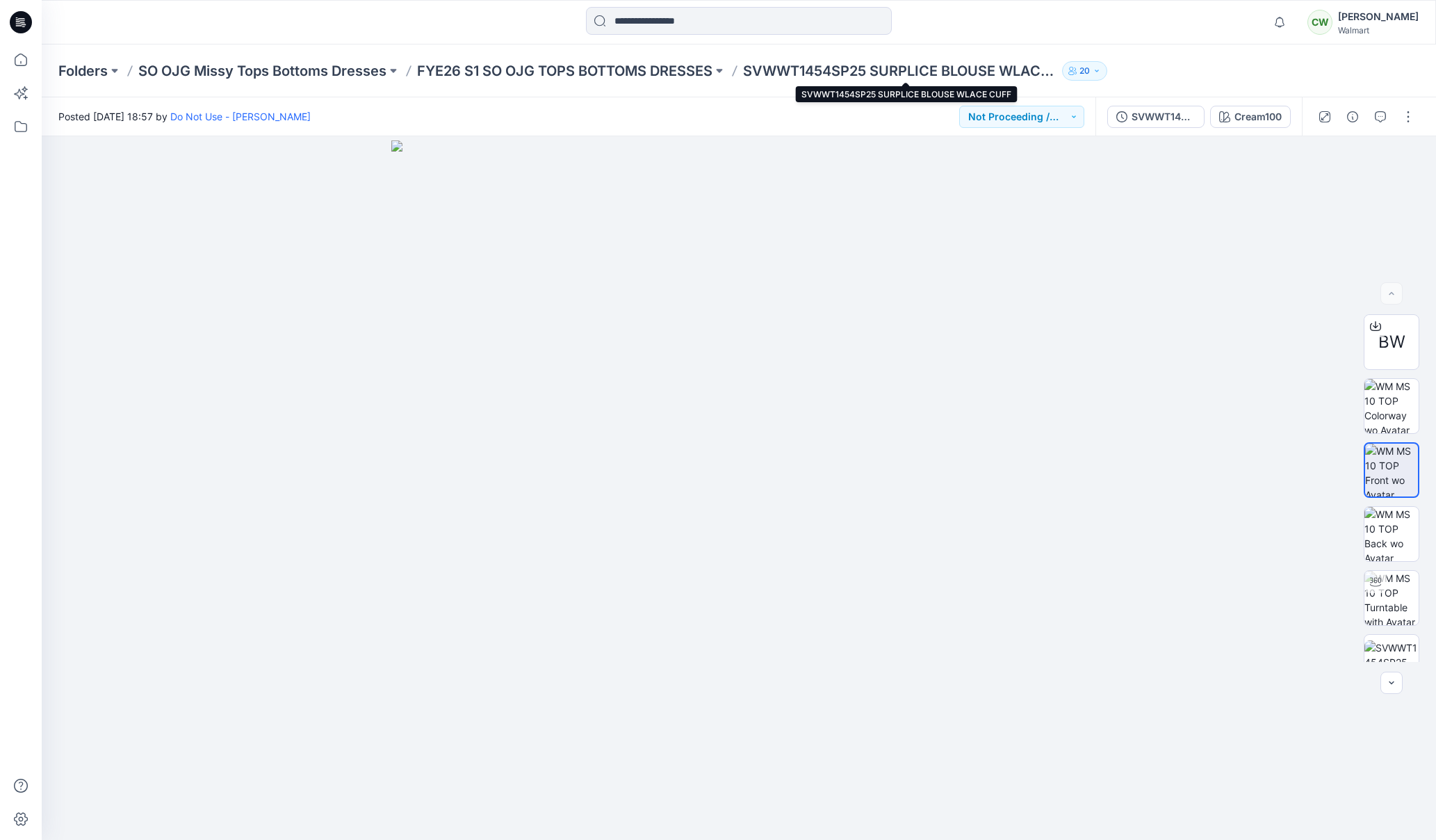
click at [841, 65] on p "SVWWT1454SP25 SURPLICE BLOUSE WLACE CUFF" at bounding box center [900, 70] width 313 height 20
click at [1386, 658] on img at bounding box center [1391, 662] width 54 height 44
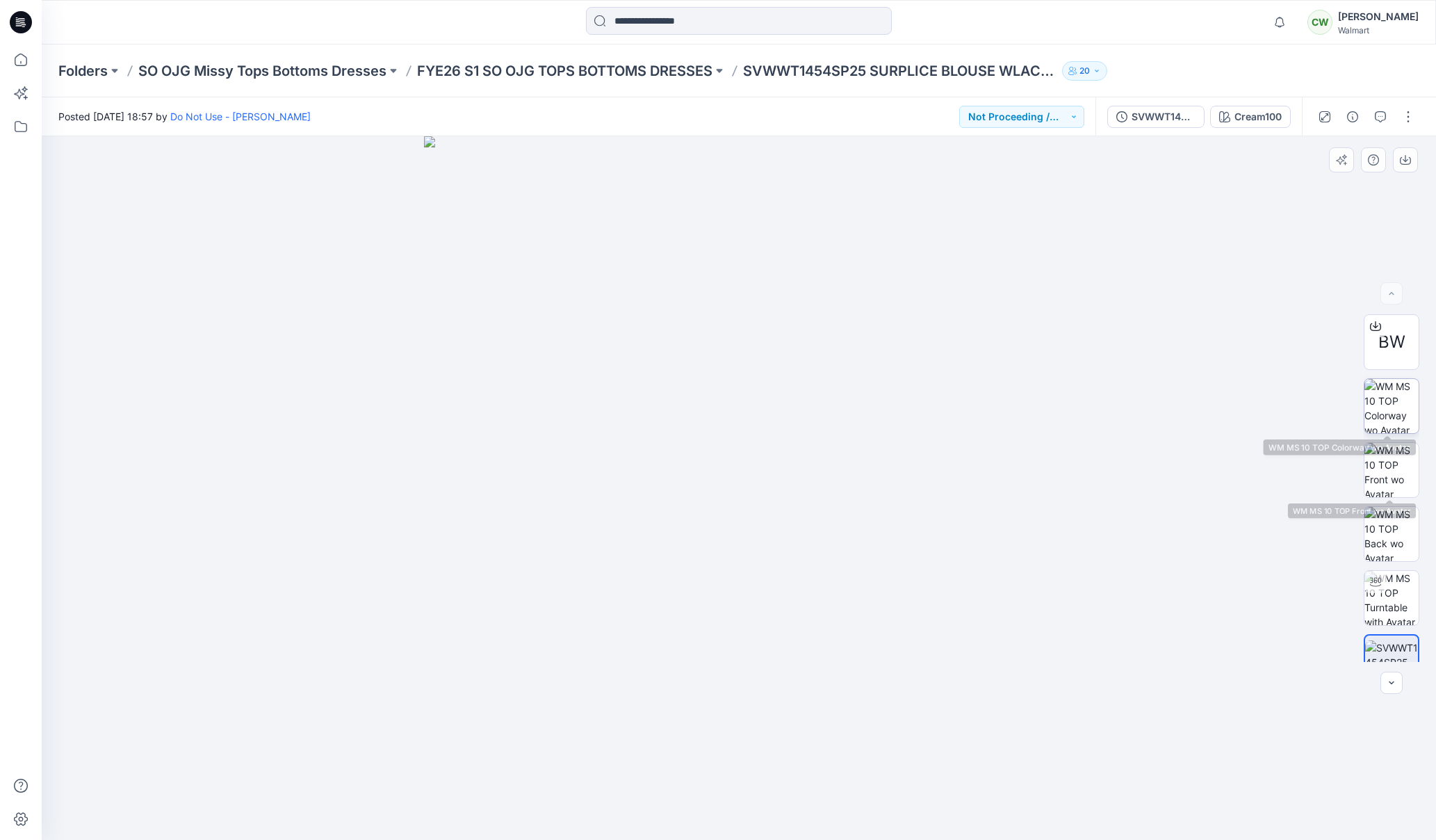
click at [1394, 410] on img at bounding box center [1391, 406] width 54 height 54
click at [1395, 456] on img at bounding box center [1391, 470] width 54 height 54
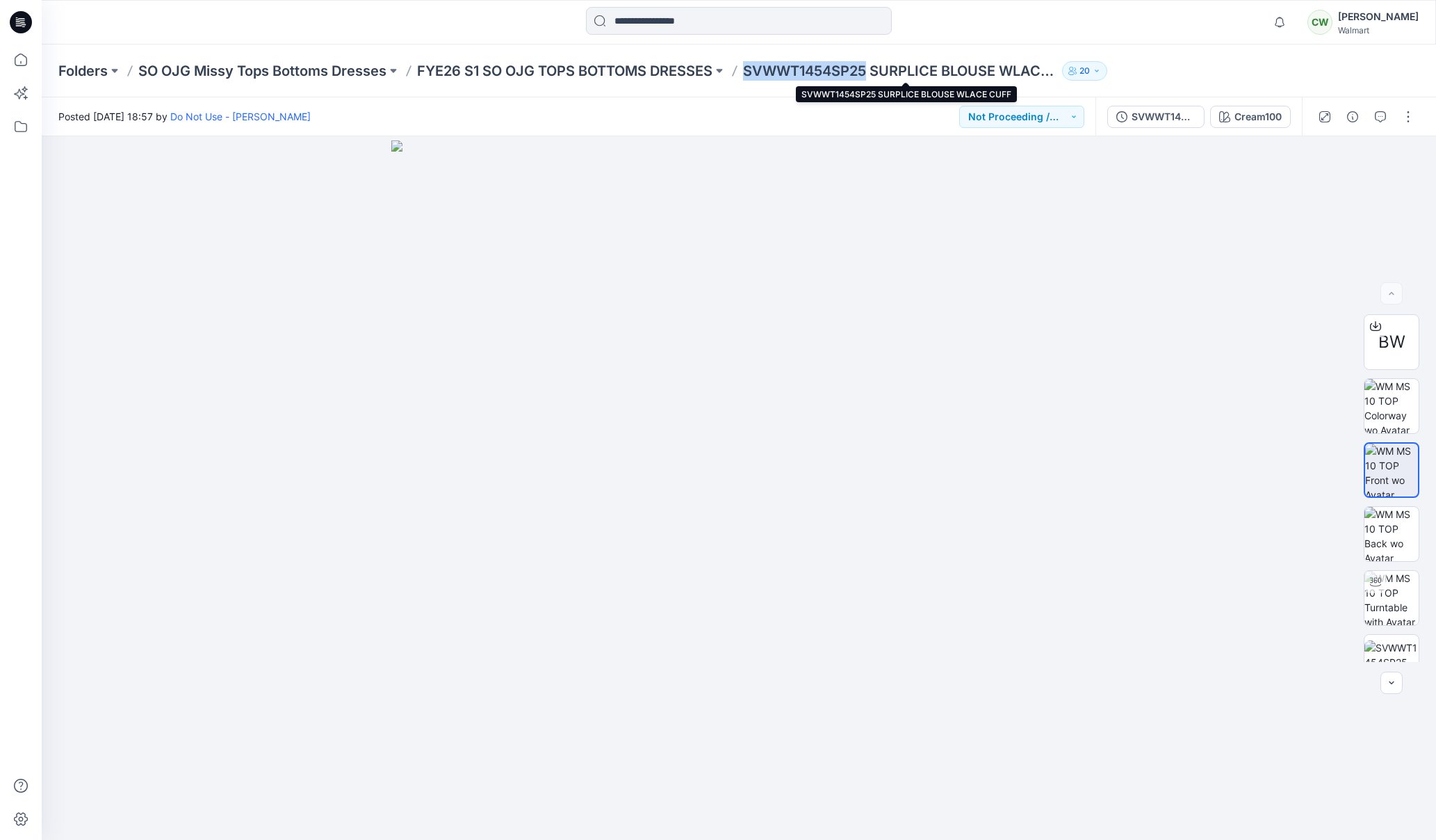
drag, startPoint x: 875, startPoint y: 71, endPoint x: 751, endPoint y: 78, distance: 124.2
click at [752, 78] on p "SVWWT1454SP25 SURPLICE BLOUSE WLACE CUFF" at bounding box center [900, 70] width 313 height 20
copy p "SVWWT1454SP25"
click at [596, 74] on p "FYE26 S1 SO OJG TOPS BOTTOMS DRESSES" at bounding box center [565, 70] width 295 height 20
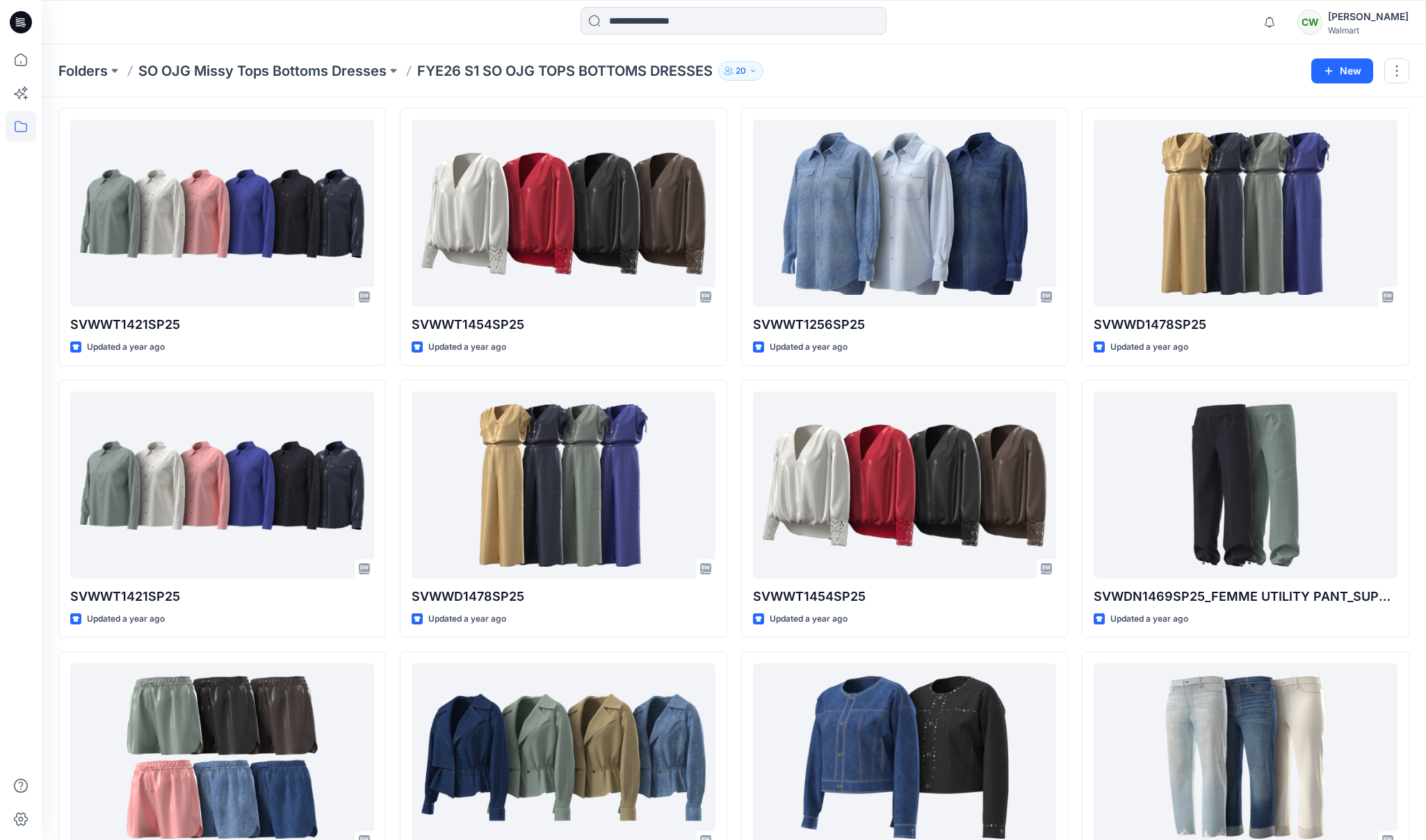
scroll to position [860, 0]
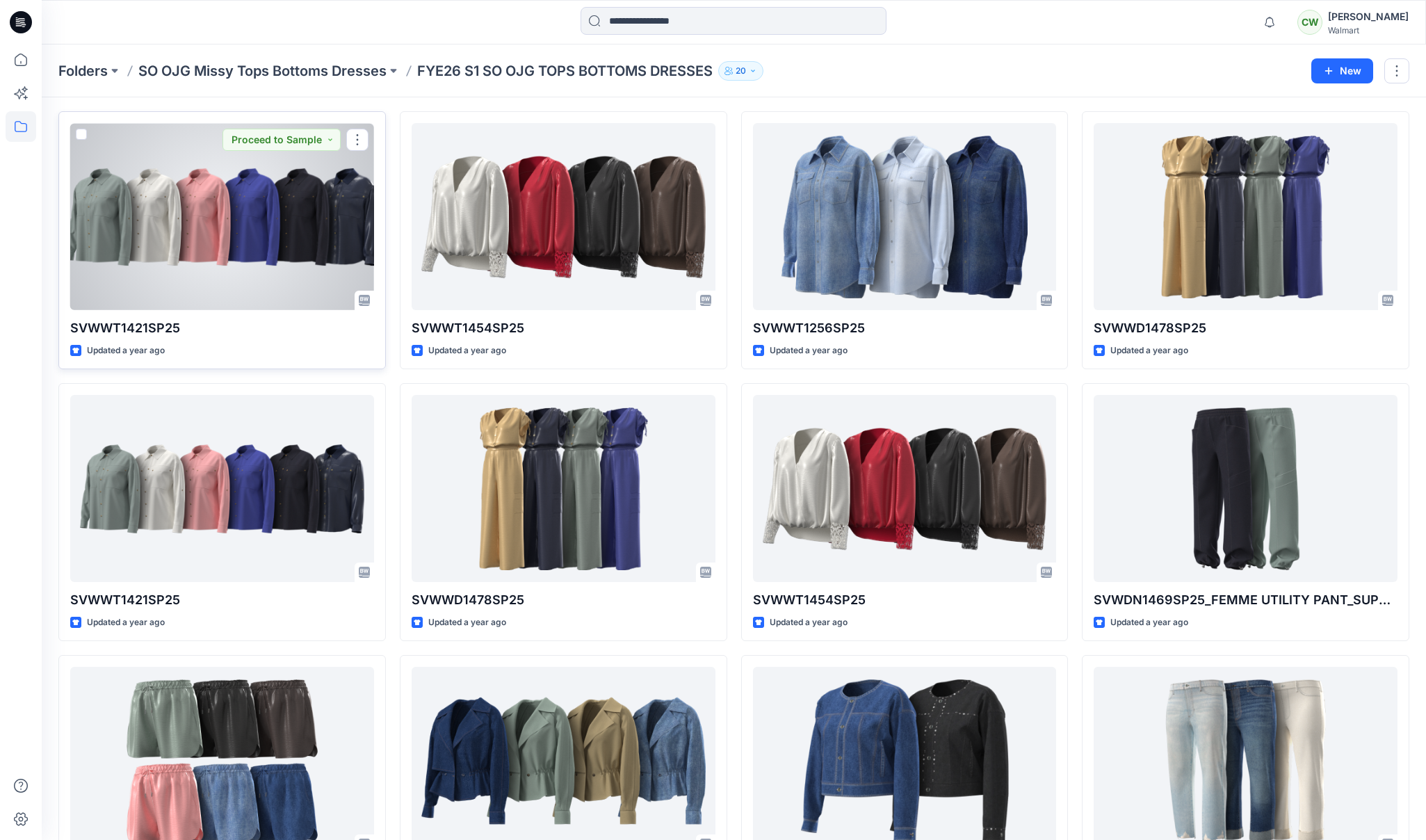
click at [162, 312] on div "SVWWT1421SP25 Updated a year ago Proceed to Sample" at bounding box center [222, 240] width 327 height 258
click at [158, 325] on p "SVWWT1421SP25" at bounding box center [222, 328] width 304 height 20
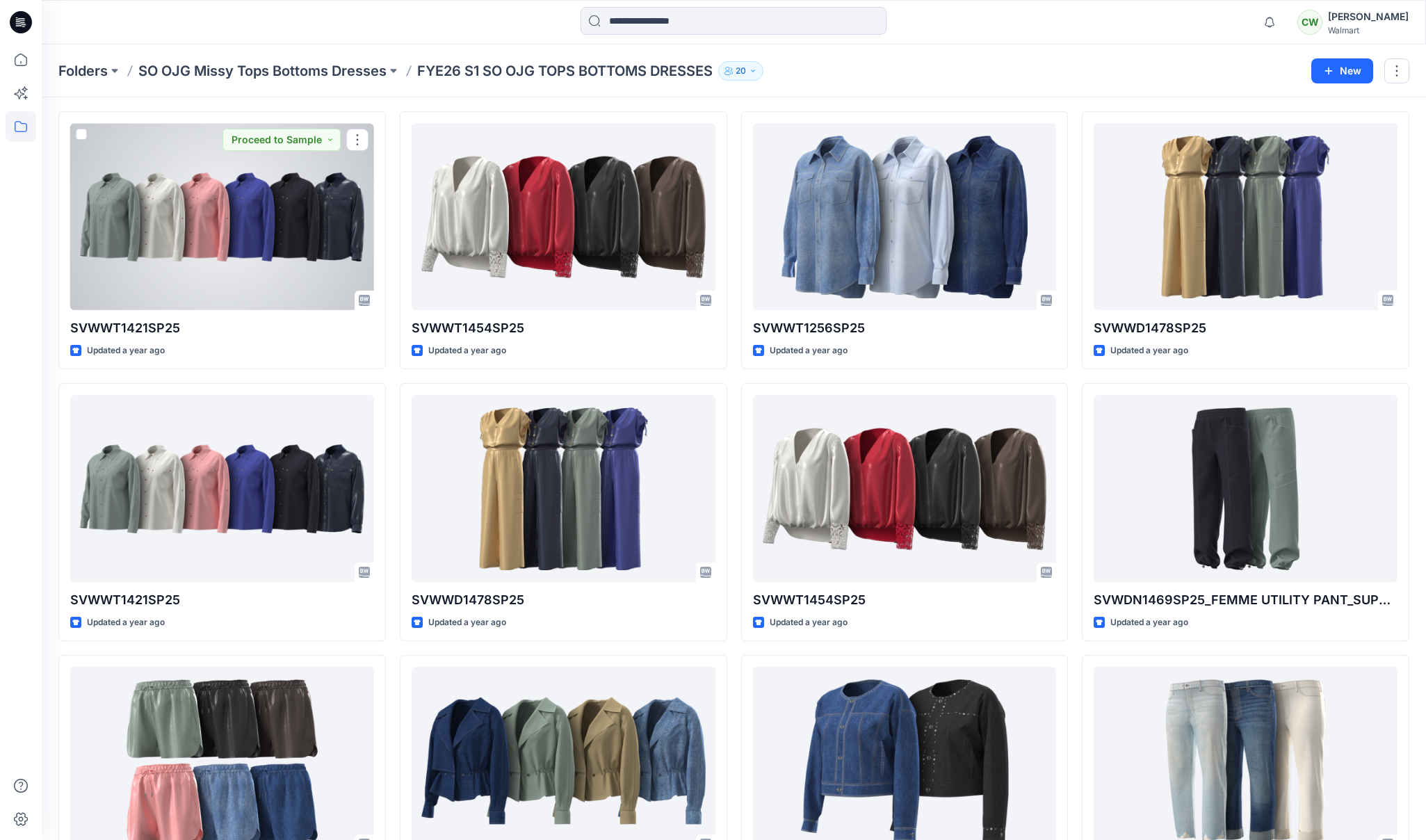
click at [175, 289] on div at bounding box center [222, 216] width 304 height 187
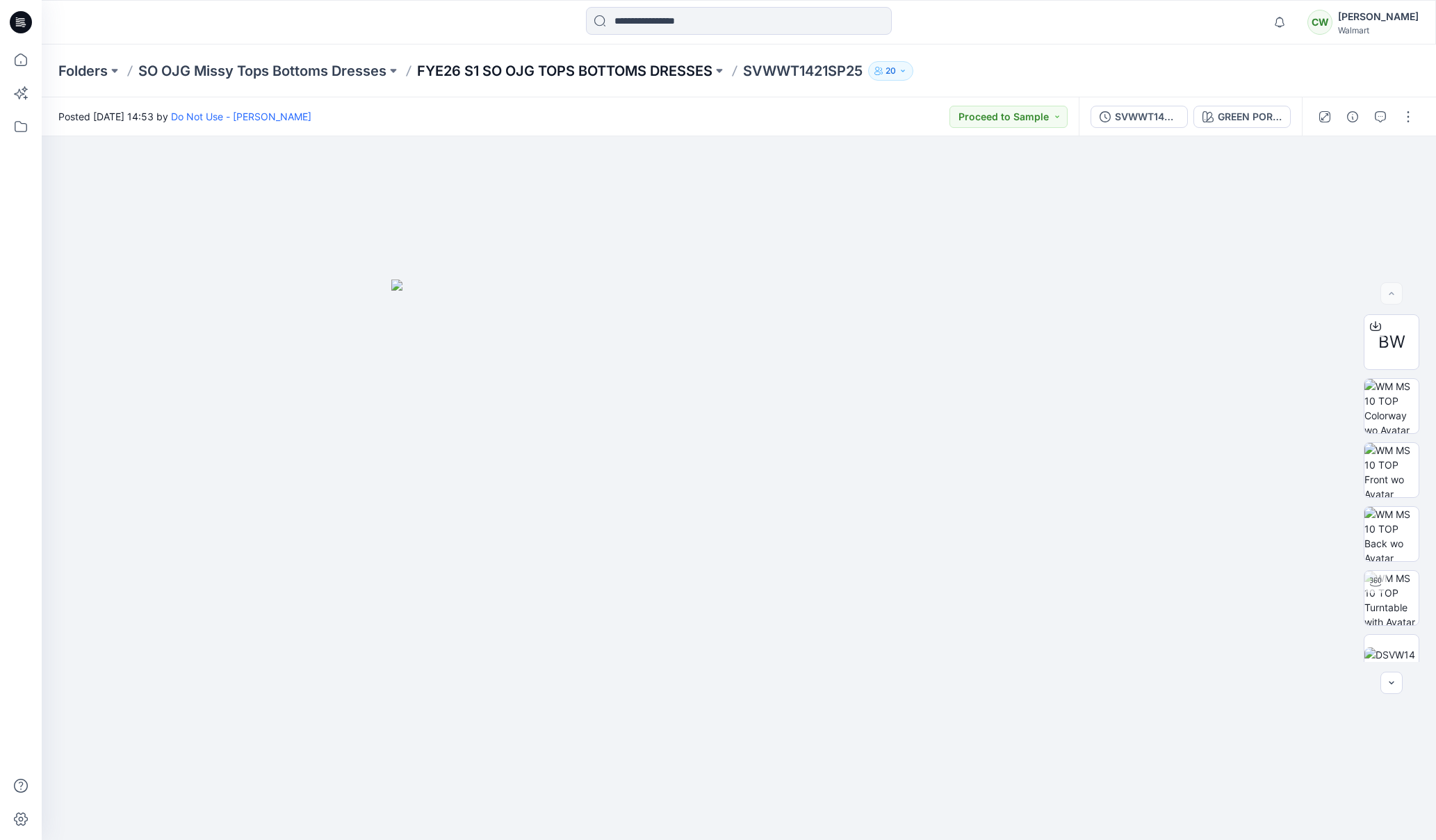
click at [666, 68] on p "FYE26 S1 SO OJG TOPS BOTTOMS DRESSES" at bounding box center [565, 70] width 295 height 20
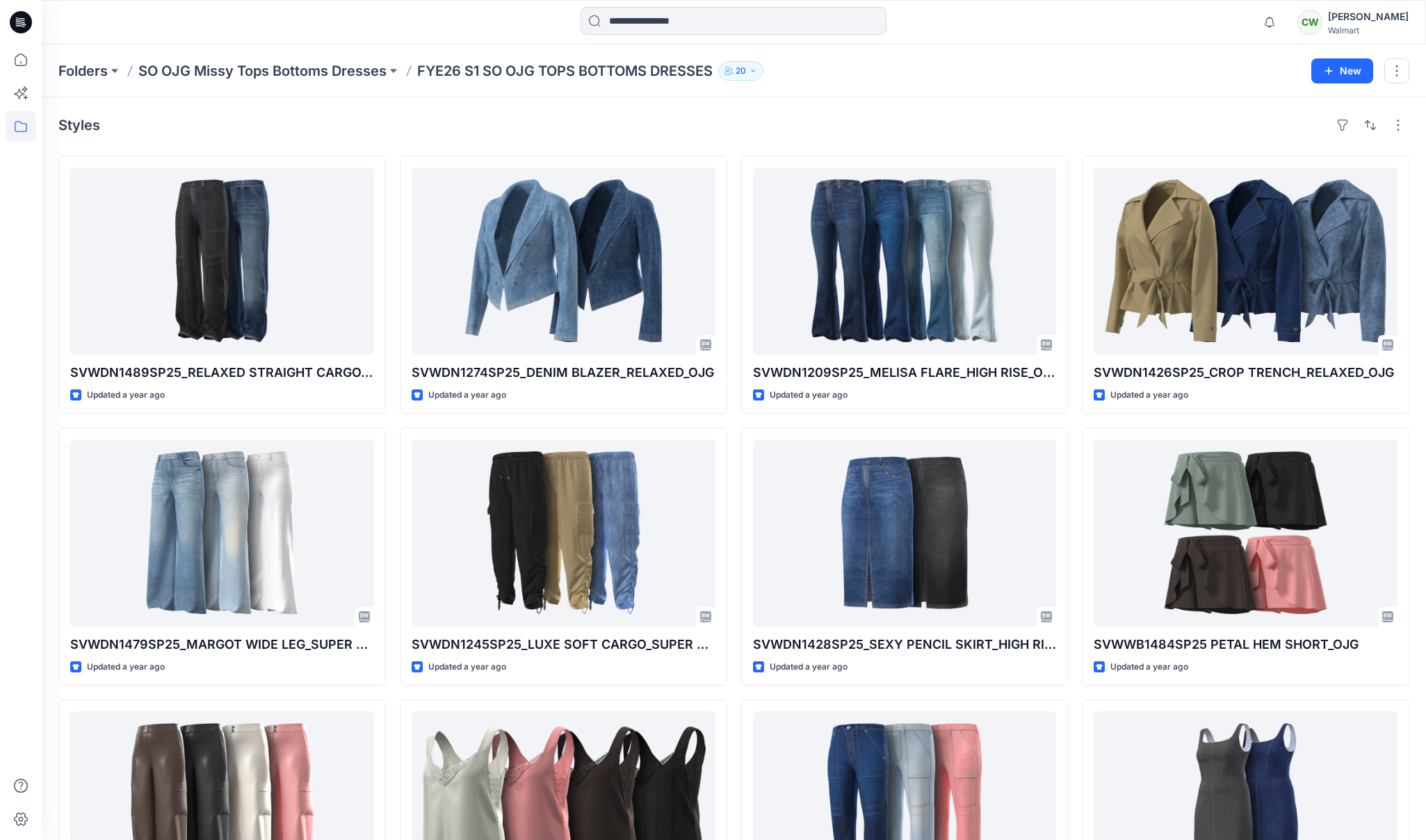
click at [341, 69] on p "SO OJG Missy Tops Bottoms Dresses" at bounding box center [262, 70] width 248 height 20
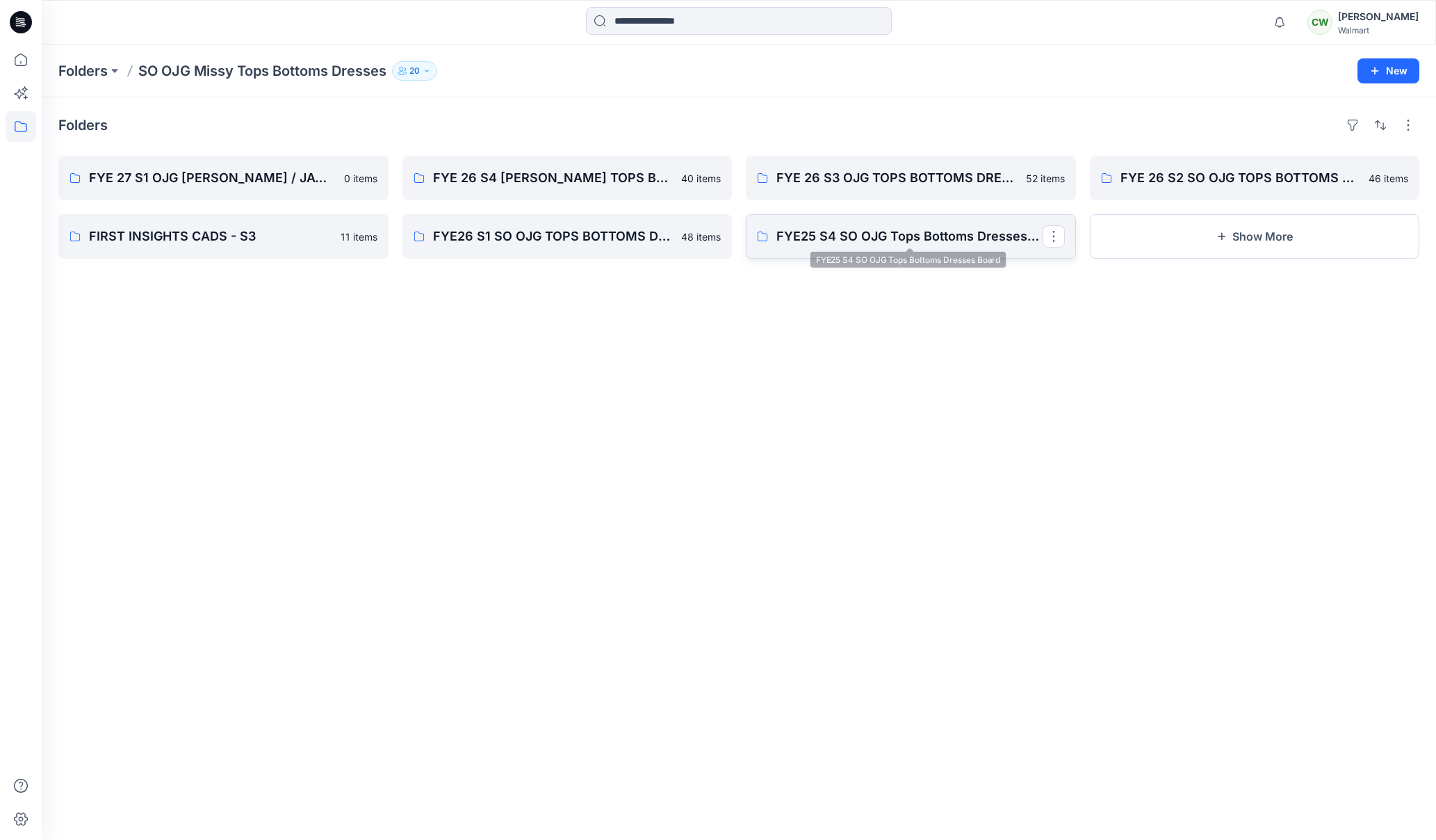
click at [822, 243] on p "FYE25 S4 SO OJG Tops Bottoms Dresses Board" at bounding box center [910, 236] width 266 height 20
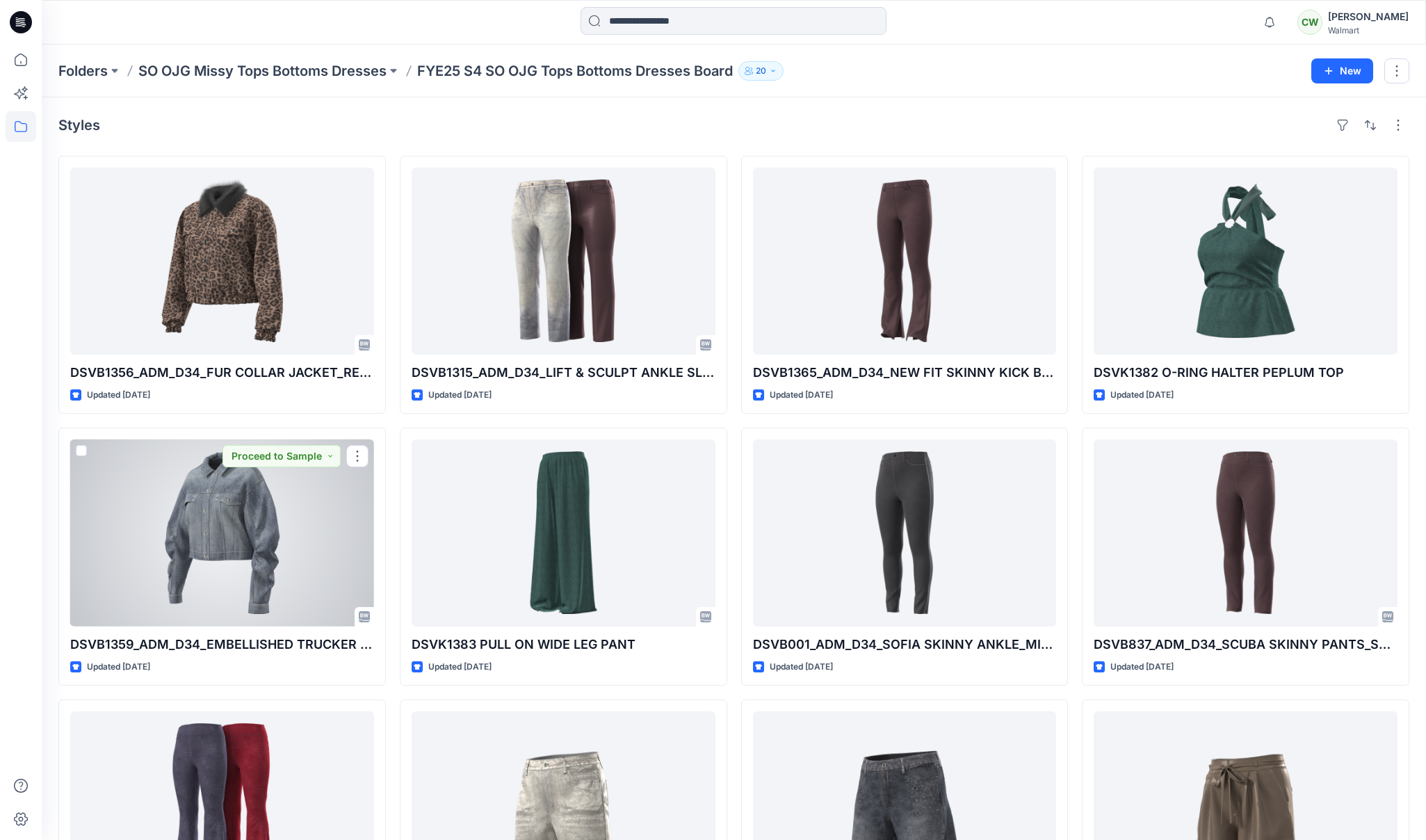
click at [195, 576] on div at bounding box center [222, 532] width 304 height 187
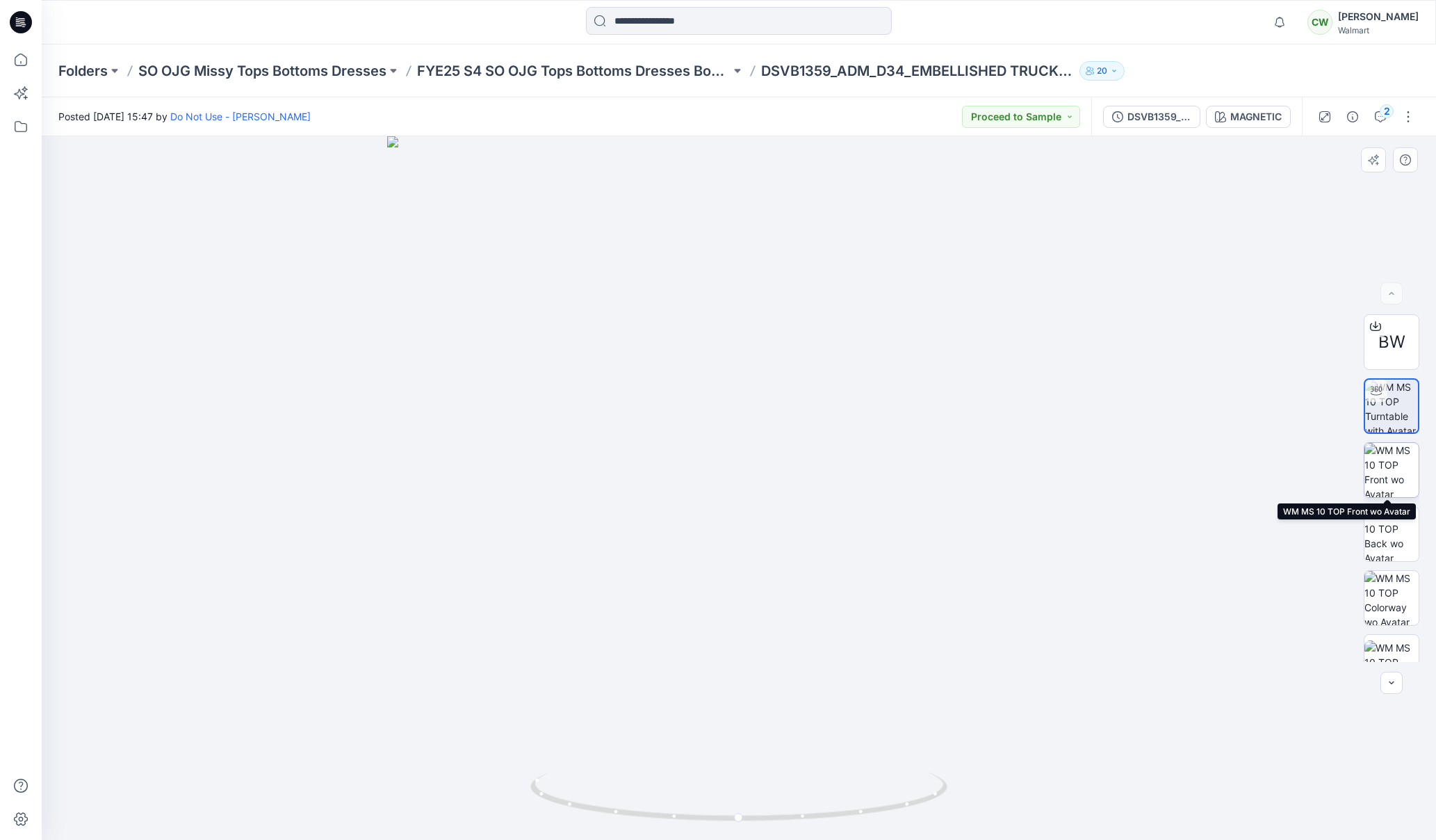
click at [1380, 474] on img at bounding box center [1391, 470] width 54 height 54
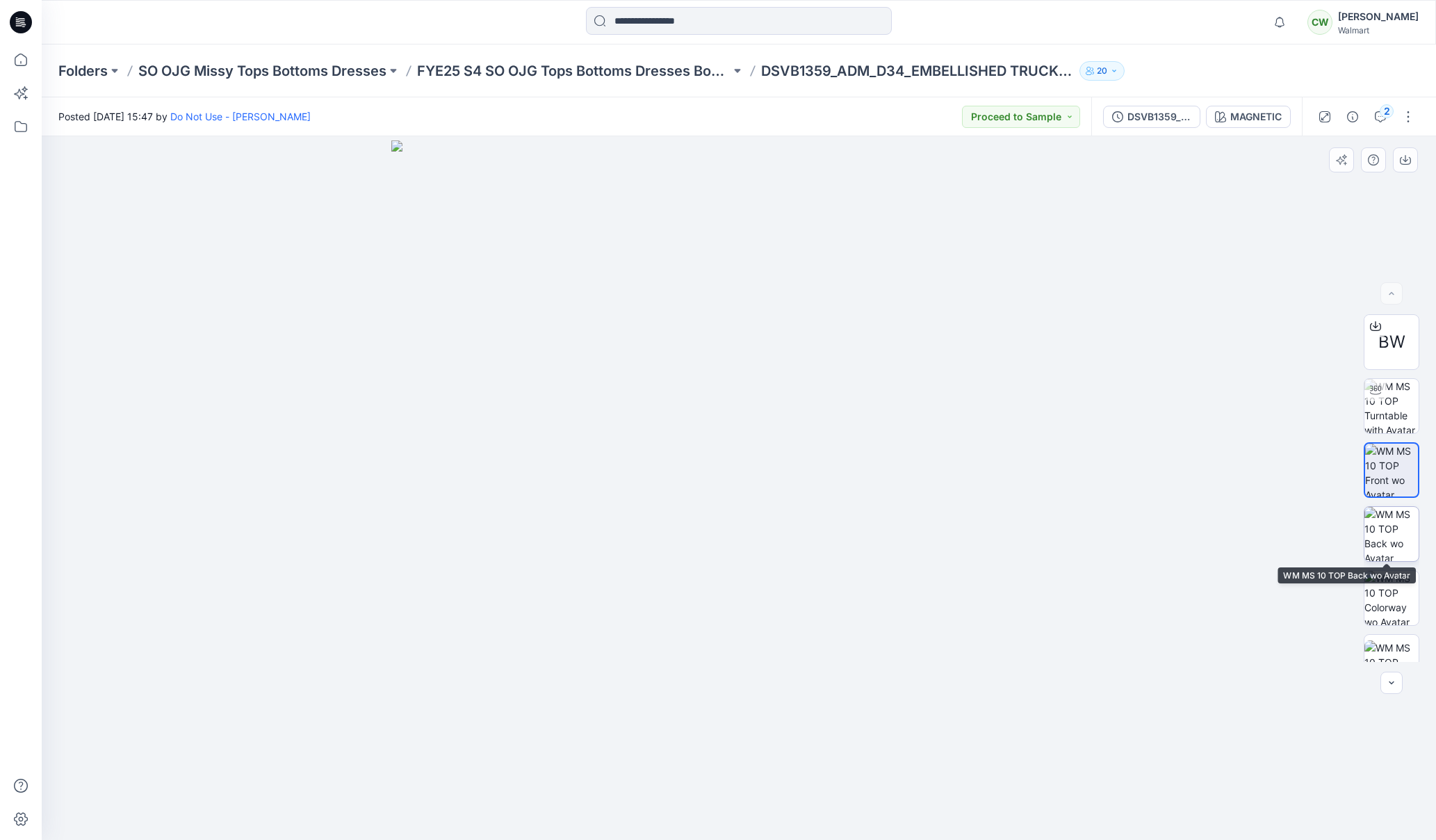
click at [1392, 528] on img at bounding box center [1391, 533] width 54 height 54
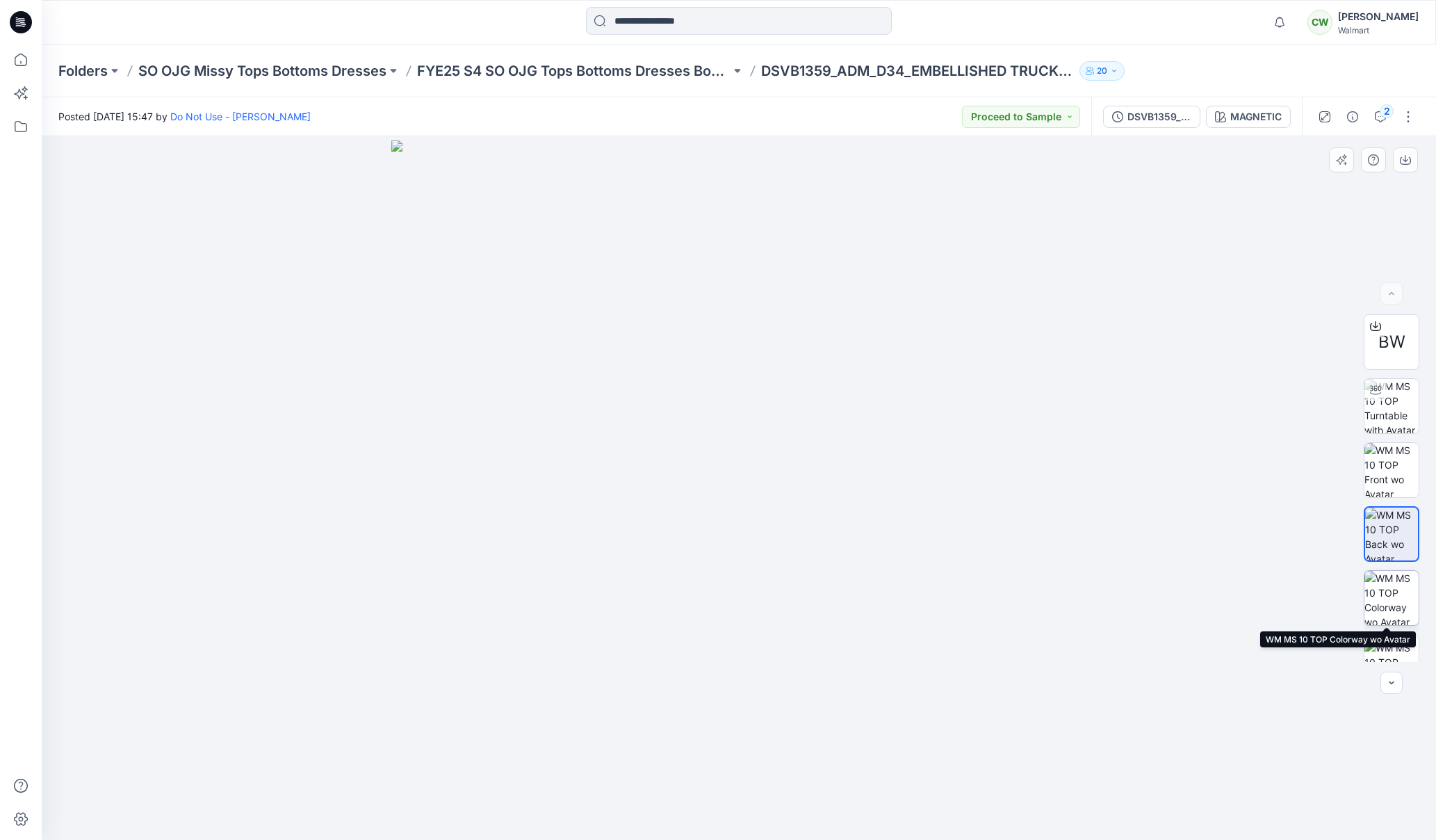
click at [1389, 596] on img at bounding box center [1391, 597] width 54 height 54
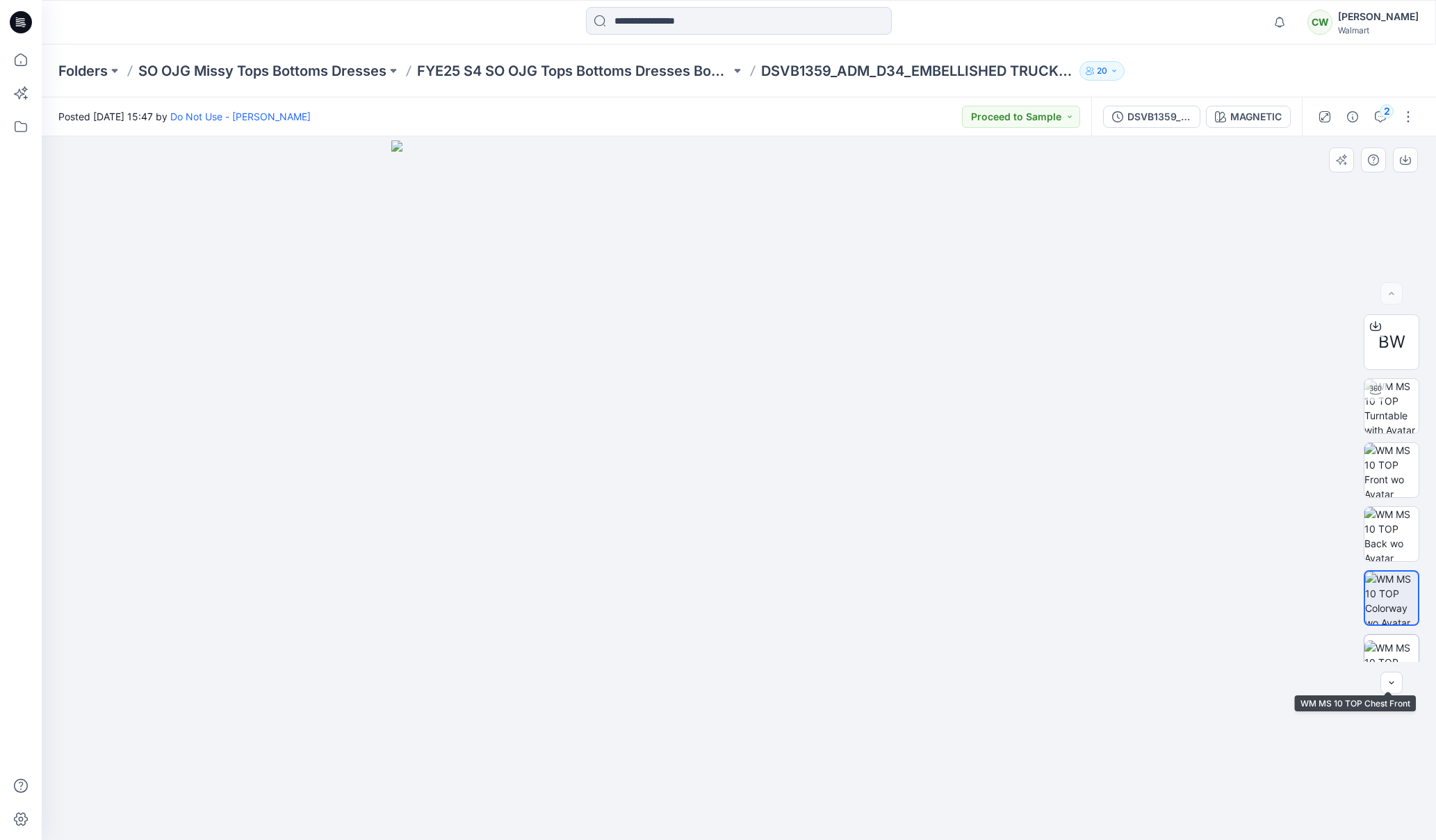
click at [1388, 648] on img at bounding box center [1391, 662] width 54 height 44
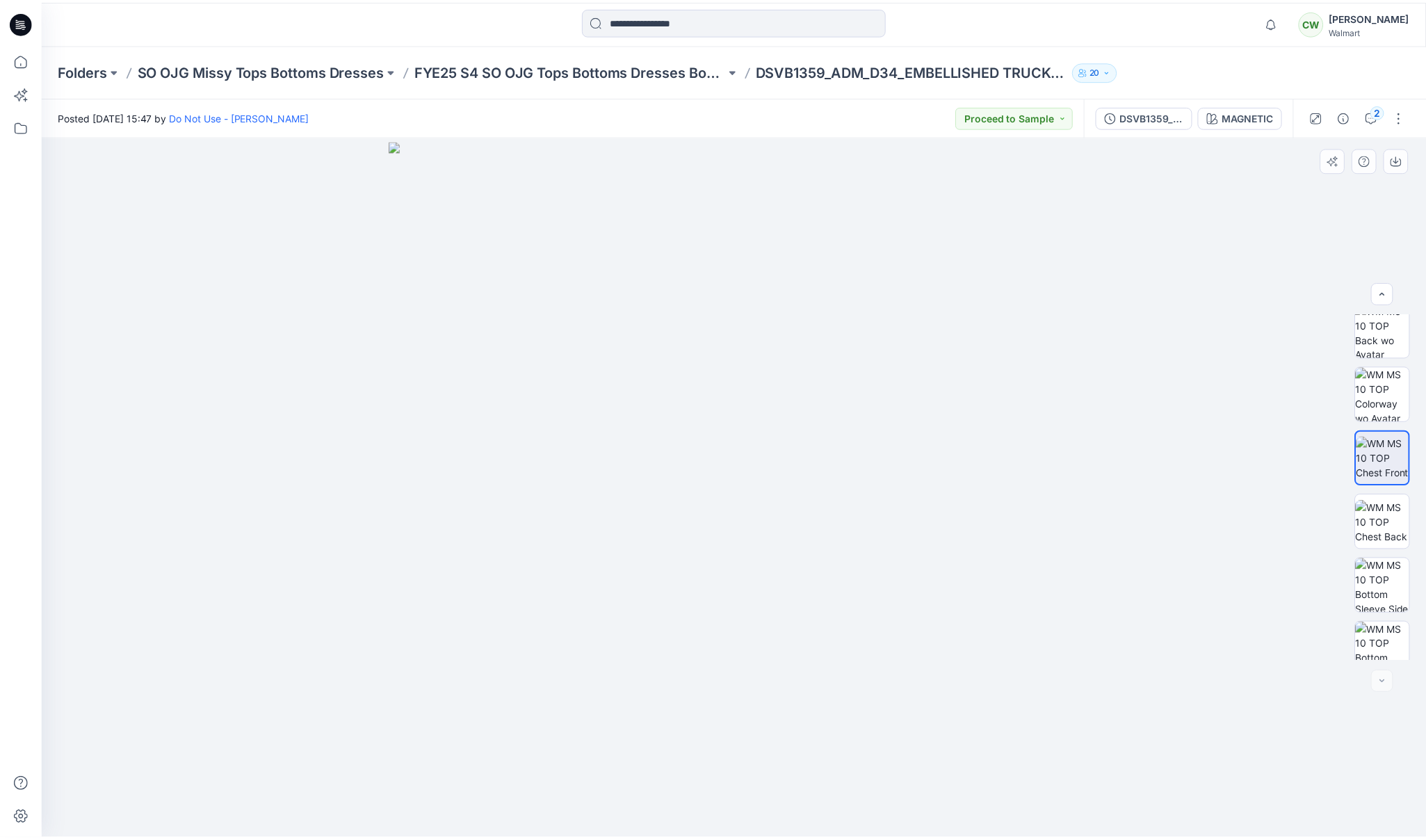
scroll to position [220, 0]
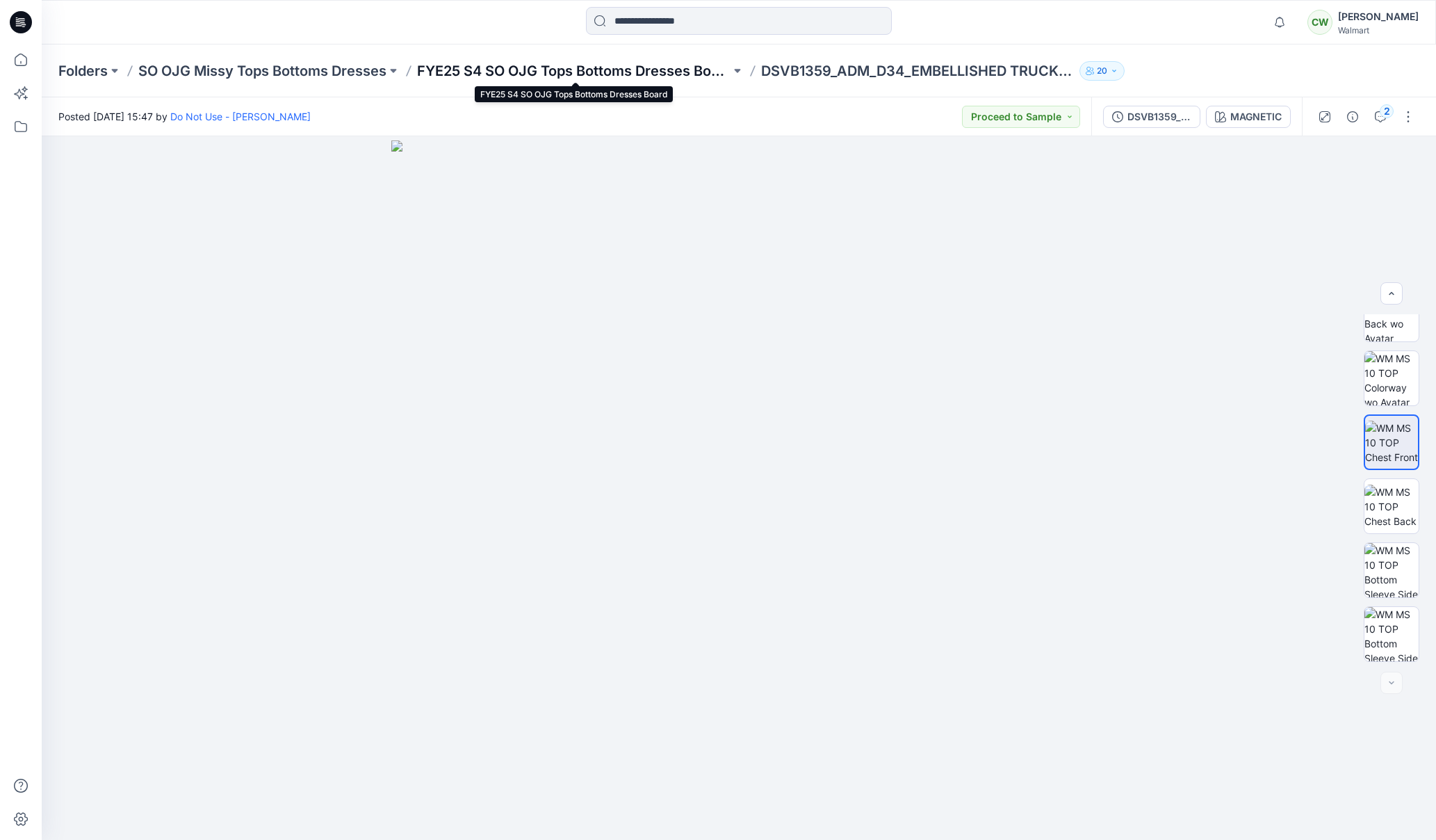
click at [497, 66] on p "FYE25 S4 SO OJG Tops Bottoms Dresses Board" at bounding box center [574, 70] width 313 height 20
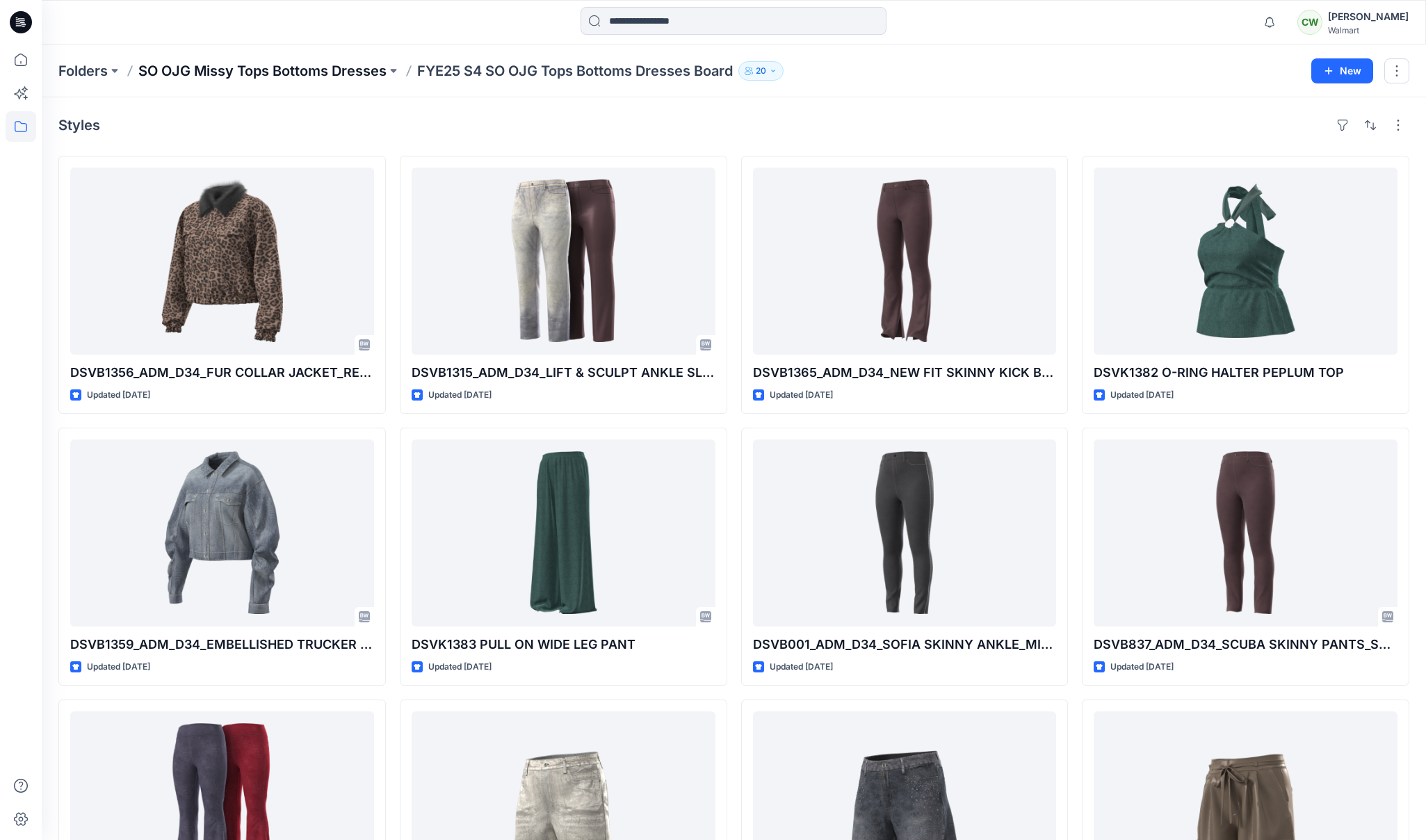
click at [352, 75] on p "SO OJG Missy Tops Bottoms Dresses" at bounding box center [262, 70] width 248 height 20
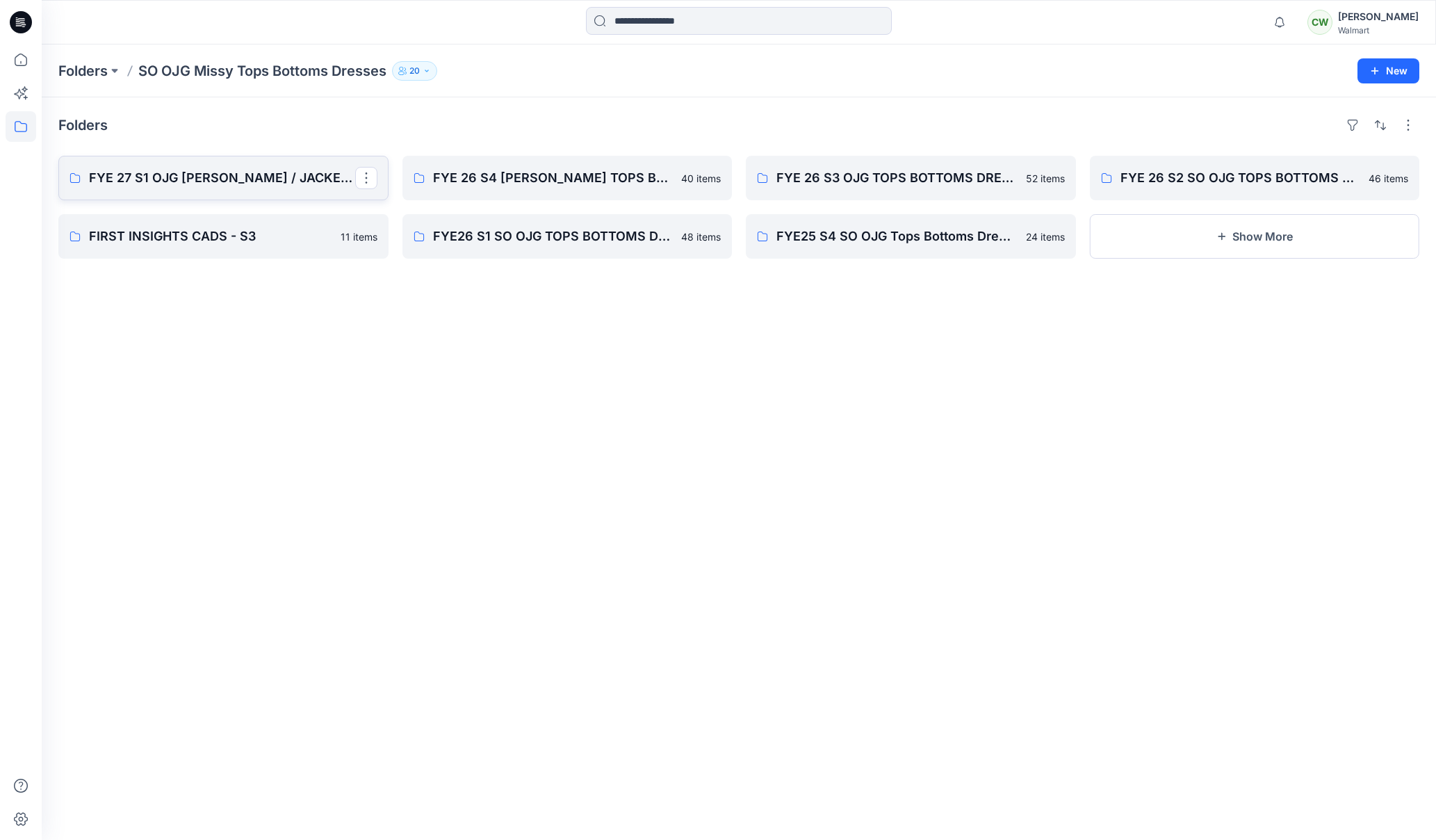
click at [330, 178] on p "FYE 27 S1 OJG [PERSON_NAME] / JACKETS / TOPS / DRESSES" at bounding box center [222, 178] width 266 height 20
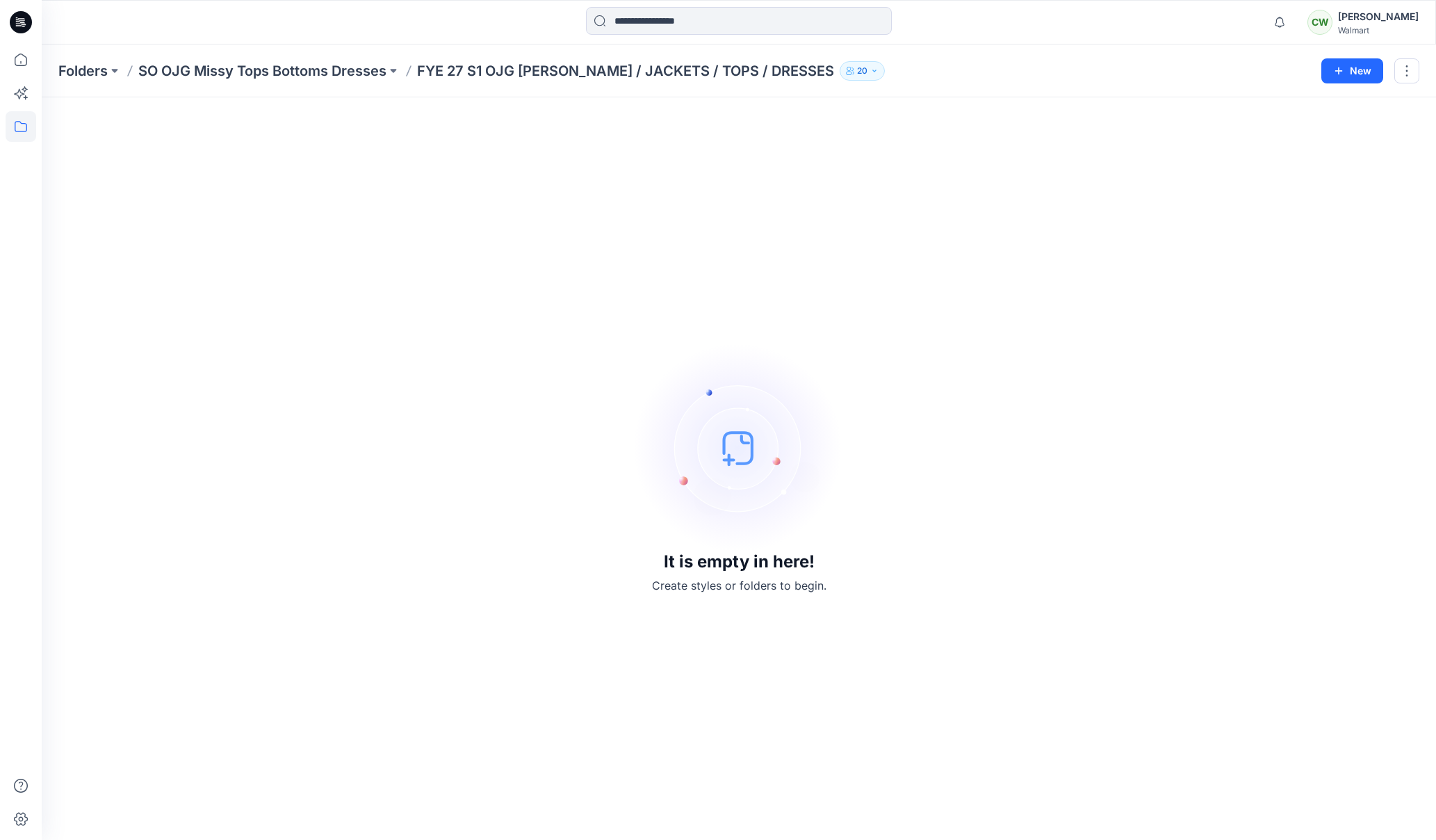
click at [330, 81] on div "Folders SO OJG Missy Tops Bottoms Dresses FYE 27 S1 OJG [PERSON_NAME] / JACKETS…" at bounding box center [738, 70] width 1395 height 52
click at [339, 70] on p "SO OJG Missy Tops Bottoms Dresses" at bounding box center [262, 70] width 248 height 20
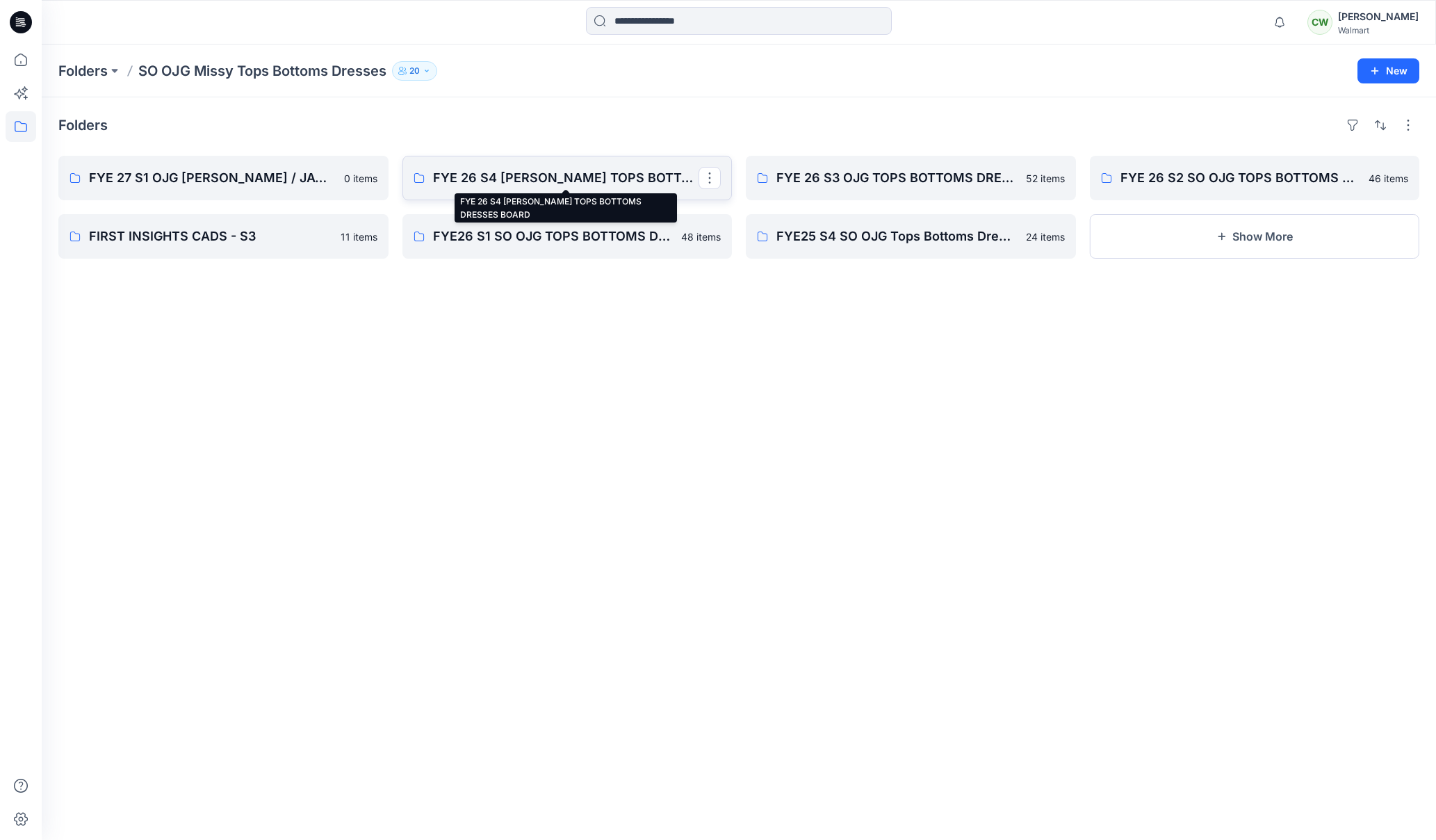
click at [544, 175] on p "FYE 26 S4 [PERSON_NAME] TOPS BOTTOMS DRESSES BOARD" at bounding box center [566, 178] width 266 height 20
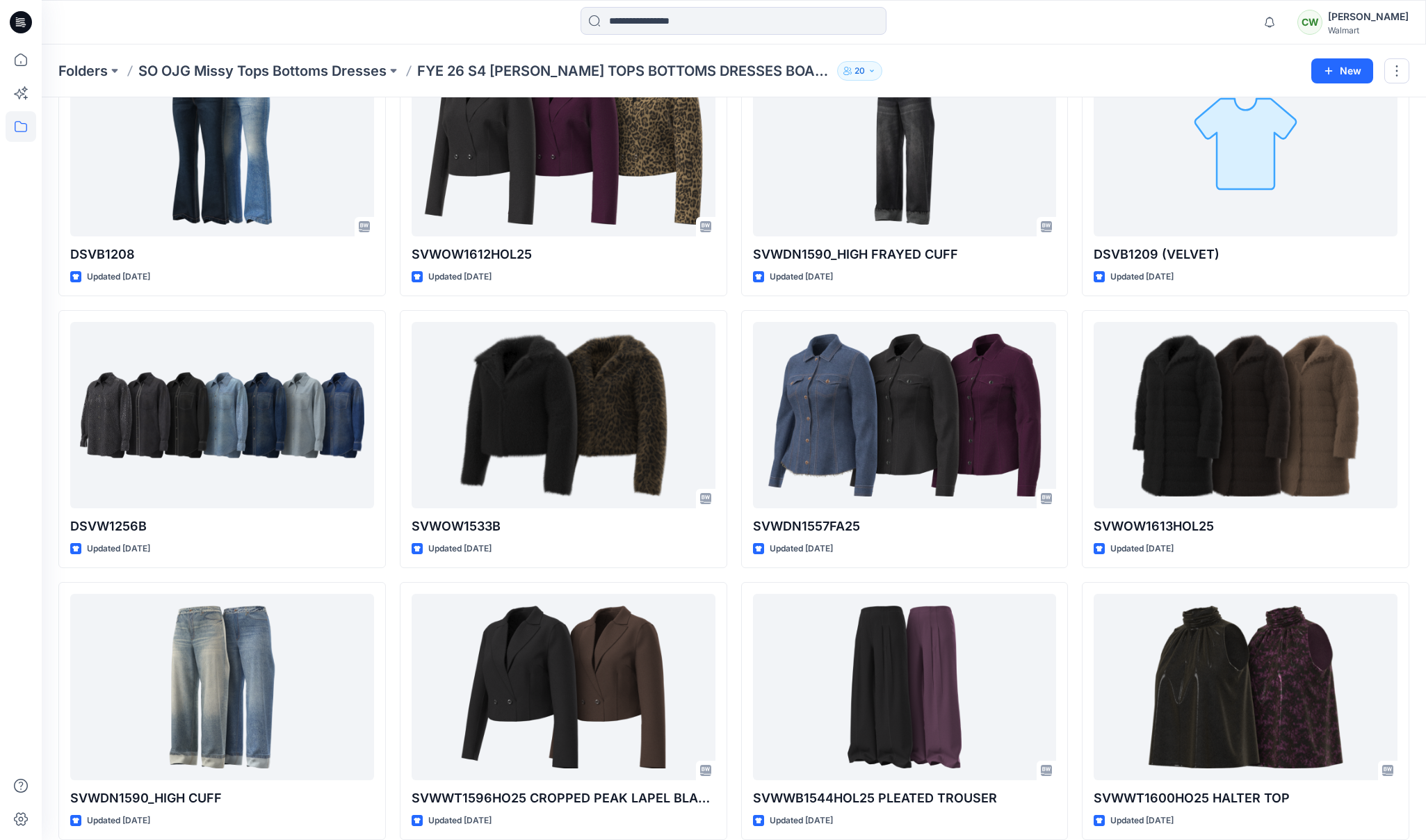
scroll to position [1473, 0]
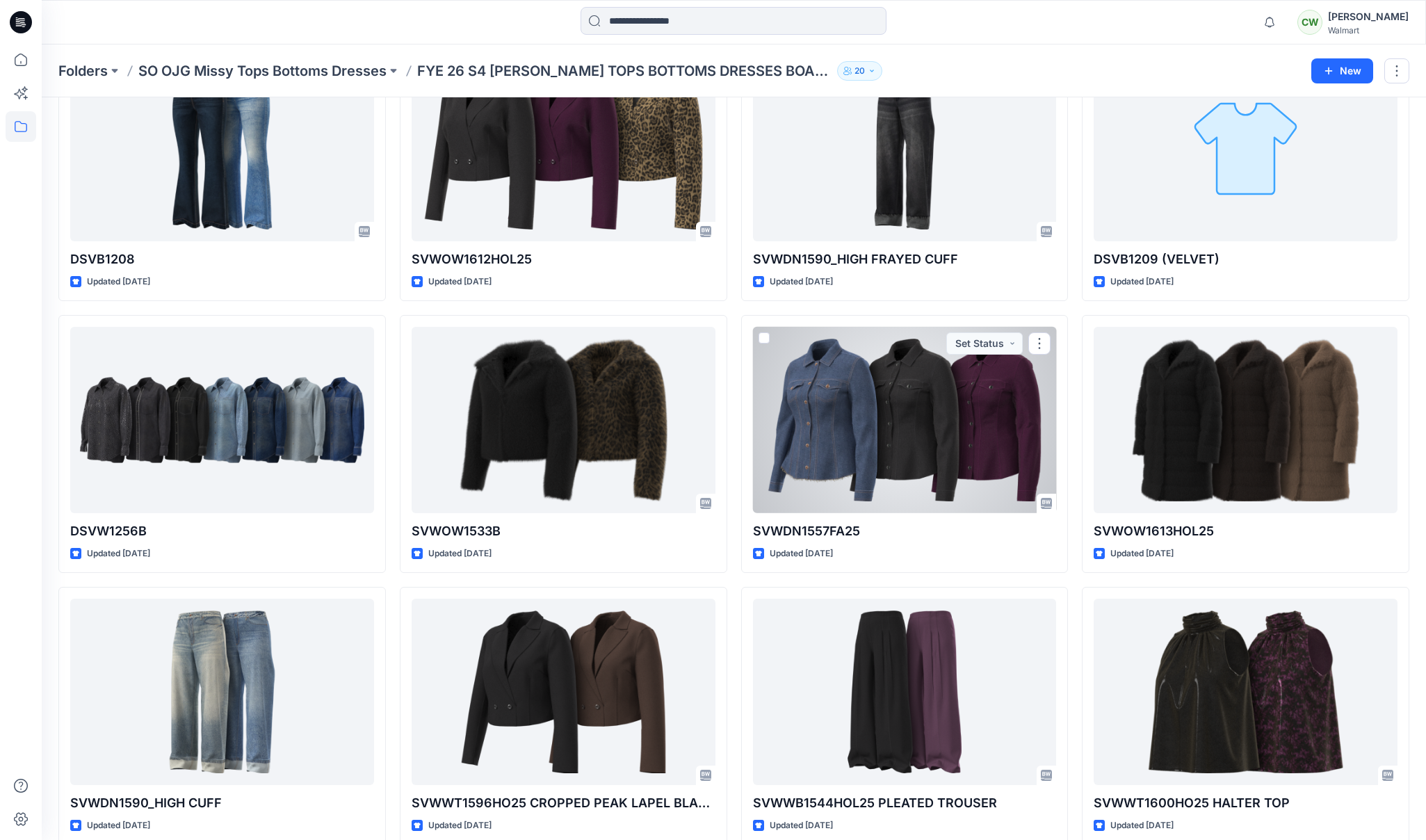
click at [901, 463] on div at bounding box center [905, 420] width 304 height 187
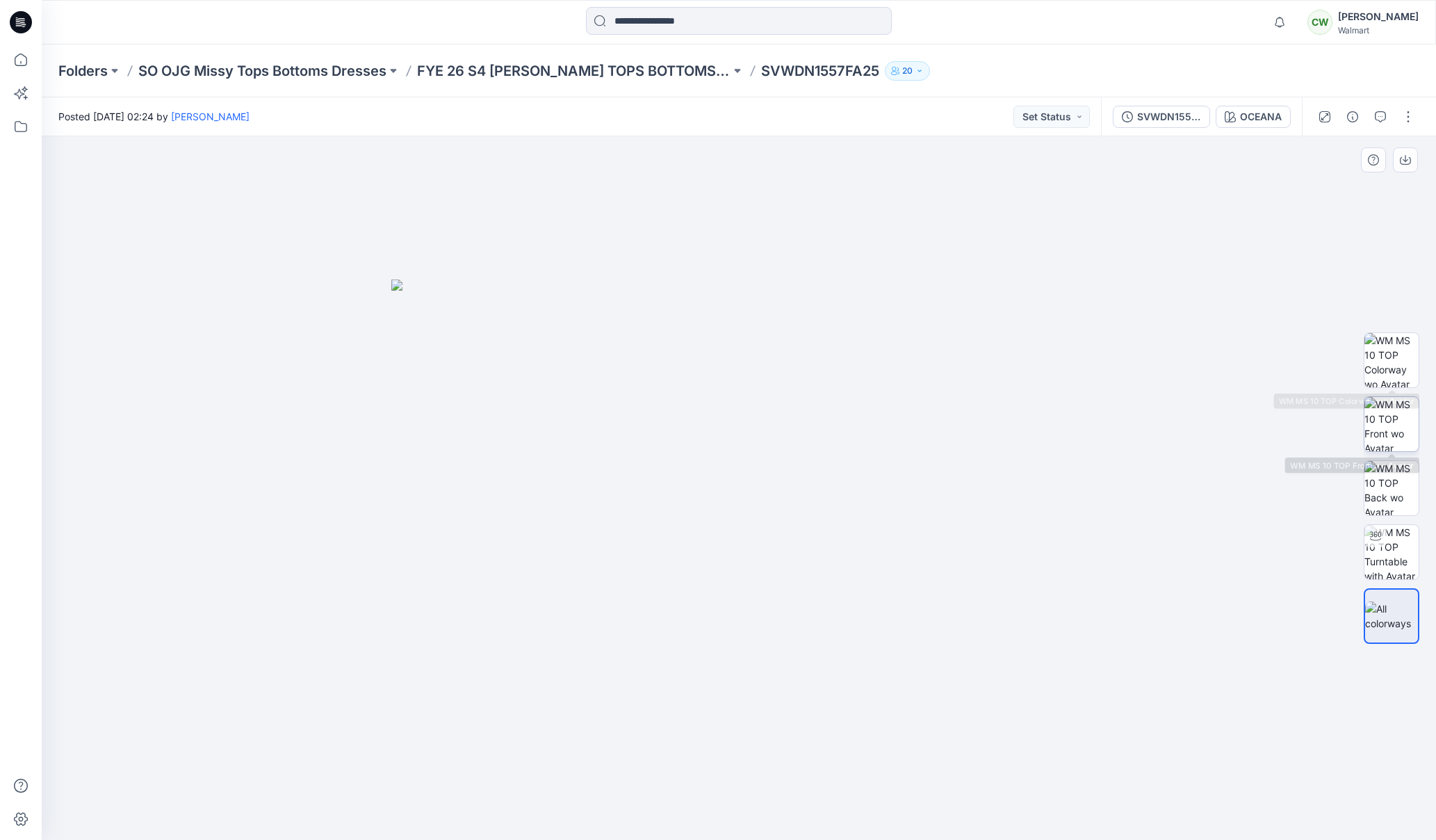
click at [1392, 422] on img at bounding box center [1391, 424] width 54 height 54
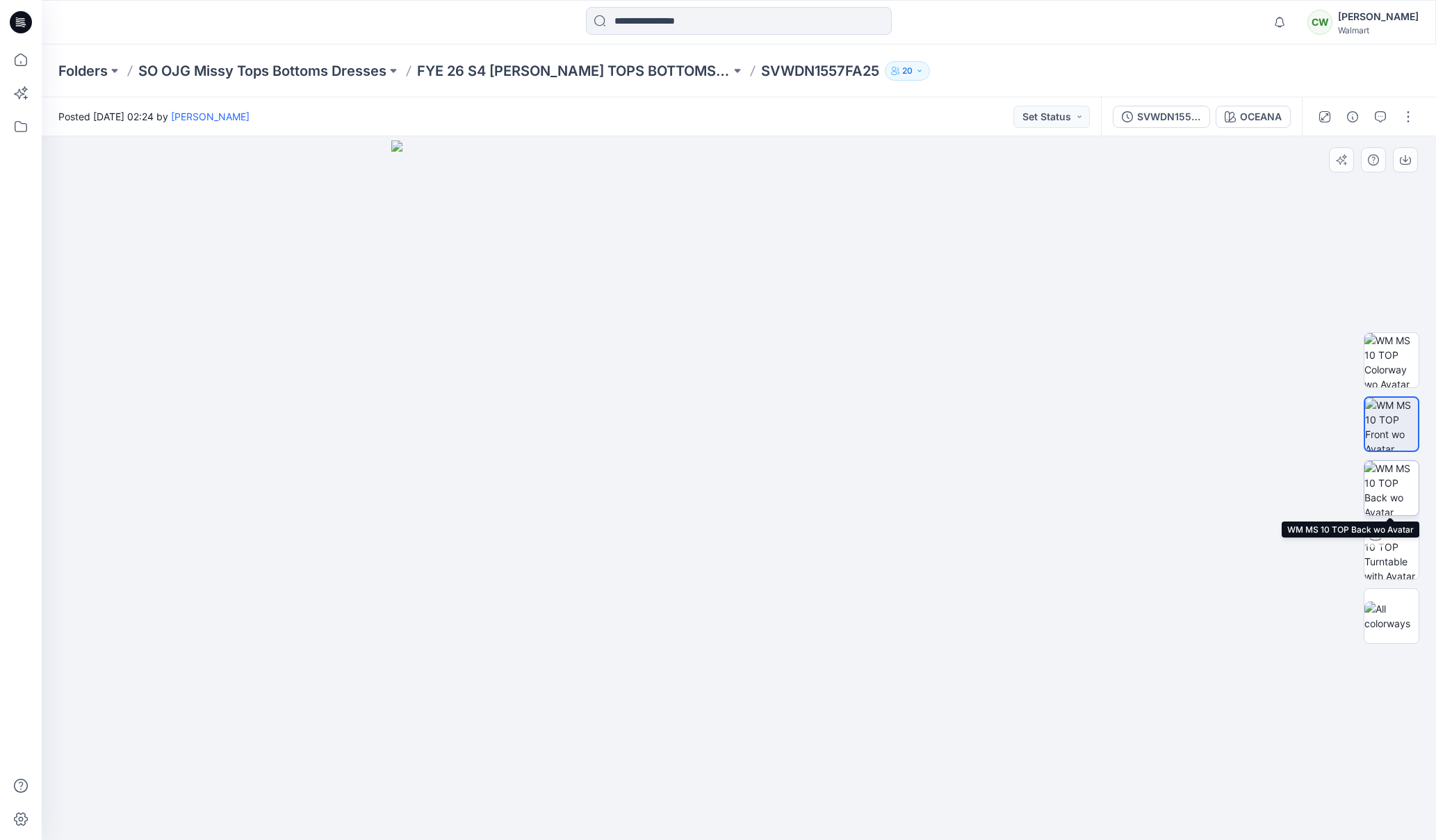
click at [1387, 477] on img at bounding box center [1391, 488] width 54 height 54
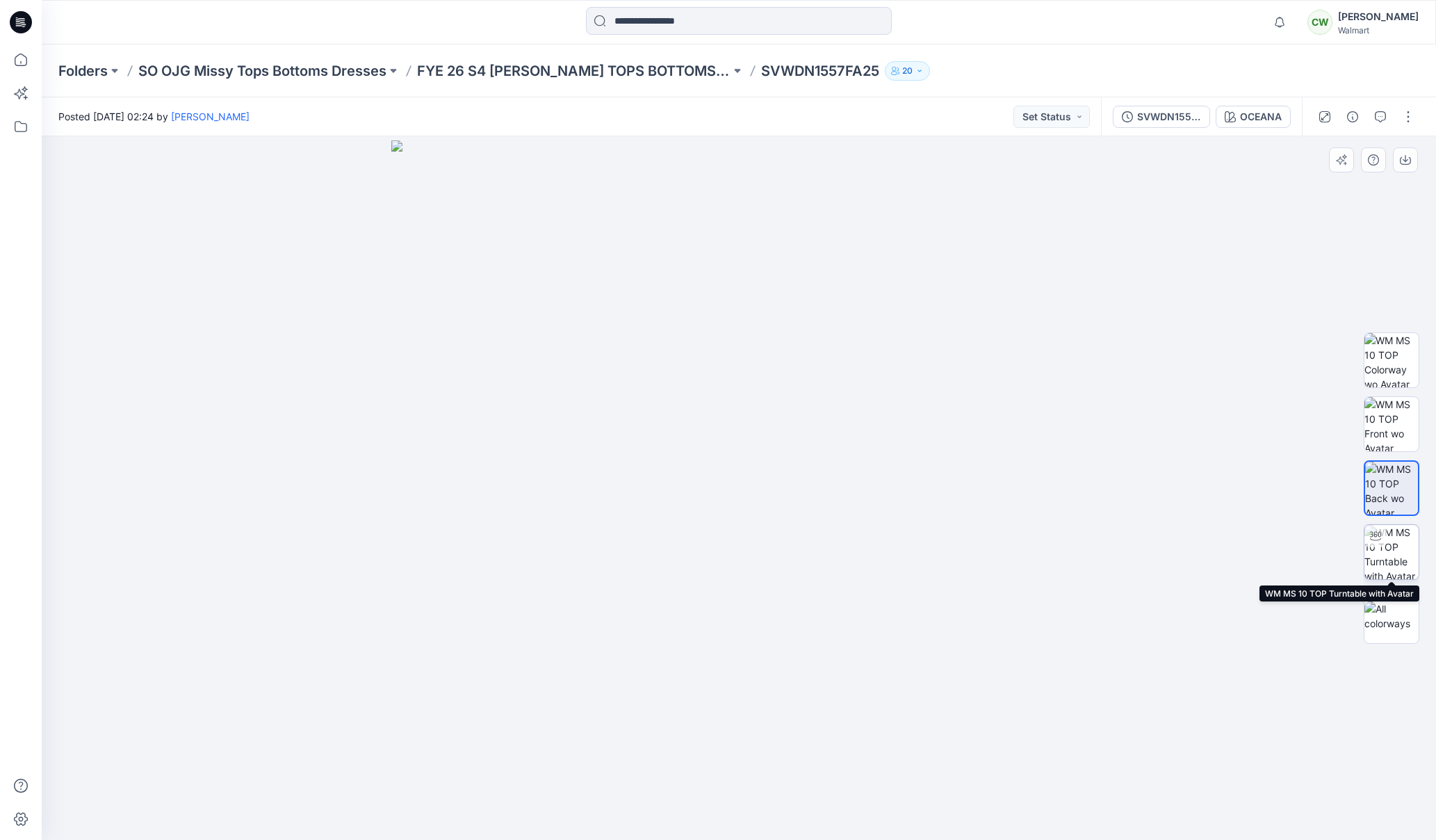
click at [1385, 564] on img at bounding box center [1391, 551] width 54 height 54
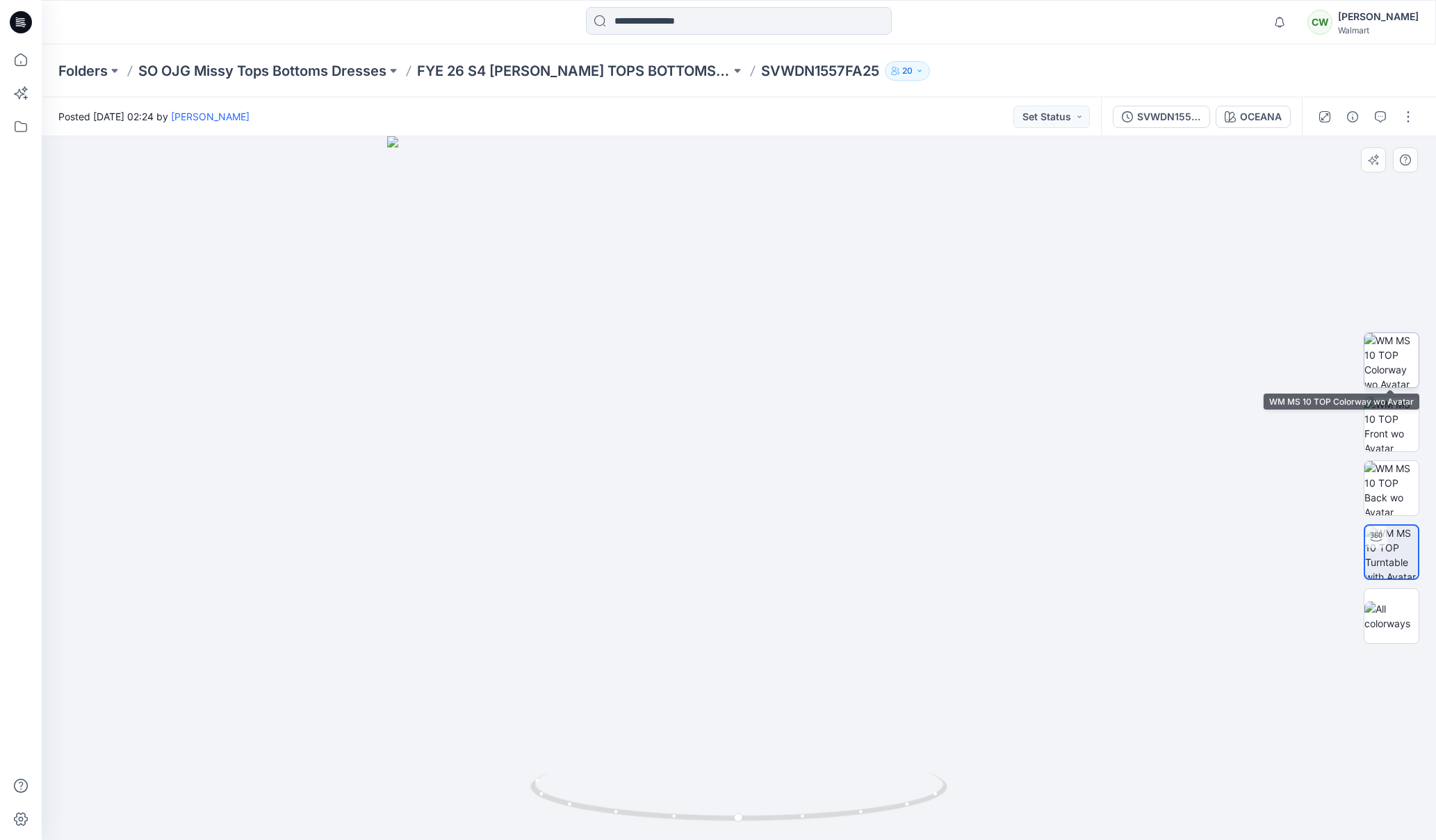
click at [1389, 375] on img at bounding box center [1391, 359] width 54 height 54
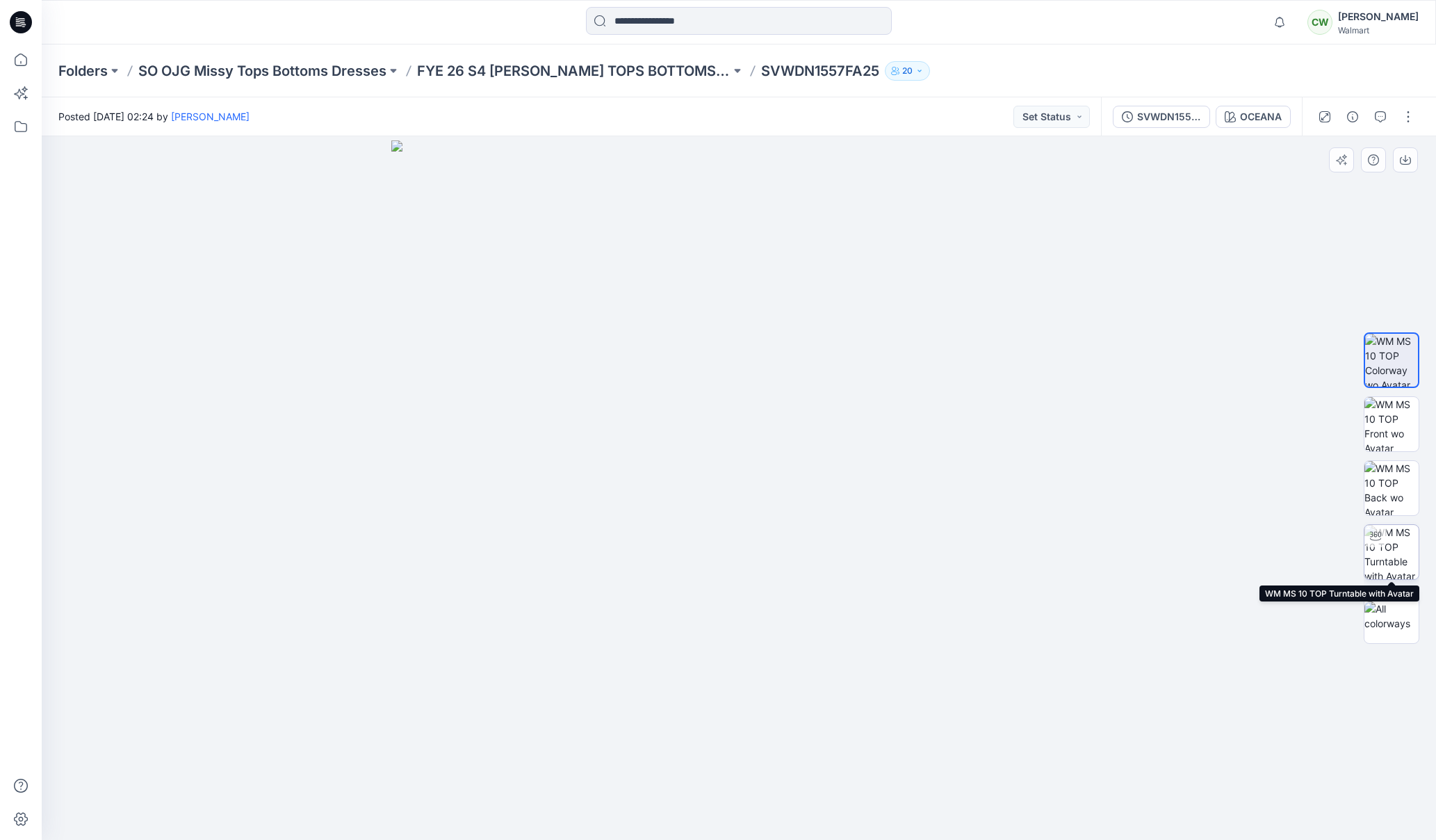
click at [1402, 549] on img at bounding box center [1391, 551] width 54 height 54
drag, startPoint x: 853, startPoint y: 599, endPoint x: 781, endPoint y: 589, distance: 72.7
click at [785, 603] on div at bounding box center [738, 488] width 1395 height 704
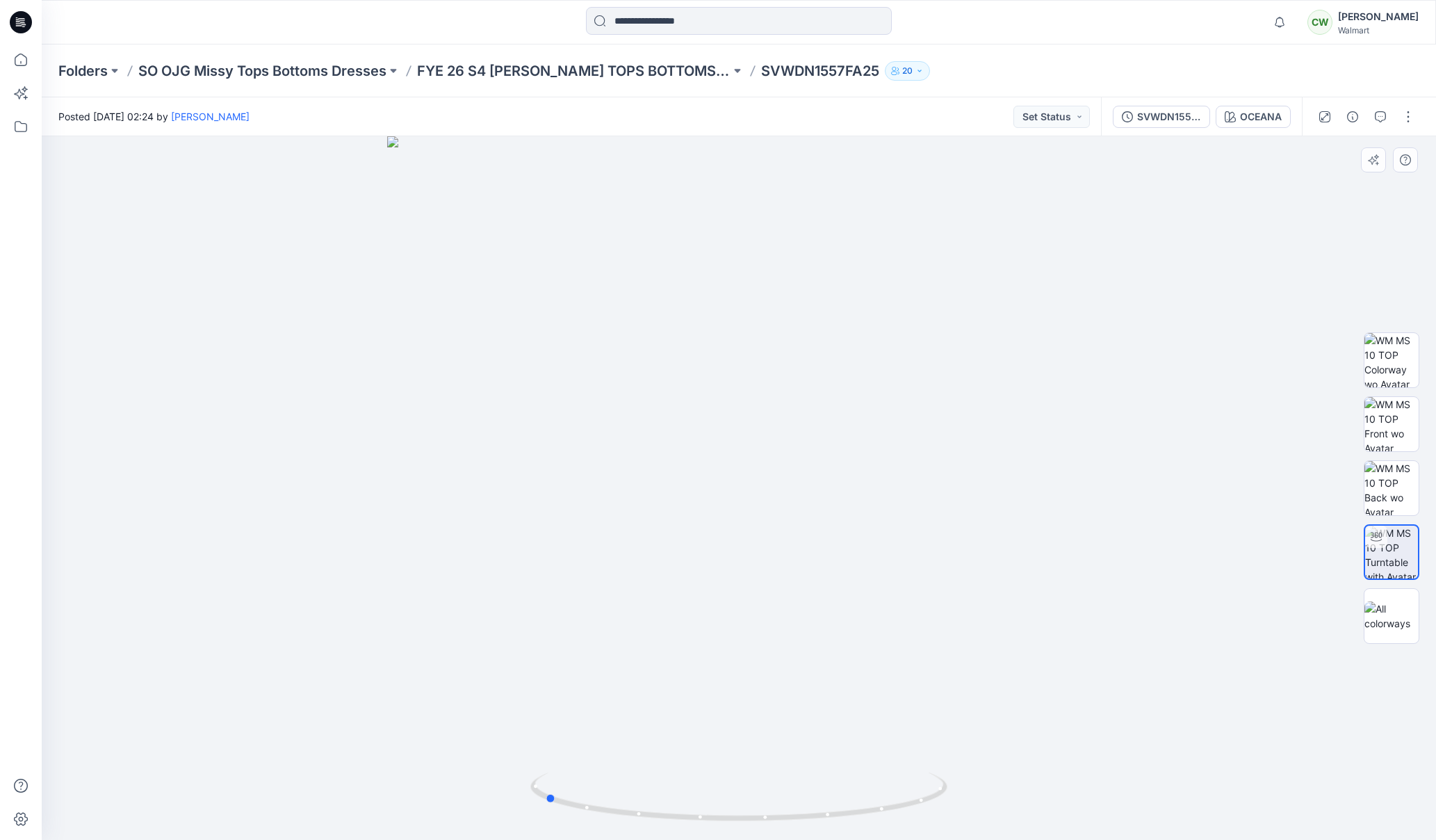
drag, startPoint x: 781, startPoint y: 526, endPoint x: 673, endPoint y: 518, distance: 108.3
click at [673, 523] on div at bounding box center [738, 488] width 1395 height 704
drag, startPoint x: 879, startPoint y: 70, endPoint x: 763, endPoint y: 71, distance: 116.0
click at [766, 74] on p "SVWDN1557FA25" at bounding box center [820, 70] width 118 height 20
copy p "SVWDN1557FA25"
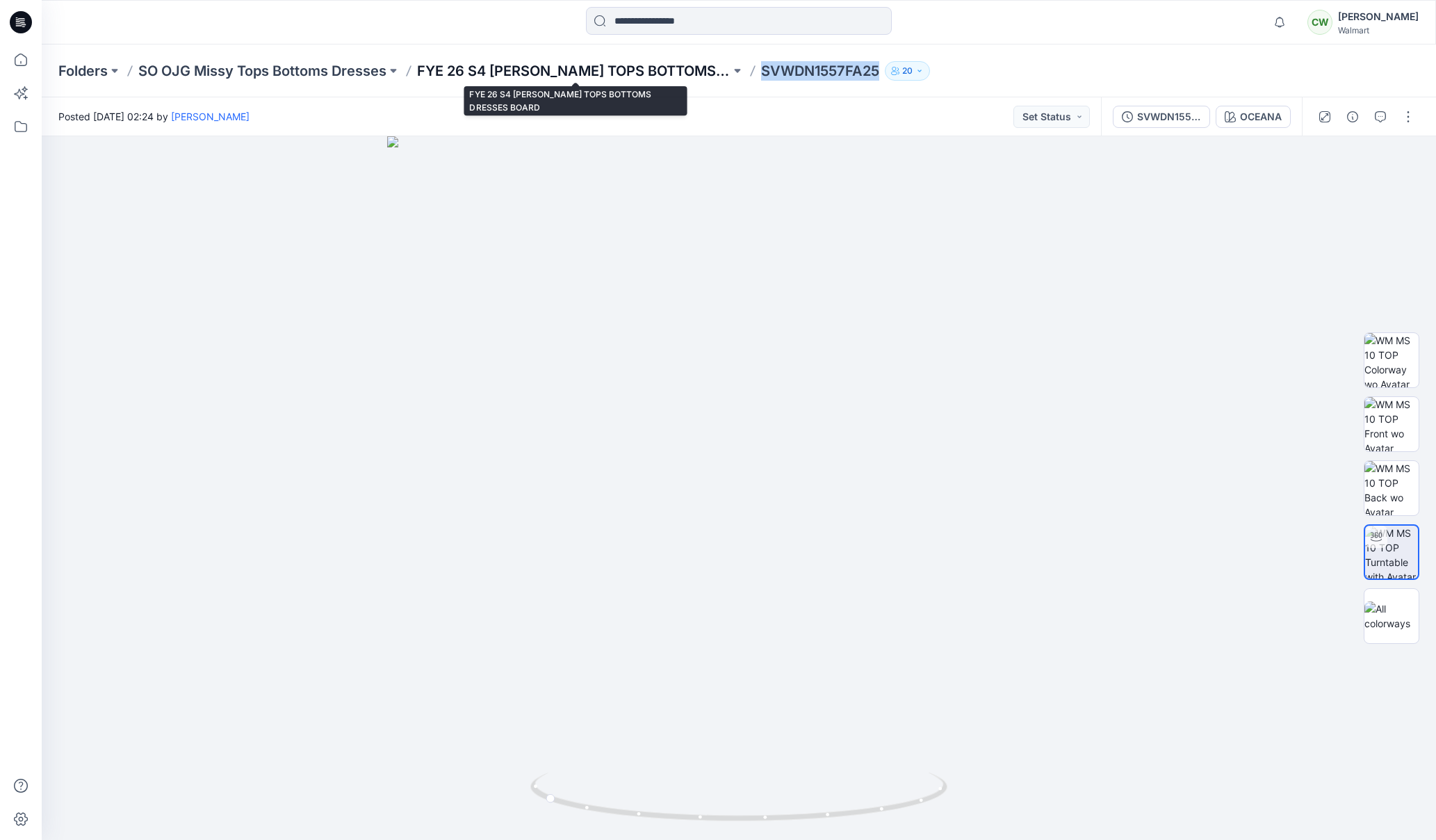
click at [553, 72] on p "FYE 26 S4 [PERSON_NAME] TOPS BOTTOMS DRESSES BOARD" at bounding box center [574, 70] width 313 height 20
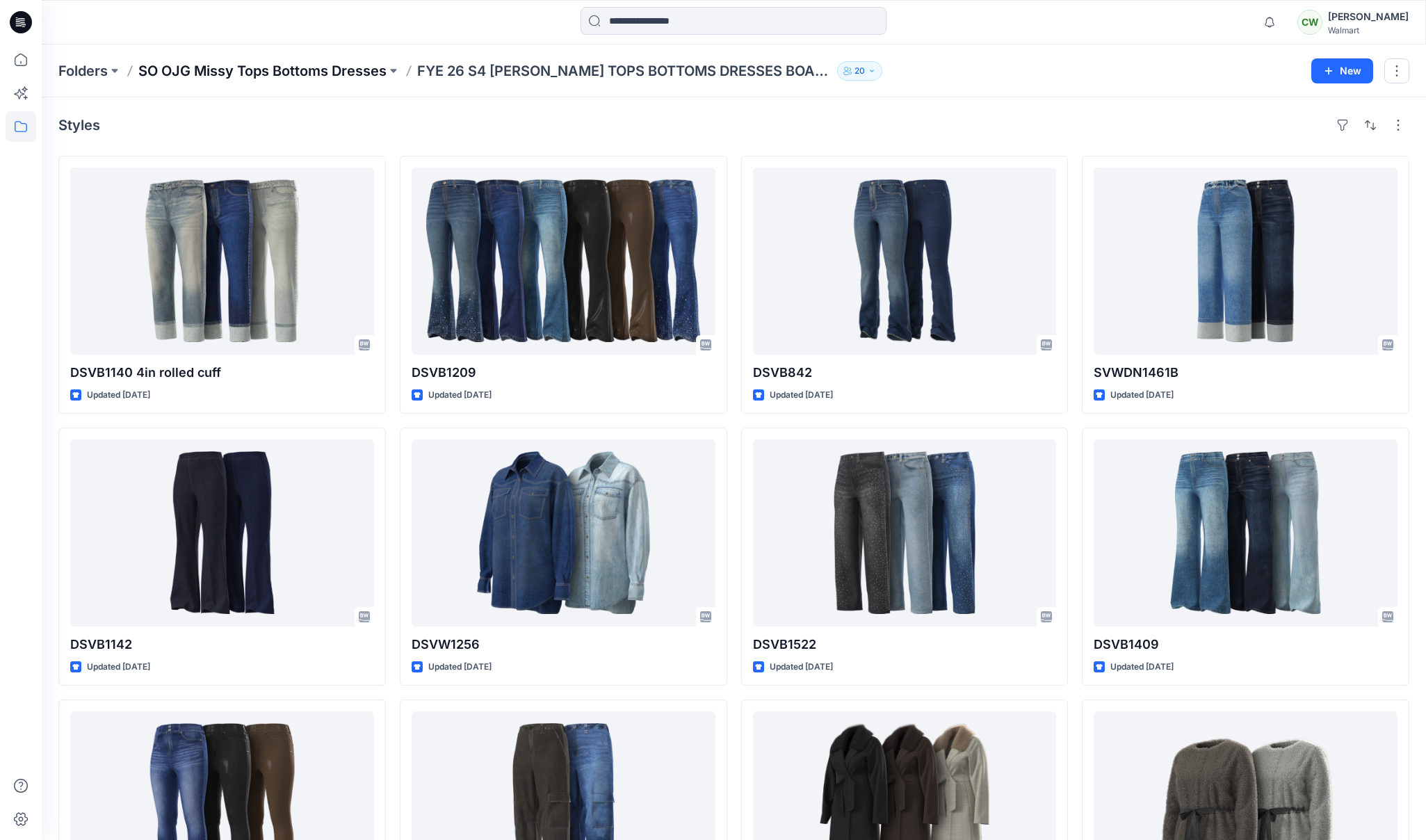
click at [368, 71] on p "SO OJG Missy Tops Bottoms Dresses" at bounding box center [262, 70] width 248 height 20
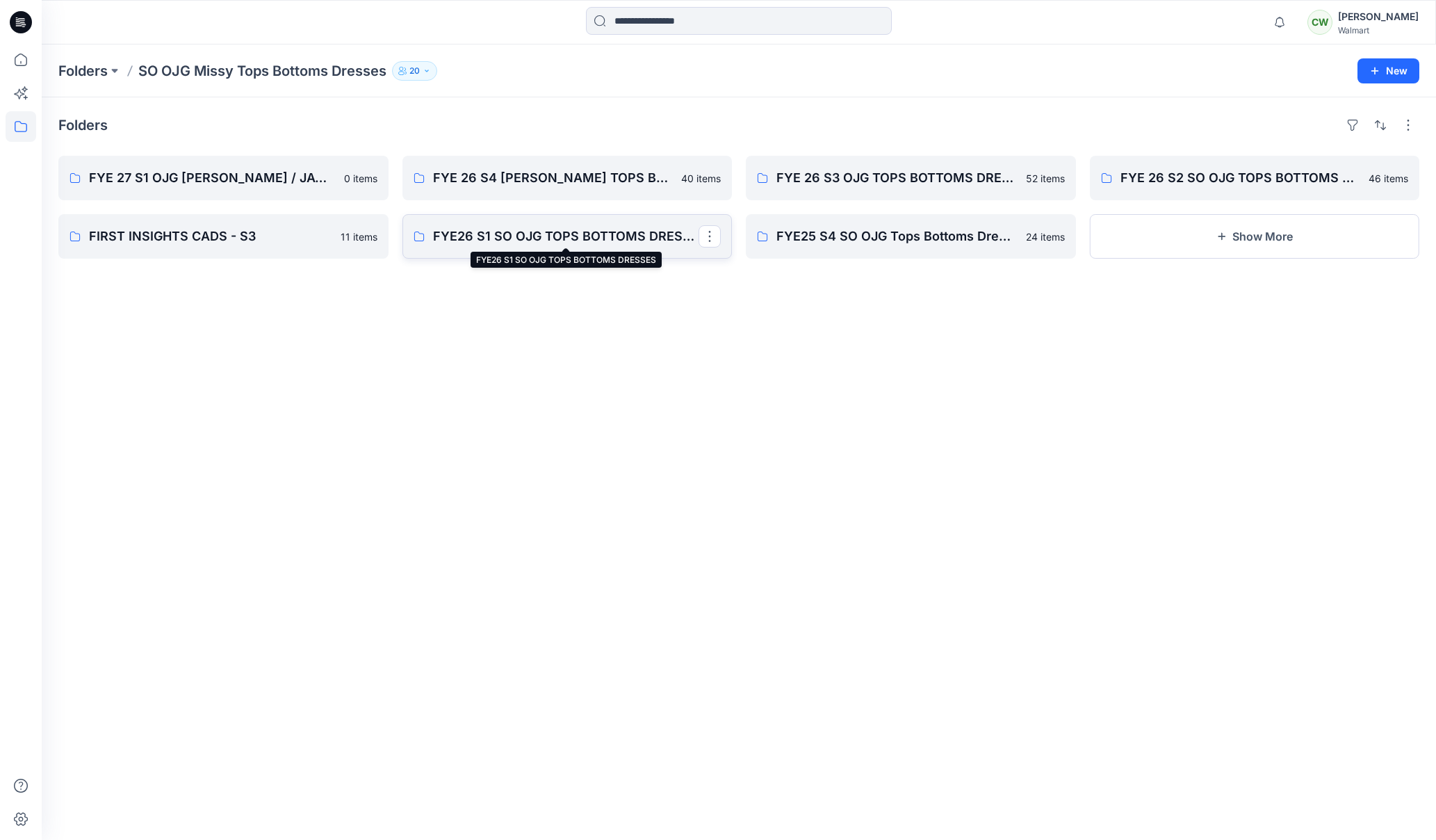
click at [494, 233] on p "FYE26 S1 SO OJG TOPS BOTTOMS DRESSES" at bounding box center [566, 236] width 266 height 20
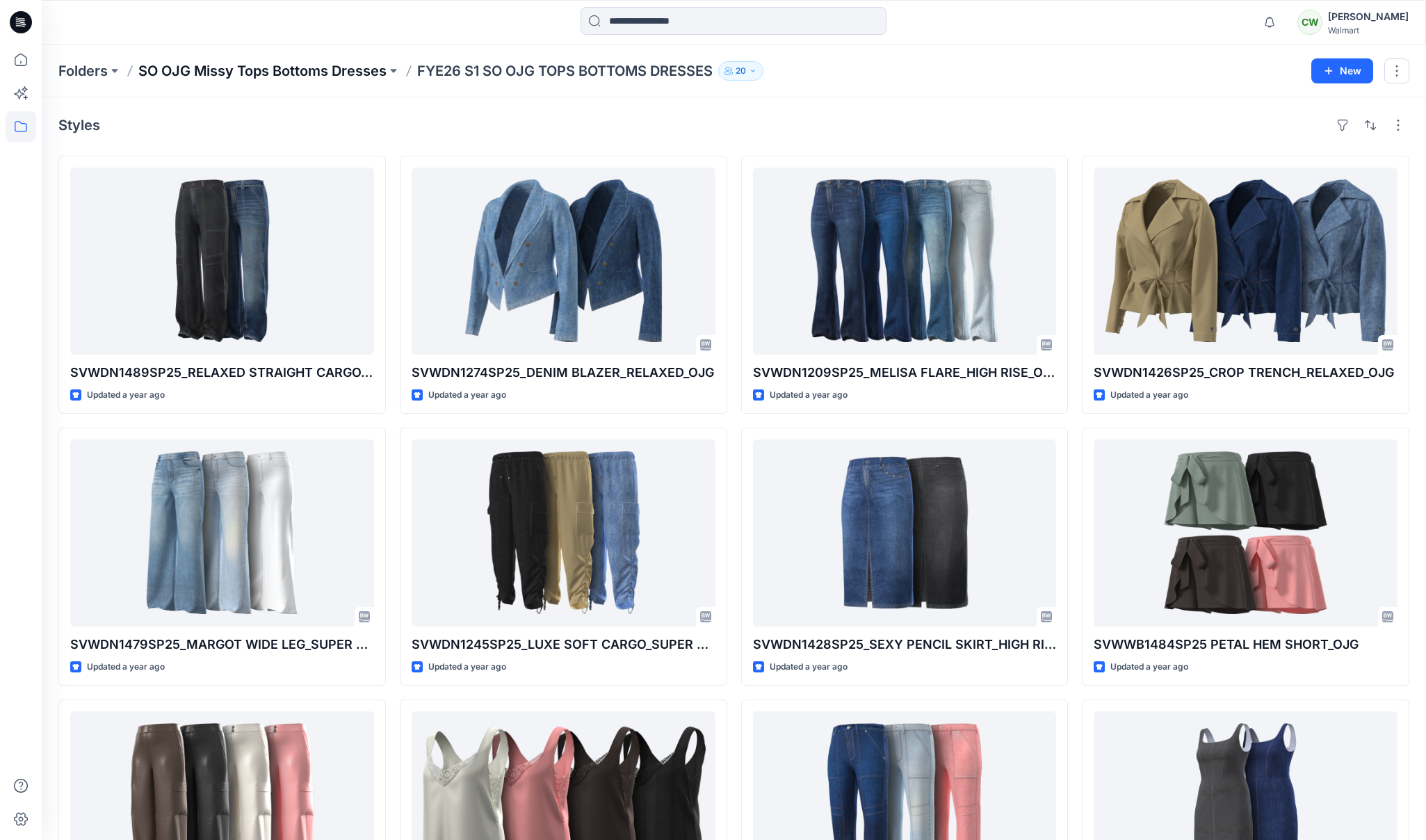
click at [352, 65] on p "SO OJG Missy Tops Bottoms Dresses" at bounding box center [262, 70] width 248 height 20
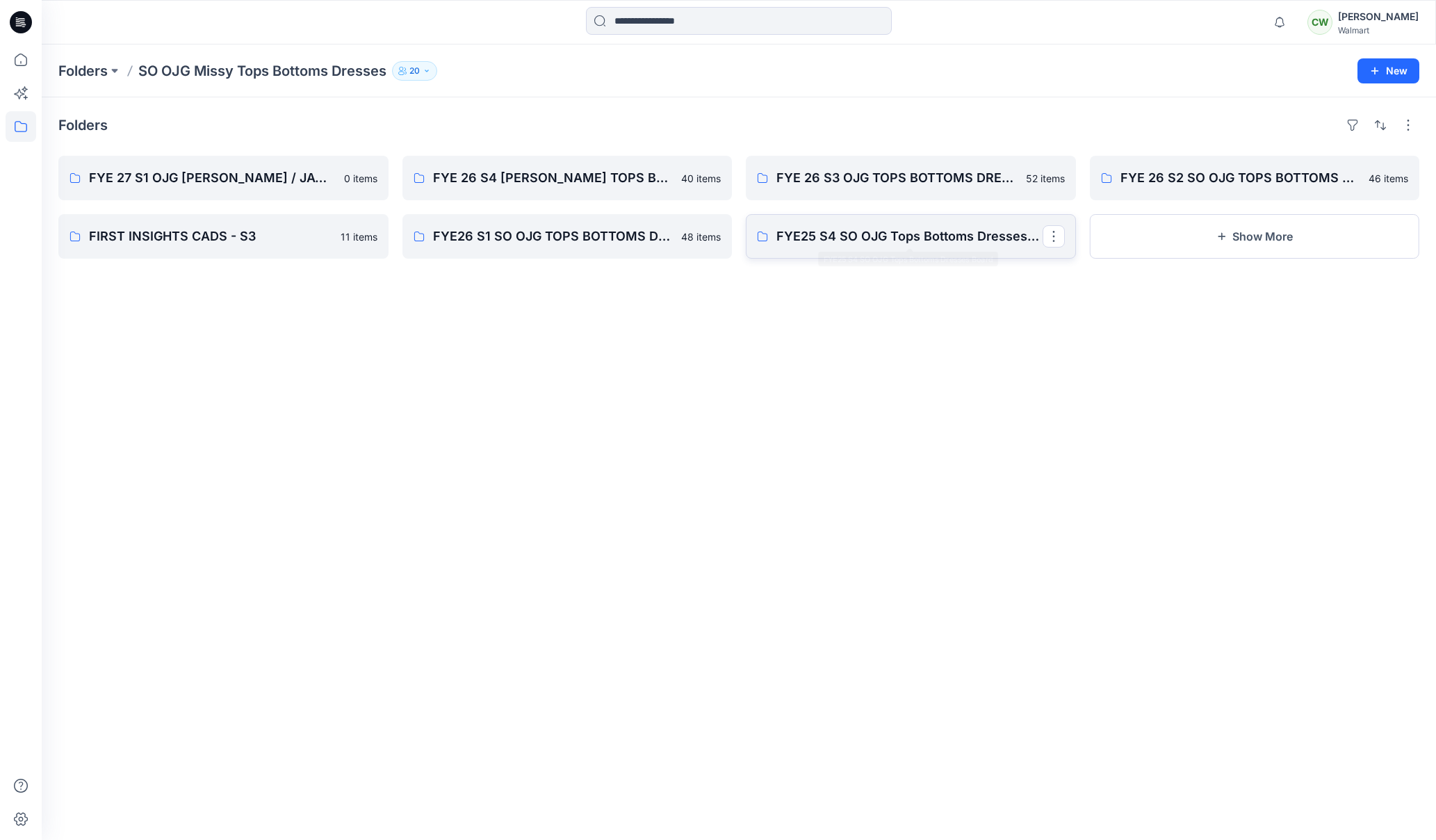
click at [850, 243] on p "FYE25 S4 SO OJG Tops Bottoms Dresses Board" at bounding box center [910, 236] width 266 height 20
